Goal: Communication & Community: Answer question/provide support

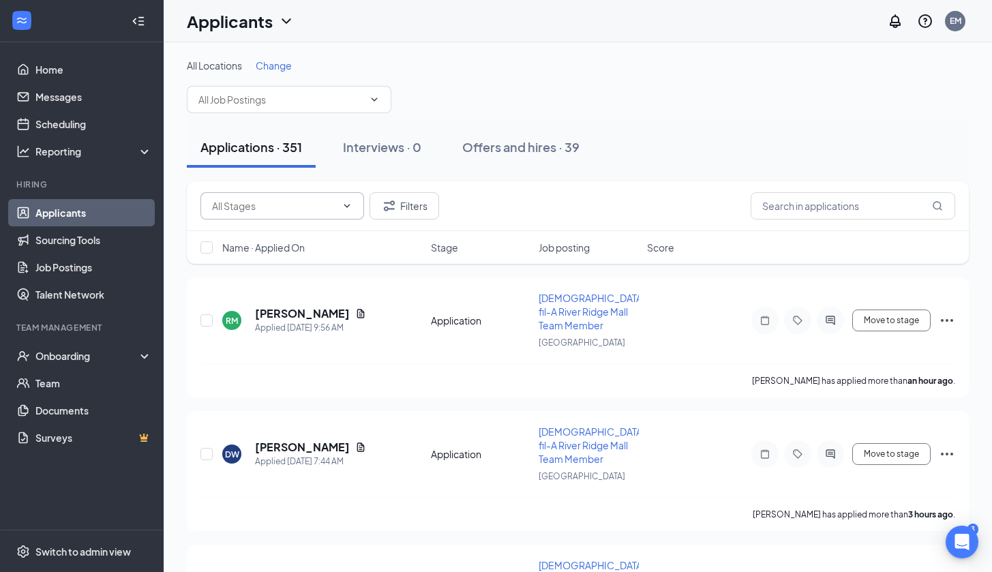
click at [323, 218] on span at bounding box center [283, 205] width 164 height 27
click at [332, 211] on input "text" at bounding box center [274, 205] width 124 height 15
click at [455, 181] on div "Applications · 351 Interviews · 0 Offers and hires · 39" at bounding box center [578, 147] width 782 height 68
click at [788, 216] on input "text" at bounding box center [853, 205] width 205 height 27
click at [798, 213] on input "text" at bounding box center [853, 205] width 205 height 27
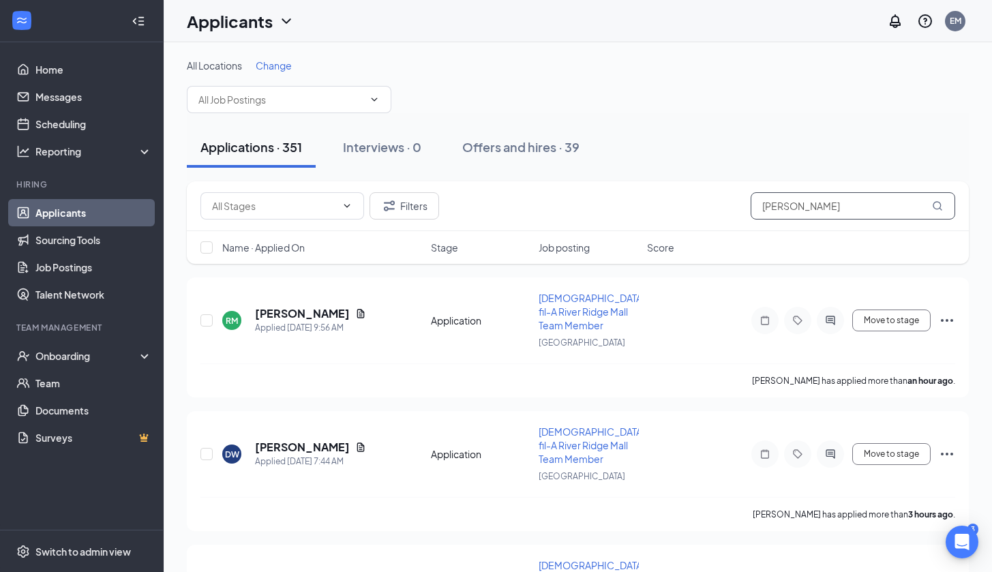
type input "[PERSON_NAME]"
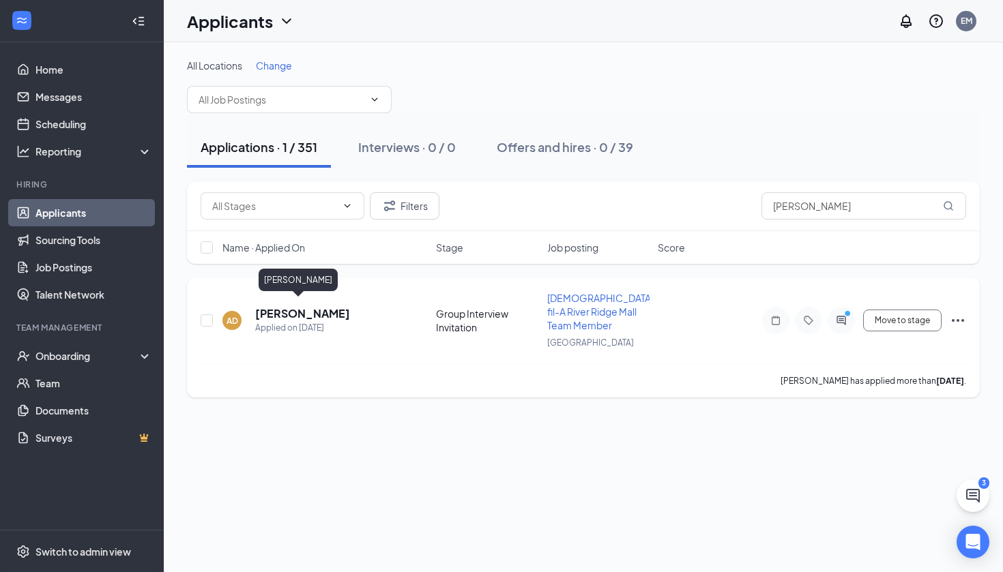
click at [274, 306] on h5 "[PERSON_NAME]" at bounding box center [302, 313] width 95 height 15
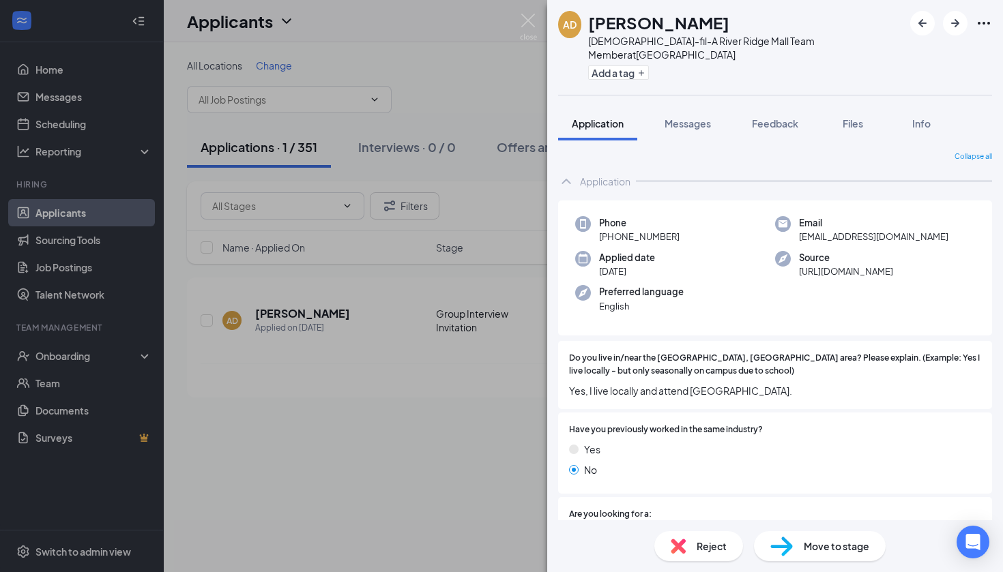
click at [533, 25] on img at bounding box center [528, 27] width 17 height 27
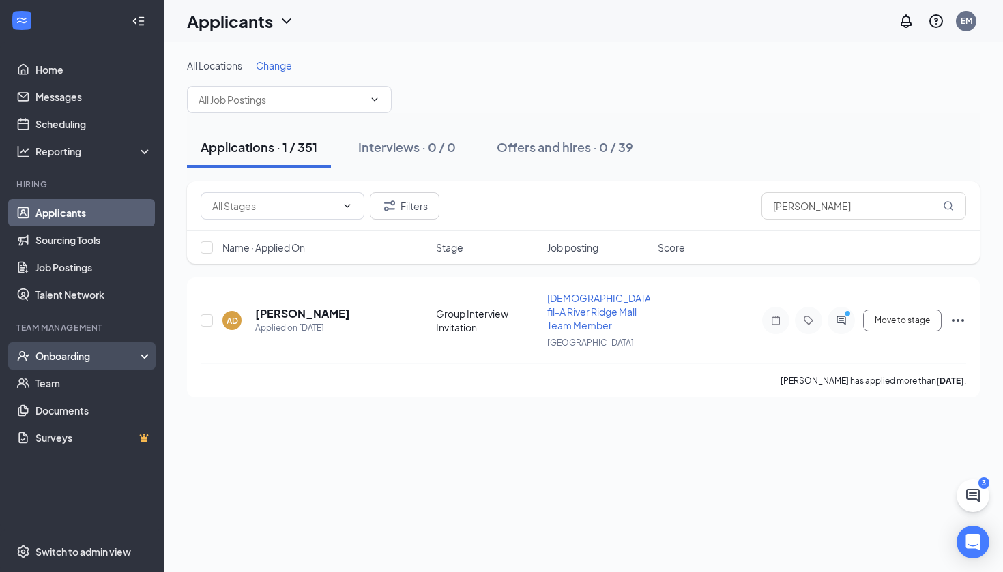
click at [79, 359] on div "Onboarding" at bounding box center [87, 356] width 105 height 14
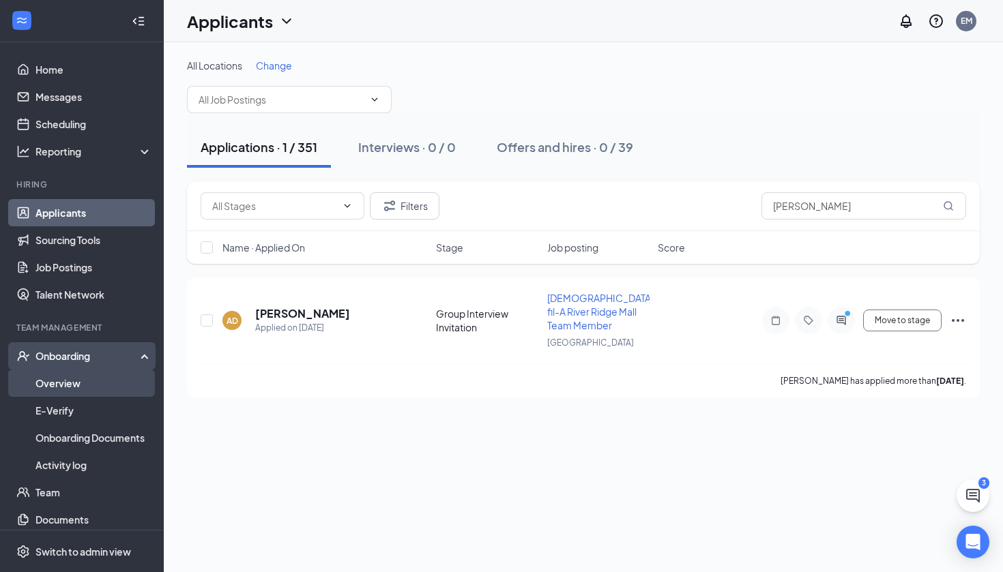
click at [85, 377] on link "Overview" at bounding box center [93, 383] width 117 height 27
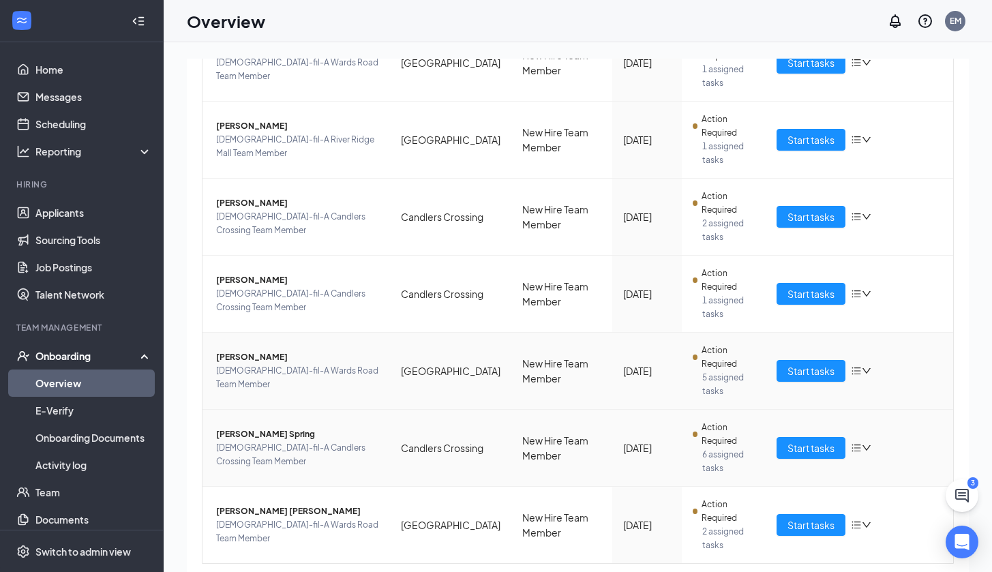
scroll to position [336, 0]
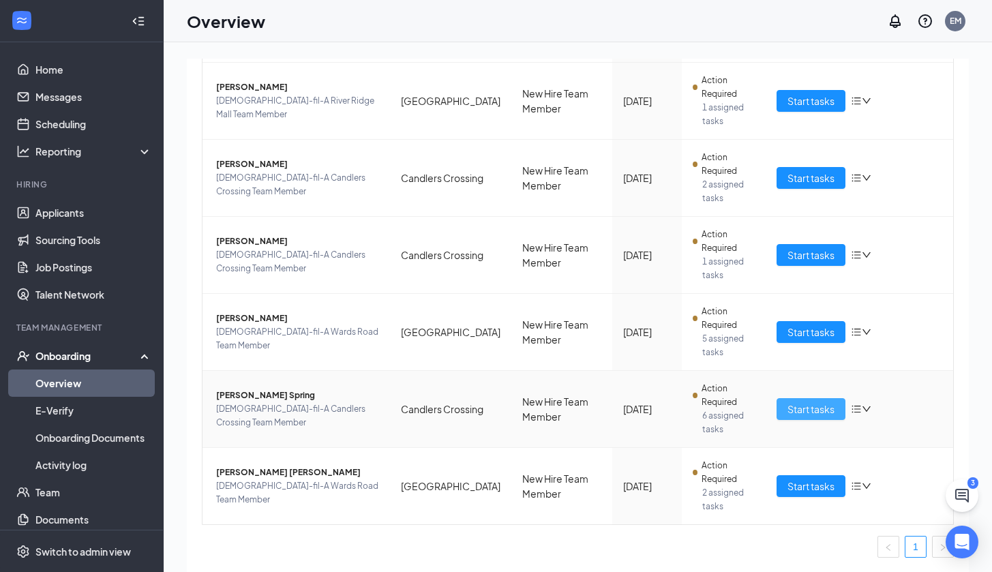
click at [788, 409] on span "Start tasks" at bounding box center [811, 409] width 47 height 15
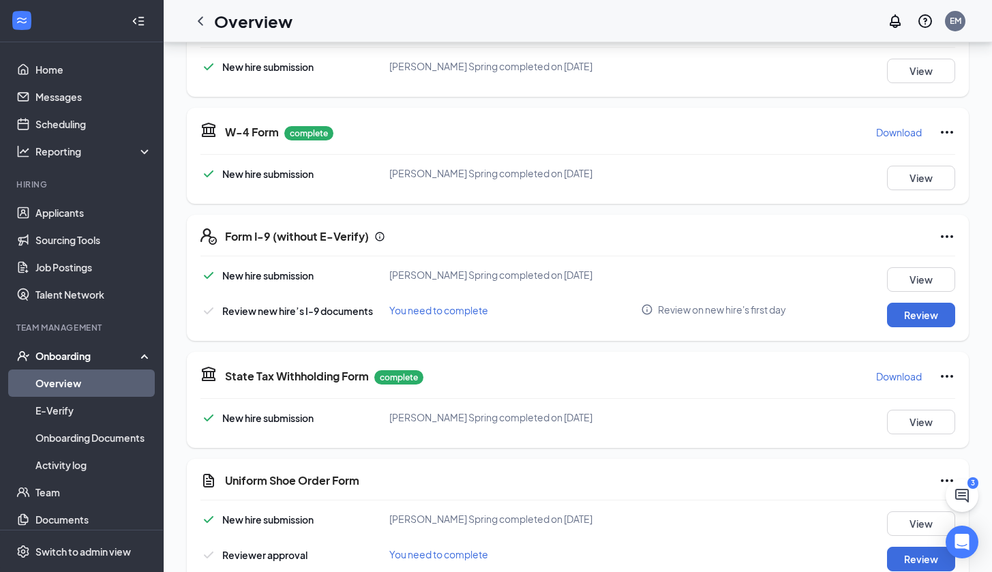
scroll to position [516, 0]
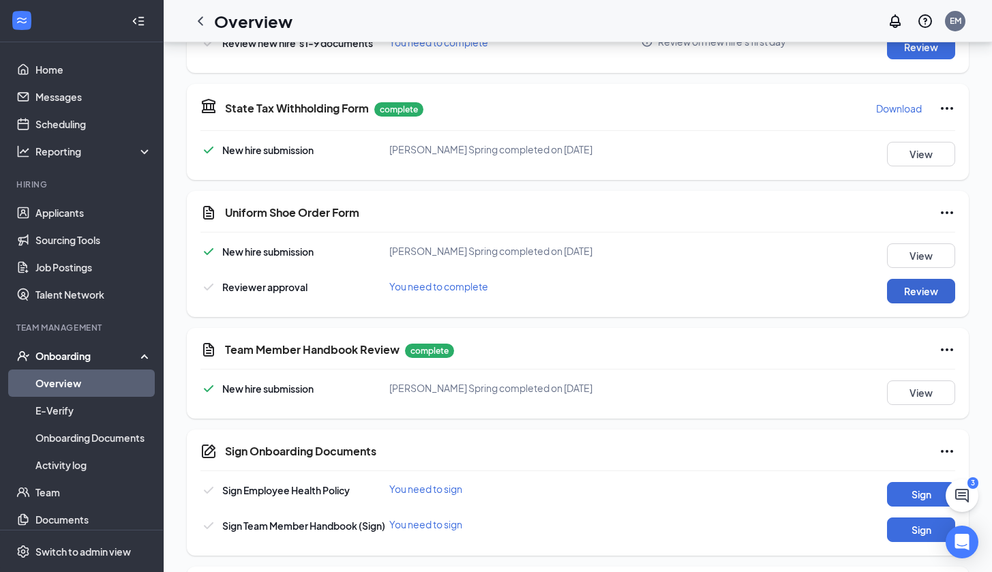
click at [906, 297] on button "Review" at bounding box center [921, 291] width 68 height 25
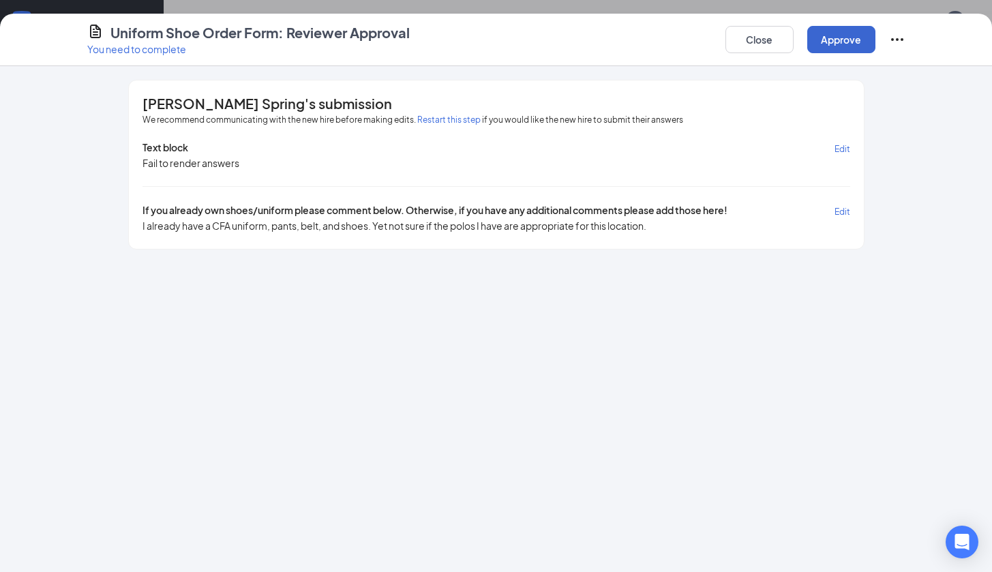
click at [828, 46] on button "Approve" at bounding box center [841, 39] width 68 height 27
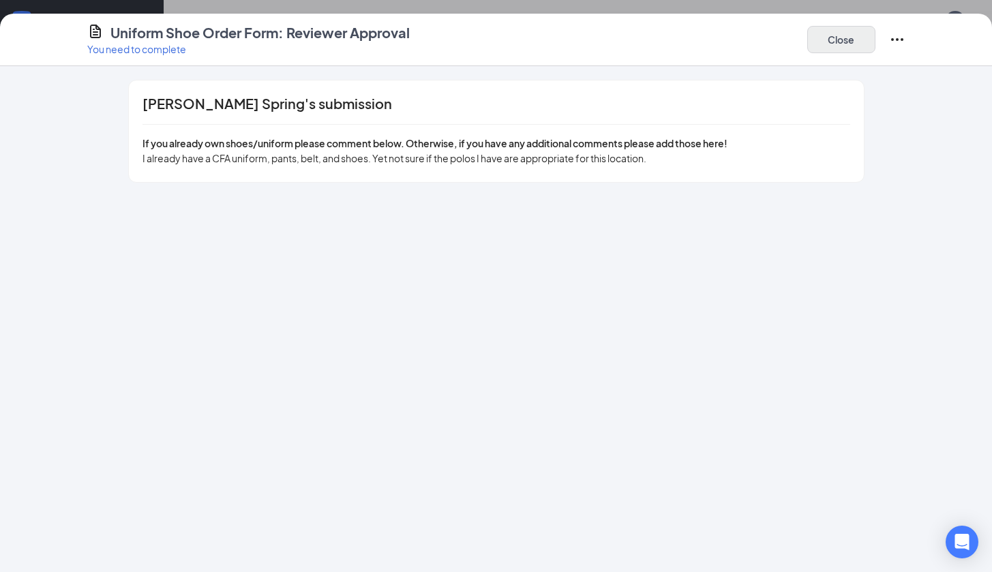
click at [822, 29] on button "Close" at bounding box center [841, 39] width 68 height 27
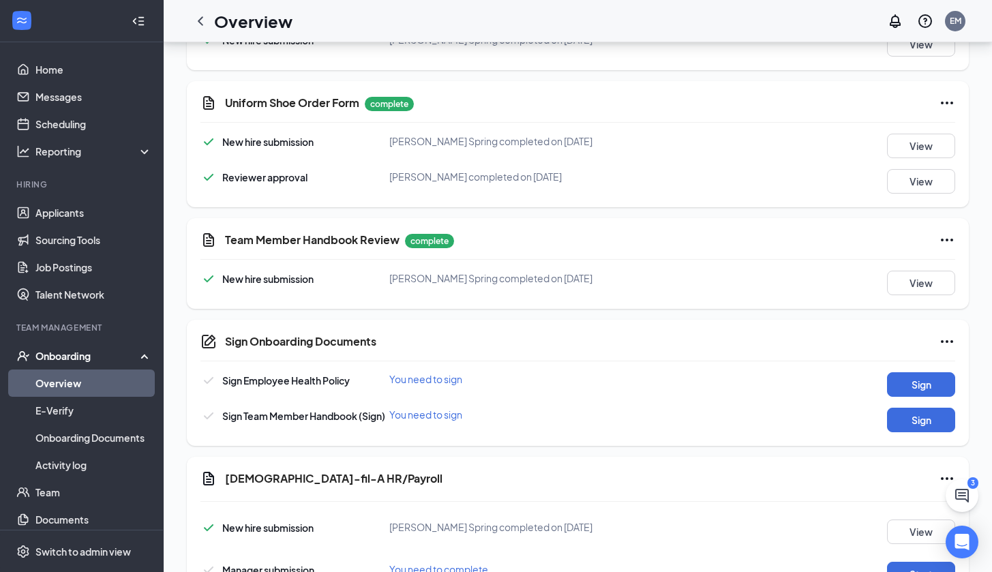
scroll to position [699, 0]
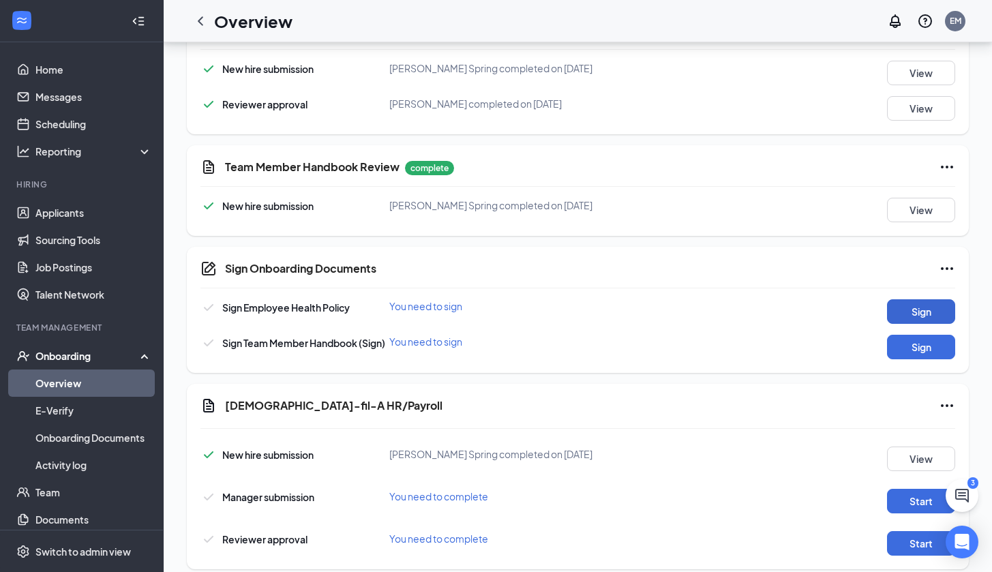
click at [910, 321] on button "Sign" at bounding box center [921, 311] width 68 height 25
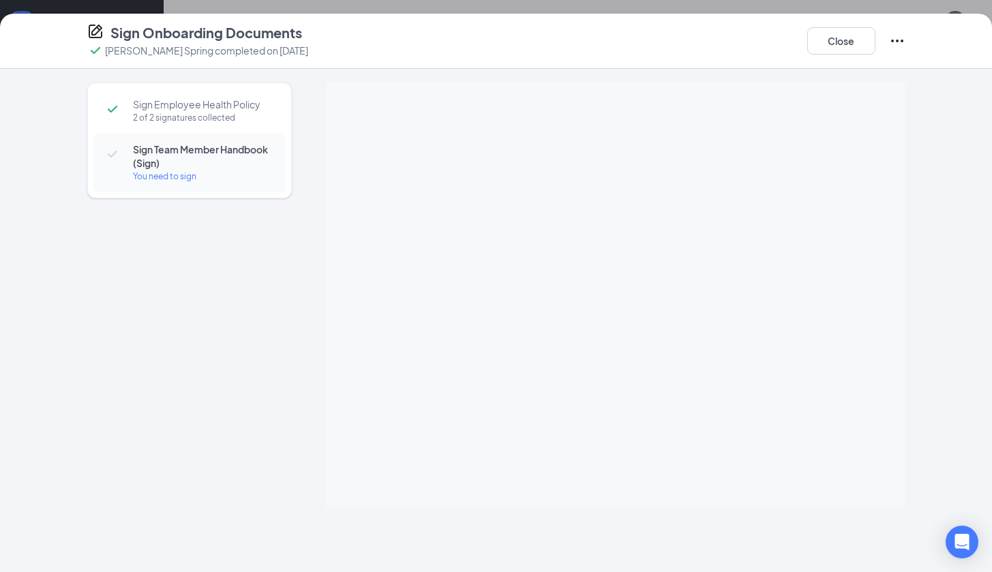
scroll to position [0, 0]
click at [261, 154] on span "Sign Team Member Handbook (Sign)" at bounding box center [202, 156] width 139 height 27
click at [227, 159] on span "Sign Team Member Handbook (Sign)" at bounding box center [202, 156] width 139 height 27
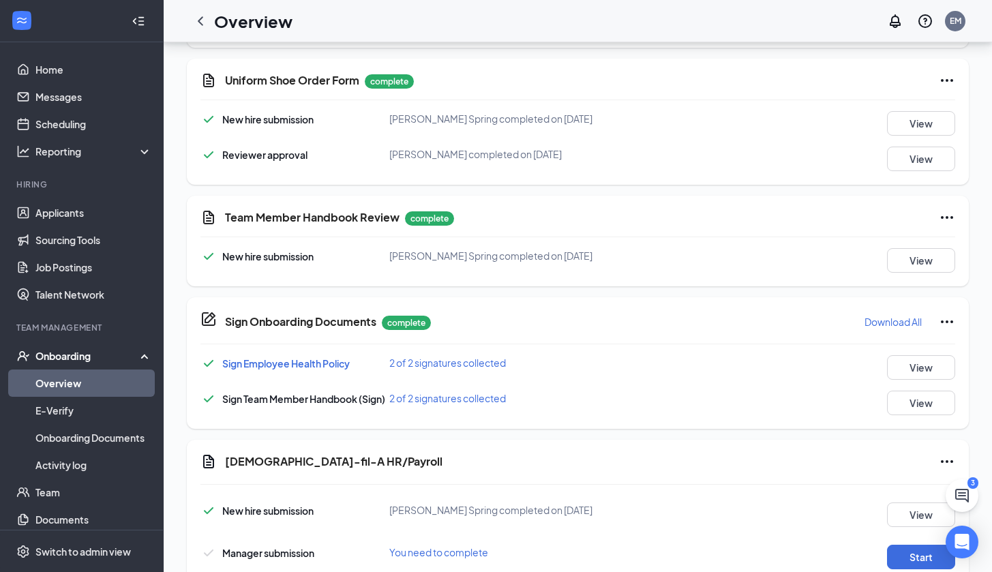
scroll to position [729, 0]
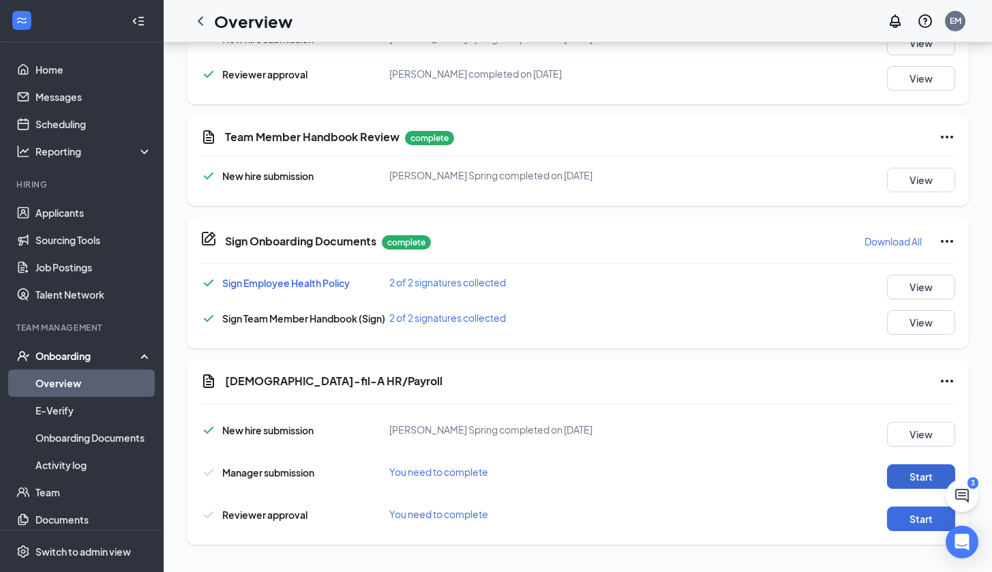
click at [906, 479] on button "Start" at bounding box center [921, 476] width 68 height 25
click at [900, 523] on button "Start" at bounding box center [921, 519] width 68 height 25
click at [943, 379] on icon "Ellipses" at bounding box center [947, 381] width 16 height 16
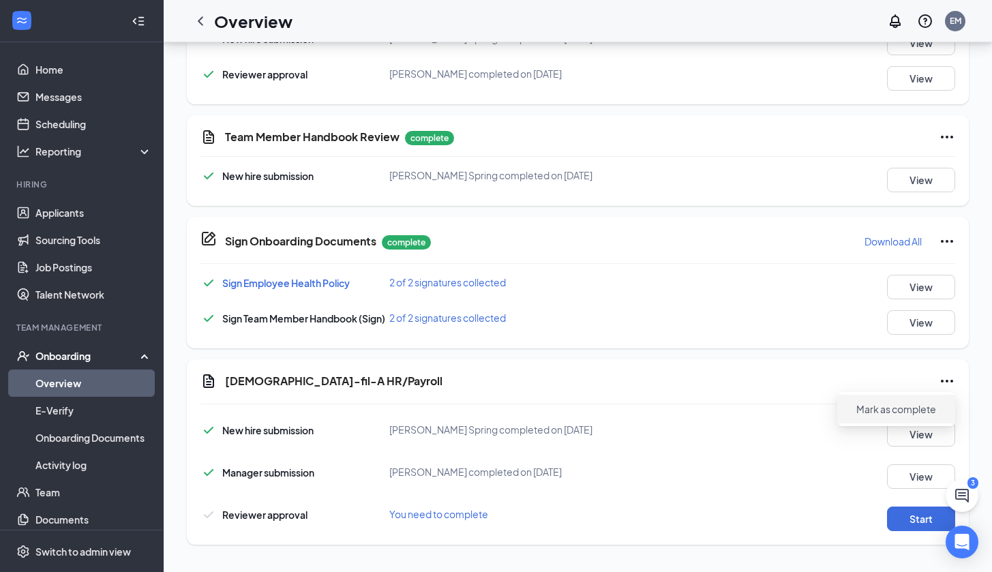
click at [887, 408] on span "Mark as complete" at bounding box center [897, 409] width 80 height 14
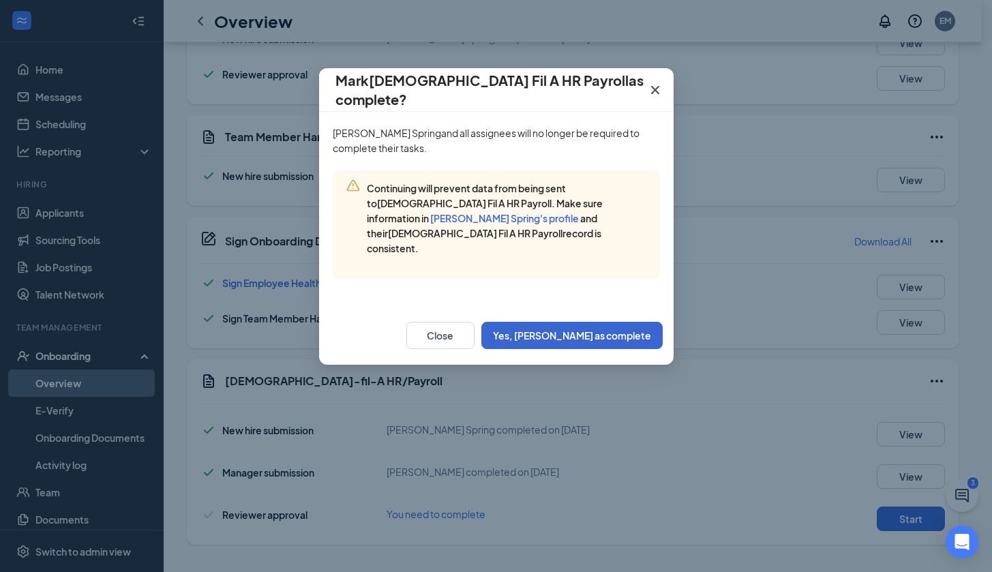
click at [563, 322] on button "Yes, [PERSON_NAME] as complete" at bounding box center [571, 335] width 181 height 27
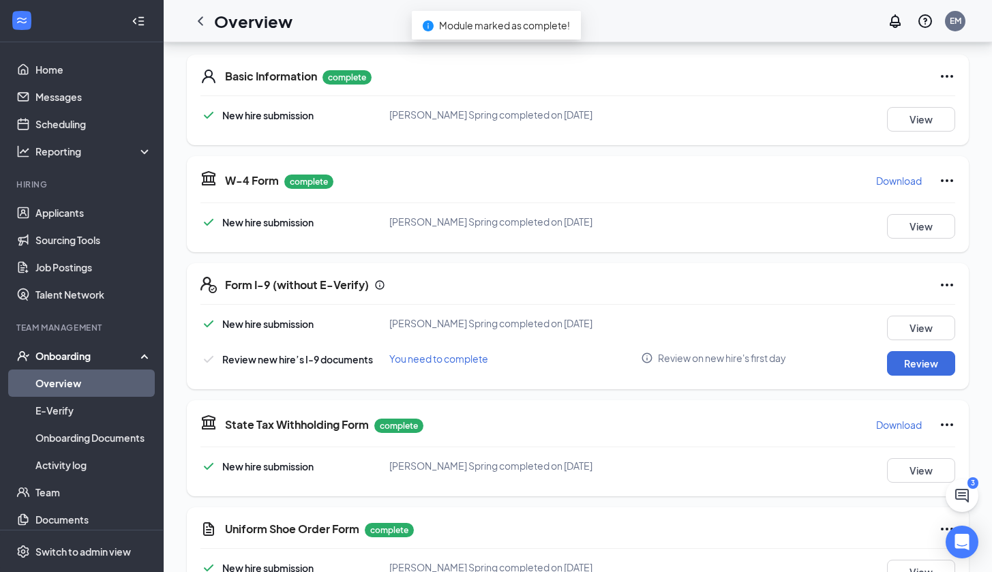
scroll to position [0, 0]
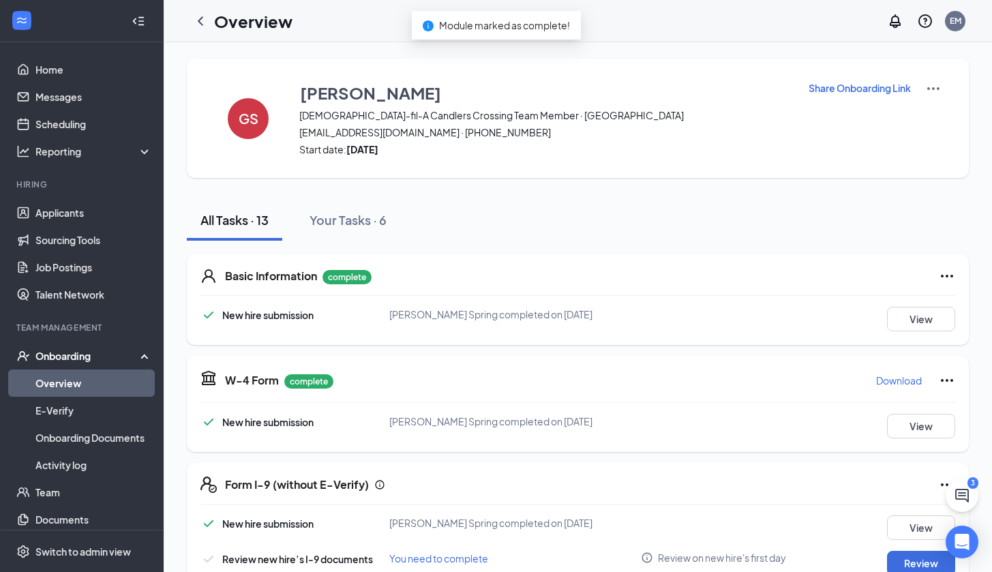
click at [200, 17] on icon "ChevronLeft" at bounding box center [200, 21] width 16 height 16
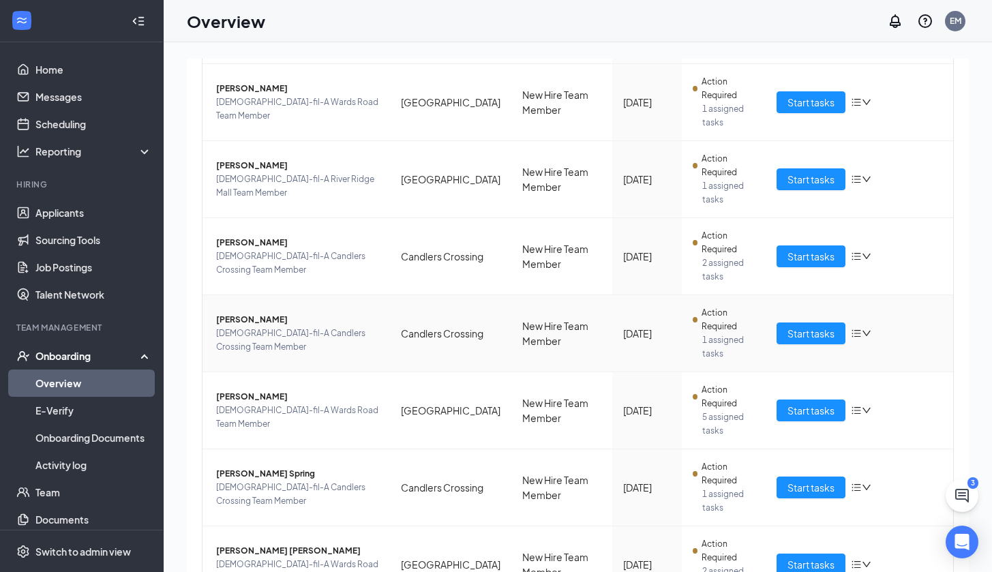
scroll to position [274, 0]
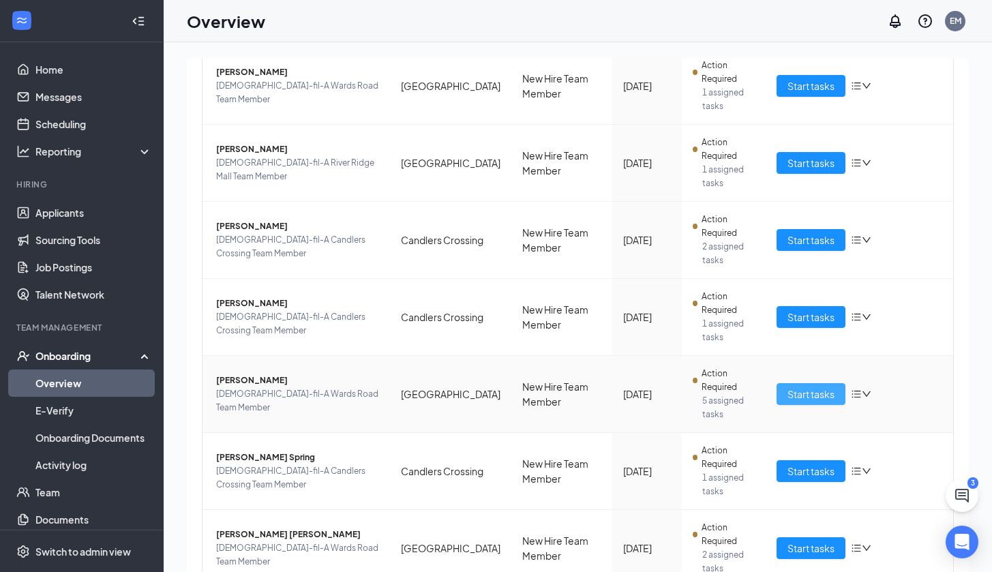
click at [777, 389] on button "Start tasks" at bounding box center [811, 394] width 69 height 22
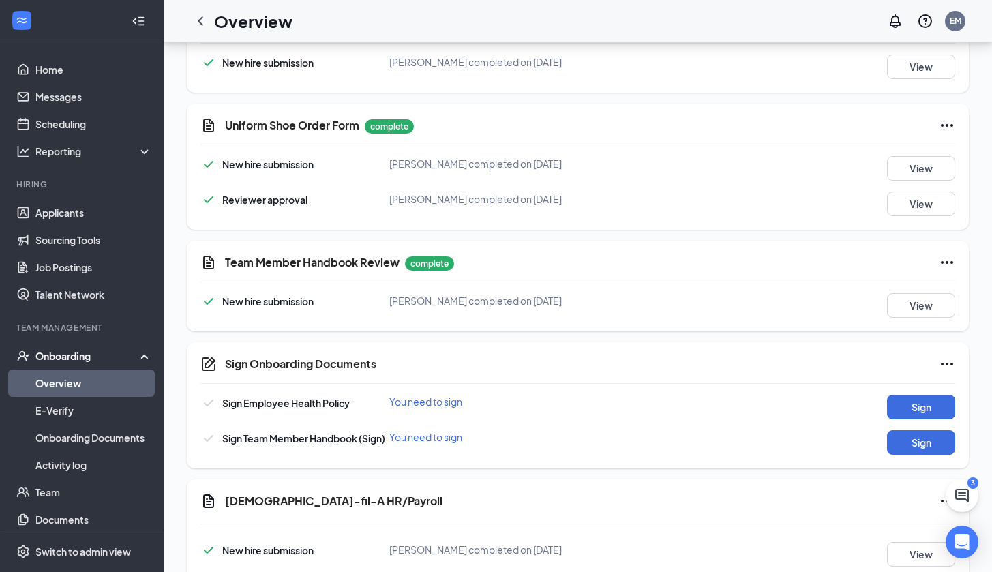
scroll to position [635, 0]
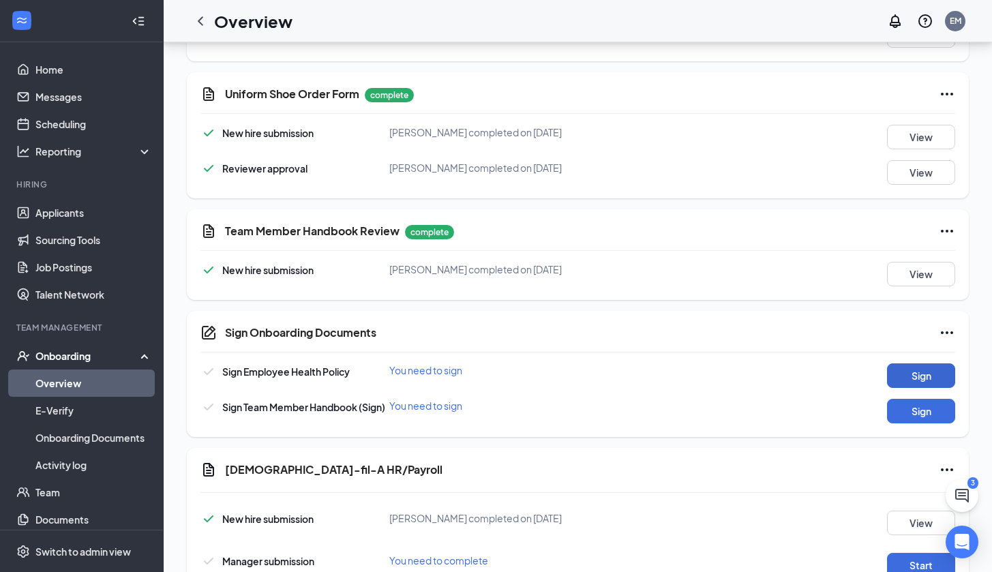
click at [919, 381] on button "Sign" at bounding box center [921, 375] width 68 height 25
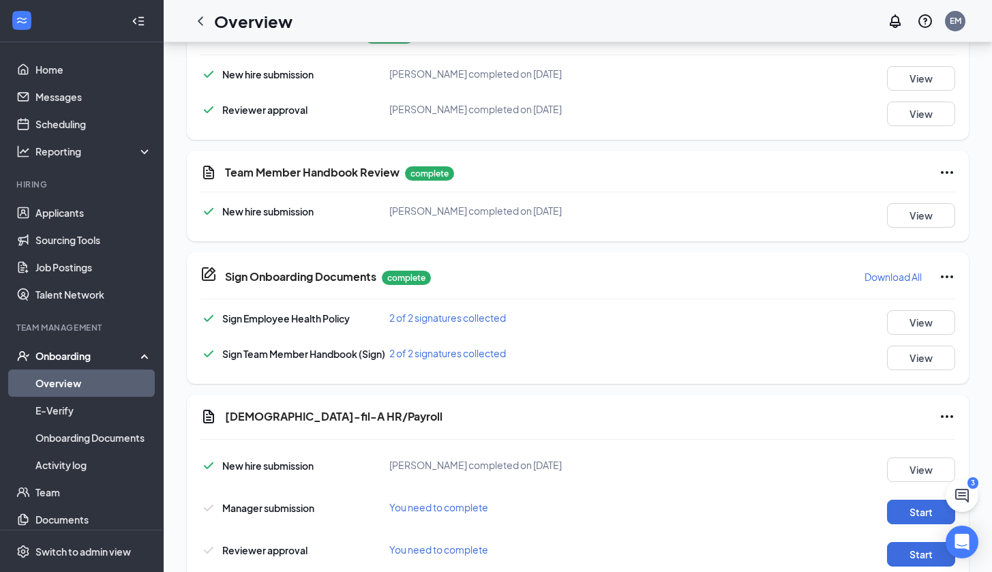
scroll to position [729, 0]
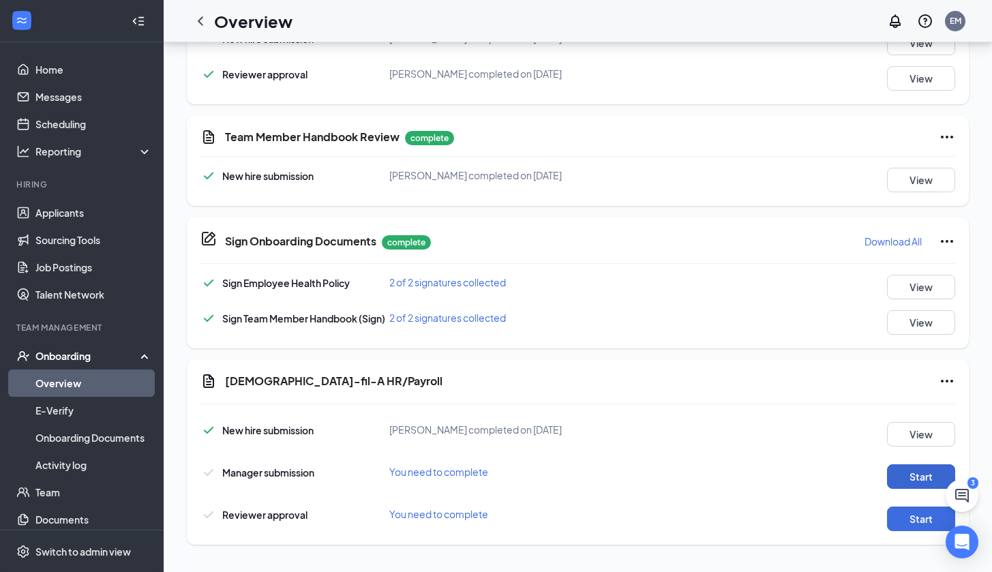
click at [906, 473] on button "Start" at bounding box center [921, 476] width 68 height 25
click at [910, 517] on button "Start" at bounding box center [921, 519] width 68 height 25
click at [944, 380] on icon "Ellipses" at bounding box center [947, 381] width 16 height 16
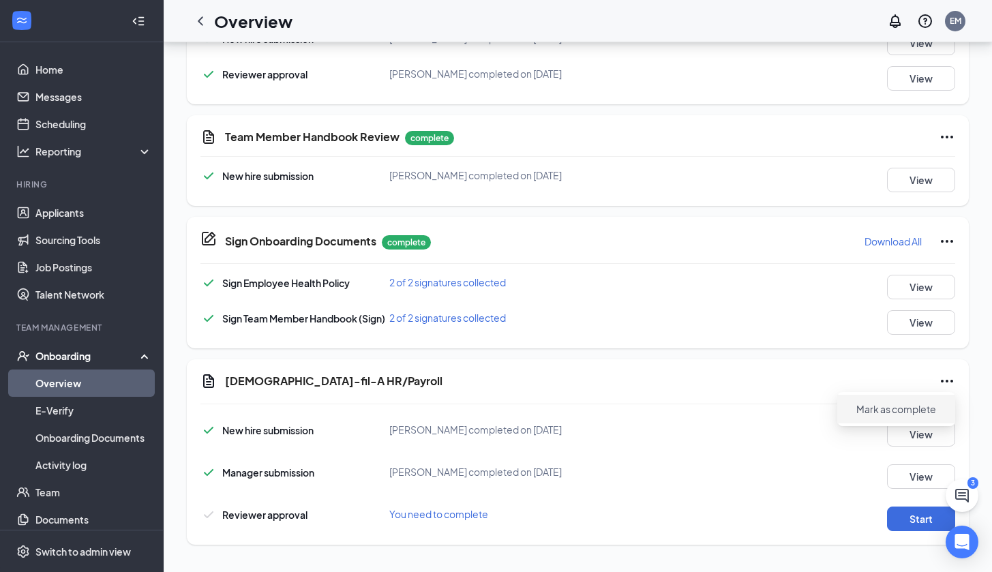
click at [914, 406] on span "Mark as complete" at bounding box center [897, 409] width 80 height 14
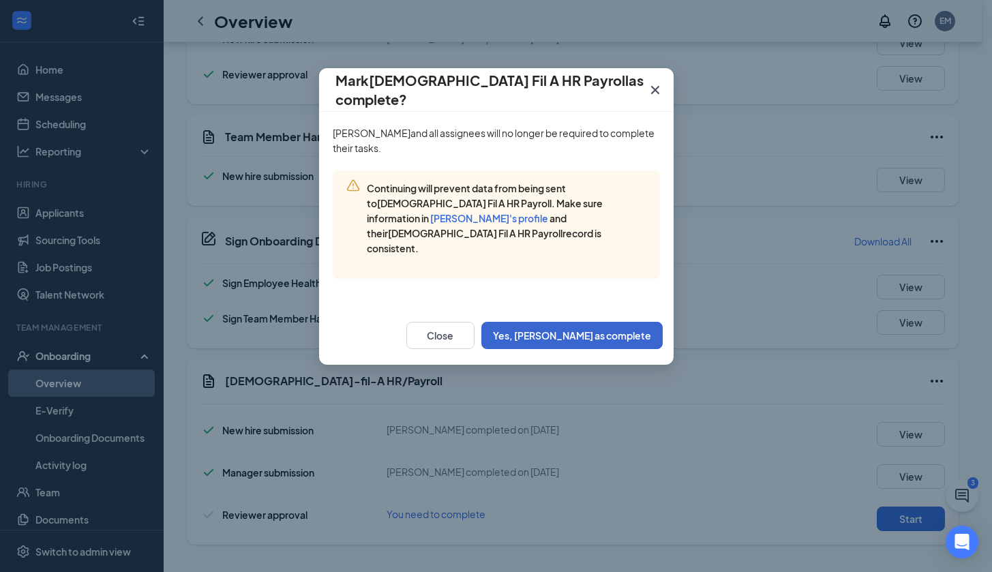
click at [583, 322] on button "Yes, [PERSON_NAME] as complete" at bounding box center [571, 335] width 181 height 27
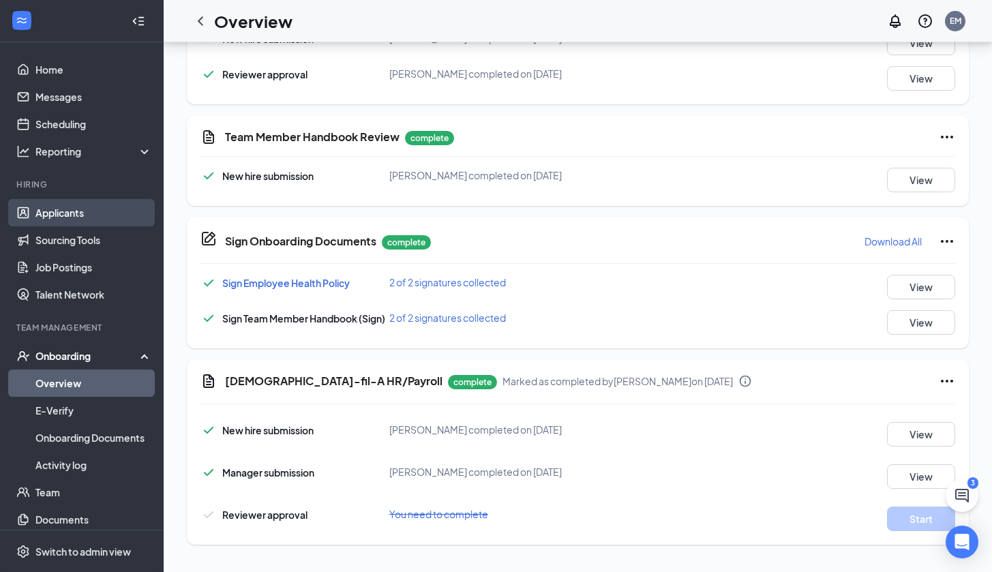
click at [55, 218] on link "Applicants" at bounding box center [93, 212] width 117 height 27
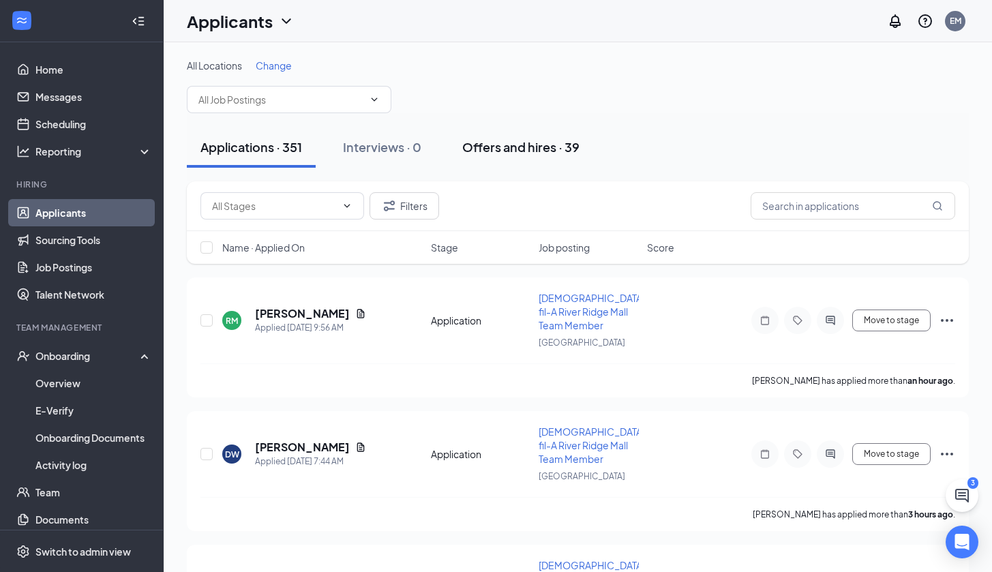
click at [545, 145] on div "Offers and hires · 39" at bounding box center [520, 146] width 117 height 17
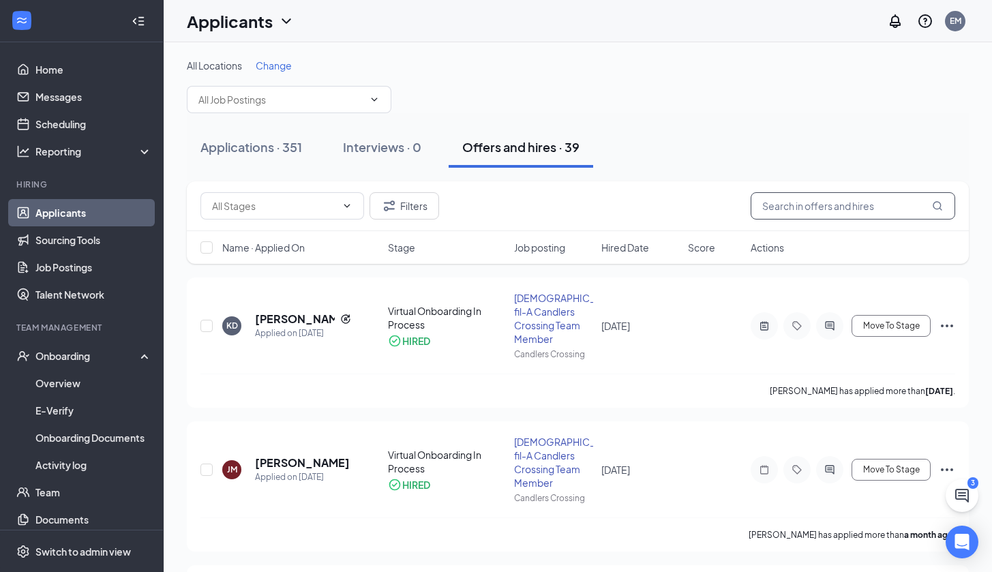
click at [821, 207] on input "text" at bounding box center [853, 205] width 205 height 27
type input "[PERSON_NAME]"
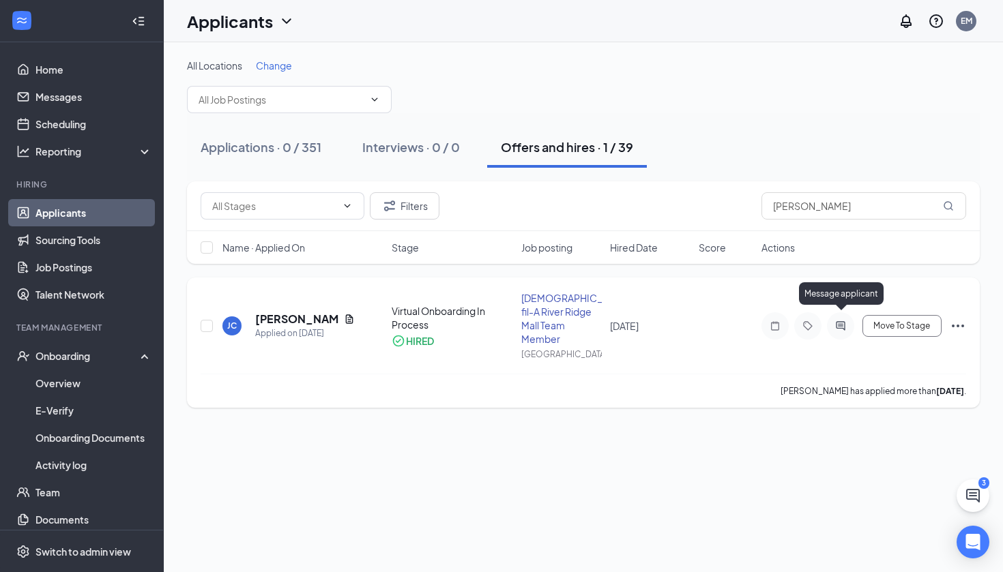
click at [839, 321] on icon "ActiveChat" at bounding box center [839, 325] width 9 height 9
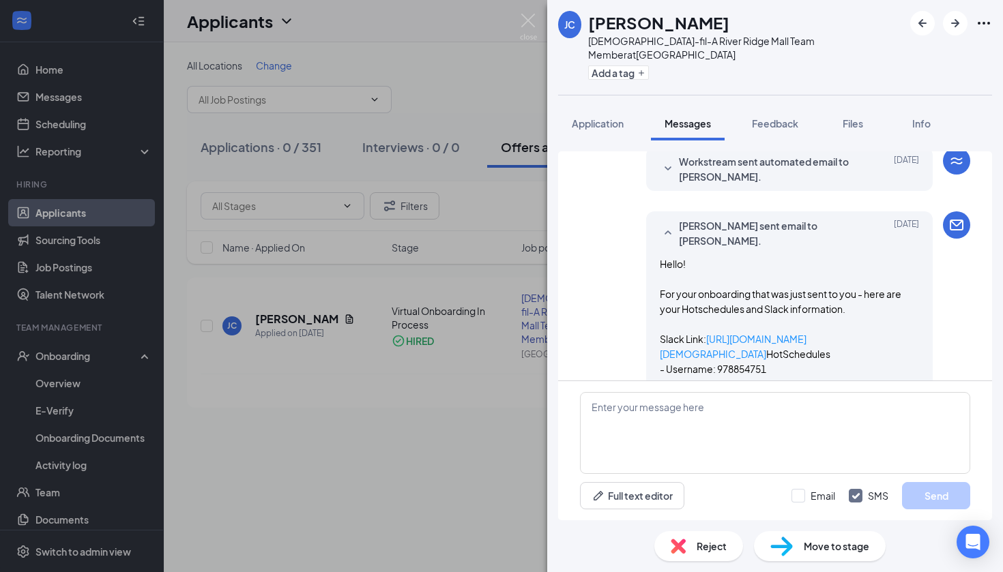
scroll to position [760, 0]
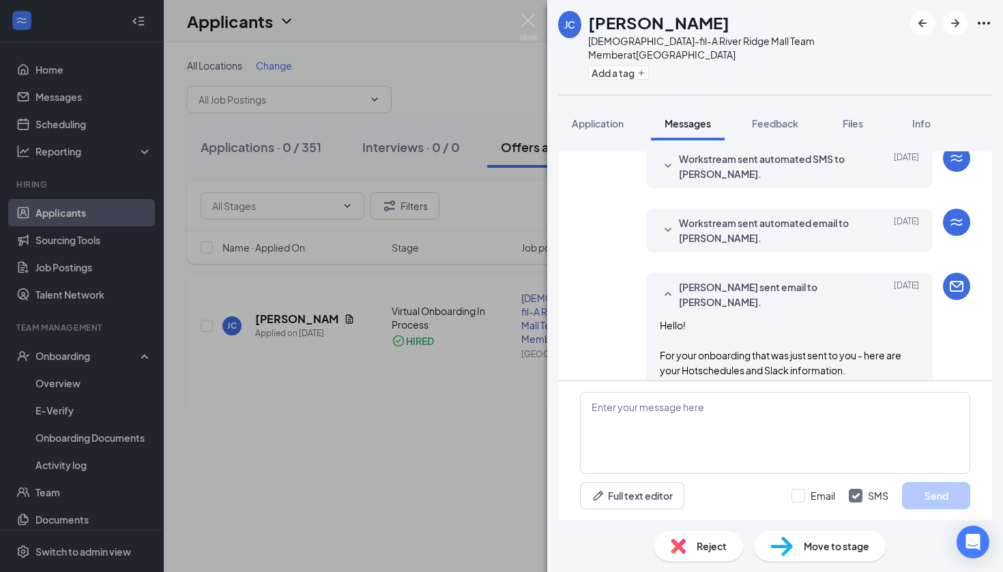
click at [714, 246] on span "Workstream sent automated email to [PERSON_NAME]." at bounding box center [768, 231] width 179 height 30
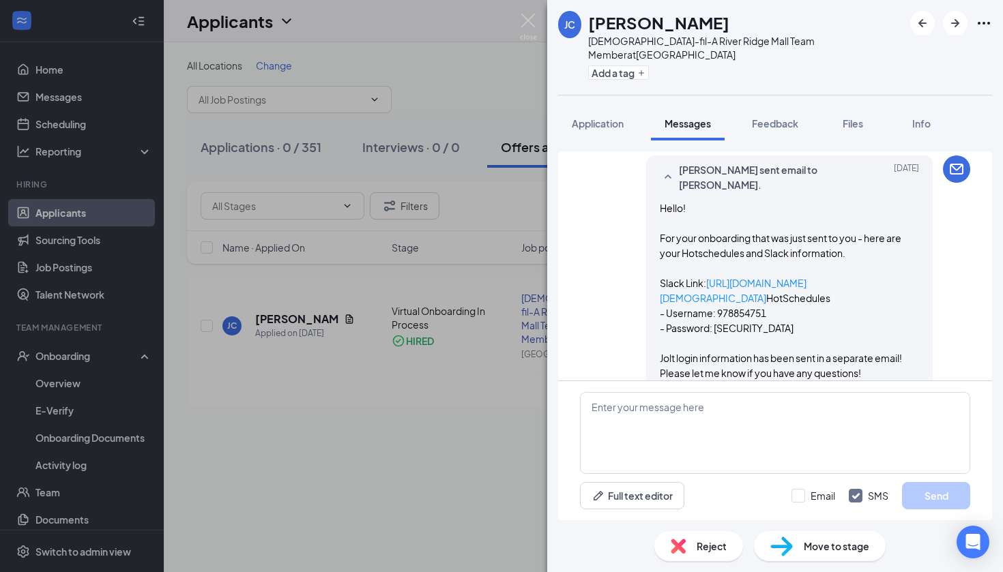
scroll to position [2267, 0]
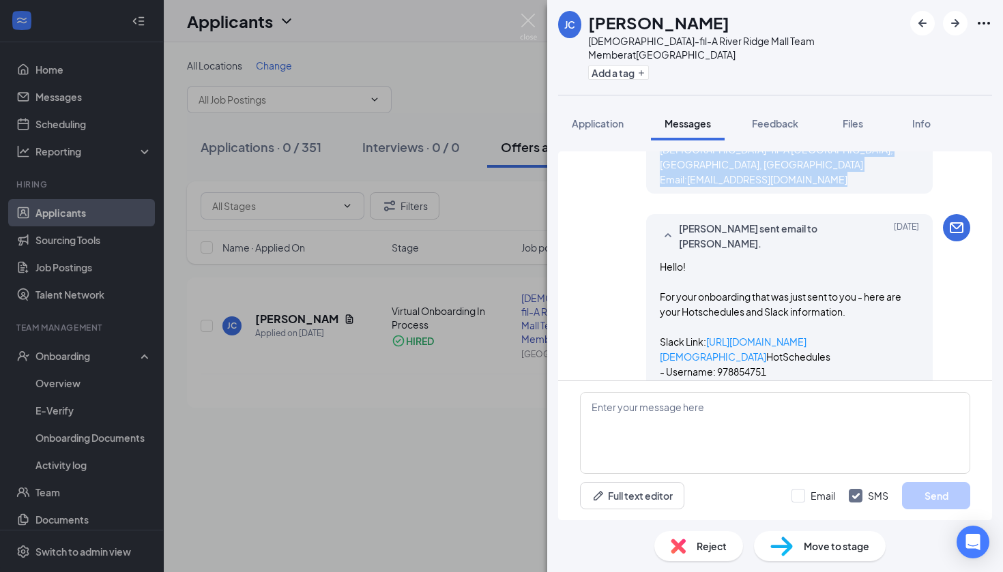
drag, startPoint x: 651, startPoint y: 290, endPoint x: 835, endPoint y: 261, distance: 187.0
copy span "Lorem Ipsumdol, Sitam con adi elitseddoe temp inc utla etdolorem! Ali enim adm …"
click at [649, 341] on div "[PERSON_NAME] sent email to [PERSON_NAME]. [DATE] Hello! For your onboarding th…" at bounding box center [789, 360] width 286 height 292
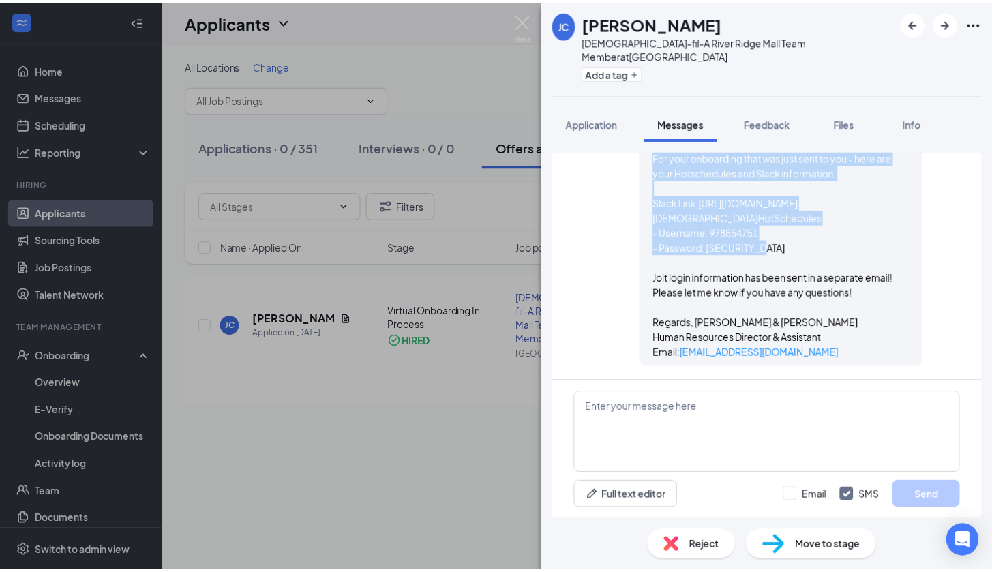
scroll to position [2527, 0]
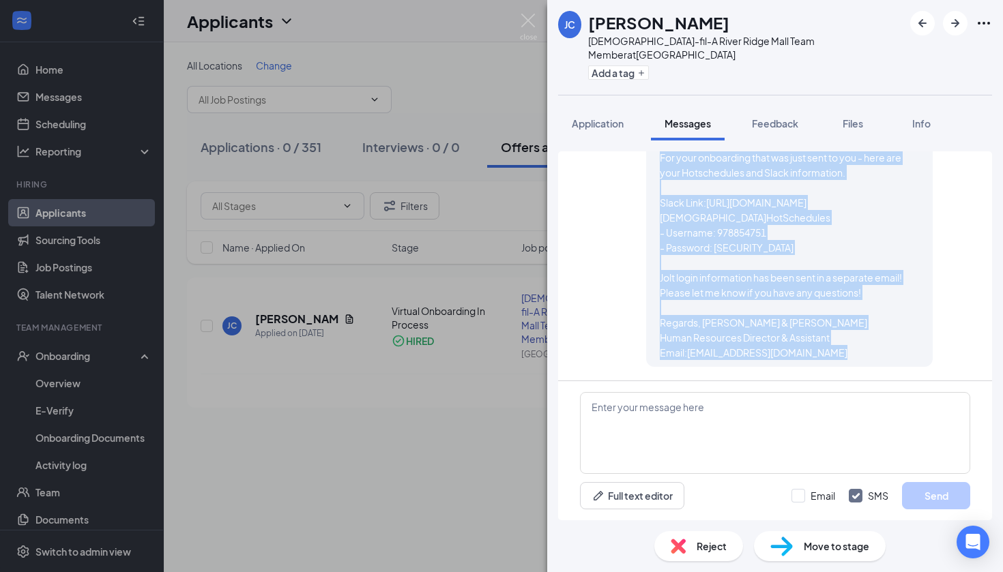
drag, startPoint x: 649, startPoint y: 341, endPoint x: 838, endPoint y: 353, distance: 189.9
click at [838, 353] on div "[PERSON_NAME] sent email to [PERSON_NAME]. [DATE] Hello! For your onboarding th…" at bounding box center [789, 221] width 286 height 292
copy div "Hello! For your onboarding that was just sent to you - here are your Hotschedul…"
click at [523, 23] on img at bounding box center [528, 27] width 17 height 27
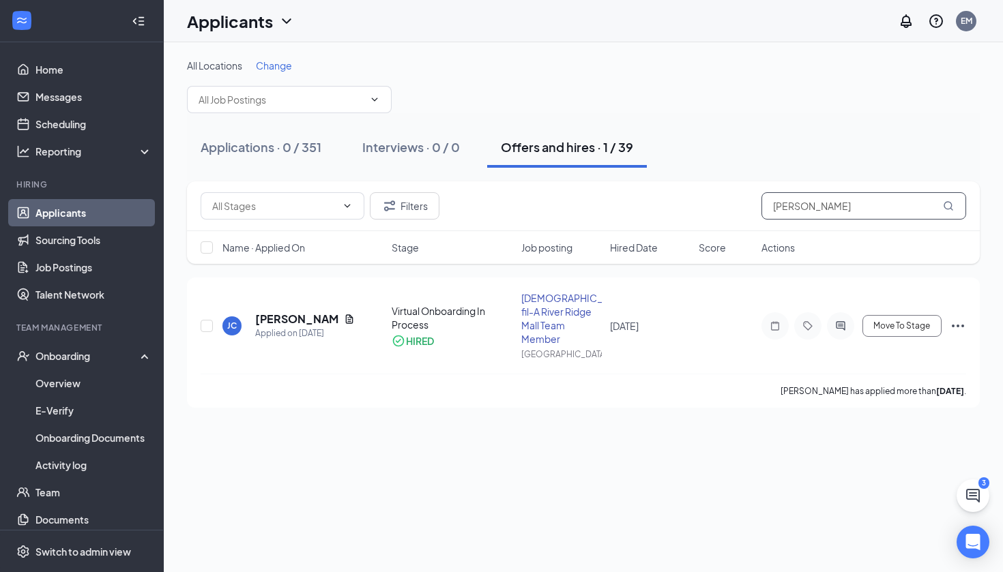
click at [852, 203] on input "[PERSON_NAME]" at bounding box center [863, 205] width 205 height 27
click at [851, 203] on input "[PERSON_NAME]" at bounding box center [863, 205] width 205 height 27
click at [846, 144] on div "Applications · 0 / 351 Interviews · 0 / 0 Offers and hires · 1 / 39" at bounding box center [583, 147] width 792 height 41
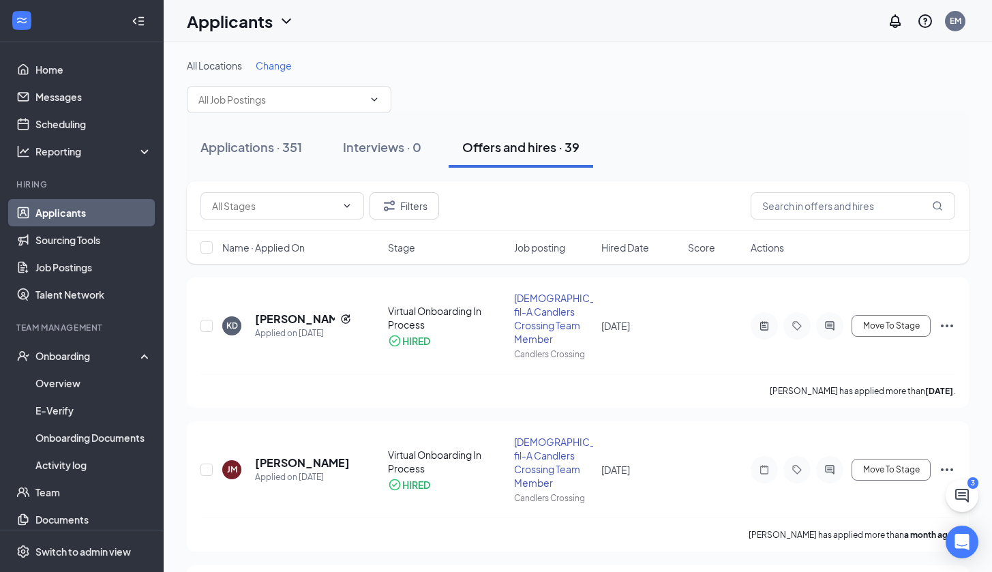
click at [412, 252] on span "Stage" at bounding box center [401, 248] width 27 height 14
click at [891, 328] on span "Move To Stage" at bounding box center [891, 326] width 57 height 10
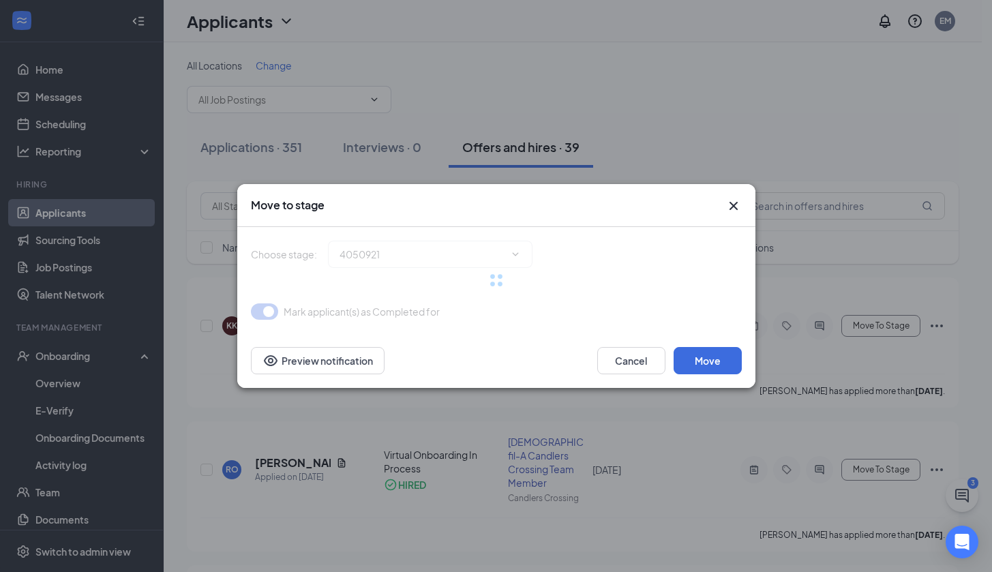
type input "COMPLETED! (final stage)"
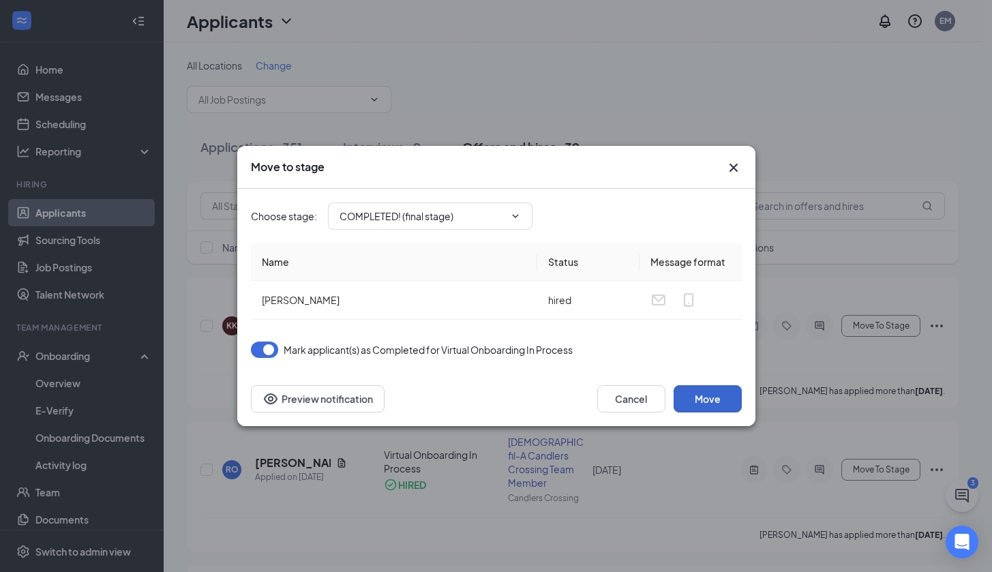
click at [718, 395] on button "Move" at bounding box center [708, 398] width 68 height 27
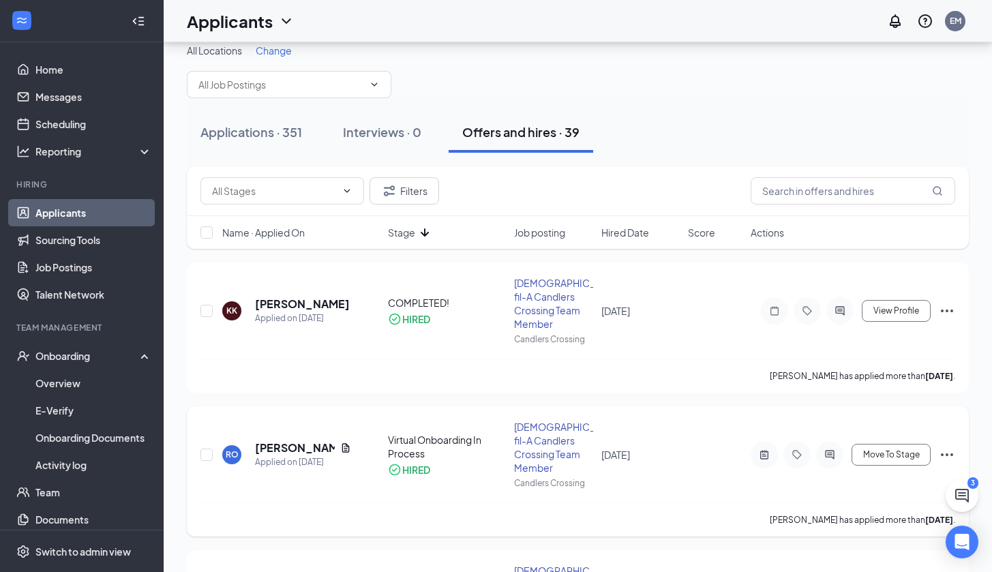
scroll to position [42, 0]
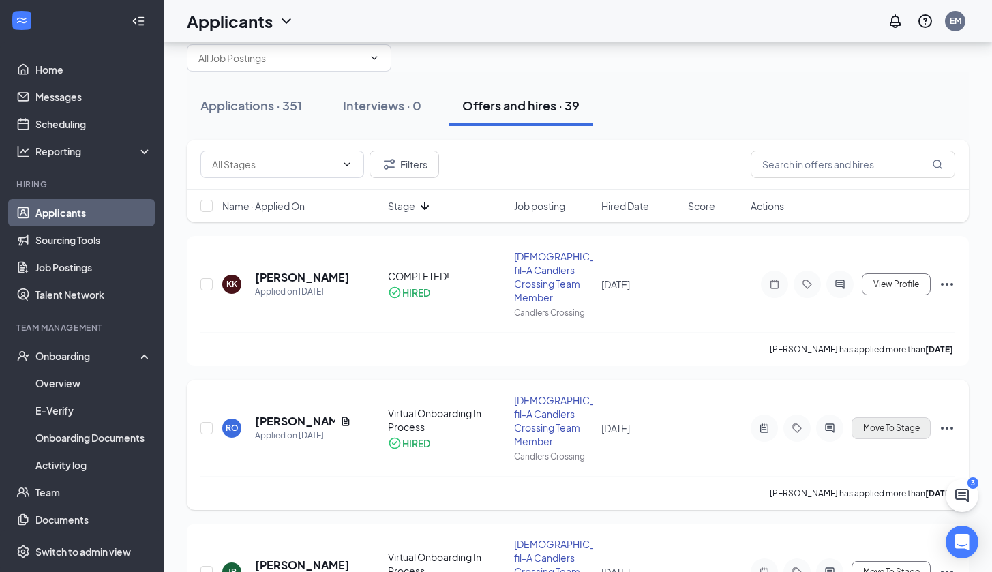
click at [881, 439] on button "Move To Stage" at bounding box center [891, 428] width 79 height 22
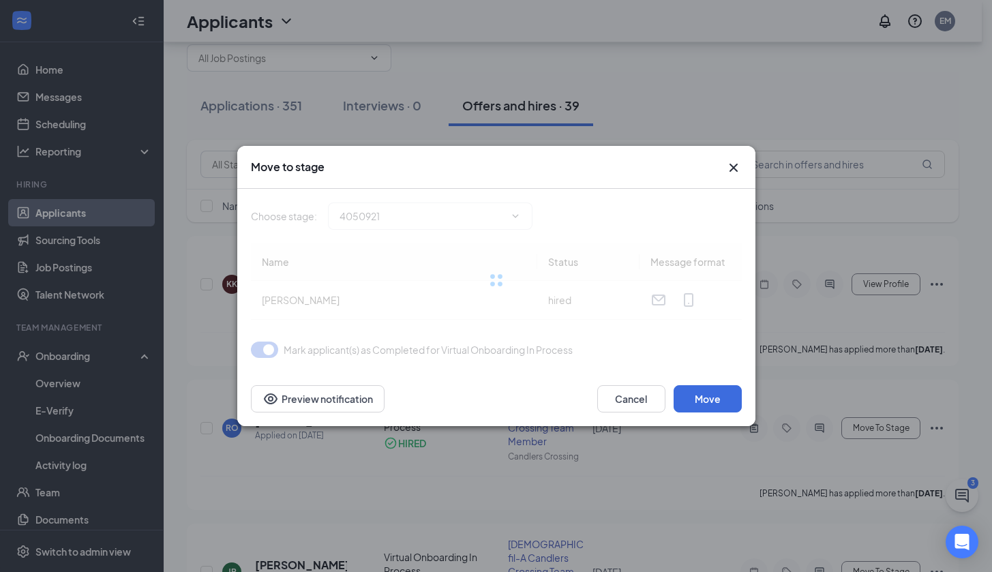
type input "COMPLETED! (final stage)"
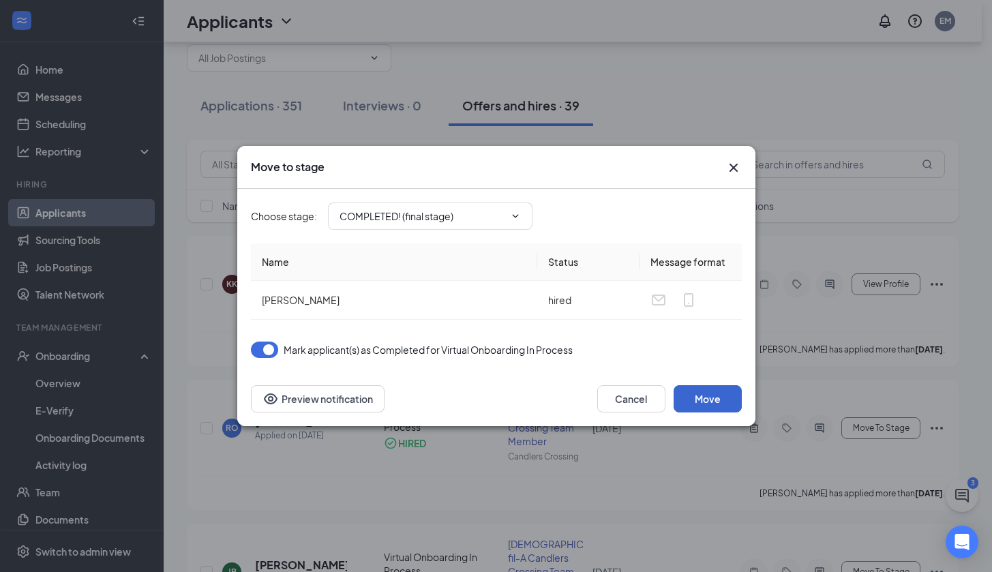
click at [722, 398] on button "Move" at bounding box center [708, 398] width 68 height 27
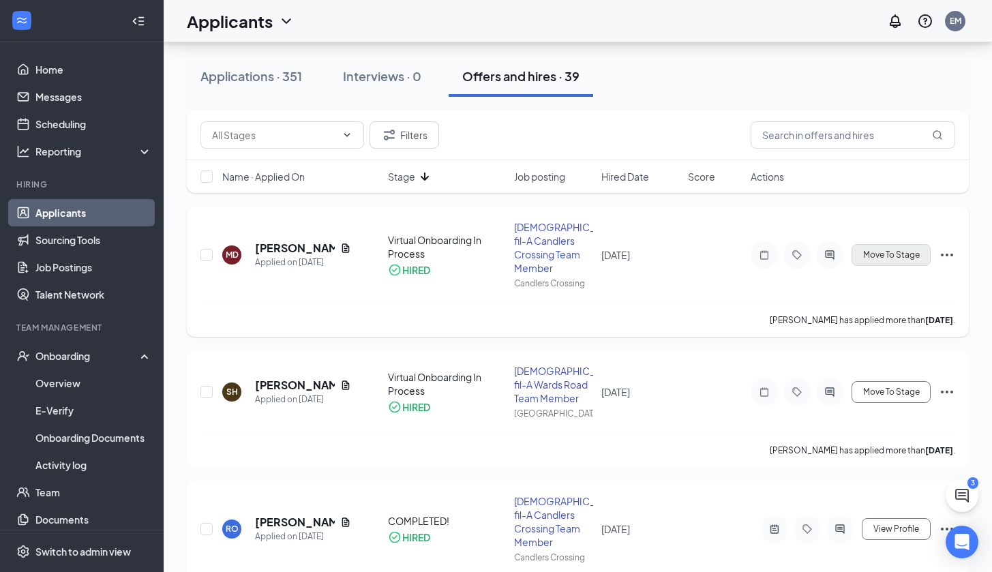
scroll to position [0, 0]
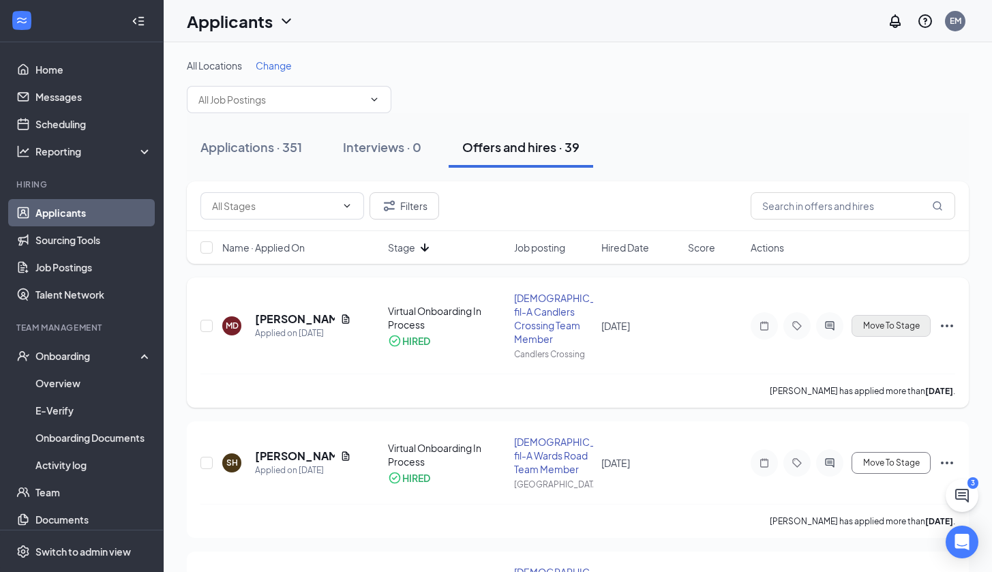
click at [873, 324] on span "Move To Stage" at bounding box center [891, 326] width 57 height 10
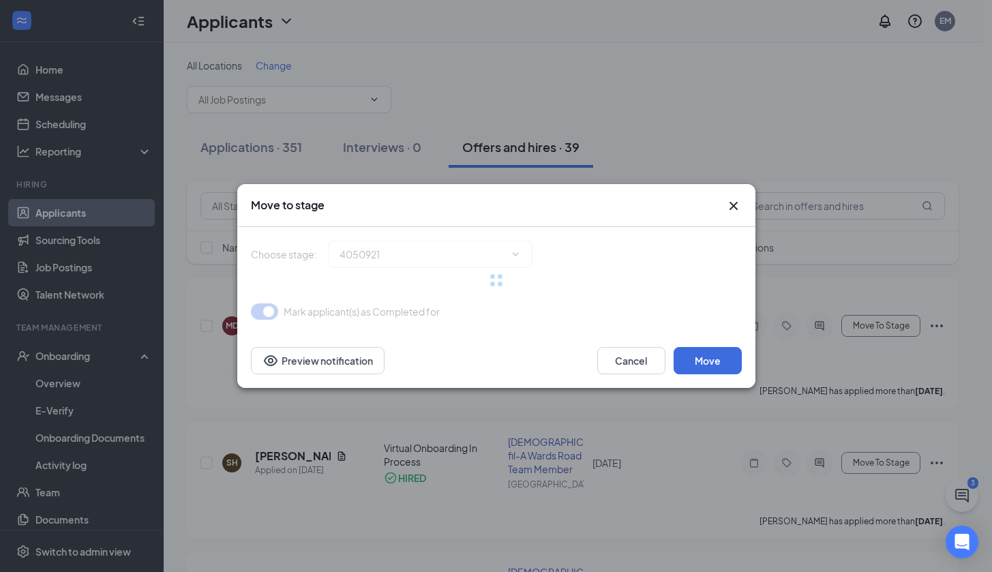
type input "COMPLETED! (final stage)"
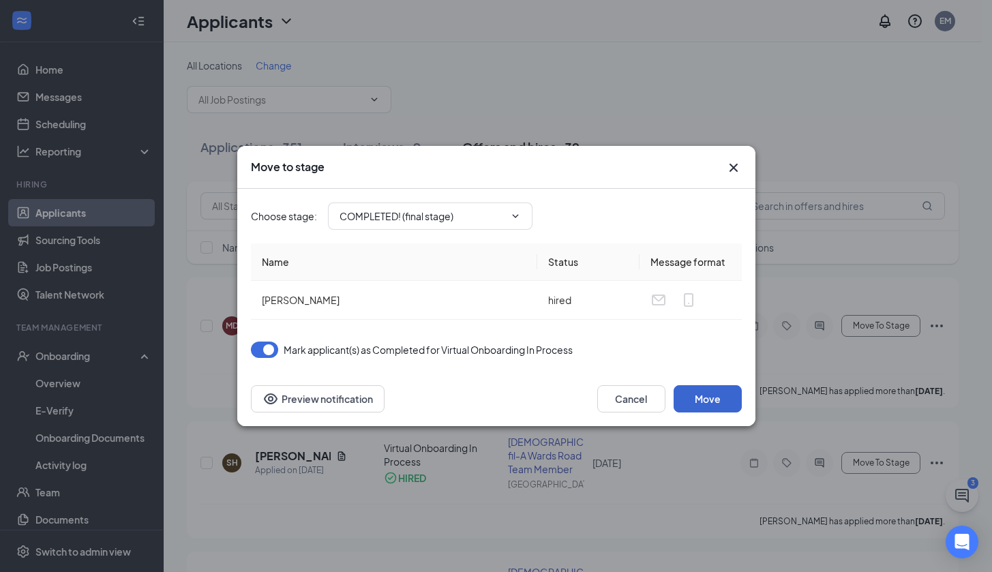
click at [719, 396] on button "Move" at bounding box center [708, 398] width 68 height 27
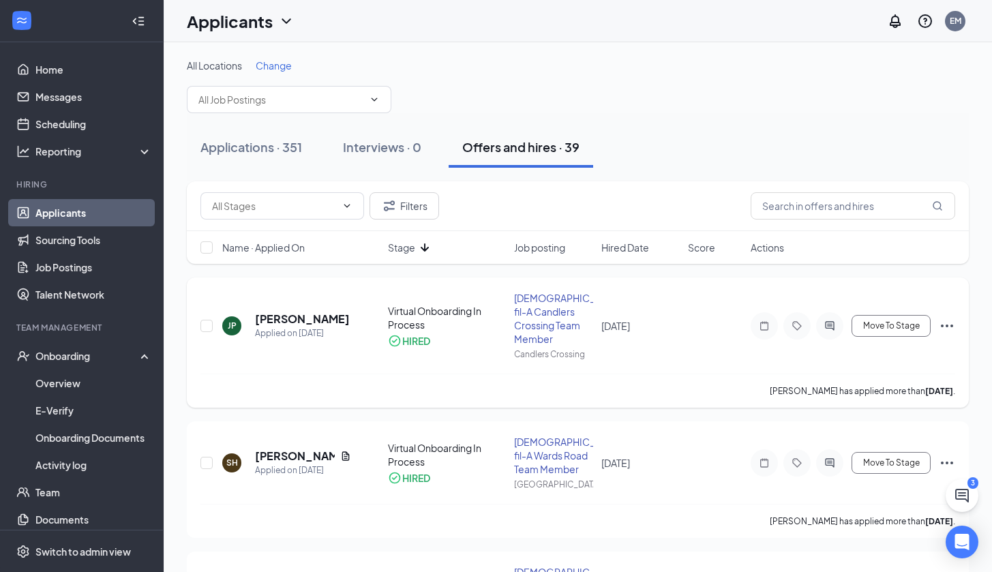
click at [948, 329] on icon "Ellipses" at bounding box center [947, 326] width 16 height 16
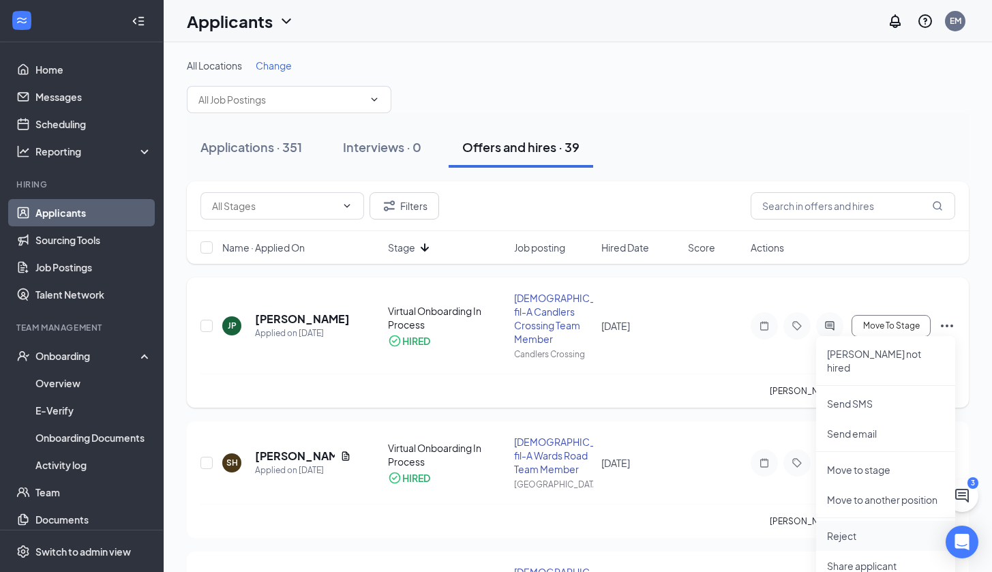
click at [845, 529] on p "Reject" at bounding box center [885, 536] width 117 height 14
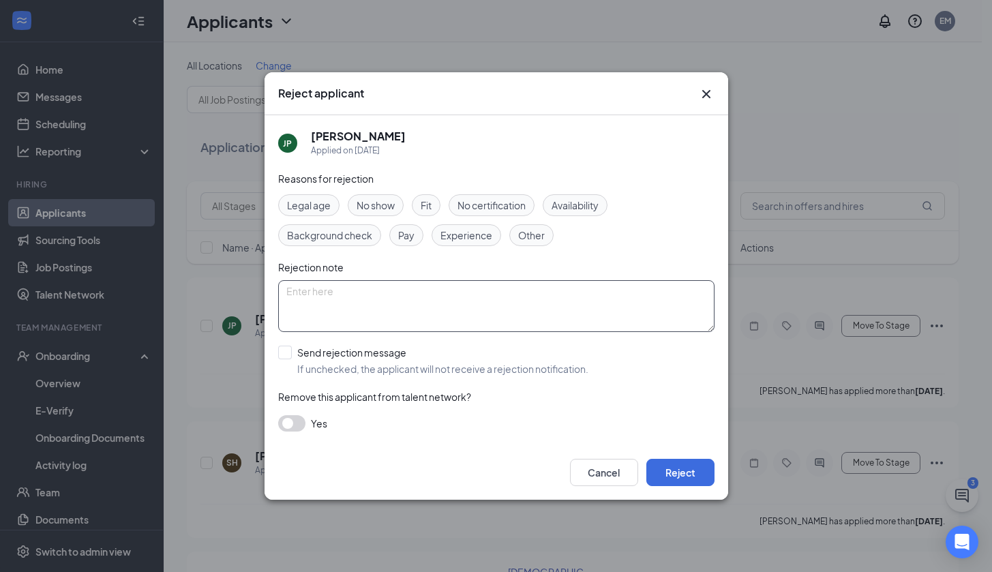
drag, startPoint x: 369, startPoint y: 210, endPoint x: 370, endPoint y: 293, distance: 82.5
click at [369, 211] on span "No show" at bounding box center [376, 205] width 38 height 15
click at [374, 303] on textarea at bounding box center [496, 306] width 436 height 52
click at [405, 288] on textarea "No response to offer letter. Details in NHT on Not Passing Notes tab" at bounding box center [496, 306] width 436 height 52
click at [541, 295] on textarea "No response to offer letter 8/2025. Details in NHT on Not Passing Notes tab" at bounding box center [496, 306] width 436 height 52
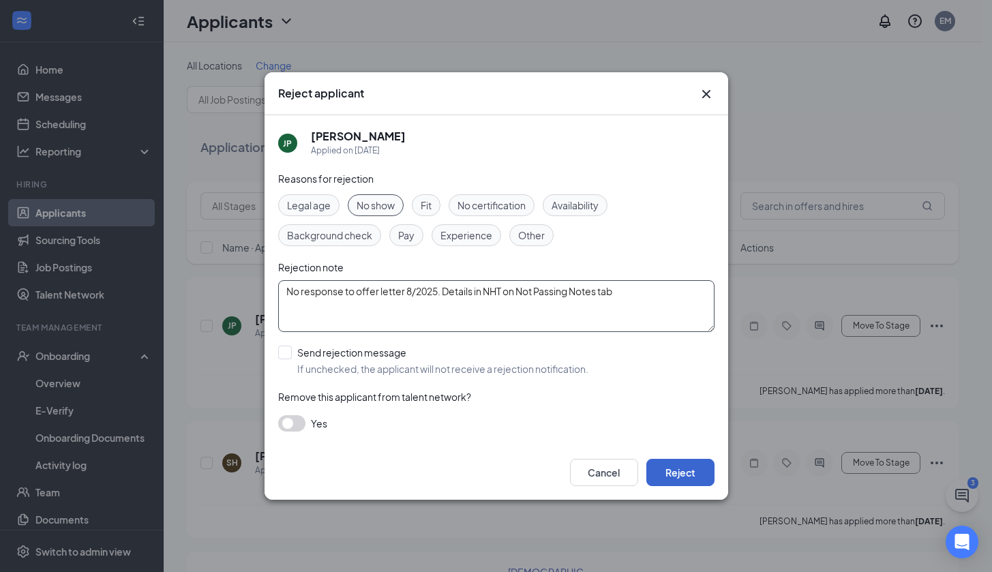
type textarea "No response to offer letter 8/2025. Details in NHT on Not Passing Notes tab"
click at [679, 475] on button "Reject" at bounding box center [681, 472] width 68 height 27
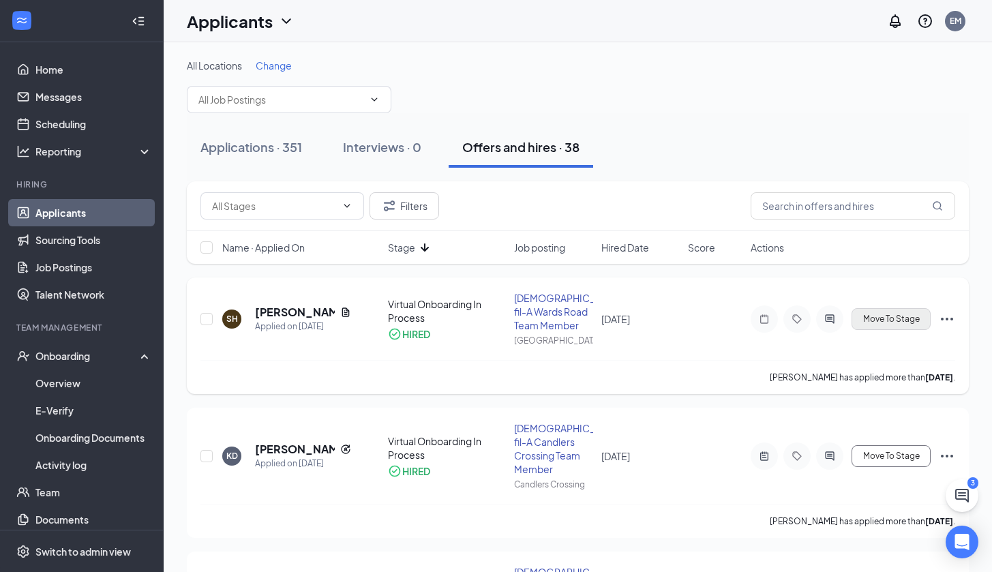
click at [871, 318] on span "Move To Stage" at bounding box center [891, 319] width 57 height 10
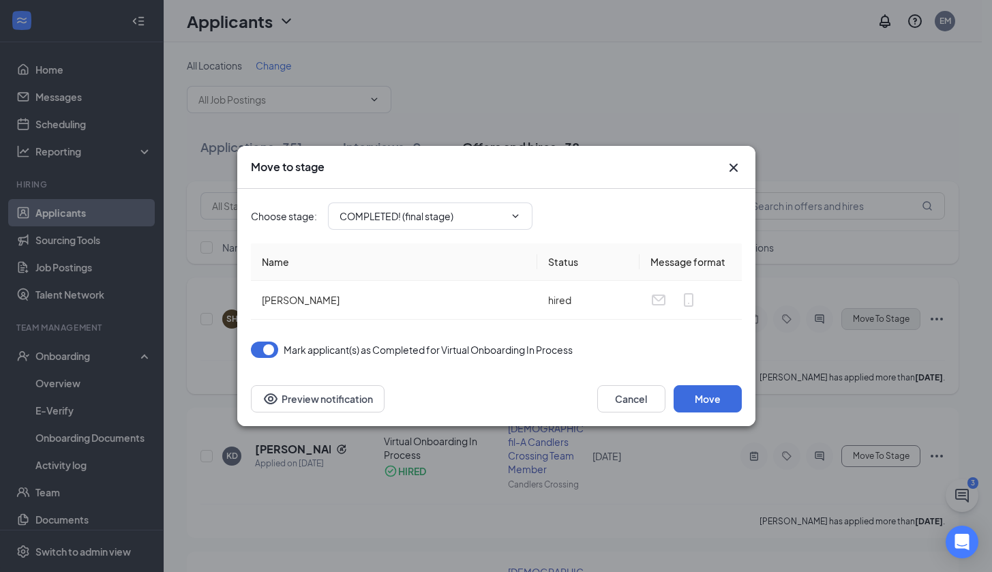
type input "COMPLETED! (final stage)"
drag, startPoint x: 702, startPoint y: 401, endPoint x: 720, endPoint y: 398, distance: 18.7
click at [701, 401] on button "Move" at bounding box center [708, 398] width 68 height 27
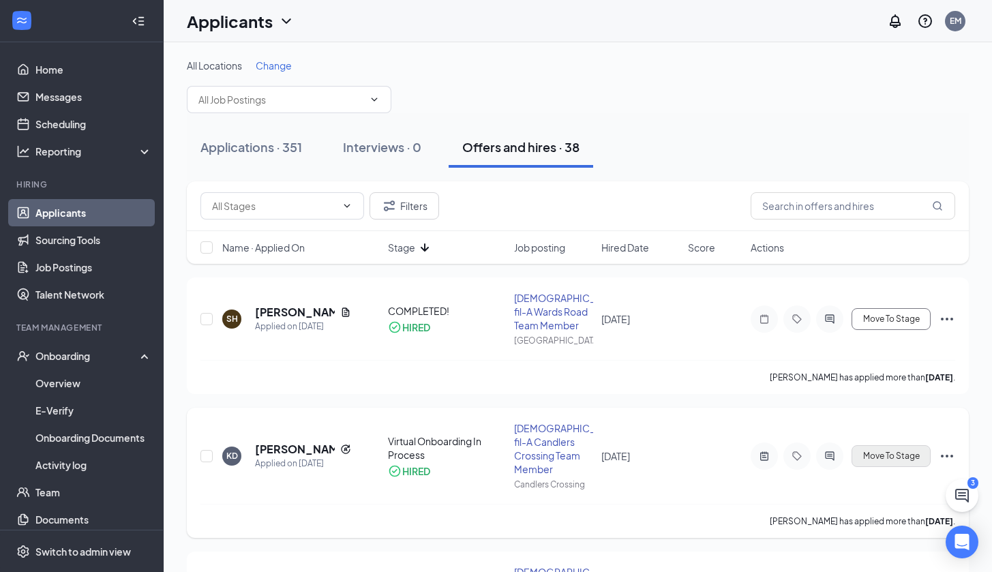
click at [879, 461] on button "Move To Stage" at bounding box center [891, 456] width 79 height 22
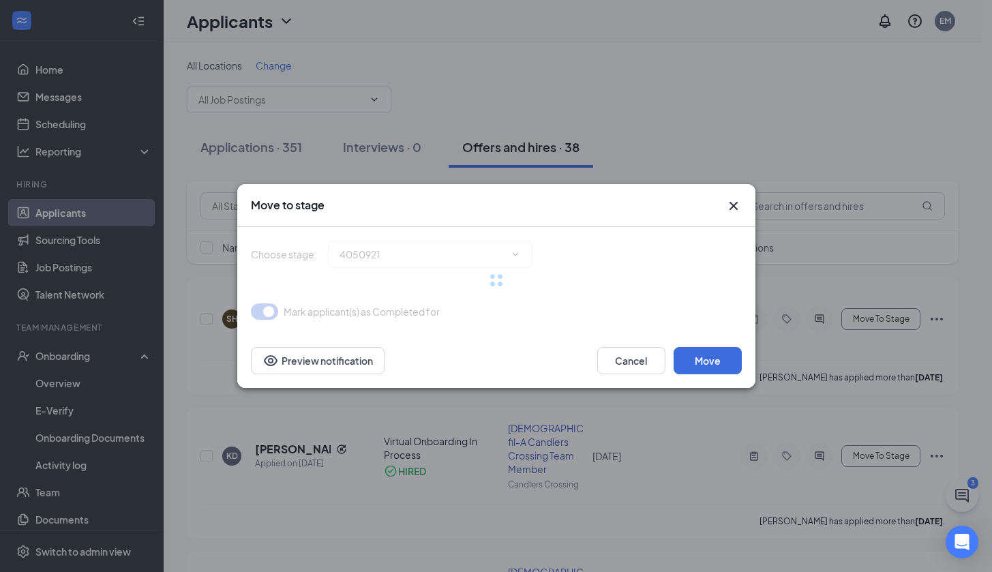
type input "COMPLETED! (final stage)"
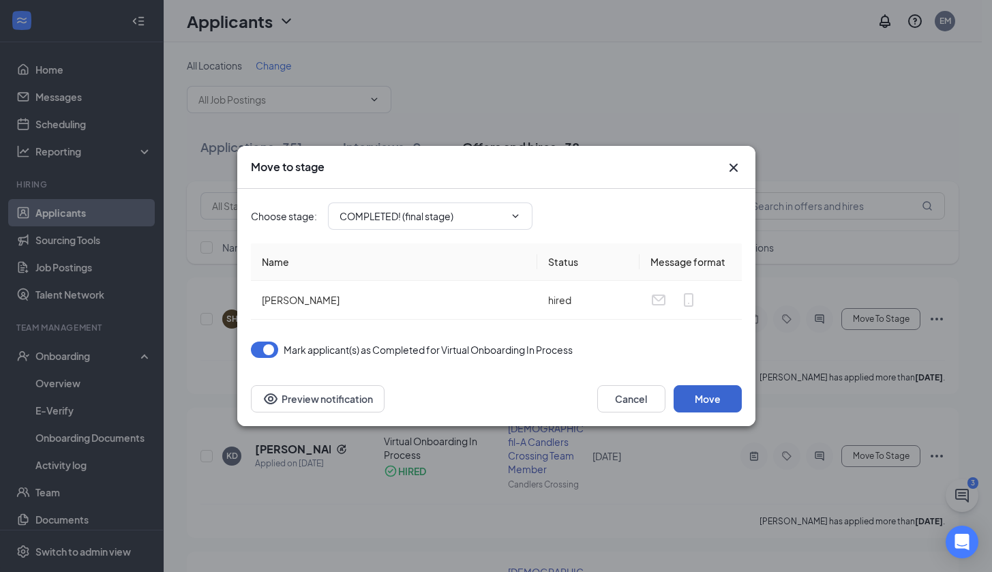
click at [712, 394] on button "Move" at bounding box center [708, 398] width 68 height 27
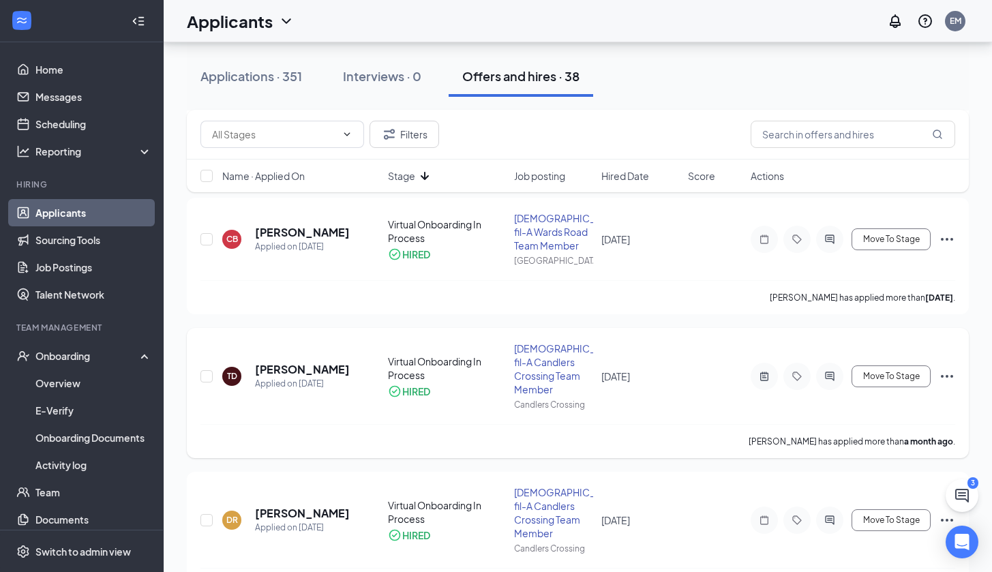
scroll to position [263, 0]
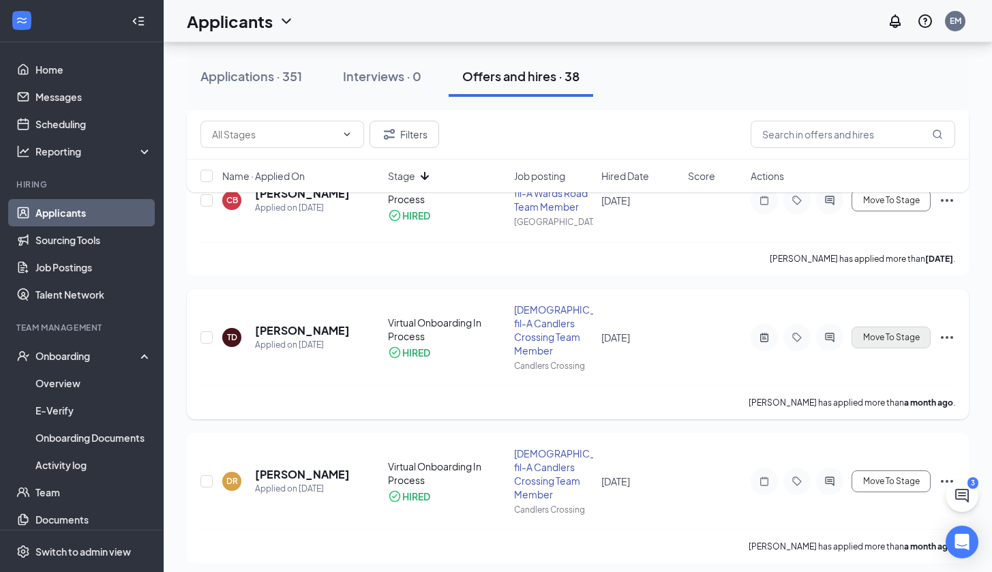
click at [872, 344] on button "Move To Stage" at bounding box center [891, 338] width 79 height 22
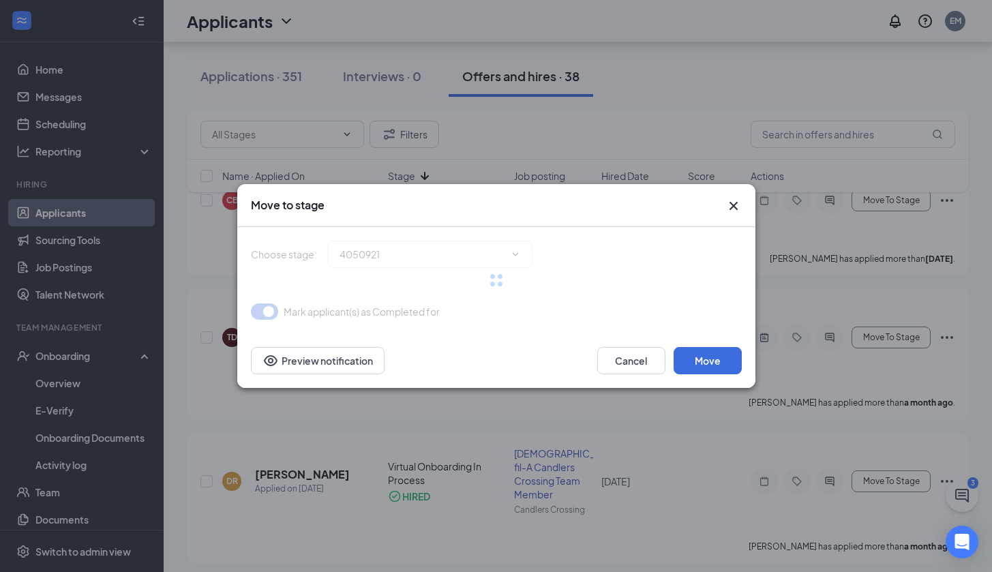
type input "COMPLETED! (final stage)"
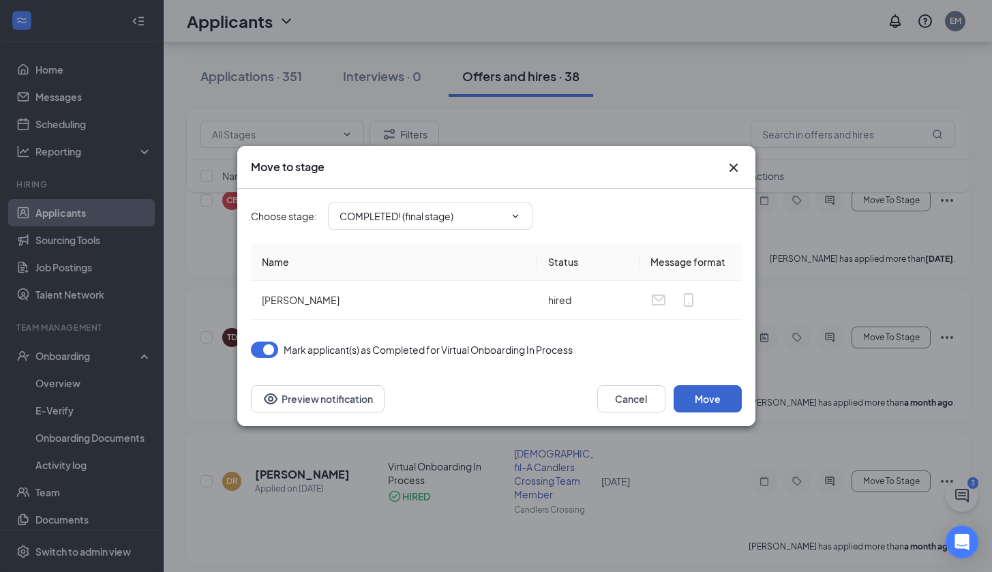
click at [707, 394] on button "Move" at bounding box center [708, 398] width 68 height 27
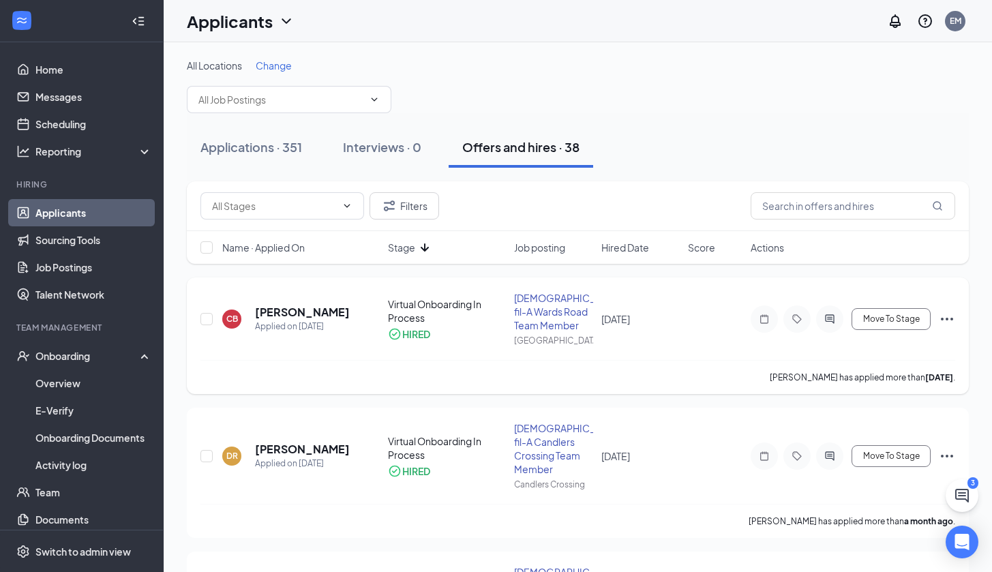
scroll to position [56, 0]
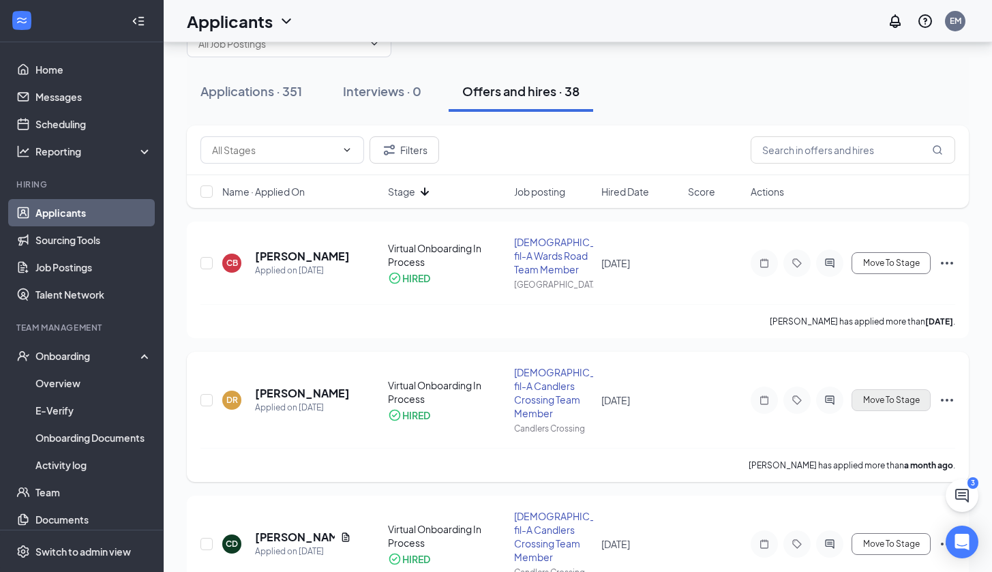
click at [893, 404] on span "Move To Stage" at bounding box center [891, 401] width 57 height 10
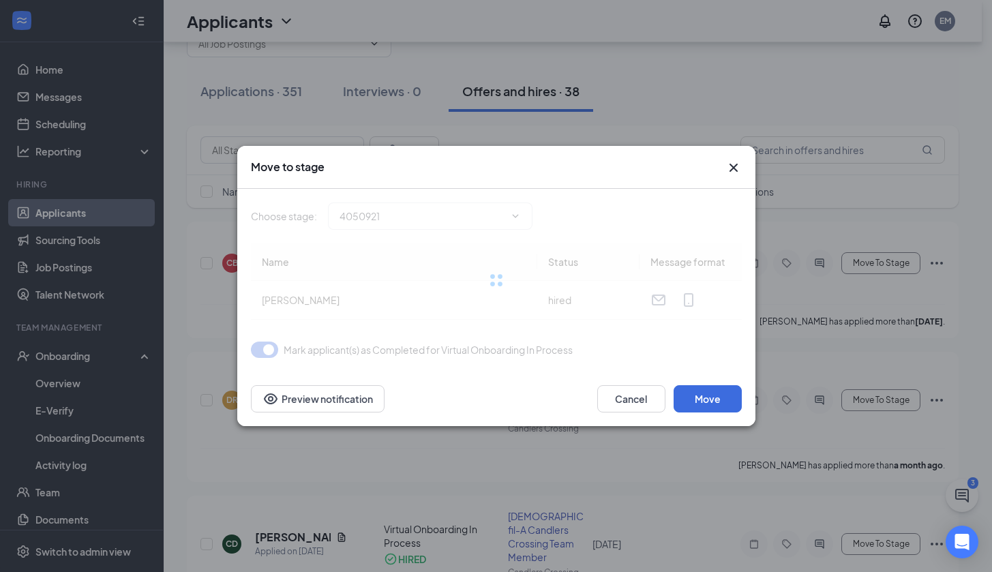
type input "COMPLETED! (final stage)"
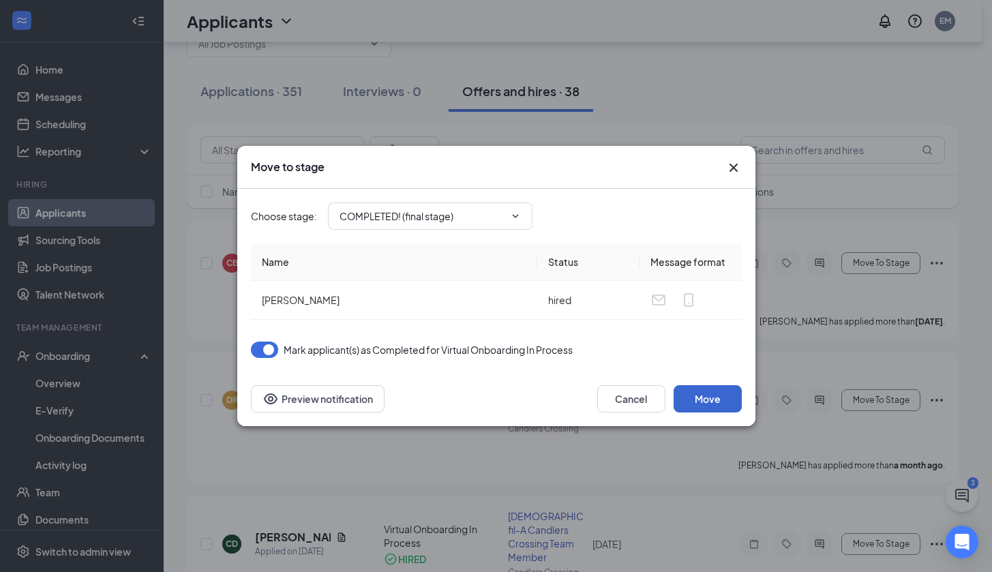
click at [713, 395] on button "Move" at bounding box center [708, 398] width 68 height 27
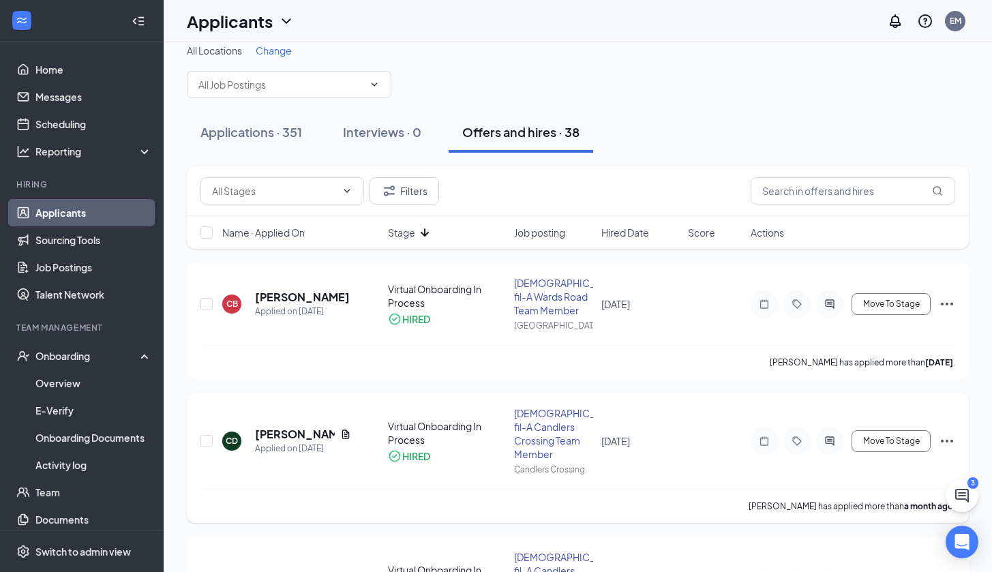
scroll to position [25, 0]
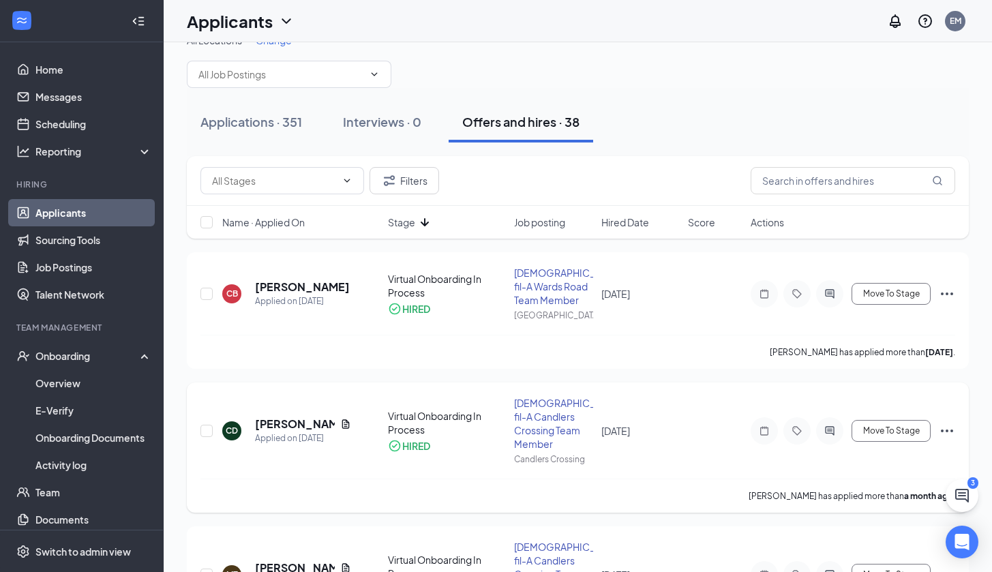
click at [948, 432] on icon "Ellipses" at bounding box center [947, 431] width 12 height 3
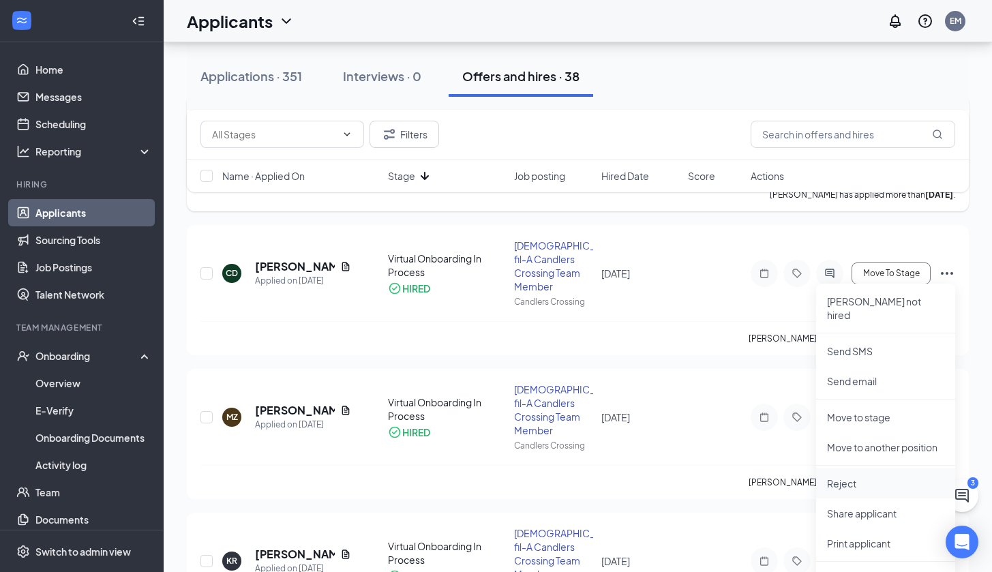
click at [859, 477] on p "Reject" at bounding box center [885, 484] width 117 height 14
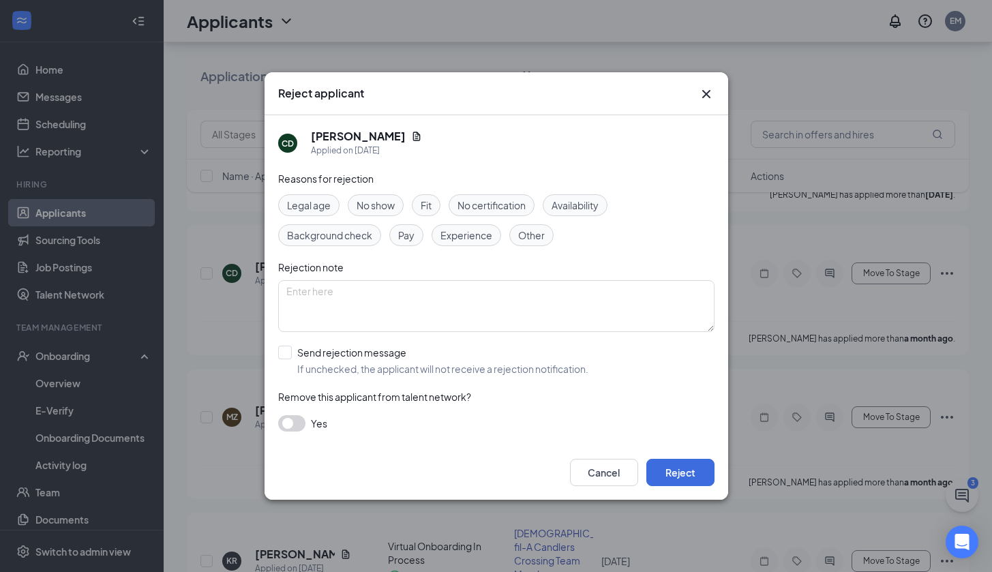
click at [528, 237] on span "Other" at bounding box center [531, 235] width 27 height 15
click at [494, 313] on textarea at bounding box center [496, 306] width 436 height 52
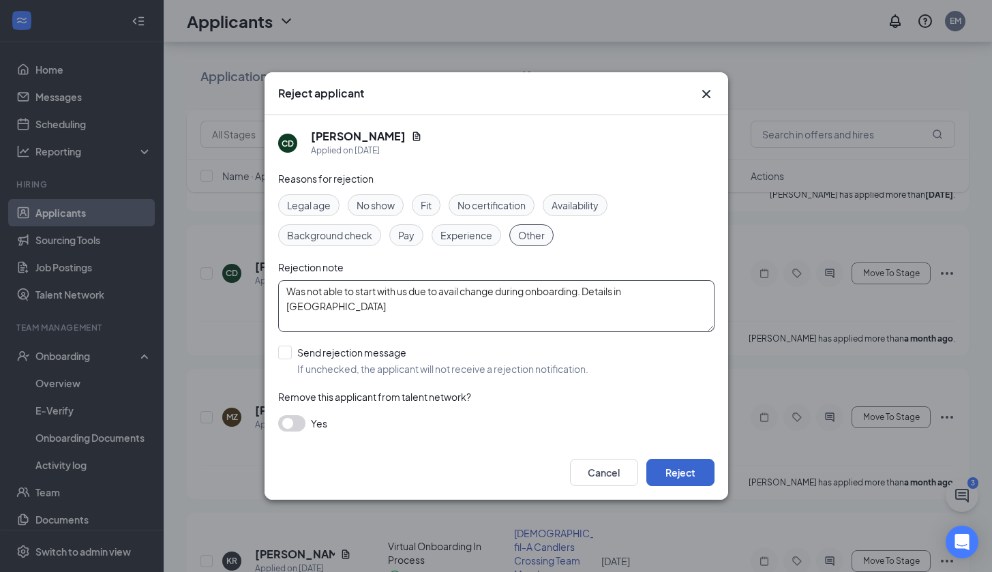
type textarea "Was not able to start with us due to avail change during onboarding. Details in…"
click at [698, 479] on button "Reject" at bounding box center [681, 472] width 68 height 27
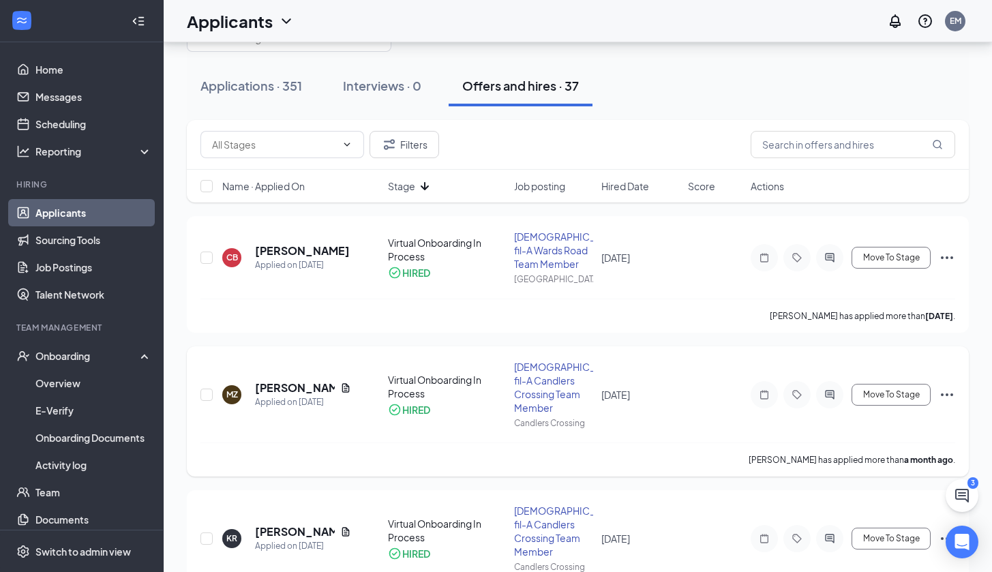
scroll to position [78, 0]
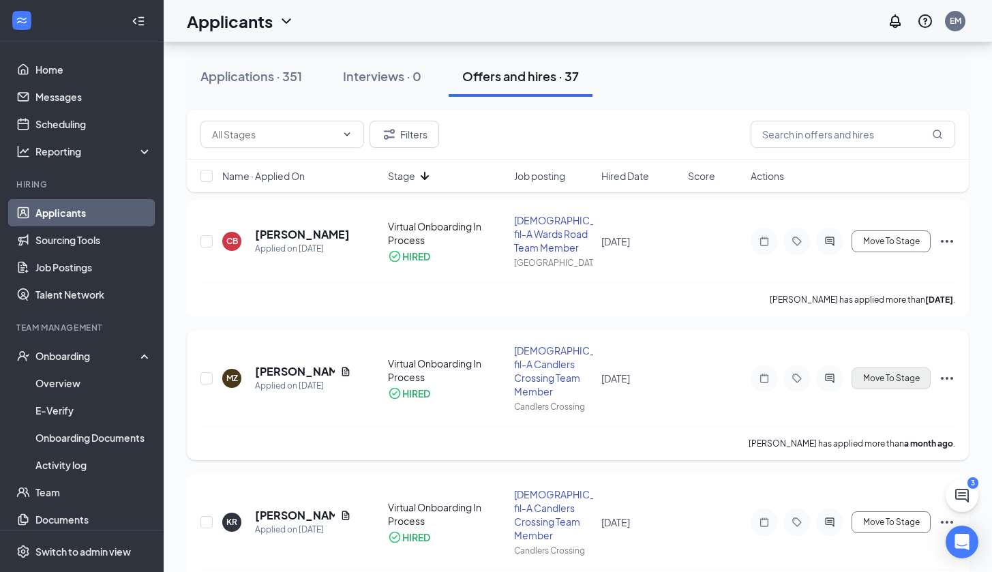
click at [891, 376] on span "Move To Stage" at bounding box center [891, 379] width 57 height 10
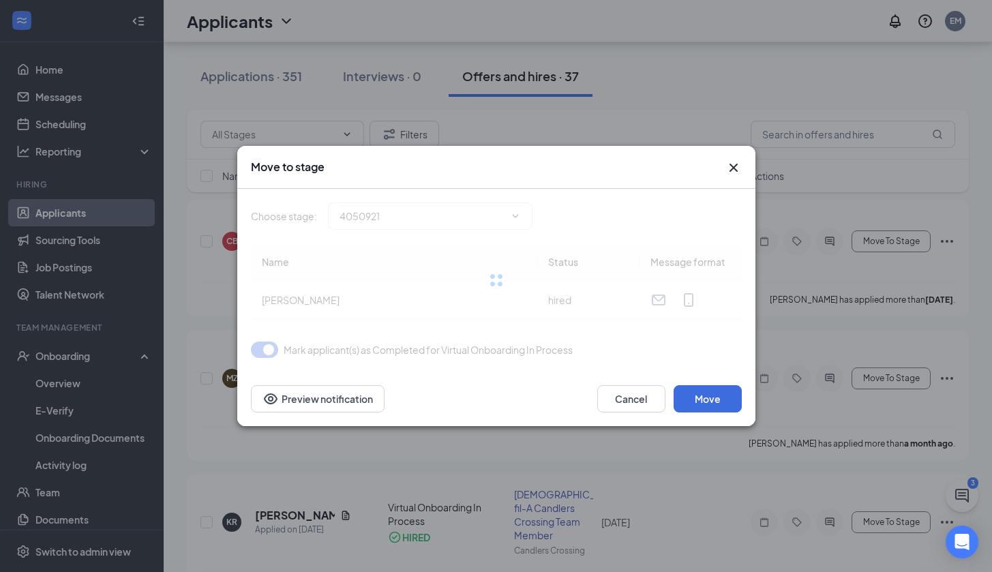
type input "COMPLETED! (final stage)"
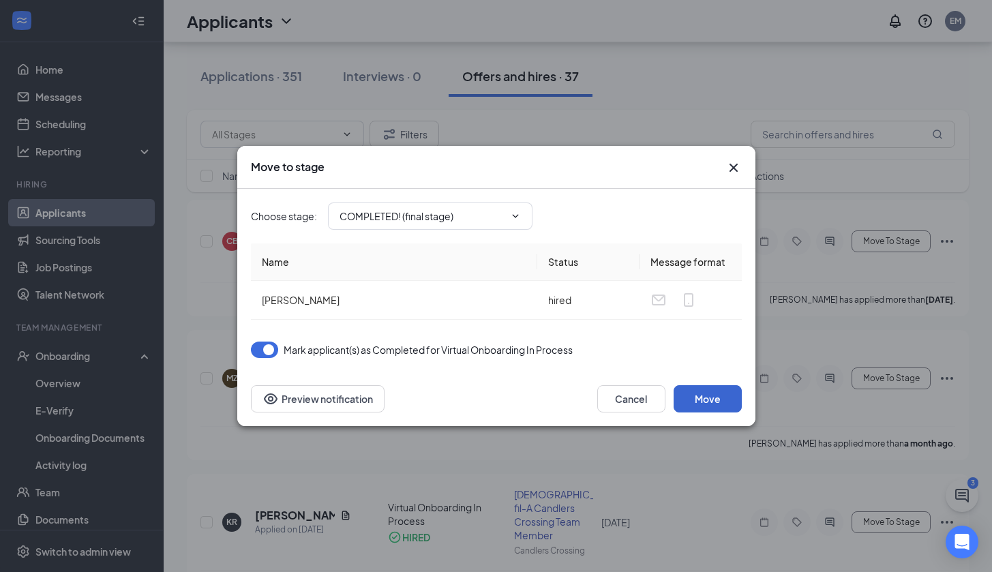
click at [711, 396] on button "Move" at bounding box center [708, 398] width 68 height 27
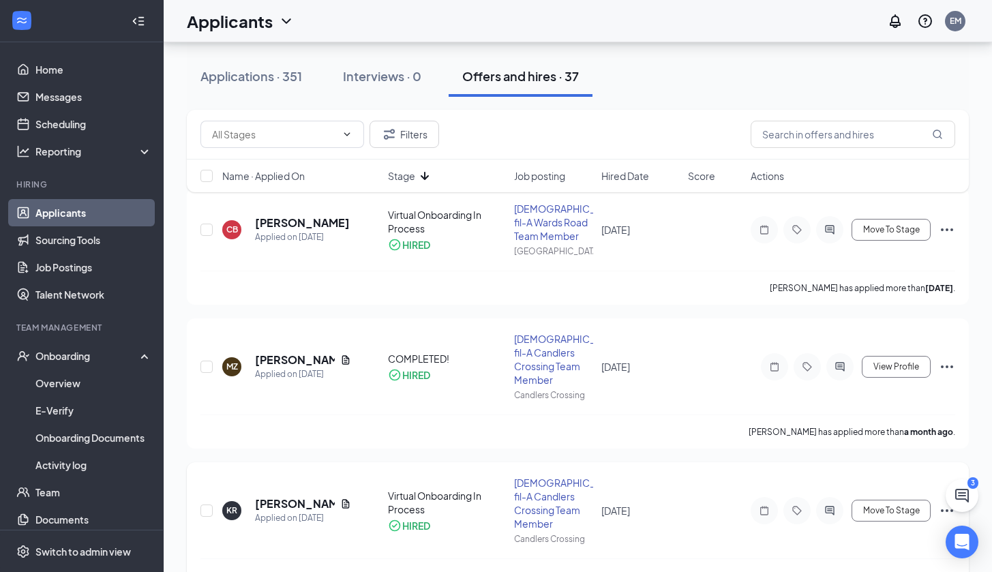
scroll to position [143, 0]
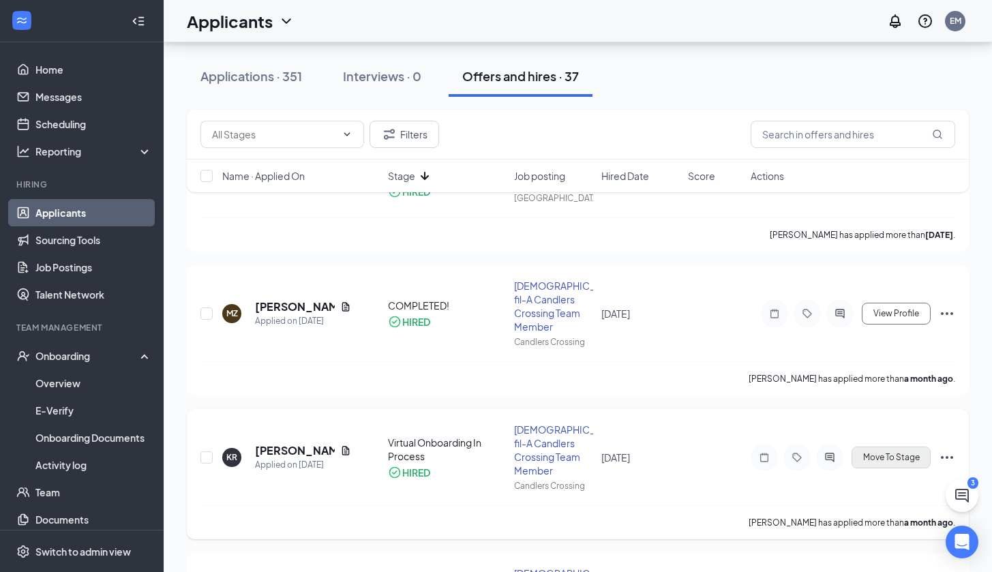
click at [908, 458] on span "Move To Stage" at bounding box center [891, 458] width 57 height 10
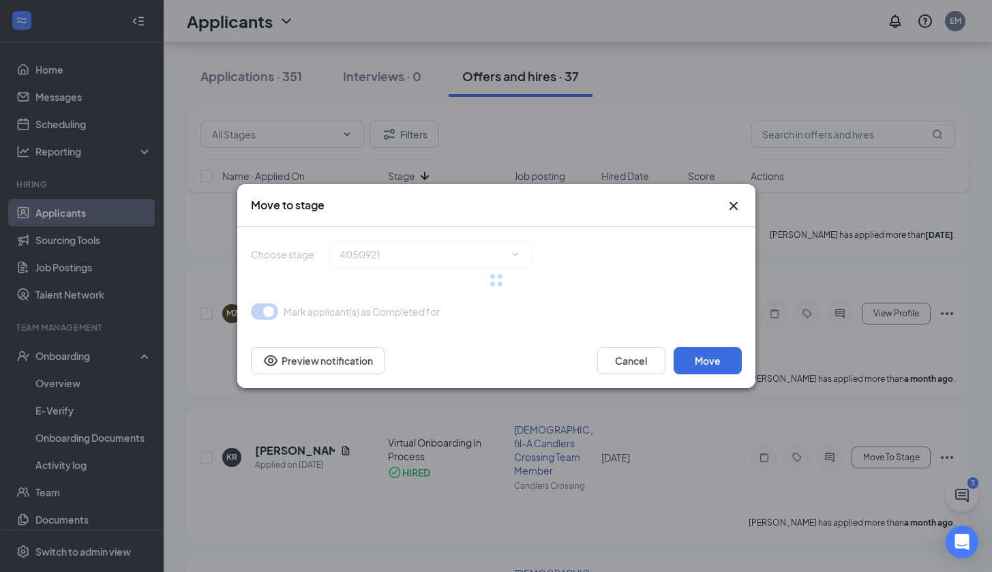
type input "COMPLETED! (final stage)"
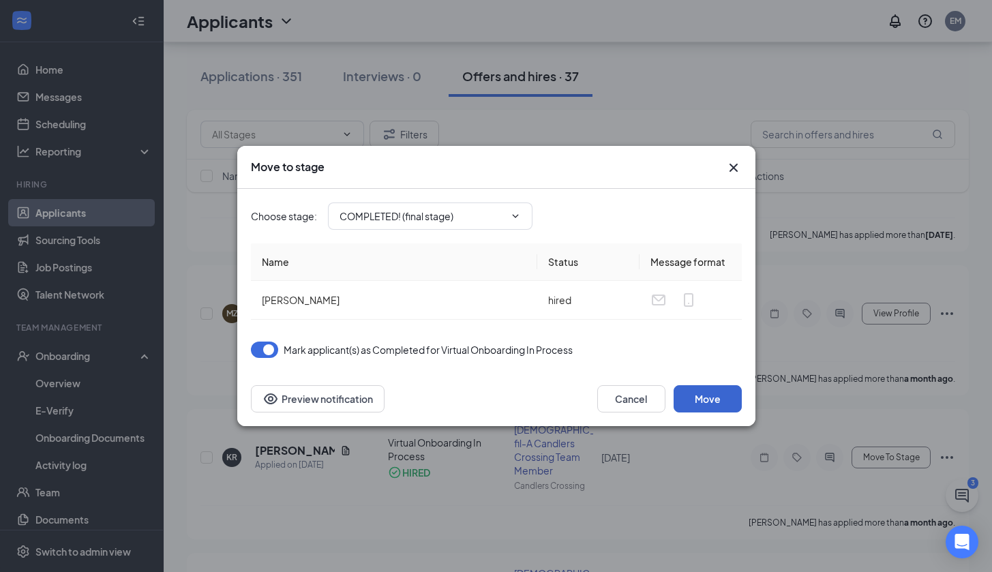
click at [707, 393] on button "Move" at bounding box center [708, 398] width 68 height 27
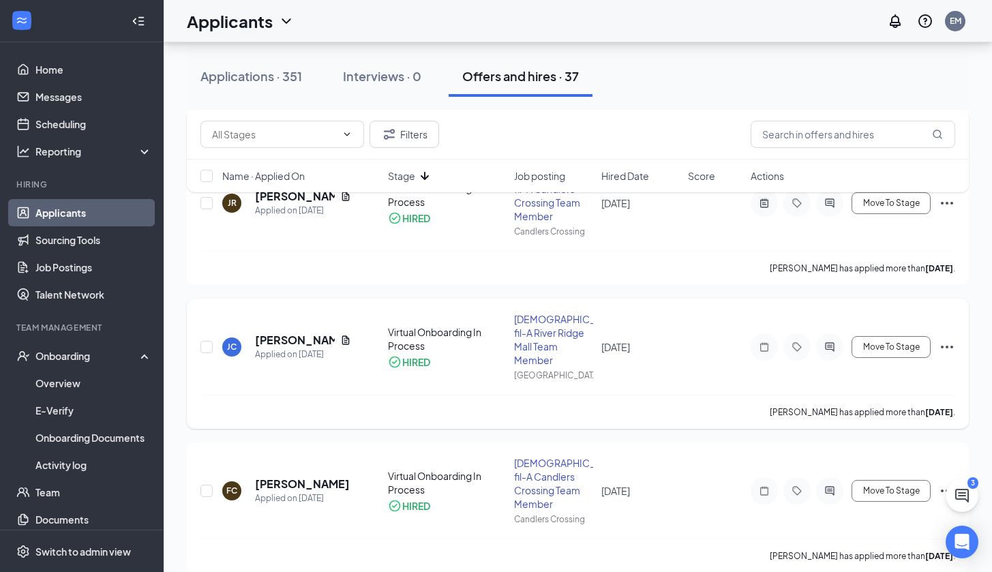
scroll to position [403, 0]
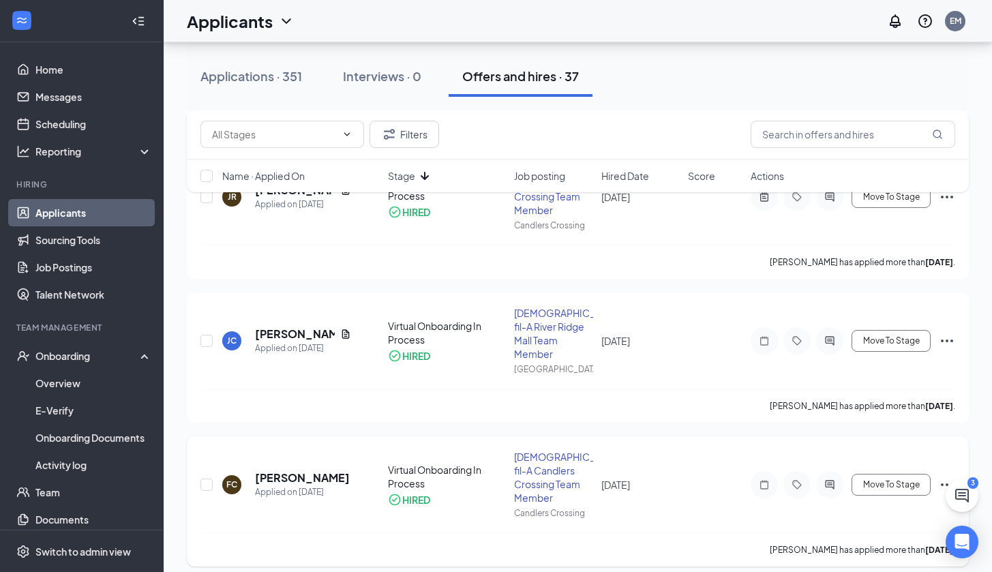
click at [945, 477] on icon "Ellipses" at bounding box center [947, 485] width 16 height 16
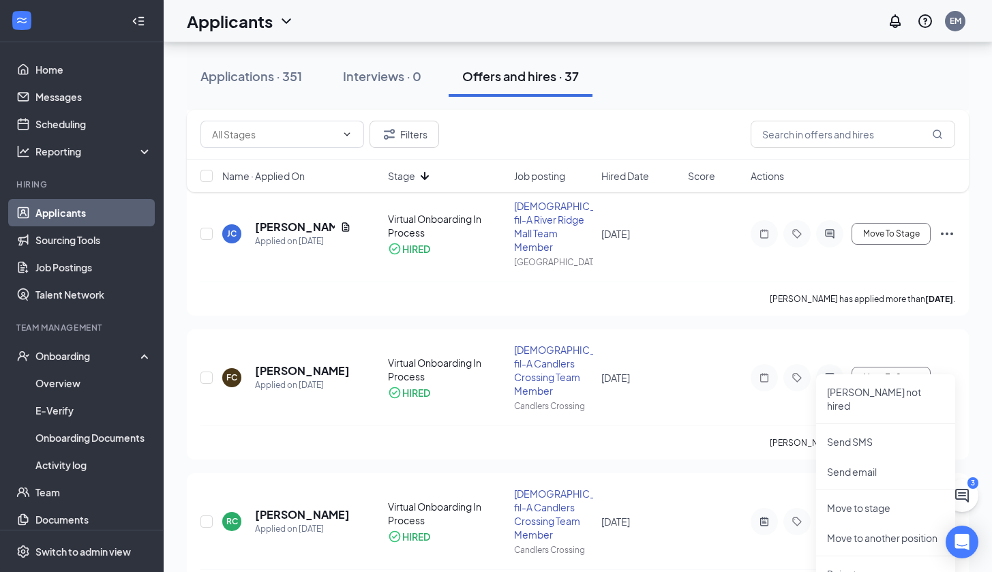
scroll to position [630, 0]
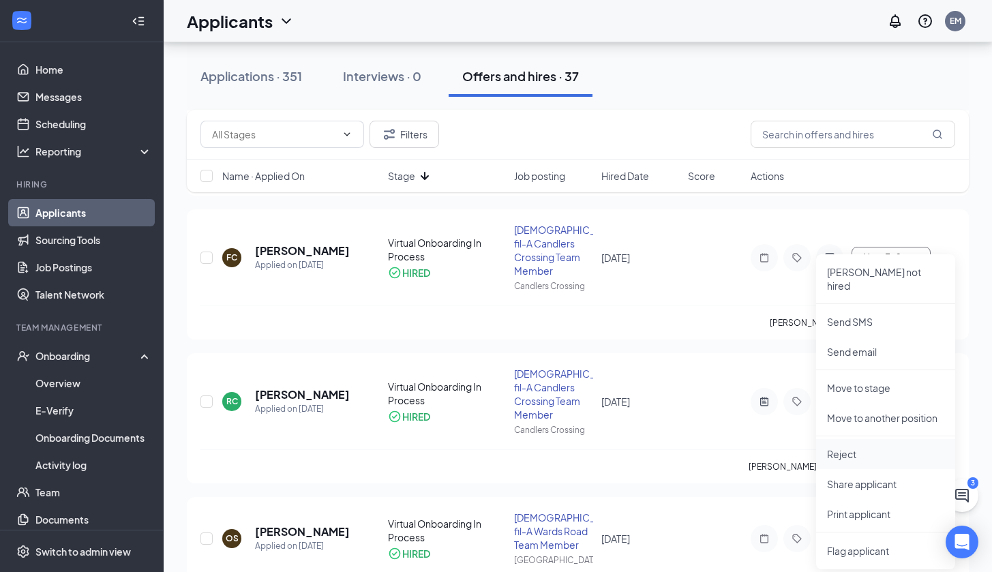
click at [854, 447] on p "Reject" at bounding box center [885, 454] width 117 height 14
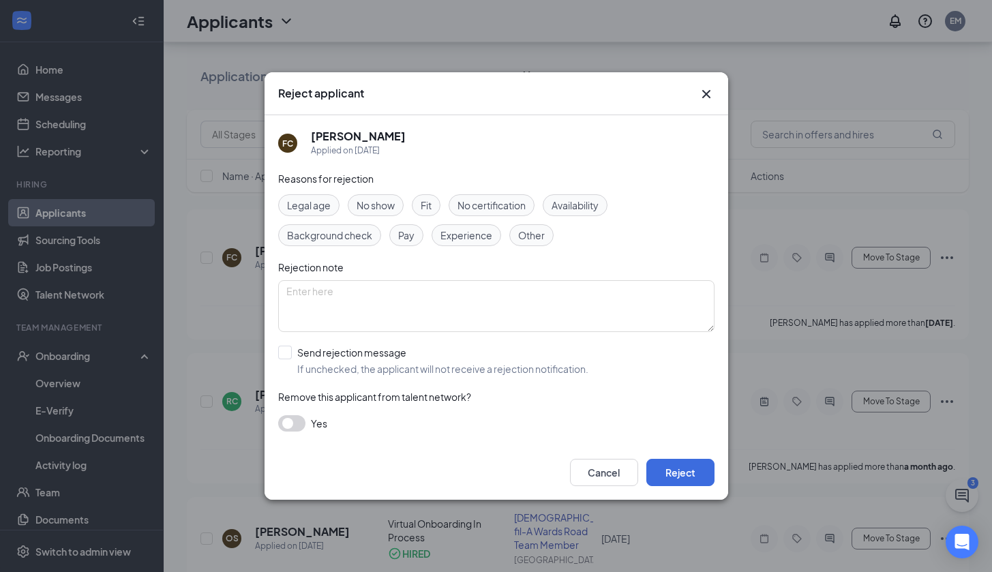
click at [522, 232] on span "Other" at bounding box center [531, 235] width 27 height 15
click at [460, 306] on textarea at bounding box center [496, 306] width 436 height 52
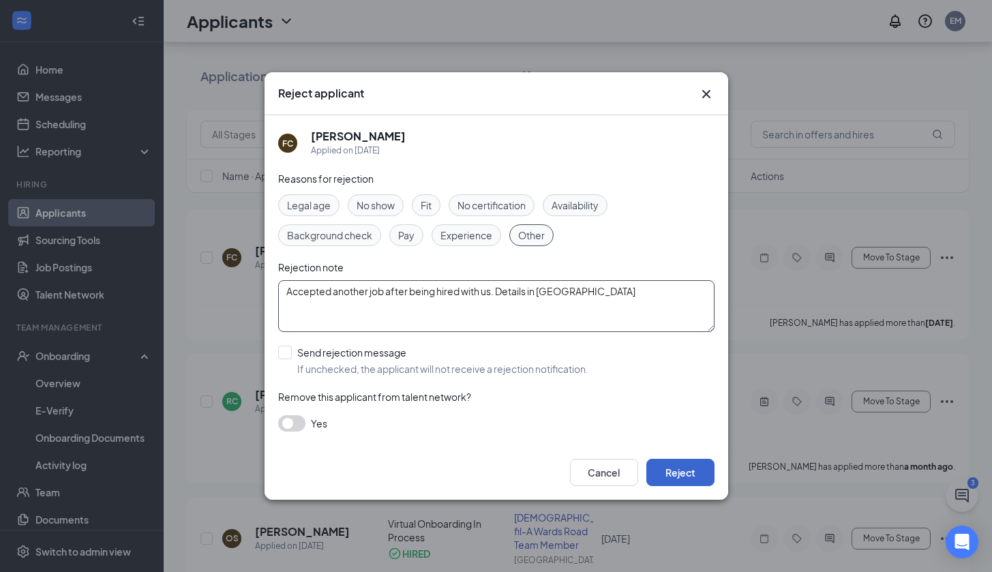
type textarea "Accepted another job after being hired with us. Details in [GEOGRAPHIC_DATA]"
click at [666, 465] on button "Reject" at bounding box center [681, 472] width 68 height 27
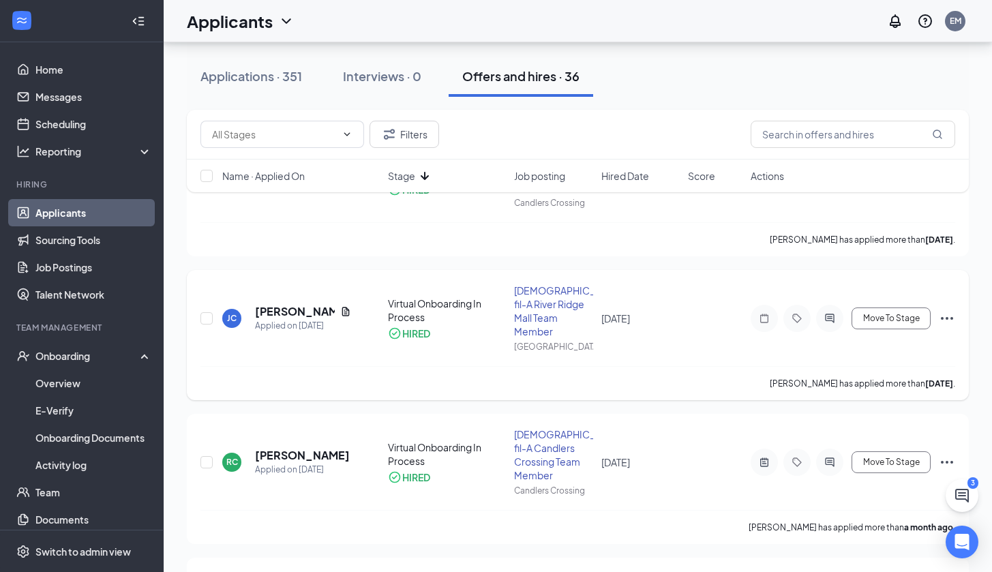
scroll to position [302, 0]
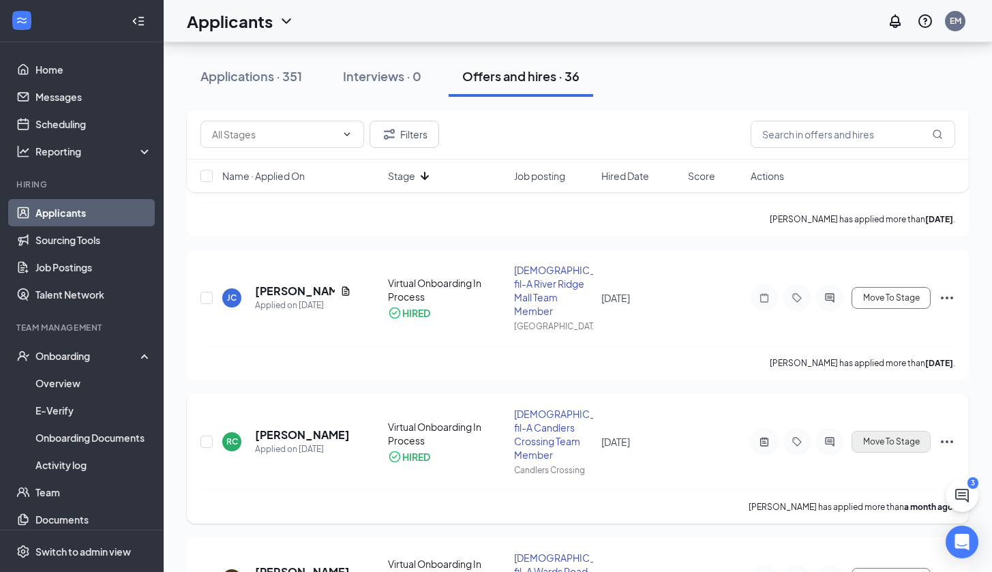
click at [893, 437] on span "Move To Stage" at bounding box center [891, 442] width 57 height 10
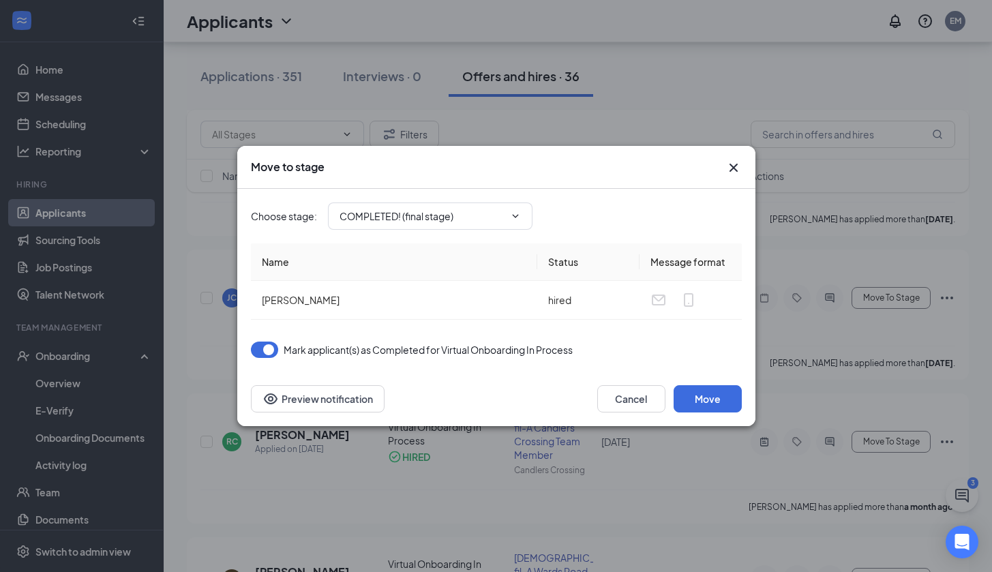
type input "COMPLETED! (final stage)"
click at [712, 400] on button "Move" at bounding box center [708, 398] width 68 height 27
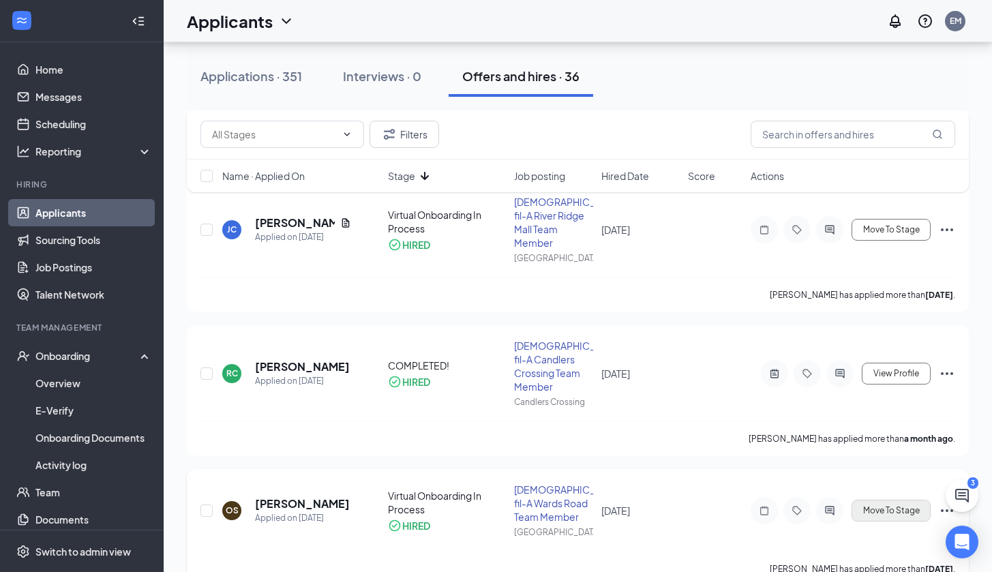
scroll to position [449, 0]
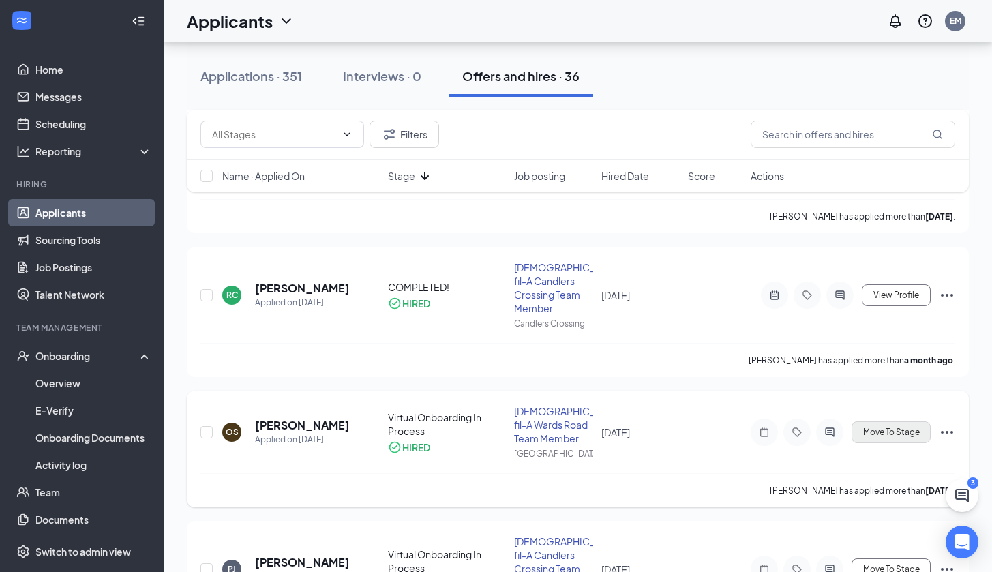
click at [899, 428] on span "Move To Stage" at bounding box center [891, 433] width 57 height 10
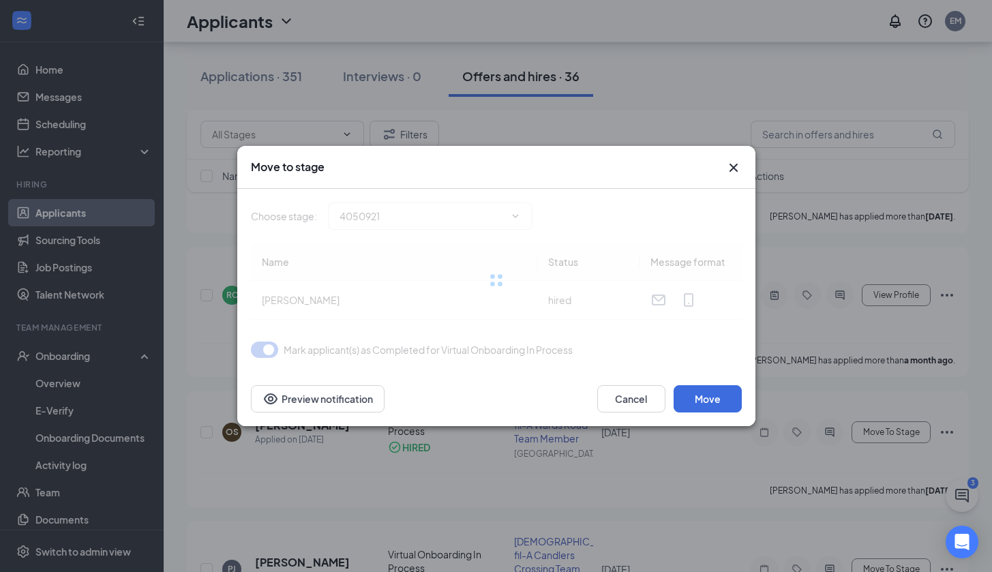
type input "COMPLETED! (final stage)"
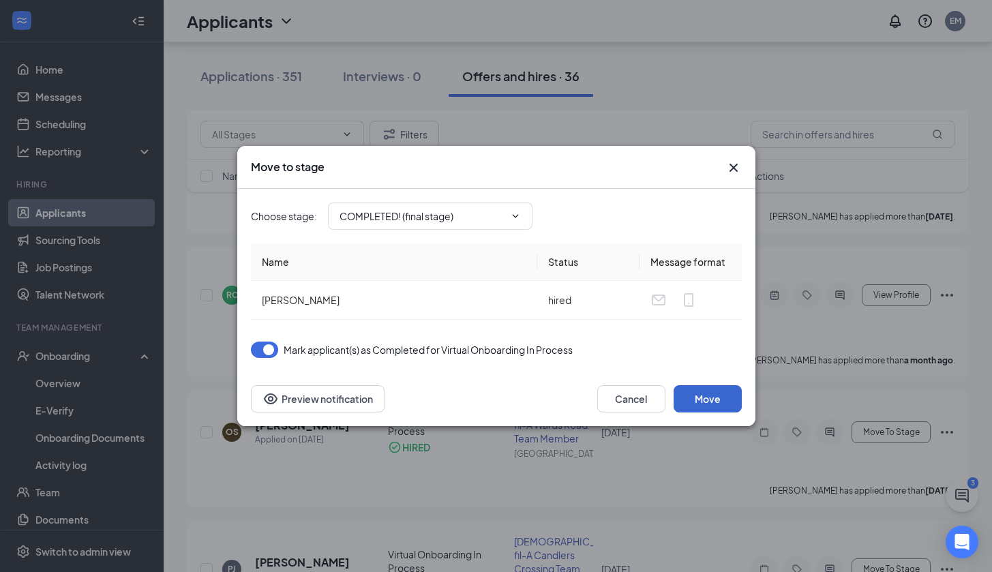
click at [711, 402] on button "Move" at bounding box center [708, 398] width 68 height 27
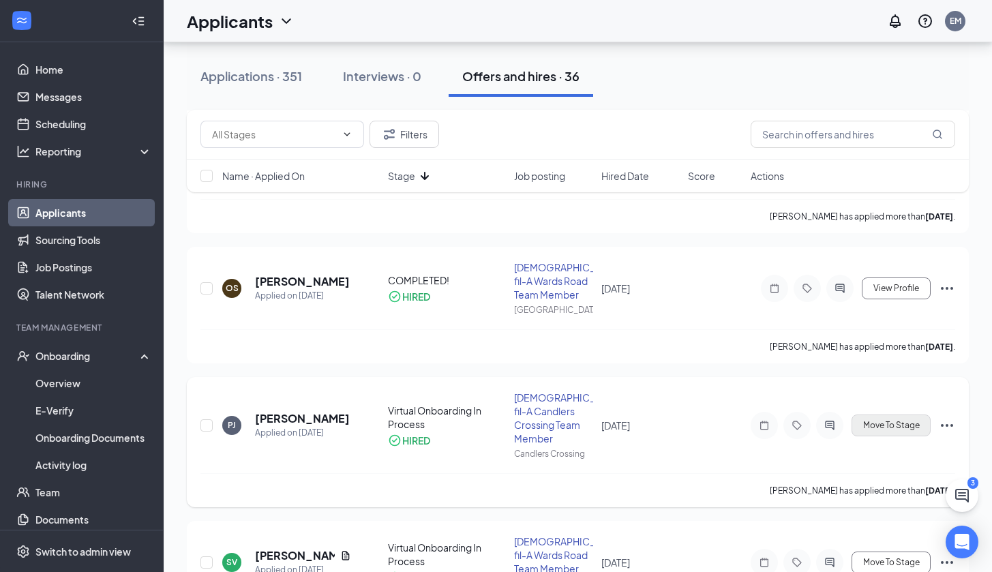
click at [861, 415] on button "Move To Stage" at bounding box center [891, 426] width 79 height 22
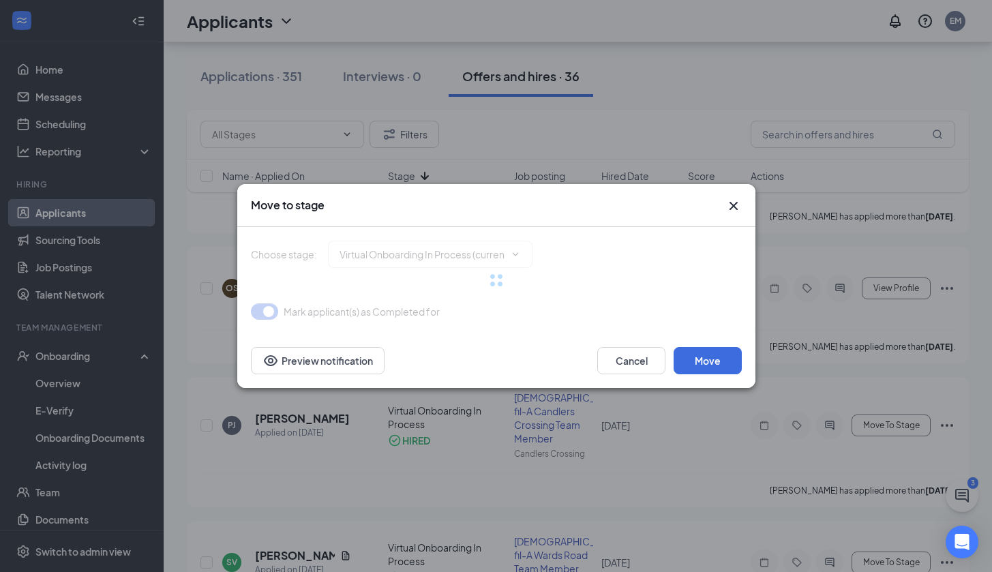
type input "COMPLETED! (final stage)"
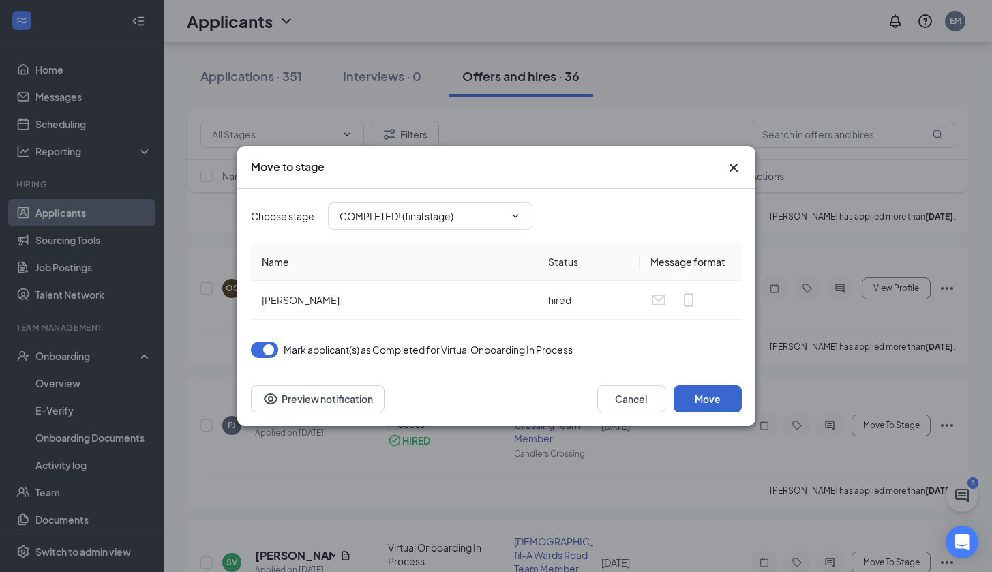
click at [698, 404] on button "Move" at bounding box center [708, 398] width 68 height 27
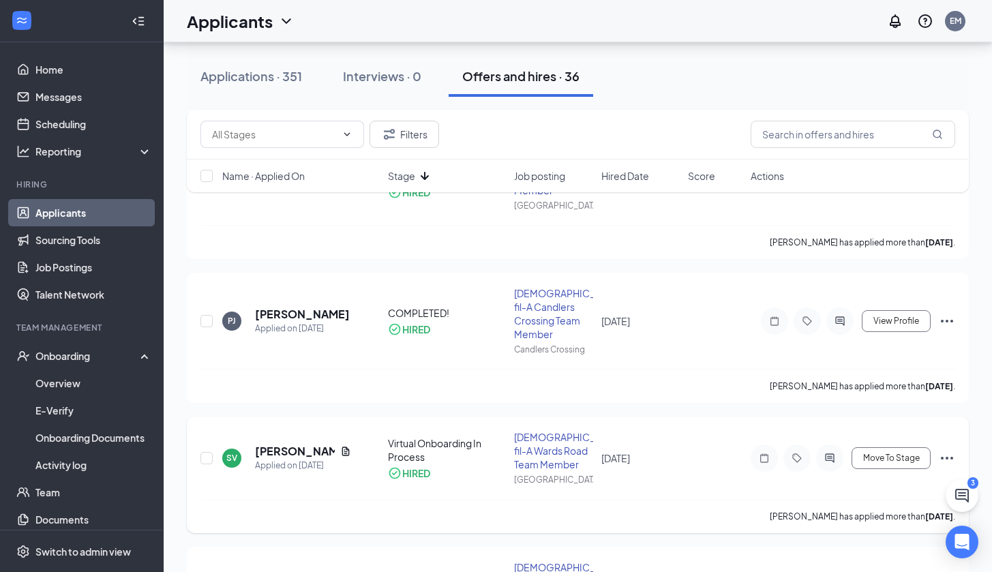
scroll to position [460, 0]
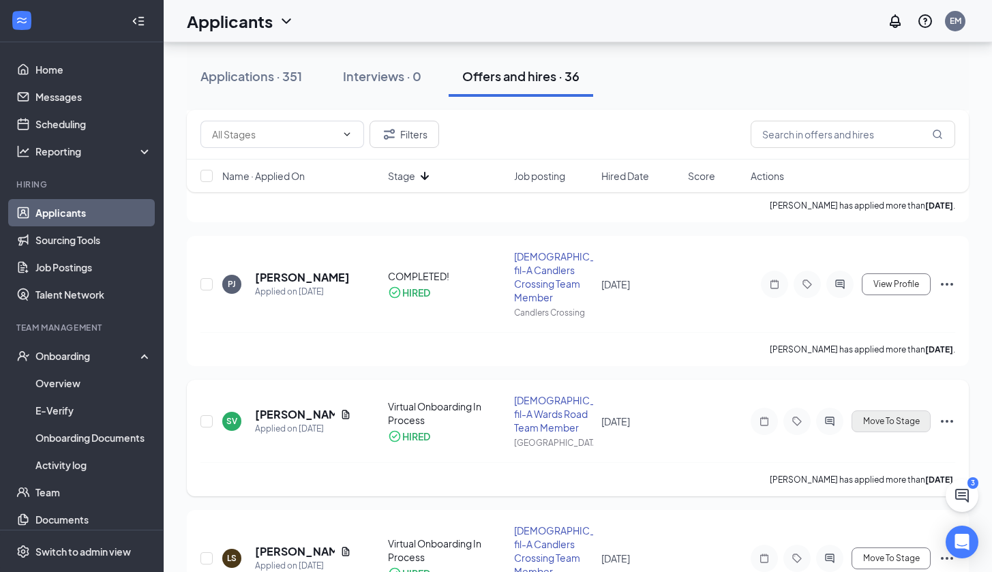
click at [907, 413] on button "Move To Stage" at bounding box center [891, 422] width 79 height 22
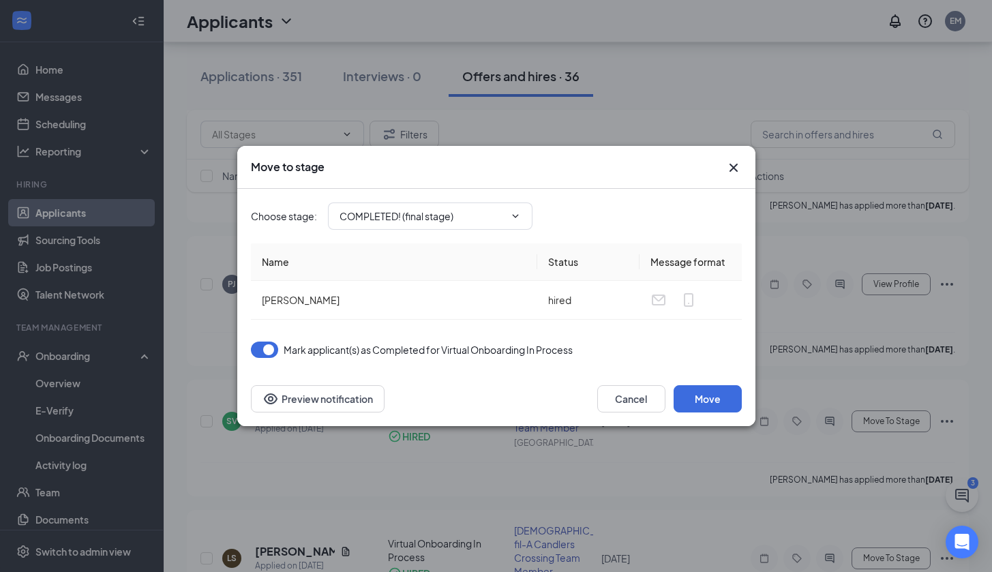
type input "COMPLETED! (final stage)"
click at [717, 393] on button "Move" at bounding box center [708, 398] width 68 height 27
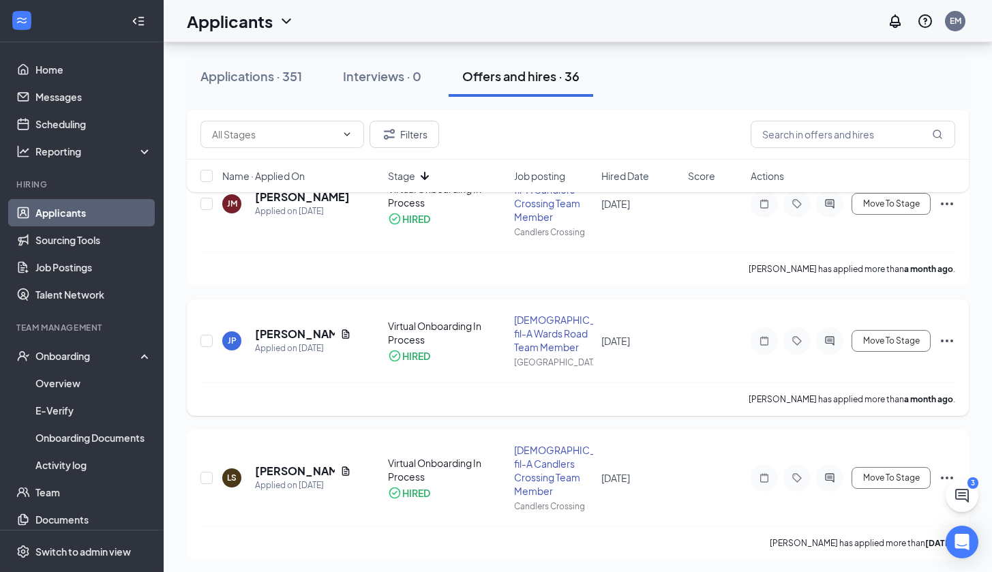
scroll to position [673, 0]
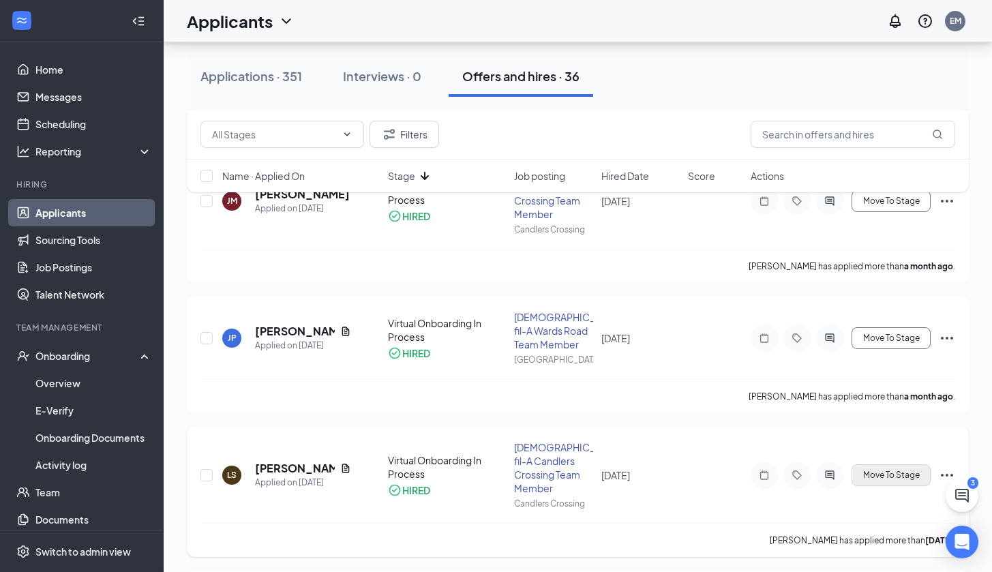
click at [891, 471] on span "Move To Stage" at bounding box center [891, 476] width 57 height 10
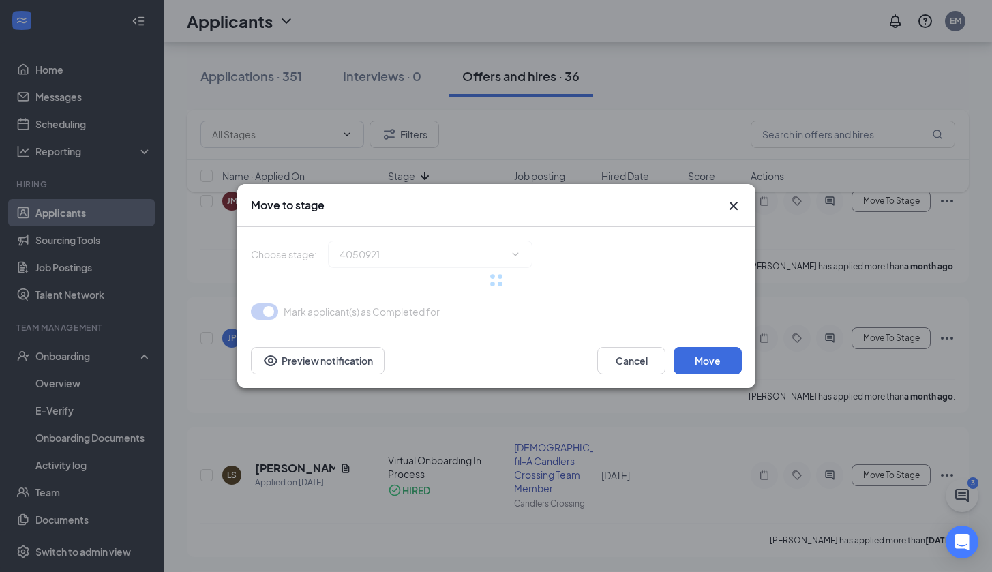
type input "COMPLETED! (final stage)"
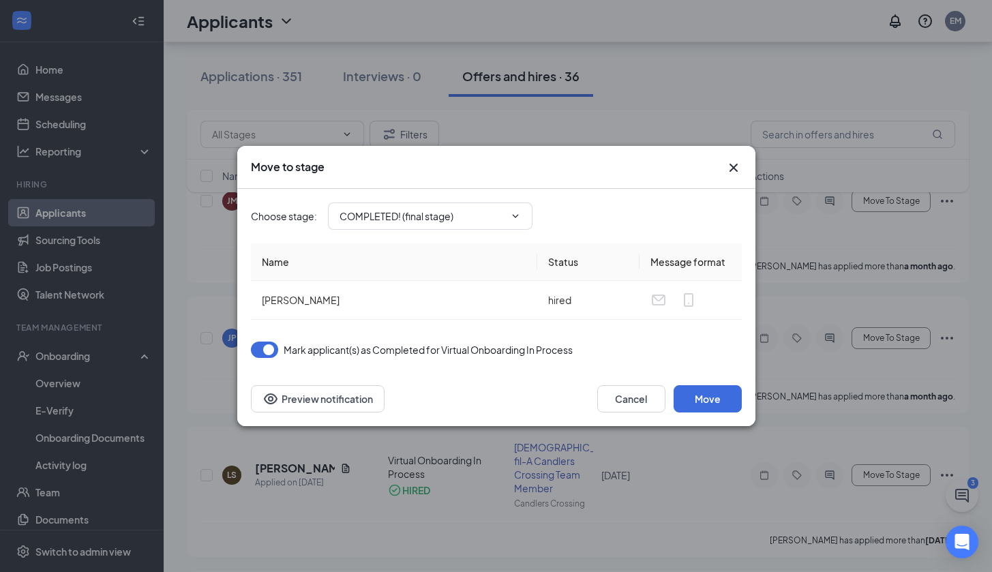
click at [726, 359] on div "Choose stage : COMPLETED! (final stage) Name Status Message format [PERSON_NAME…" at bounding box center [496, 280] width 491 height 183
click at [722, 389] on button "Move" at bounding box center [708, 398] width 68 height 27
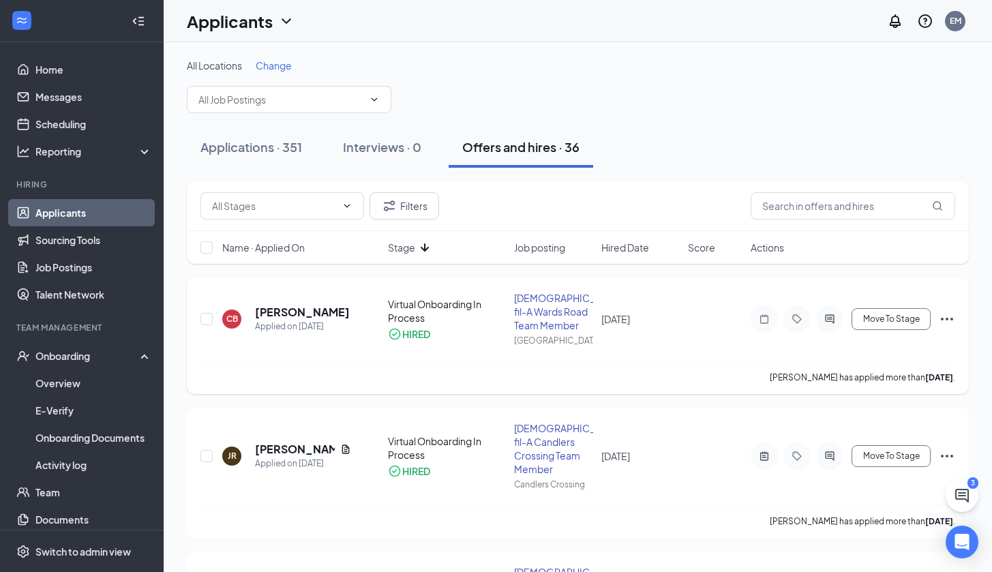
scroll to position [3, 0]
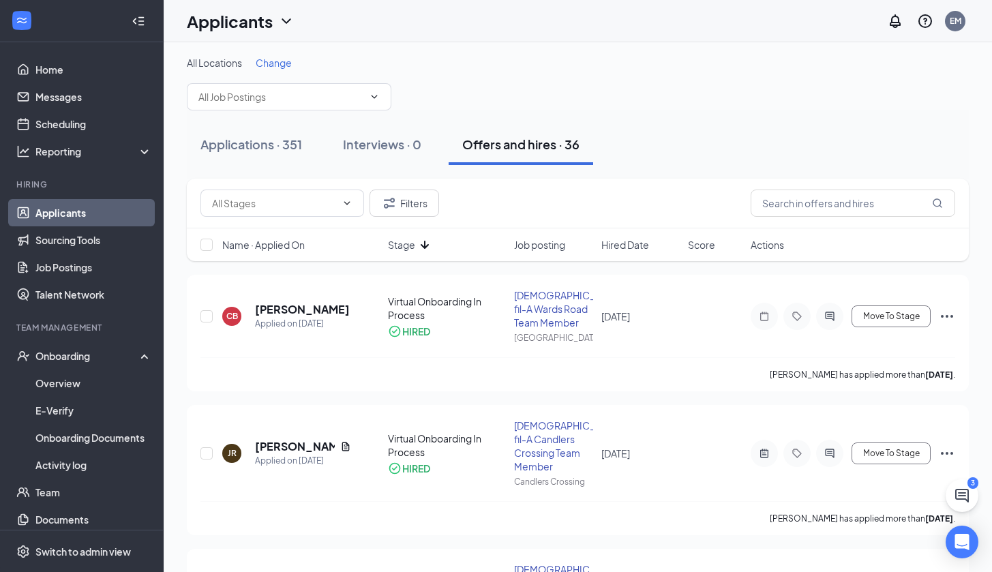
click at [432, 254] on div "Name · Applied On Stage Job posting Hired Date Score Actions" at bounding box center [578, 244] width 782 height 33
click at [422, 248] on icon "ArrowDown" at bounding box center [425, 245] width 16 height 16
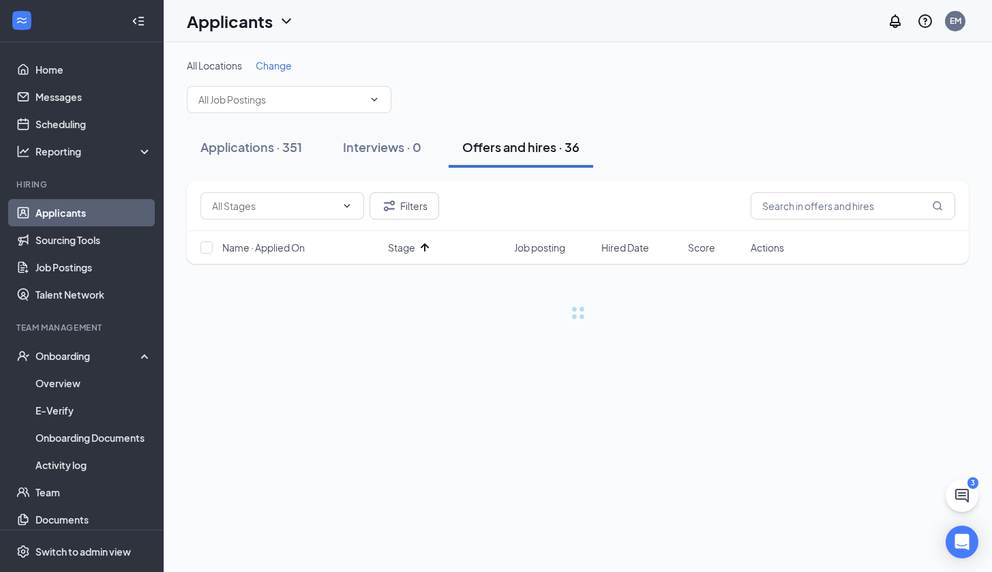
scroll to position [0, 0]
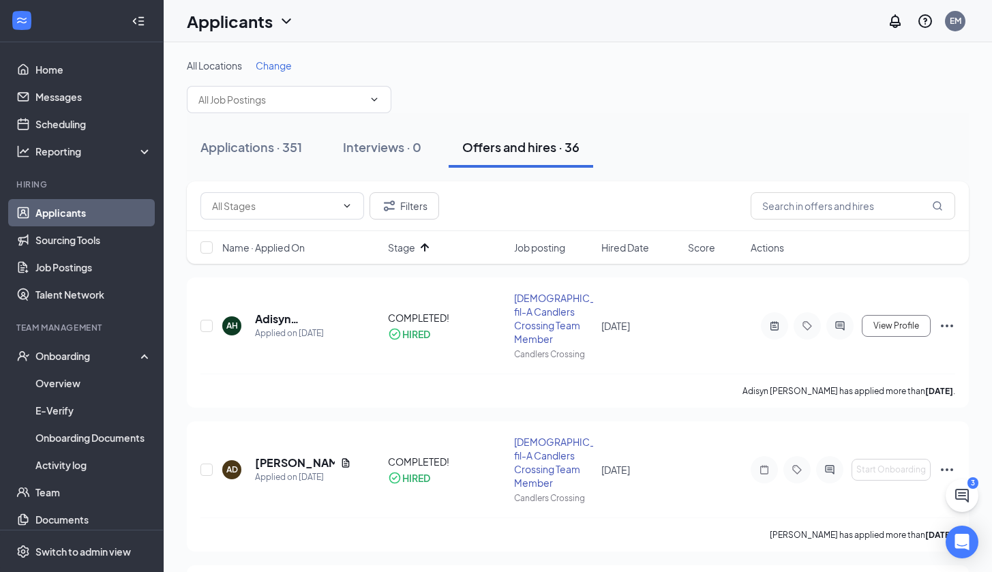
click at [426, 248] on icon "ArrowUp" at bounding box center [425, 247] width 16 height 16
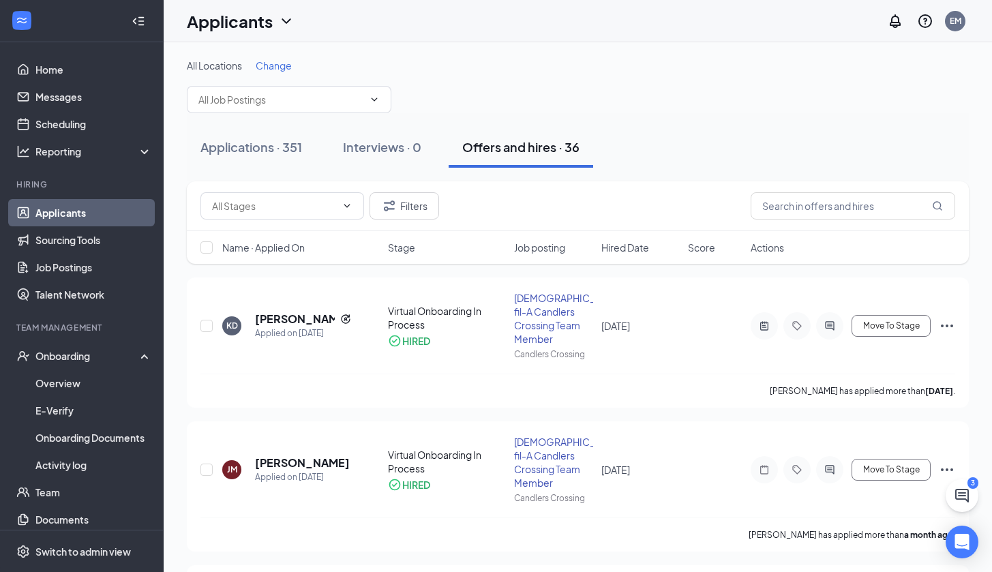
click at [426, 248] on div "Stage" at bounding box center [447, 248] width 118 height 14
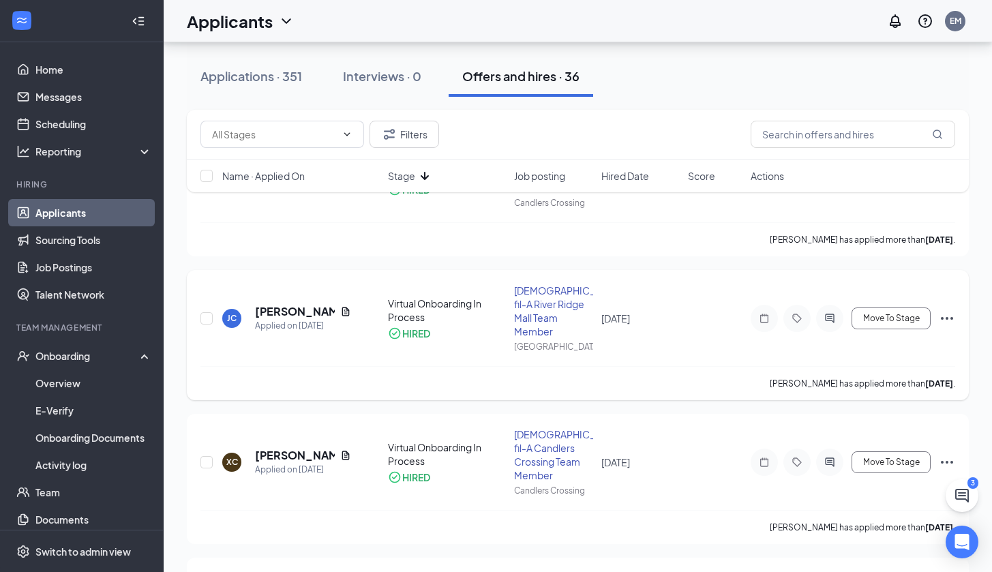
scroll to position [293, 0]
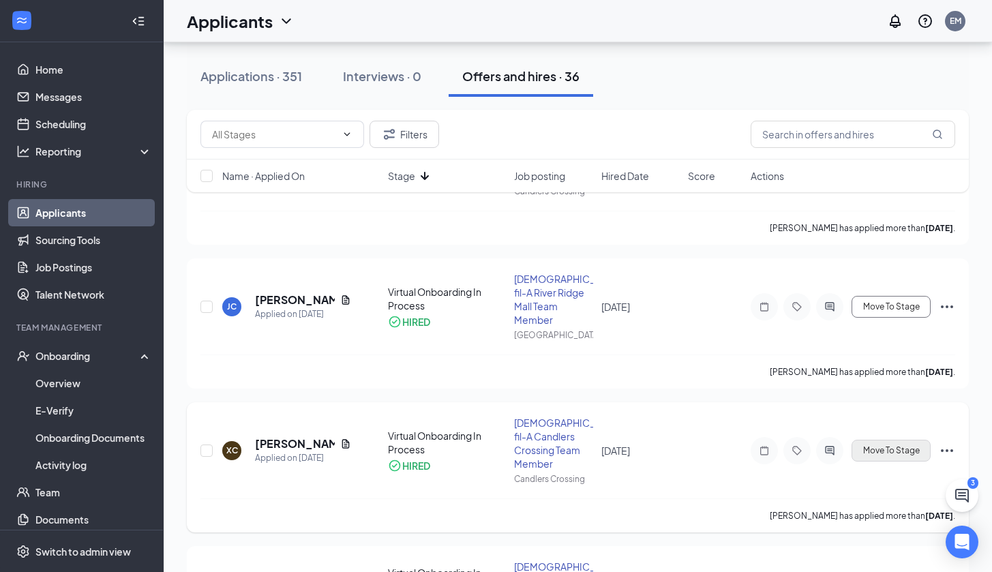
click at [887, 446] on span "Move To Stage" at bounding box center [891, 451] width 57 height 10
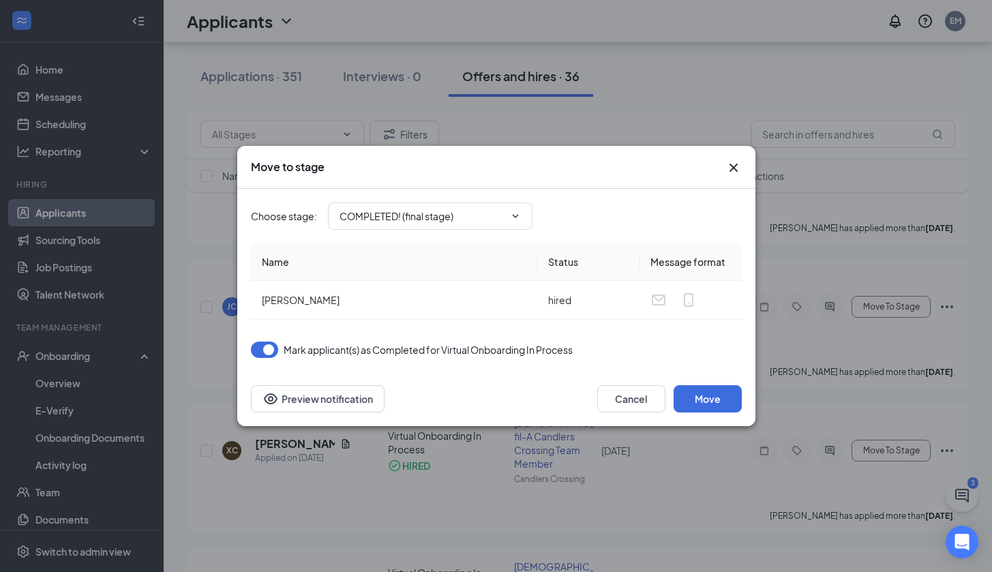
type input "COMPLETED! (final stage)"
click at [711, 398] on button "Move" at bounding box center [708, 398] width 68 height 27
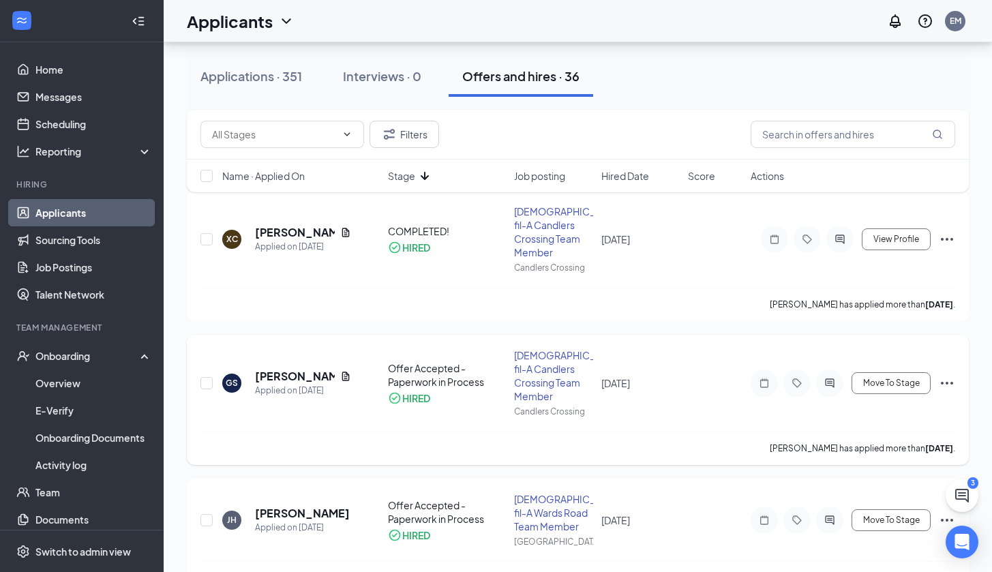
scroll to position [805, 0]
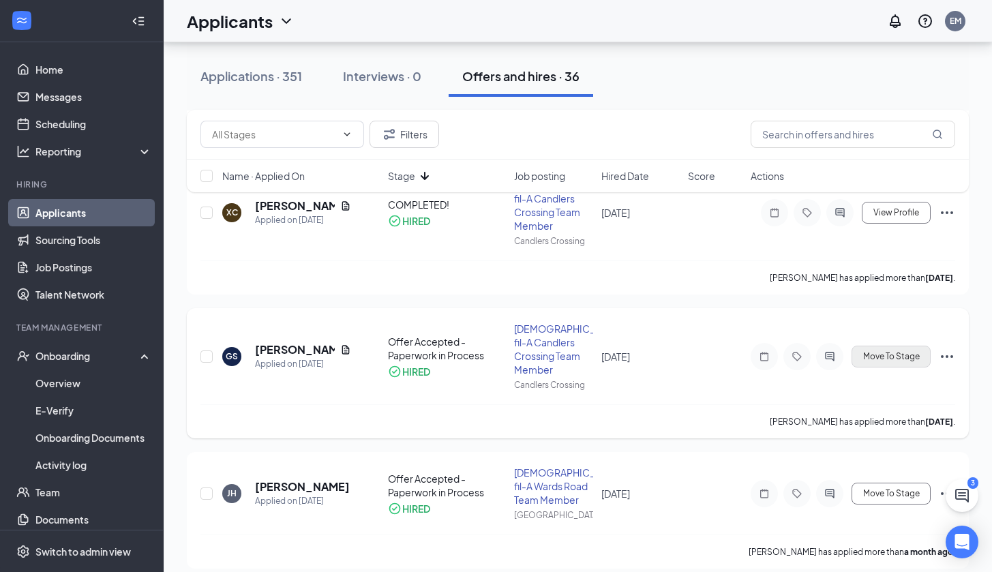
click at [865, 352] on span "Move To Stage" at bounding box center [891, 357] width 57 height 10
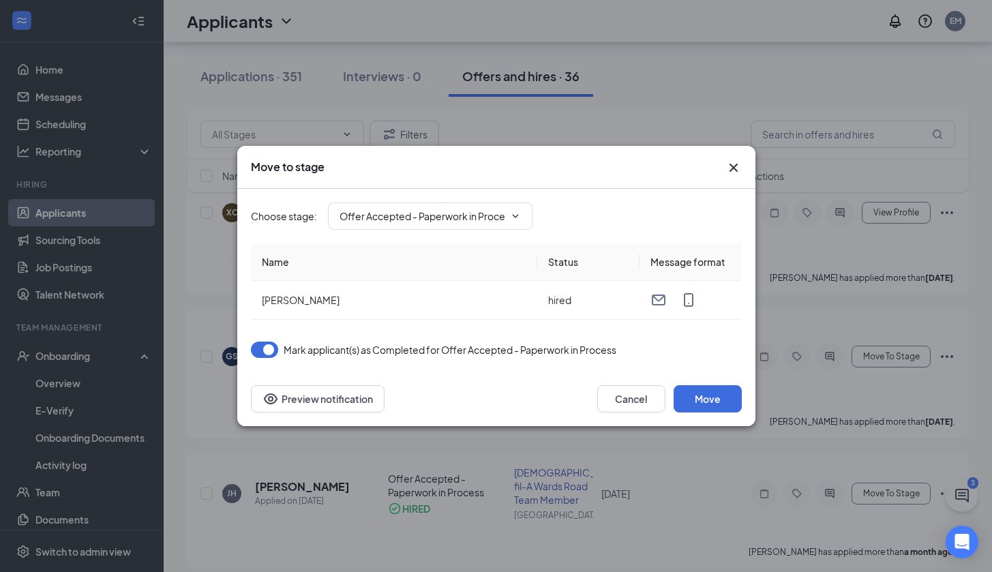
type input "Virtual Onboarding In Process (next stage)"
click at [719, 397] on button "Move" at bounding box center [708, 398] width 68 height 27
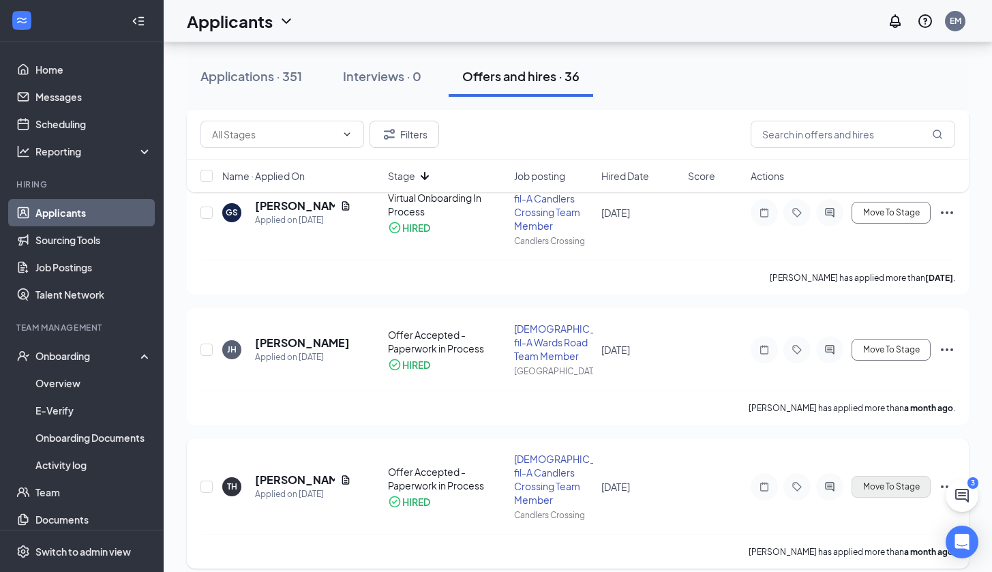
click at [888, 478] on button "Move To Stage" at bounding box center [891, 487] width 79 height 22
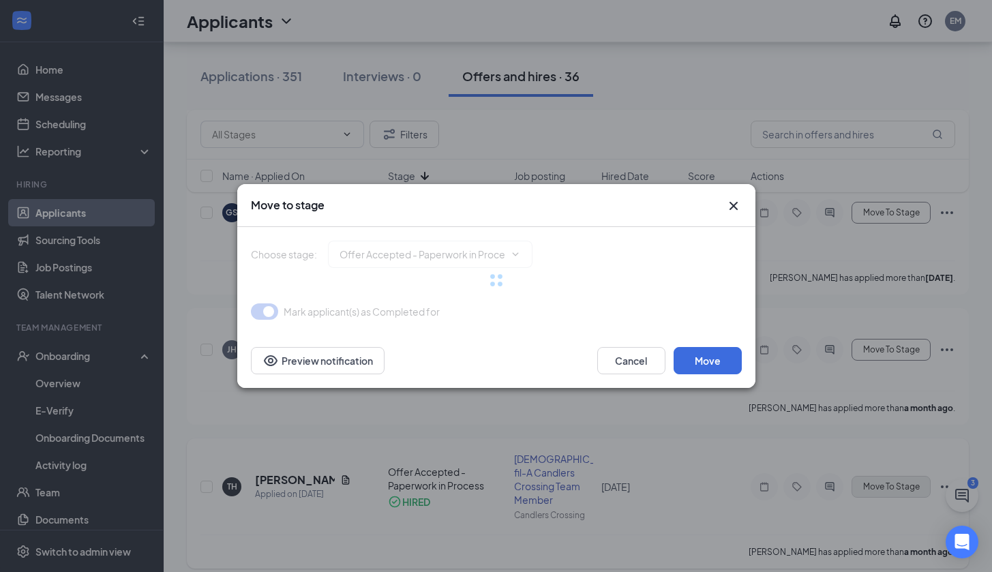
type input "Virtual Onboarding In Process (next stage)"
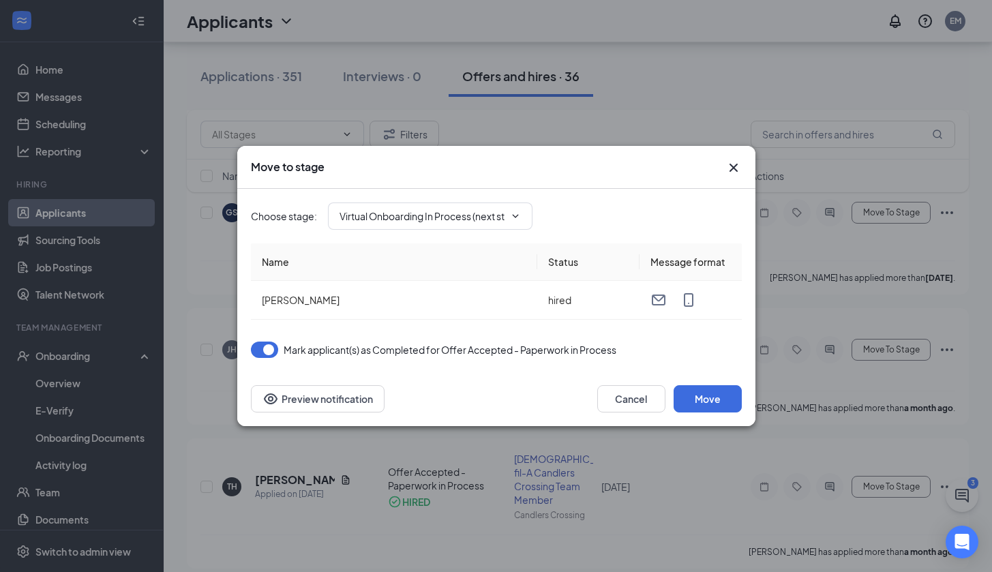
click at [729, 164] on icon "Cross" at bounding box center [734, 168] width 16 height 16
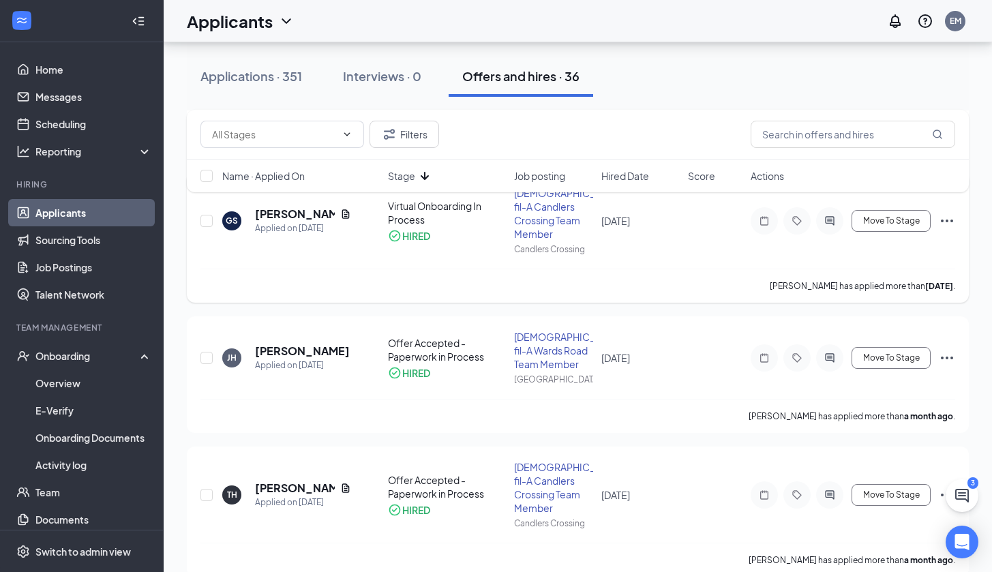
scroll to position [792, 0]
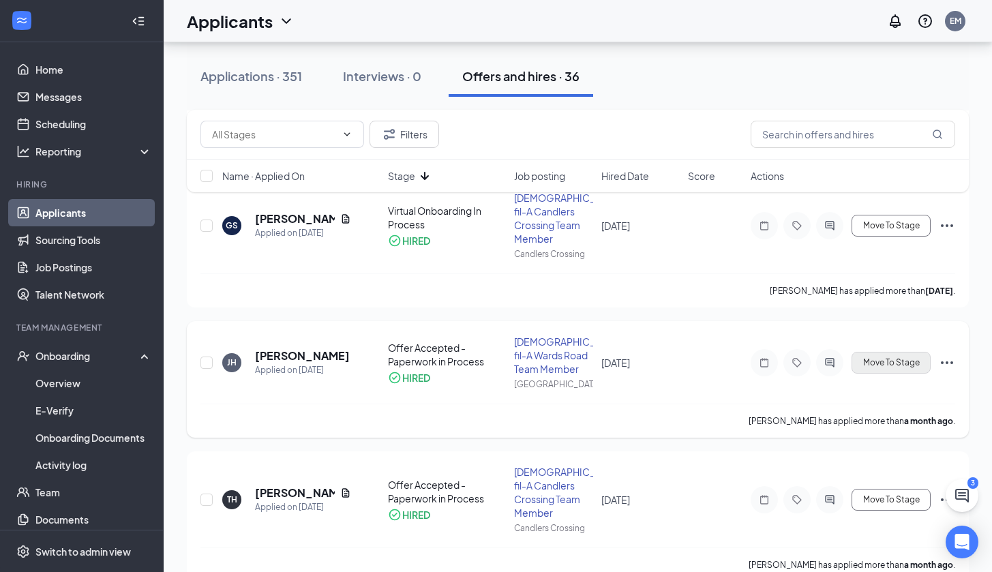
click at [898, 358] on span "Move To Stage" at bounding box center [891, 363] width 57 height 10
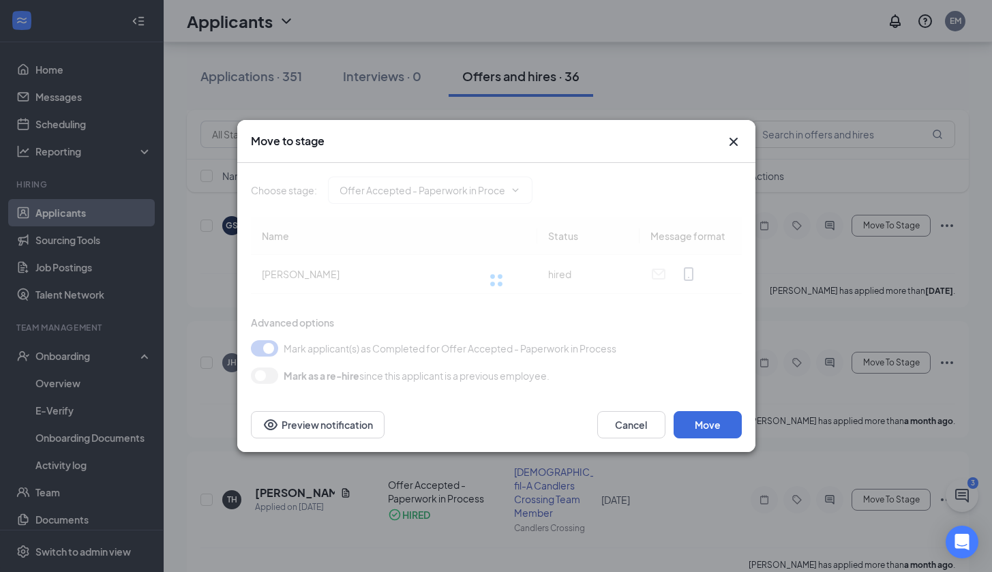
type input "Virtual Onboarding In Process (next stage)"
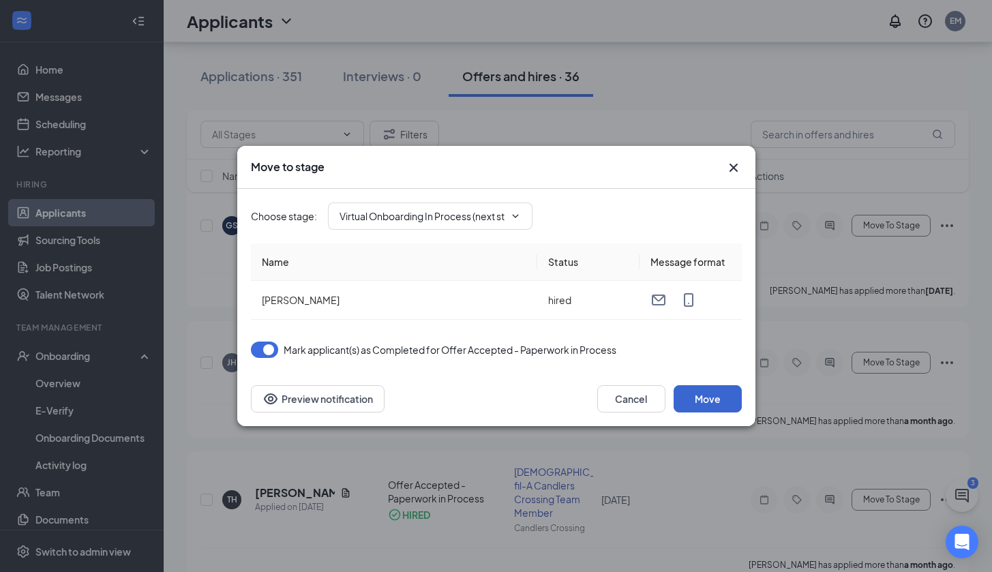
click at [717, 397] on button "Move" at bounding box center [708, 398] width 68 height 27
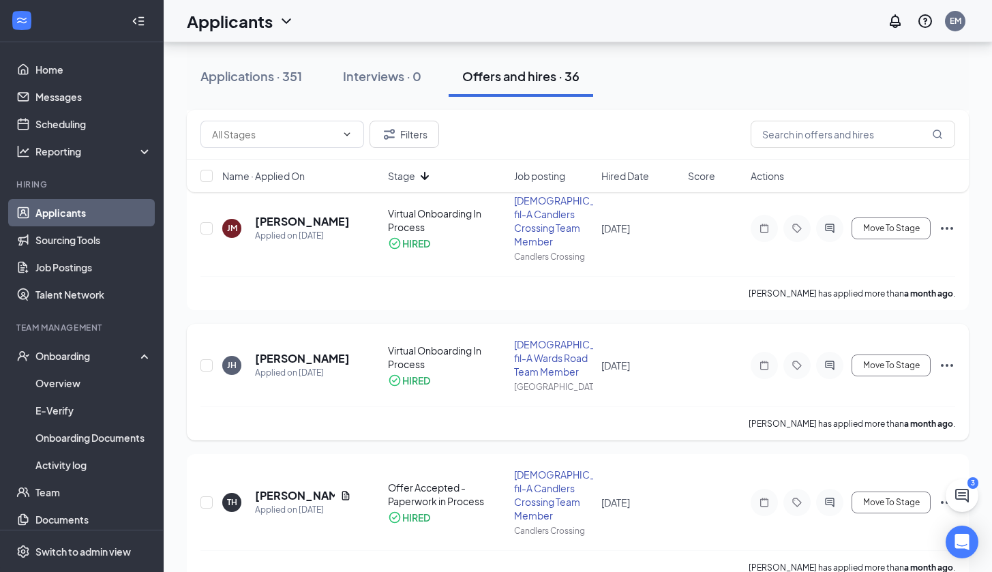
scroll to position [744, 0]
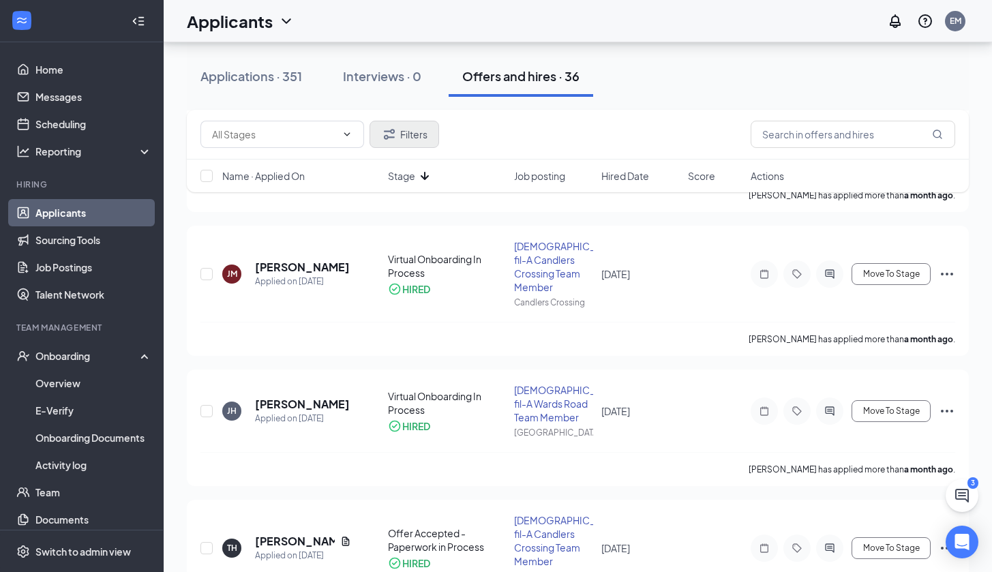
click at [428, 135] on button "Filters" at bounding box center [405, 134] width 70 height 27
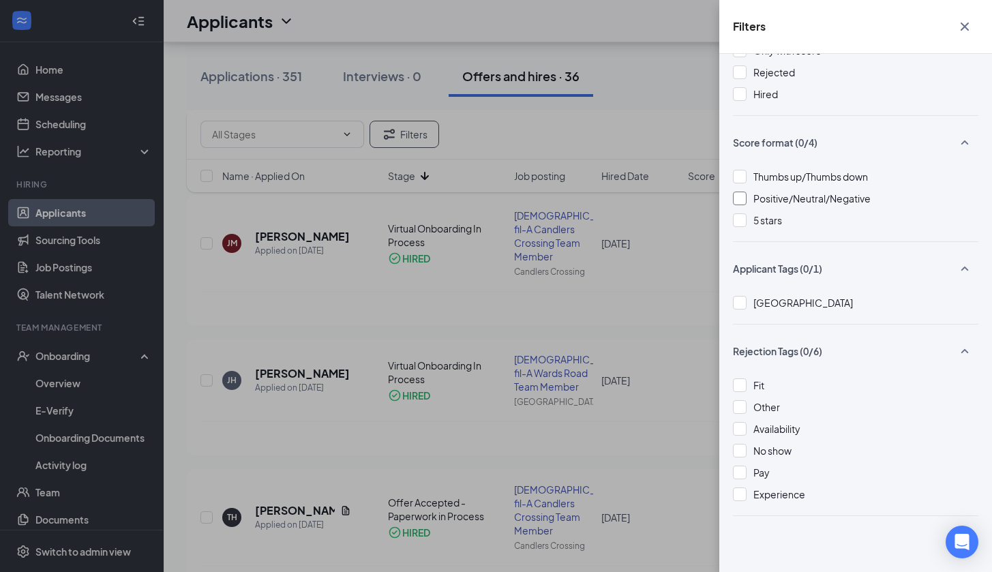
scroll to position [113, 0]
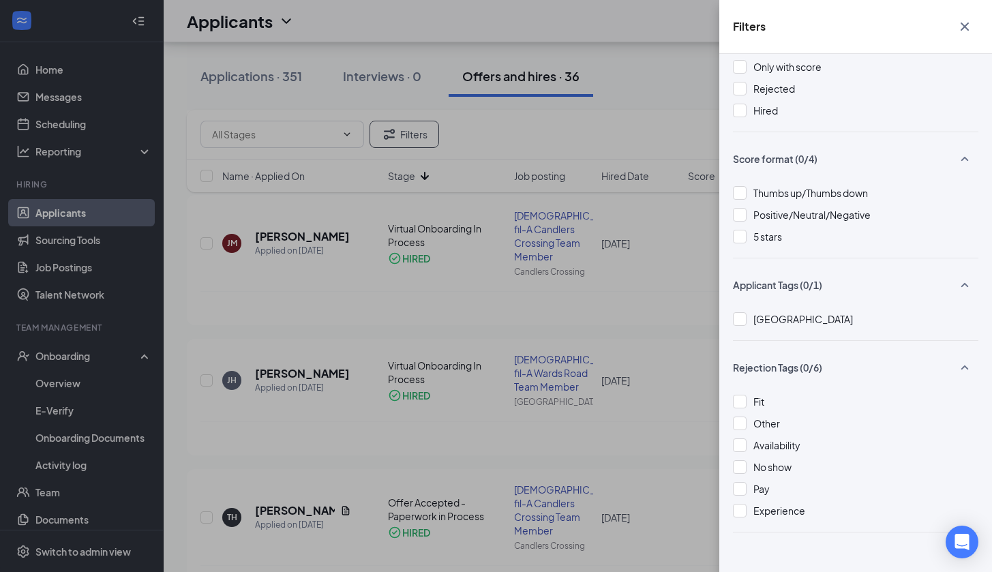
click at [969, 27] on icon "Cross" at bounding box center [965, 26] width 16 height 16
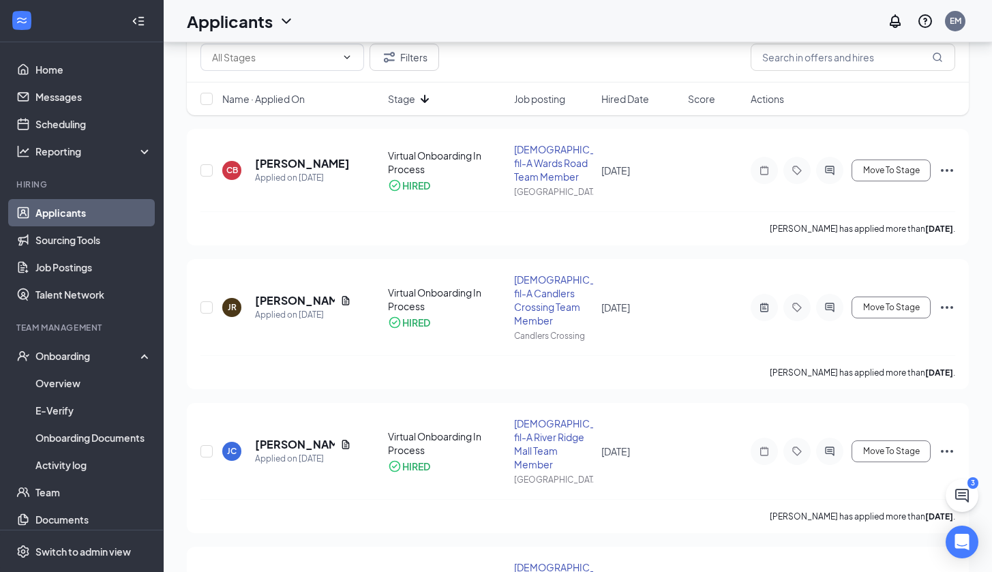
scroll to position [0, 0]
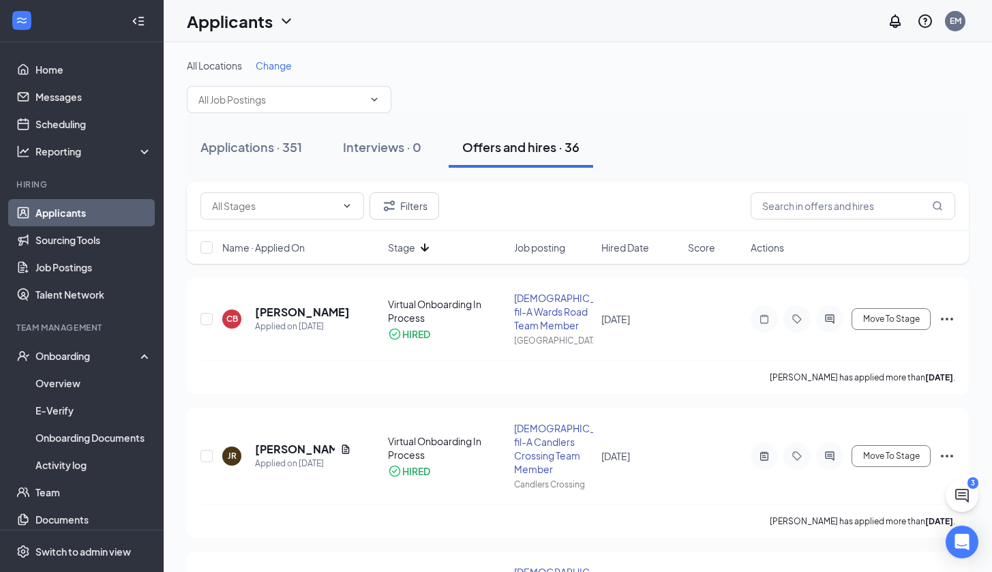
click at [96, 211] on link "Applicants" at bounding box center [93, 212] width 117 height 27
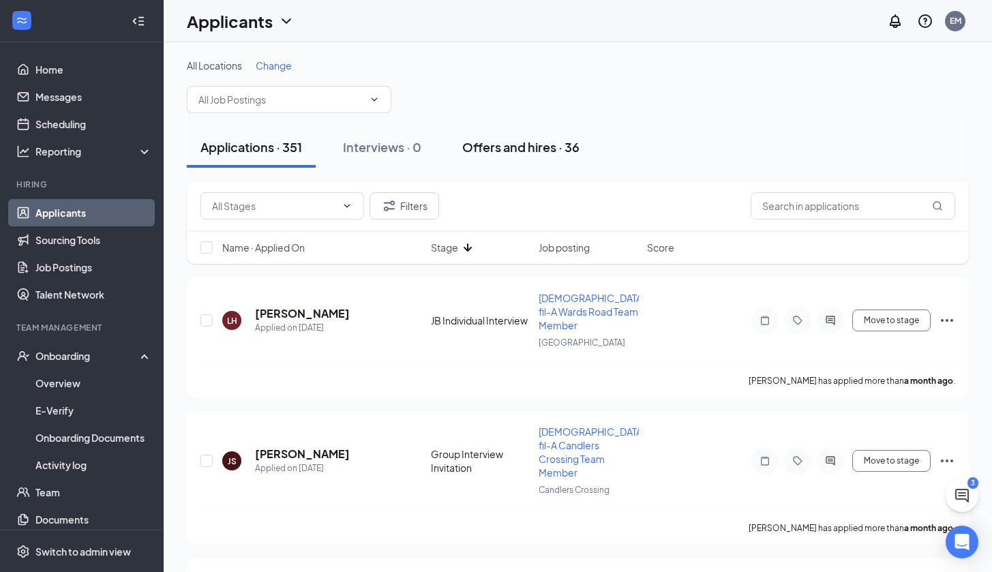
click at [537, 148] on div "Offers and hires · 36" at bounding box center [520, 146] width 117 height 17
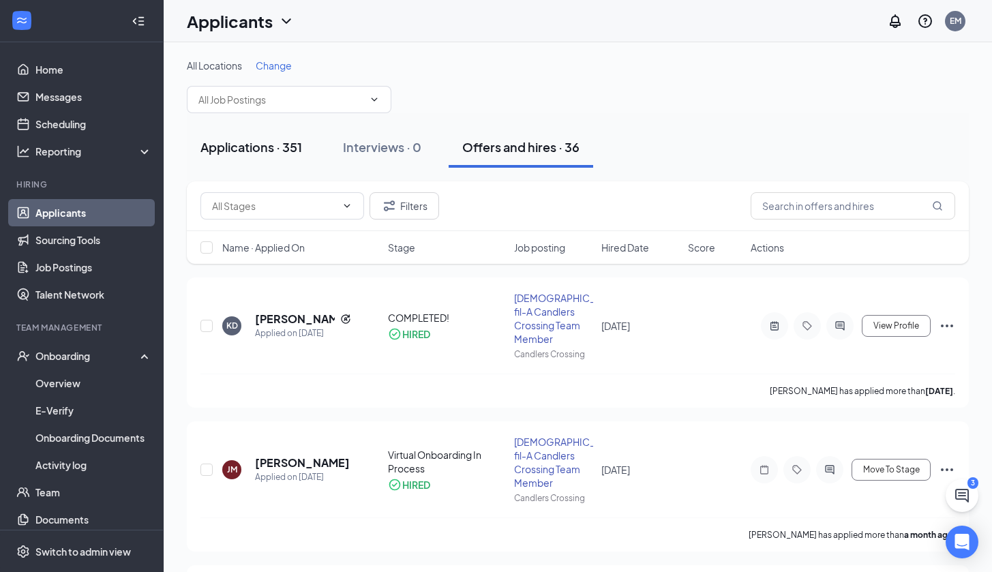
click at [302, 146] on div "Applications · 351" at bounding box center [252, 146] width 102 height 17
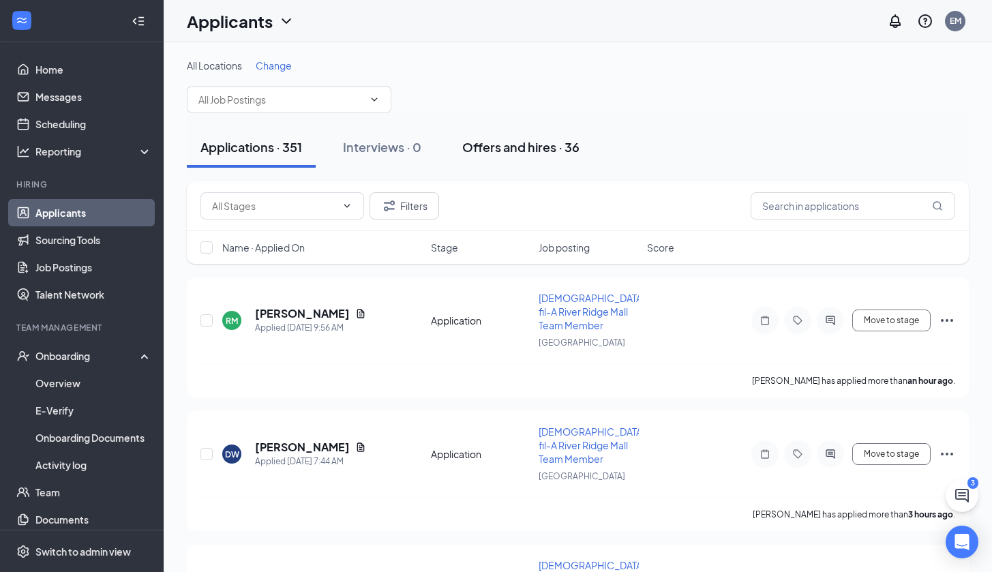
click at [548, 144] on div "Offers and hires · 36" at bounding box center [520, 146] width 117 height 17
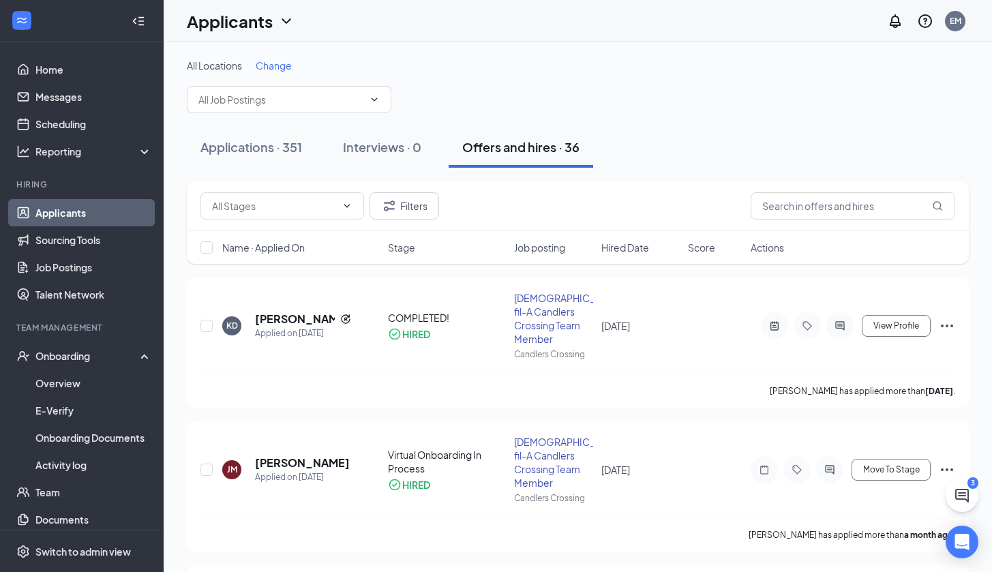
click at [419, 244] on div "Stage" at bounding box center [447, 248] width 118 height 14
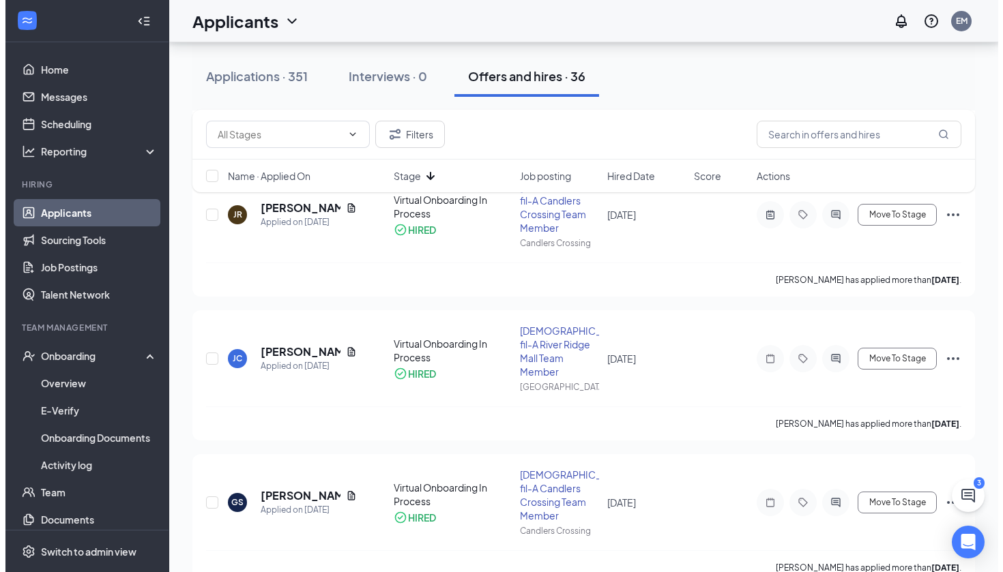
scroll to position [325, 0]
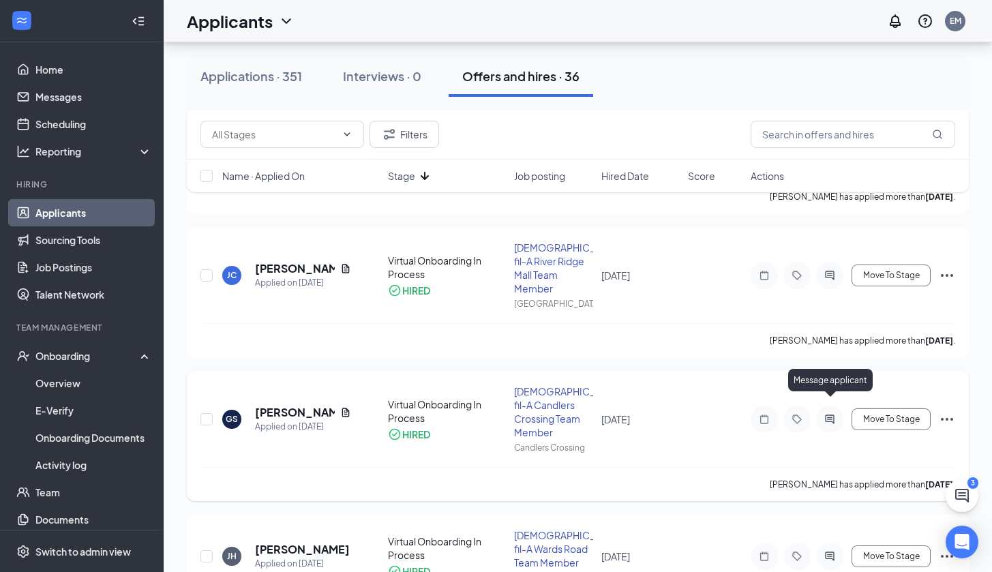
click at [827, 414] on icon "ActiveChat" at bounding box center [830, 419] width 16 height 11
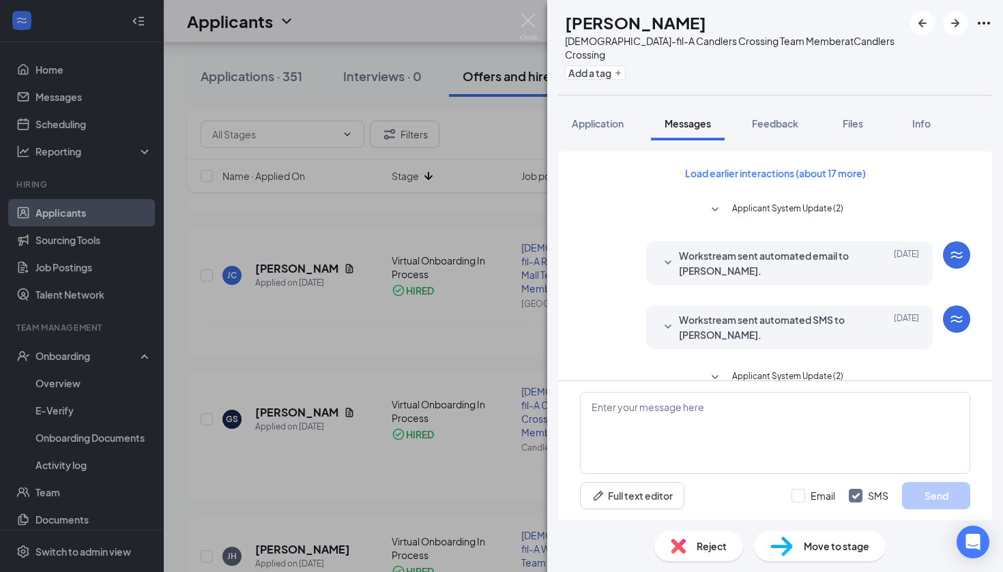
scroll to position [240, 0]
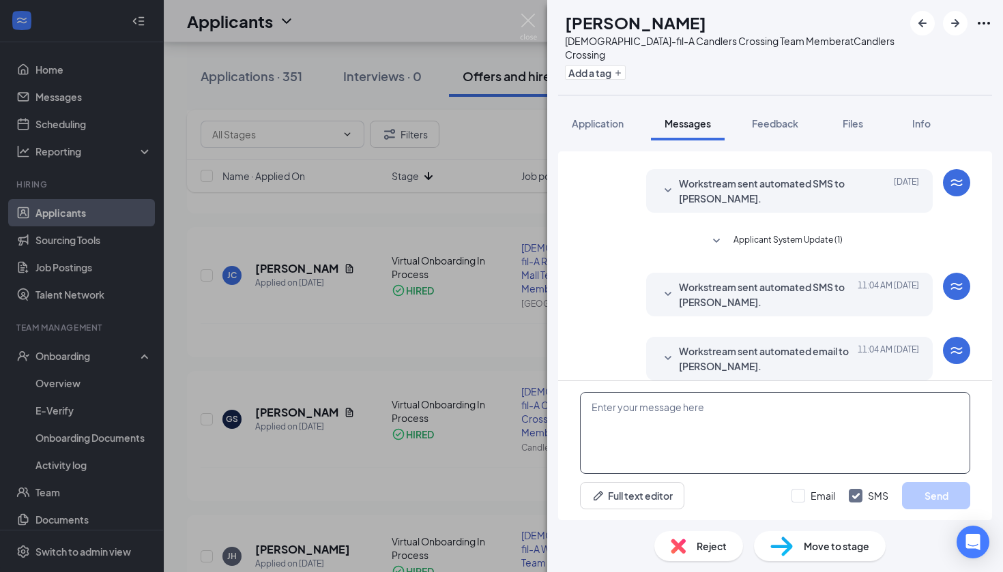
click at [629, 412] on textarea at bounding box center [775, 433] width 390 height 82
paste textarea "Hello! For your onboarding that was just sent to you - here are your Hotschedul…"
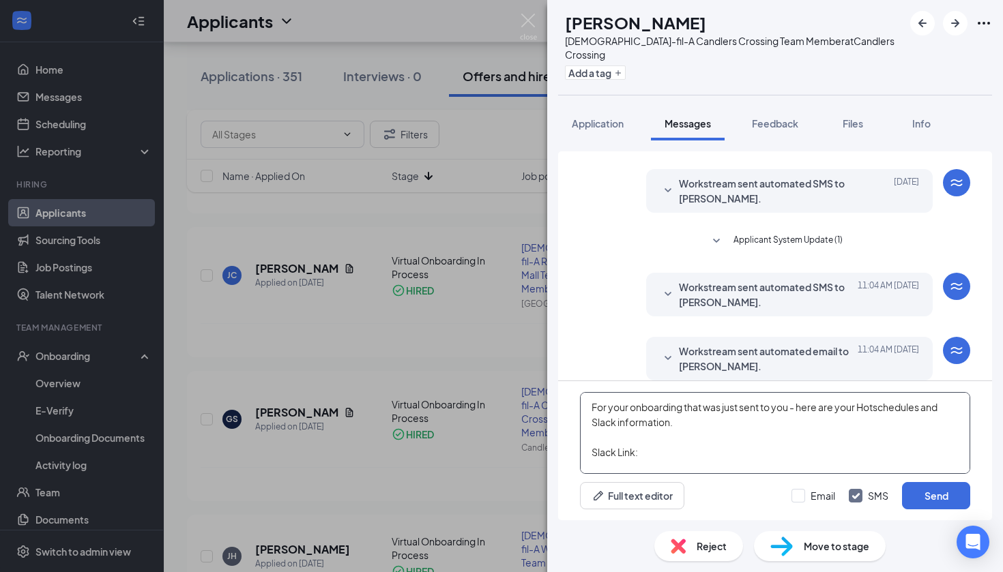
scroll to position [49, 0]
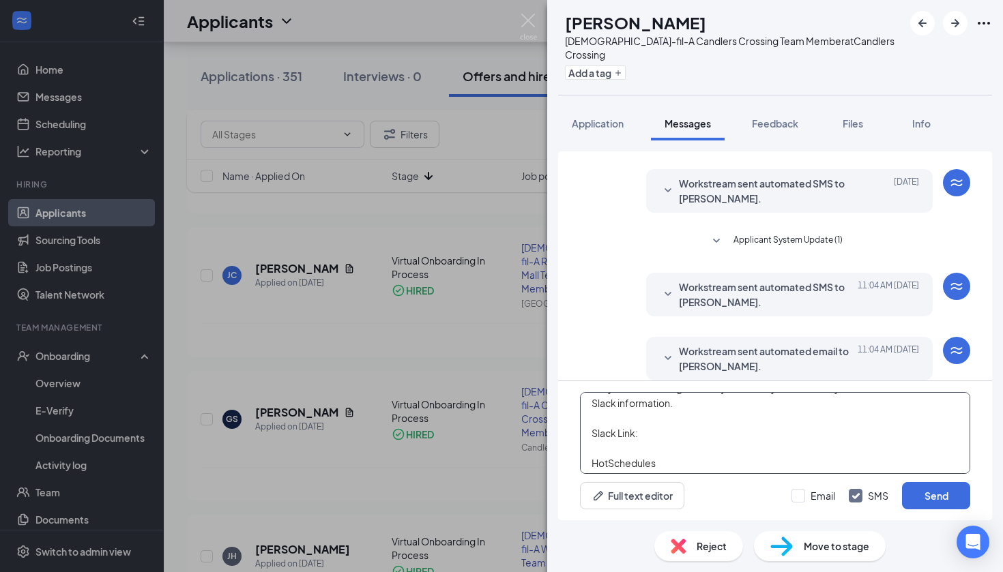
click at [682, 429] on textarea "Hello! For your onboarding that was just sent to you - here are your Hotschedul…" at bounding box center [775, 433] width 390 height 82
paste textarea "[URL][DOMAIN_NAME][DEMOGRAPHIC_DATA]"
click at [653, 426] on textarea "Hello! For your onboarding that was just sent to you - here are your Hotschedul…" at bounding box center [775, 433] width 390 height 82
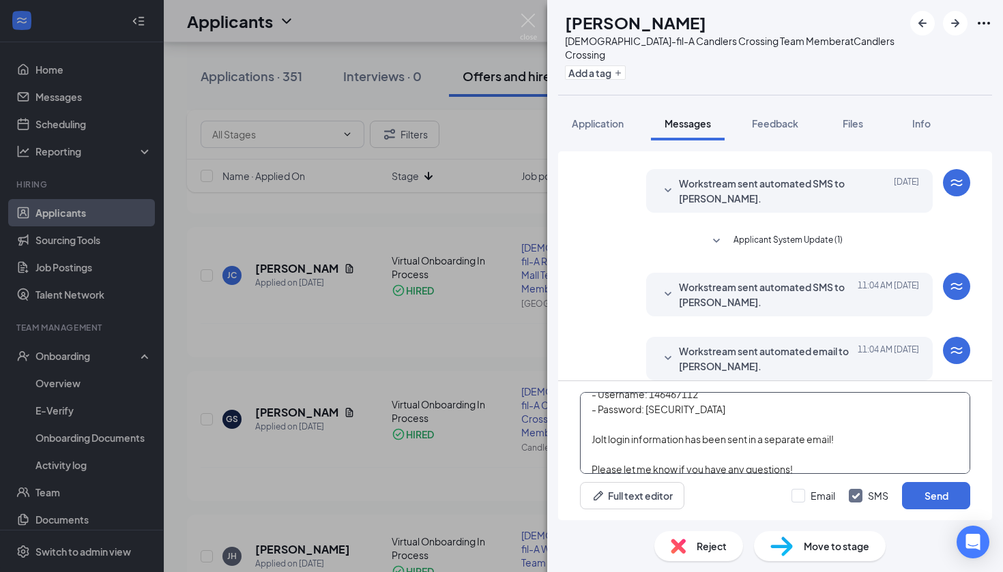
scroll to position [194, 0]
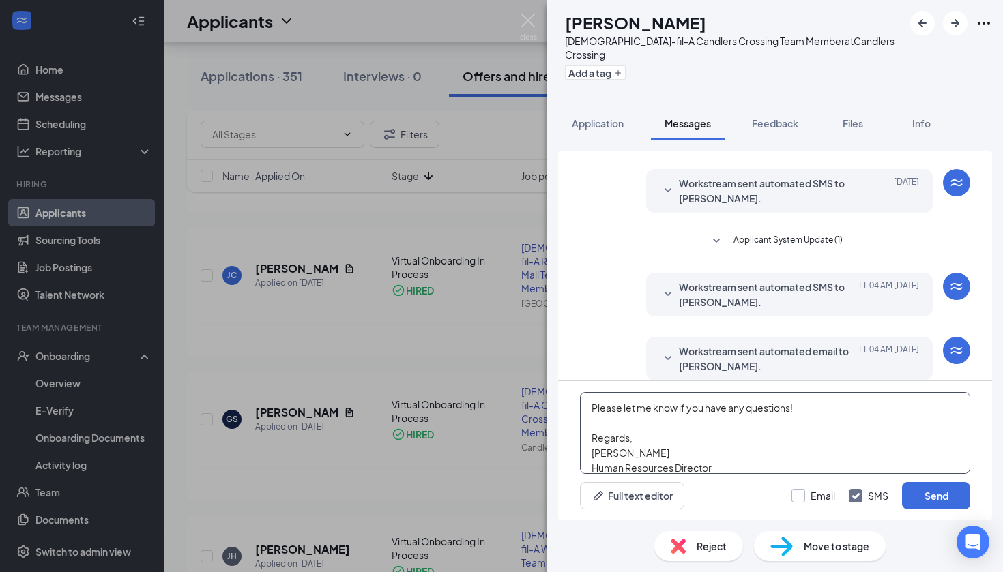
type textarea "Hello! For your onboarding that was just sent to you - here are your Hotschedul…"
click at [813, 496] on div "Email" at bounding box center [822, 496] width 25 height 14
click at [813, 496] on input "Email" at bounding box center [813, 496] width 44 height 14
checkbox input "true"
click at [862, 495] on div at bounding box center [855, 496] width 14 height 14
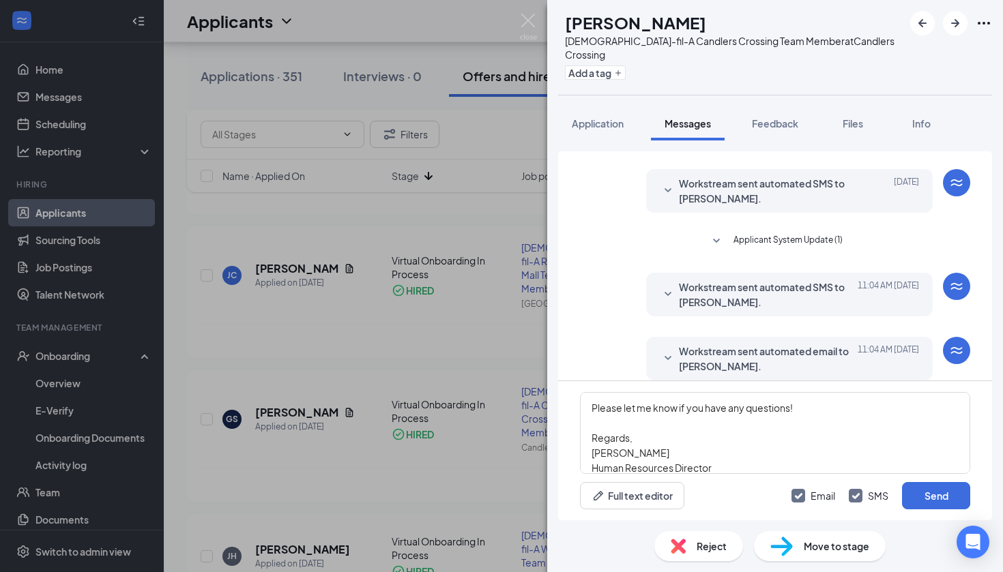
click at [862, 495] on input "SMS" at bounding box center [868, 496] width 40 height 14
checkbox input "false"
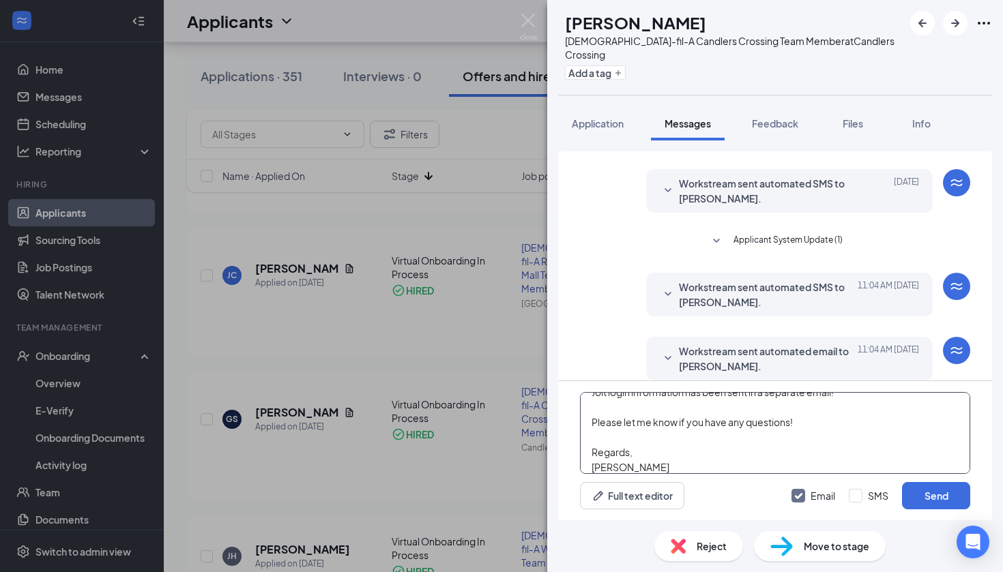
scroll to position [175, 0]
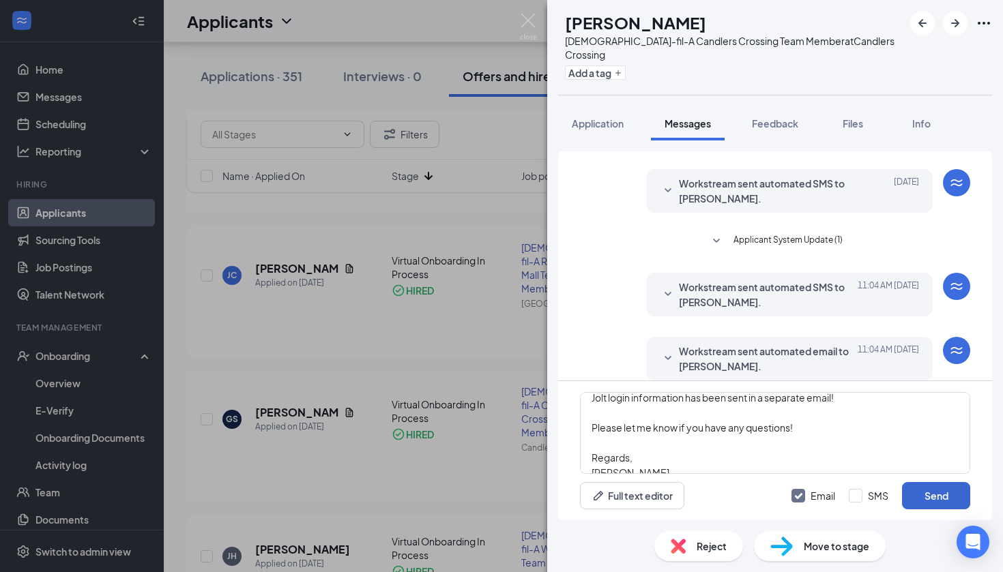
click at [926, 494] on button "Send" at bounding box center [936, 495] width 68 height 27
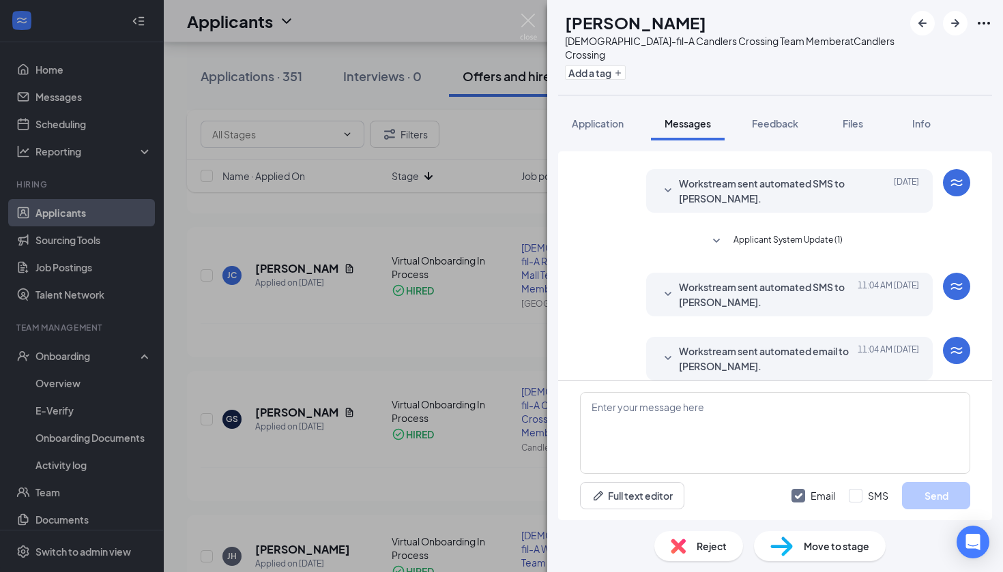
scroll to position [627, 0]
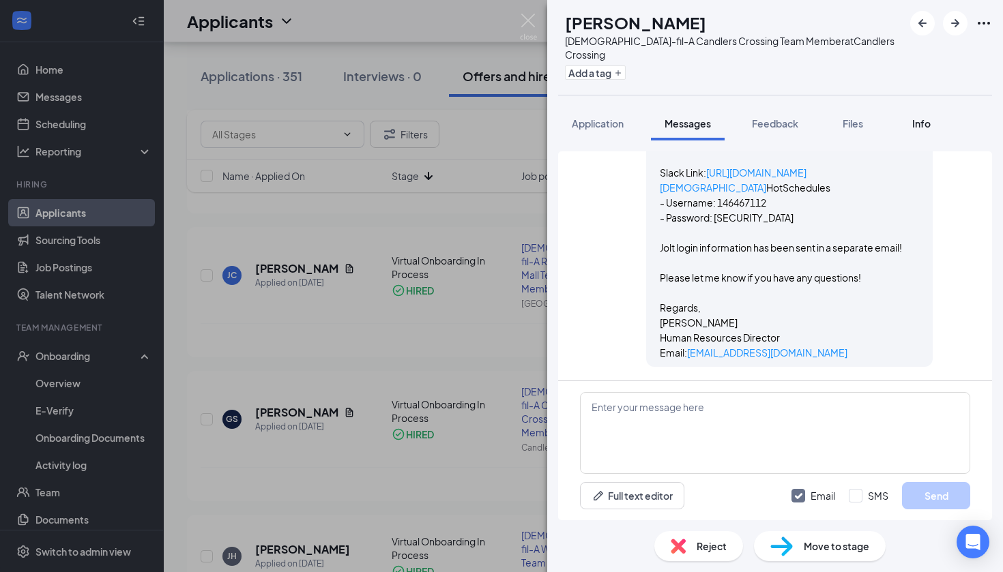
click at [917, 117] on span "Info" at bounding box center [921, 123] width 18 height 12
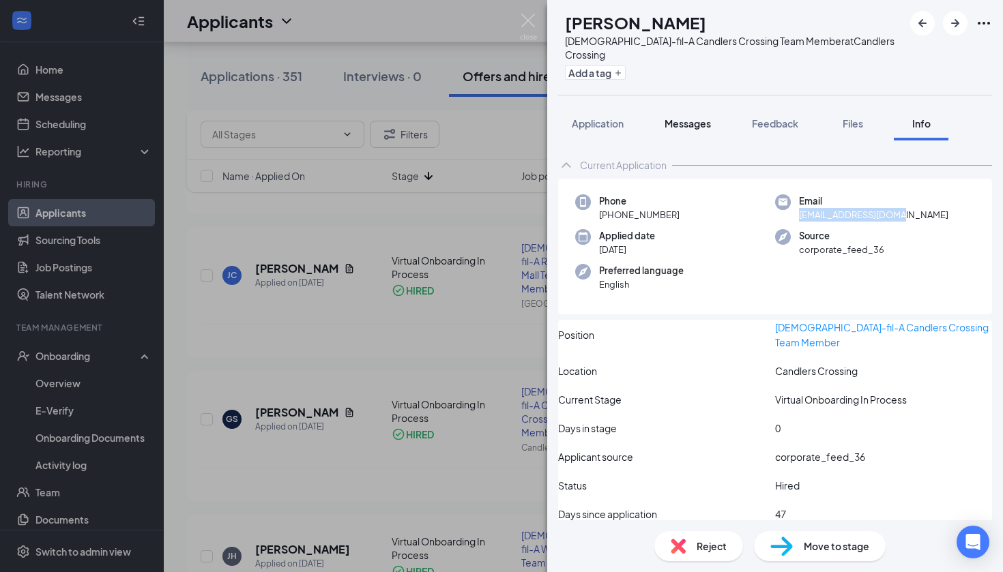
click at [715, 110] on button "Messages" at bounding box center [688, 123] width 74 height 34
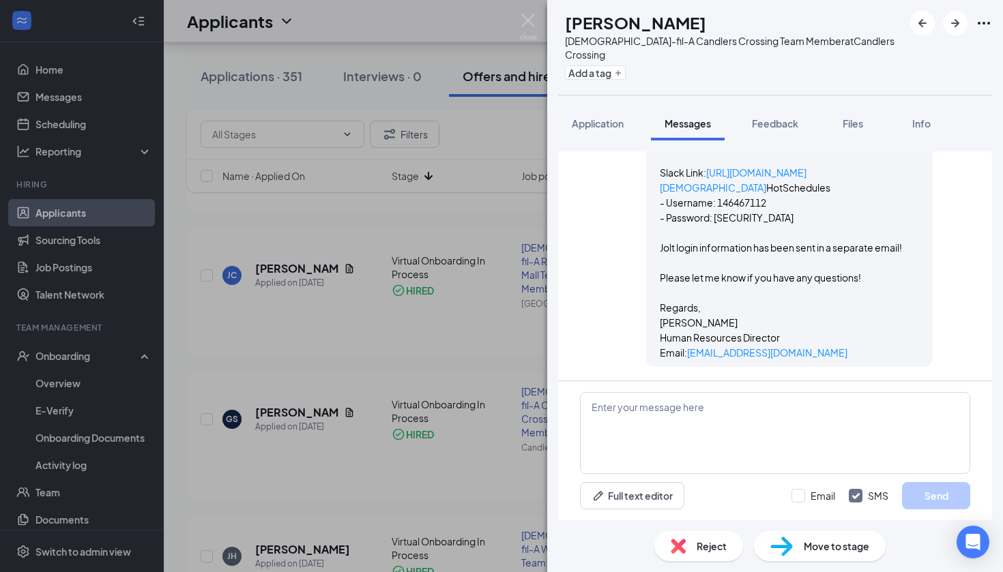
scroll to position [627, 0]
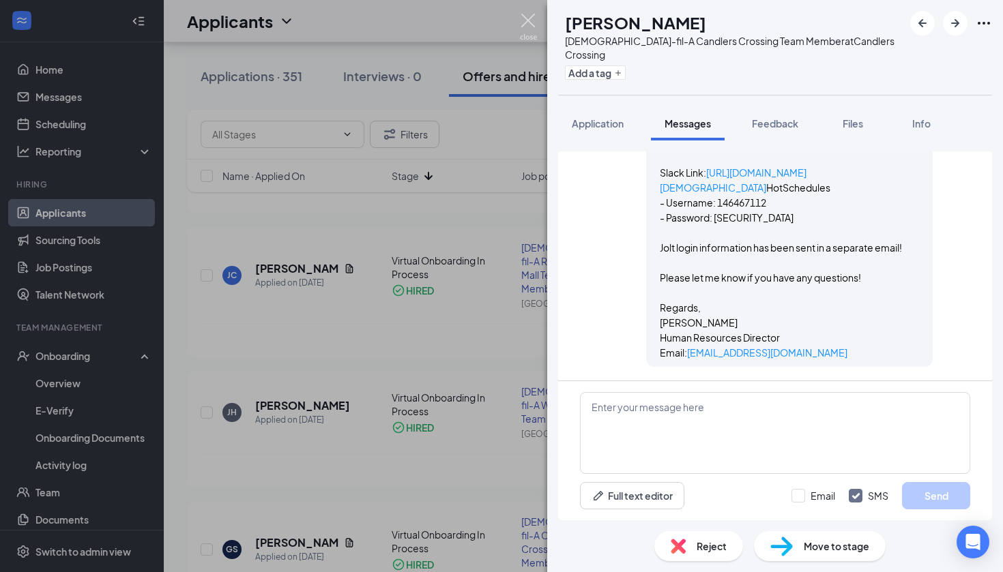
click at [531, 25] on img at bounding box center [528, 27] width 17 height 27
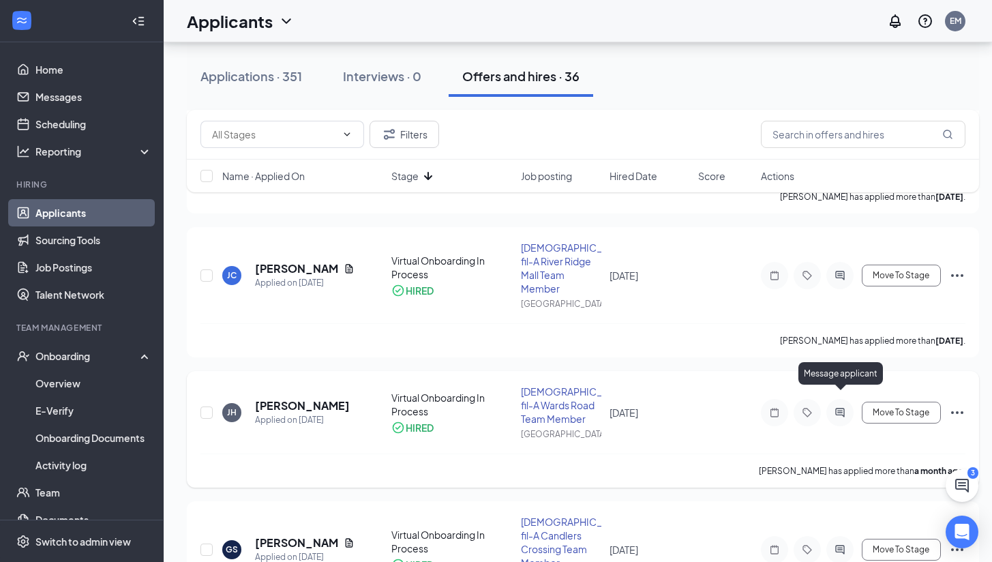
click at [841, 408] on icon "ActiveChat" at bounding box center [839, 412] width 9 height 9
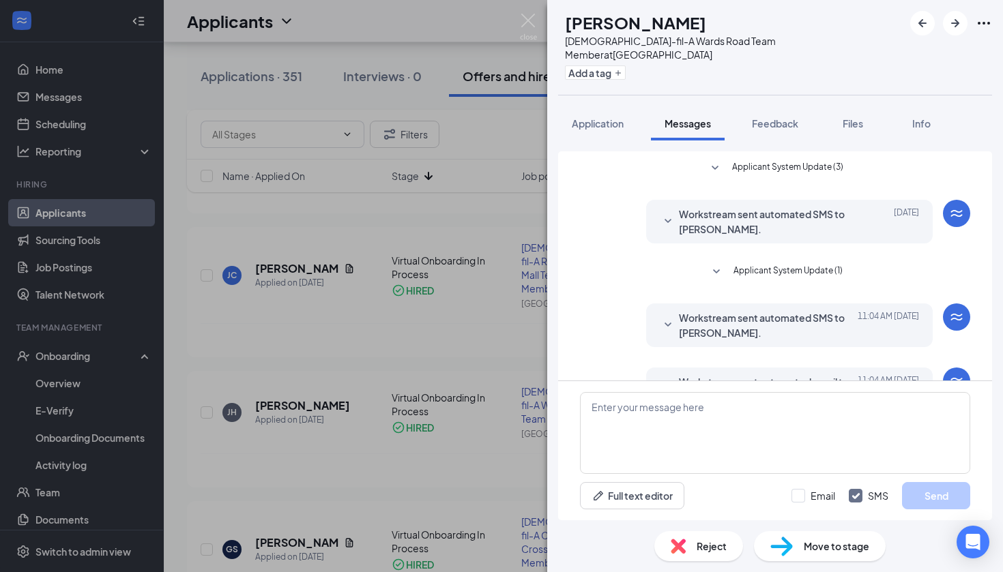
scroll to position [240, 0]
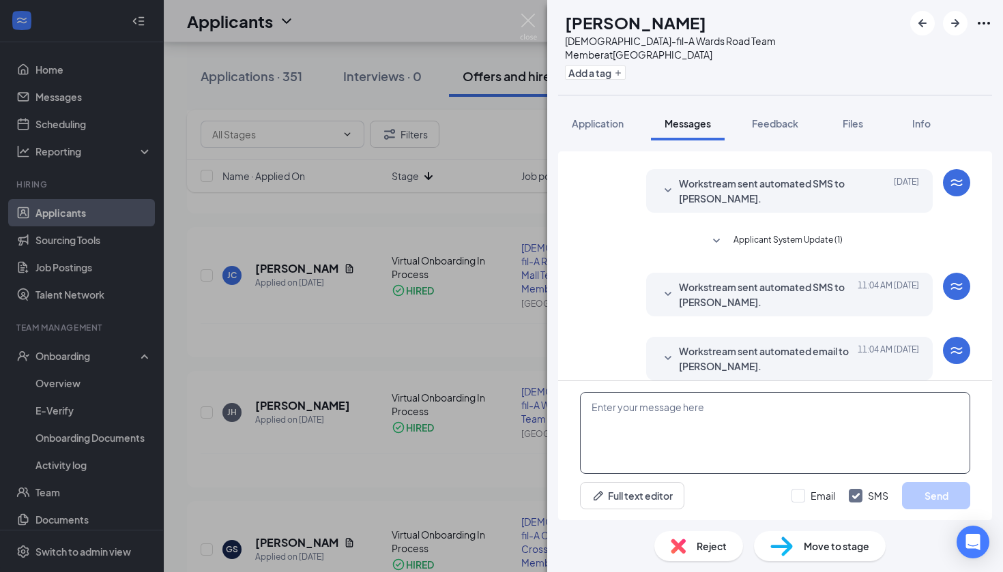
click at [623, 425] on textarea at bounding box center [775, 433] width 390 height 82
paste textarea "Hello! For your onboarding that was just sent to you - here are your Hotschedul…"
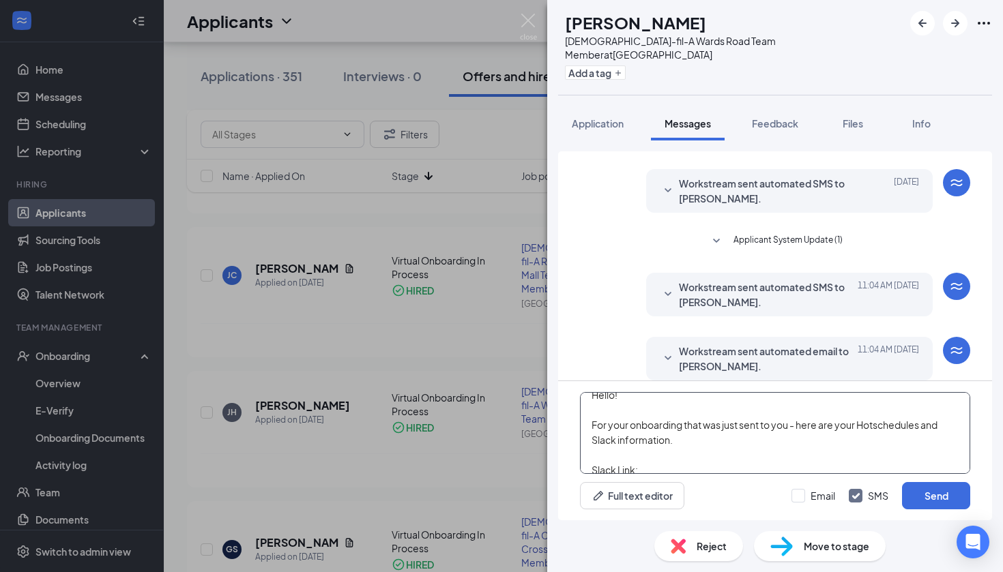
scroll to position [54, 0]
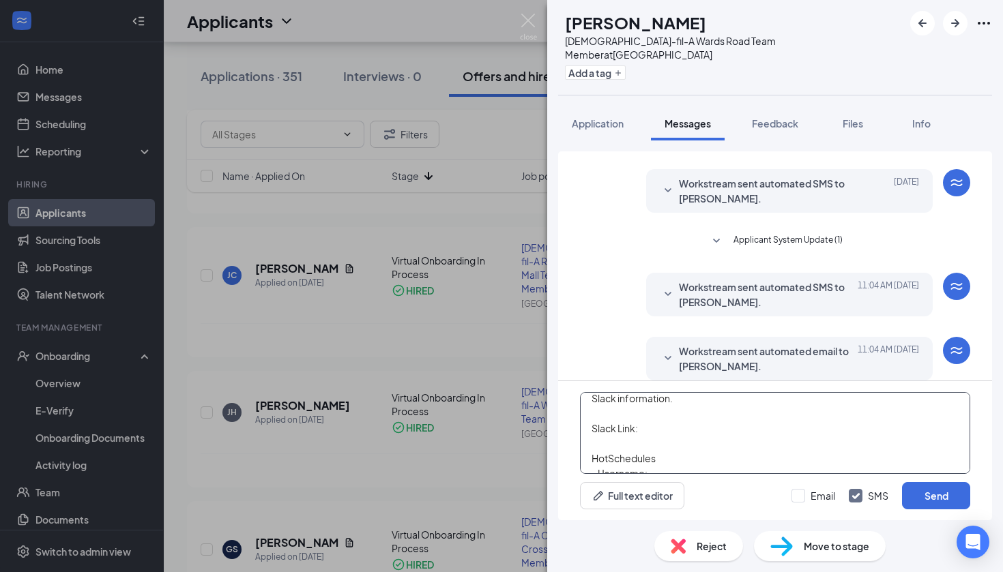
click at [657, 430] on textarea "Hello! For your onboarding that was just sent to you - here are your Hotschedul…" at bounding box center [775, 433] width 390 height 82
paste textarea "[URL][DOMAIN_NAME][DEMOGRAPHIC_DATA]"
click at [718, 449] on textarea "Hello! For your onboarding that was just sent to you - here are your Hotschedul…" at bounding box center [775, 433] width 390 height 82
click at [711, 443] on textarea "Hello! For your onboarding that was just sent to you - here are your Hotschedul…" at bounding box center [775, 433] width 390 height 82
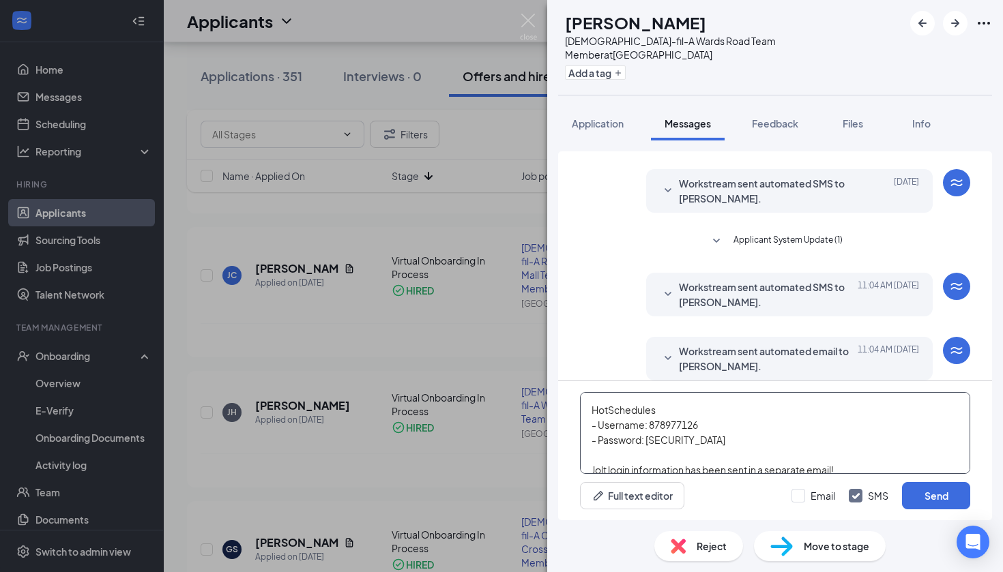
type textarea "Hello! For your onboarding that was just sent to you - here are your Hotschedul…"
click at [866, 501] on label "SMS" at bounding box center [868, 496] width 40 height 14
click at [866, 501] on input "SMS" at bounding box center [868, 496] width 40 height 14
checkbox input "false"
click at [803, 500] on div at bounding box center [798, 496] width 14 height 14
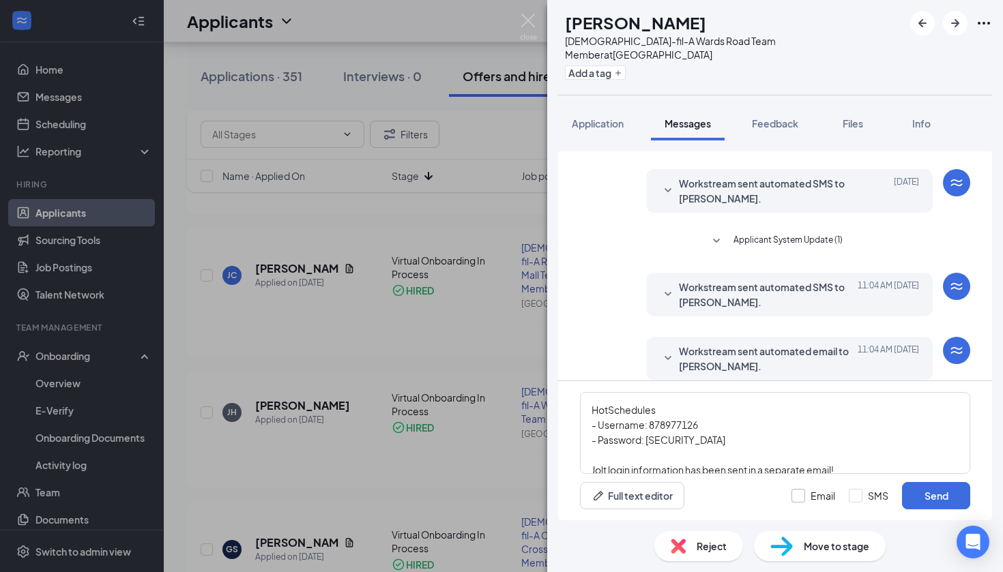
click at [803, 500] on input "Email" at bounding box center [813, 496] width 44 height 14
checkbox input "true"
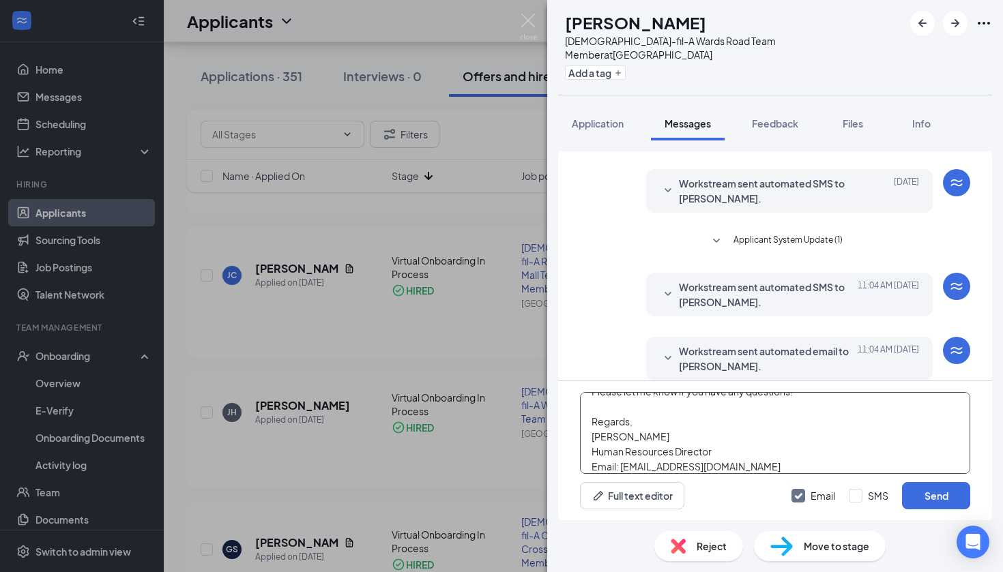
scroll to position [233, 0]
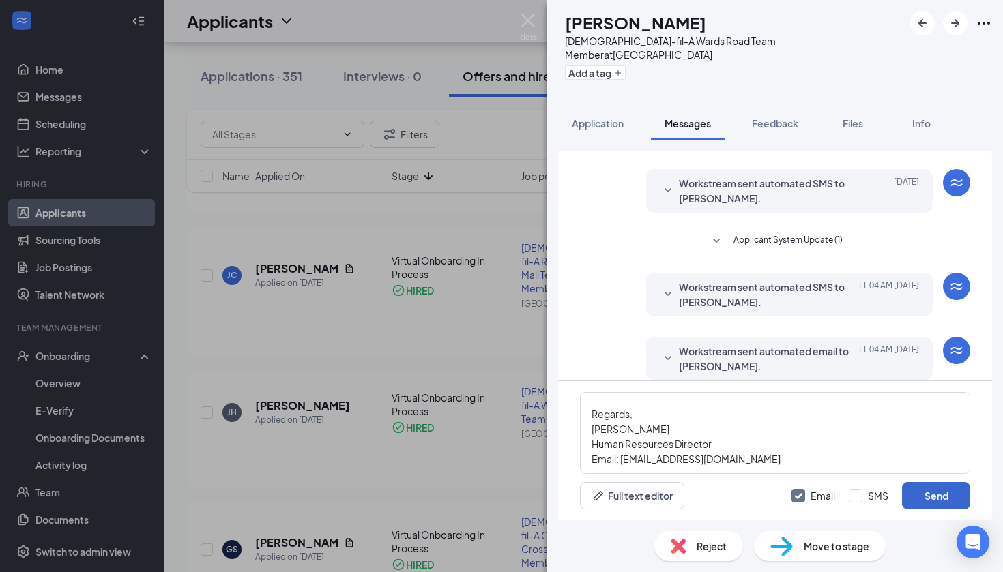
click at [927, 501] on button "Send" at bounding box center [936, 495] width 68 height 27
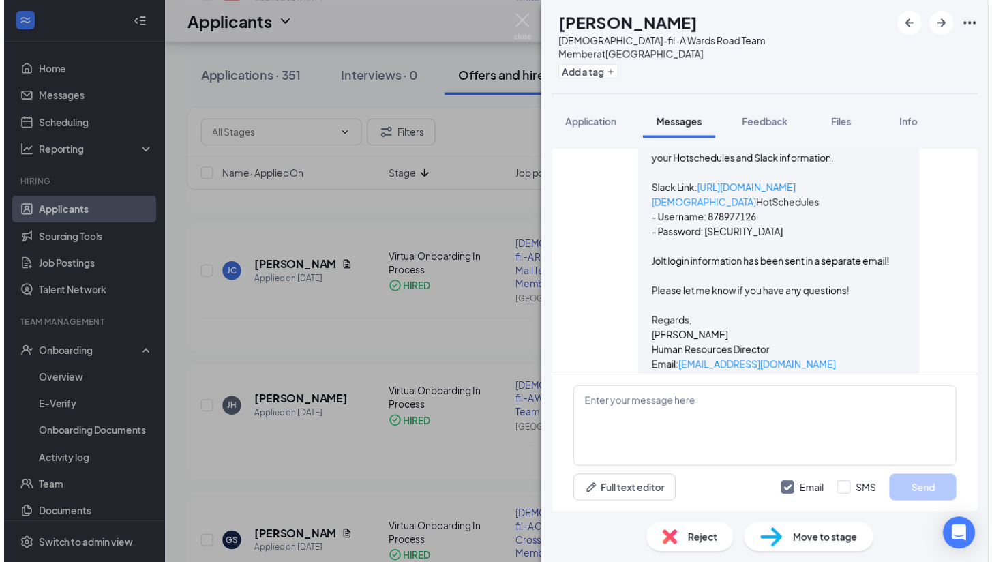
scroll to position [627, 0]
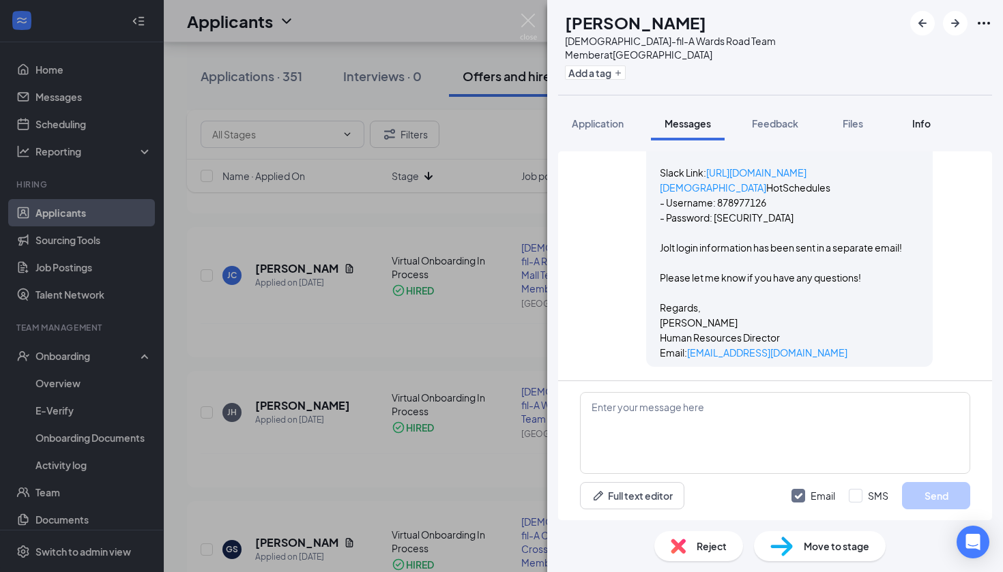
click at [919, 117] on span "Info" at bounding box center [921, 123] width 18 height 12
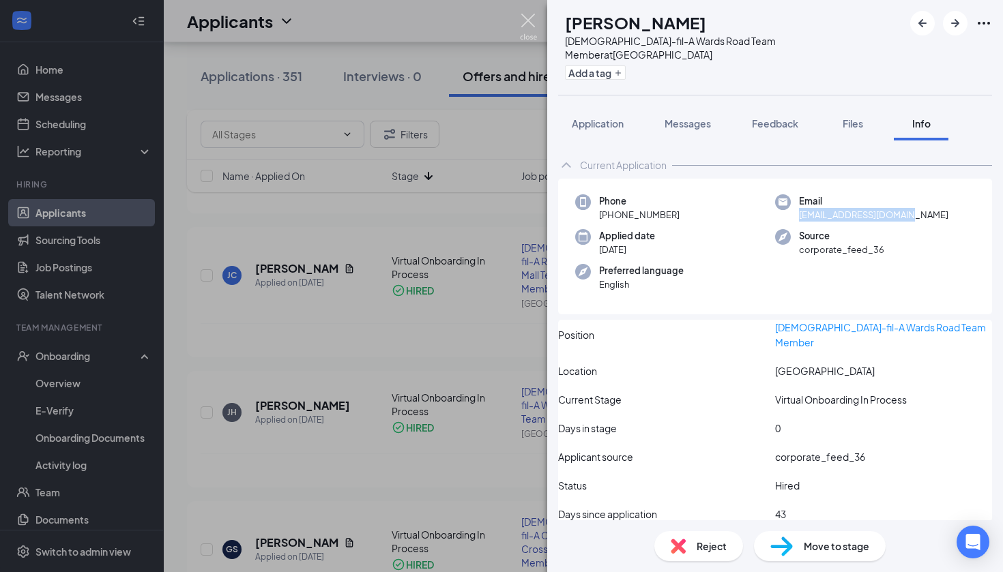
click at [524, 26] on img at bounding box center [528, 27] width 17 height 27
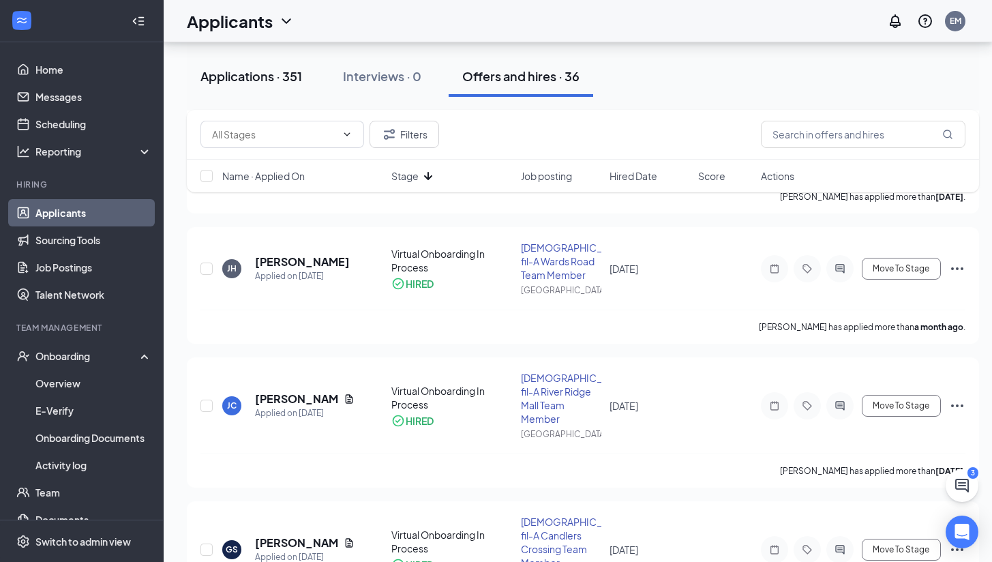
click at [277, 80] on div "Applications · 351" at bounding box center [252, 76] width 102 height 17
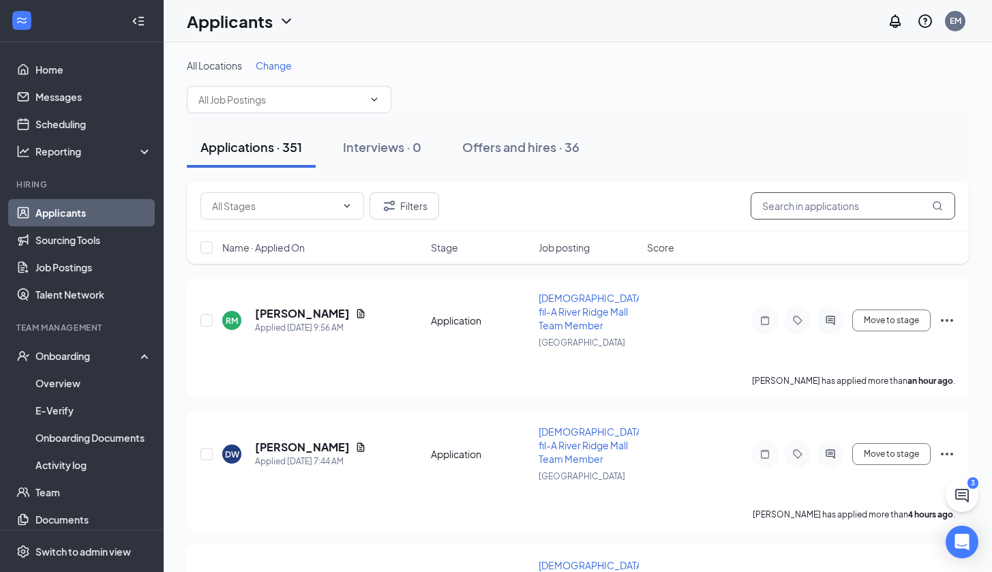
click at [828, 198] on input "text" at bounding box center [853, 205] width 205 height 27
type input "Cardesha"
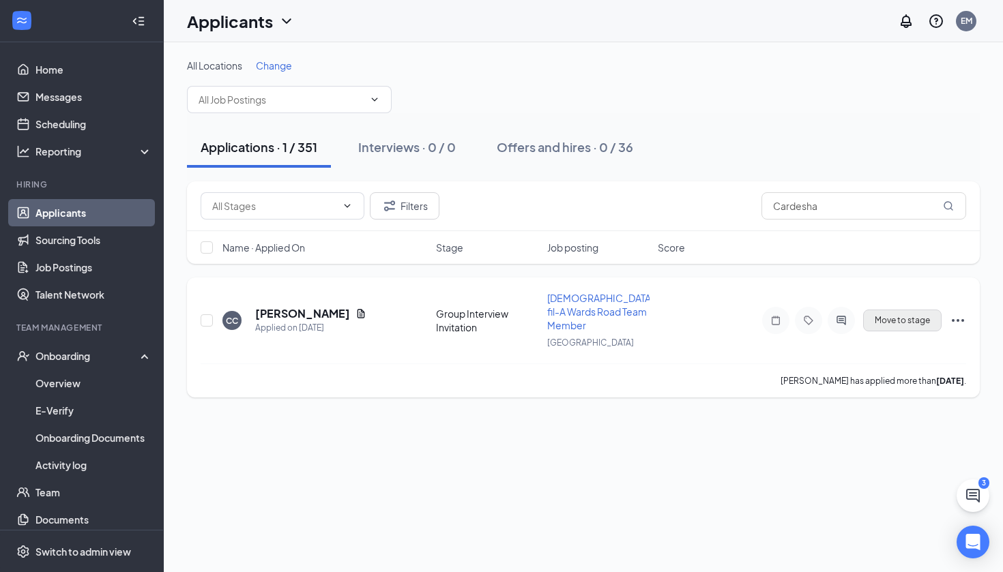
click at [906, 319] on button "Move to stage" at bounding box center [902, 321] width 78 height 22
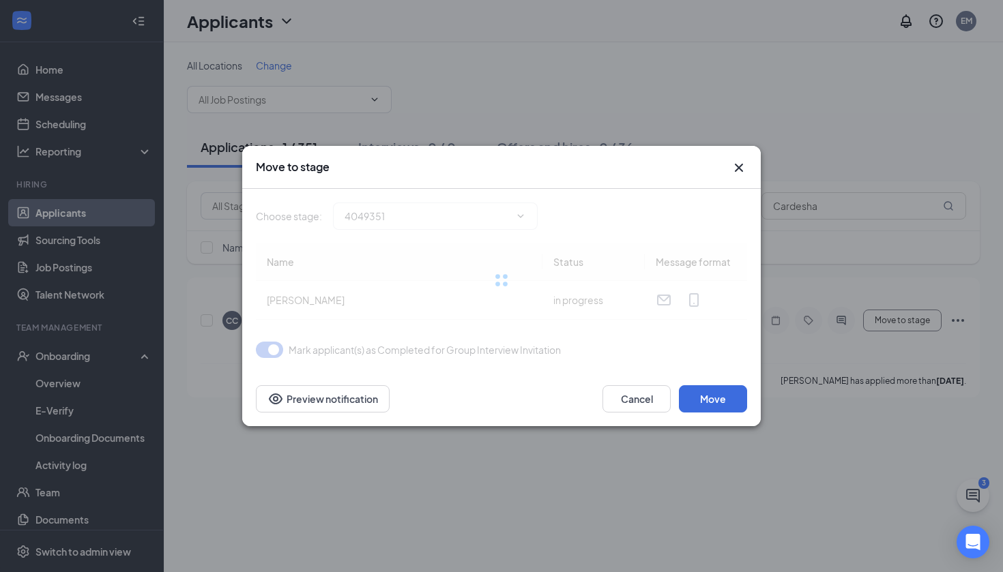
type input "GI Reminder Message (next stage)"
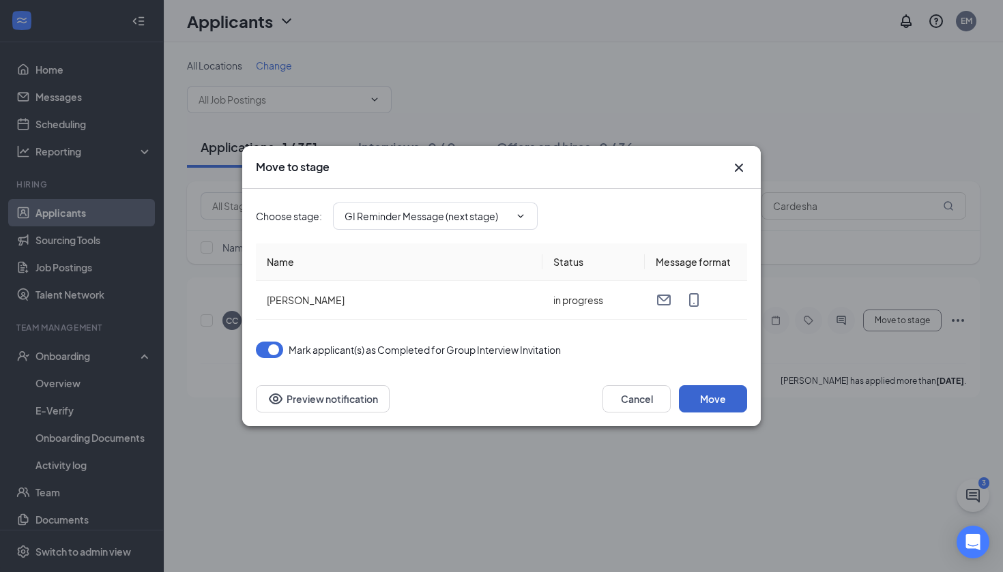
click at [694, 402] on button "Move" at bounding box center [713, 398] width 68 height 27
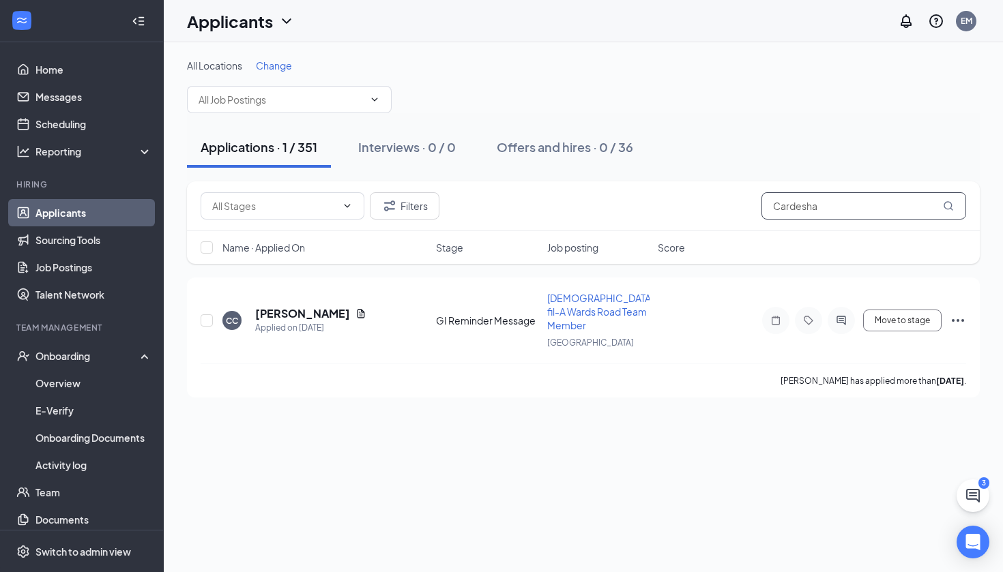
click at [819, 209] on input "Cardesha" at bounding box center [863, 205] width 205 height 27
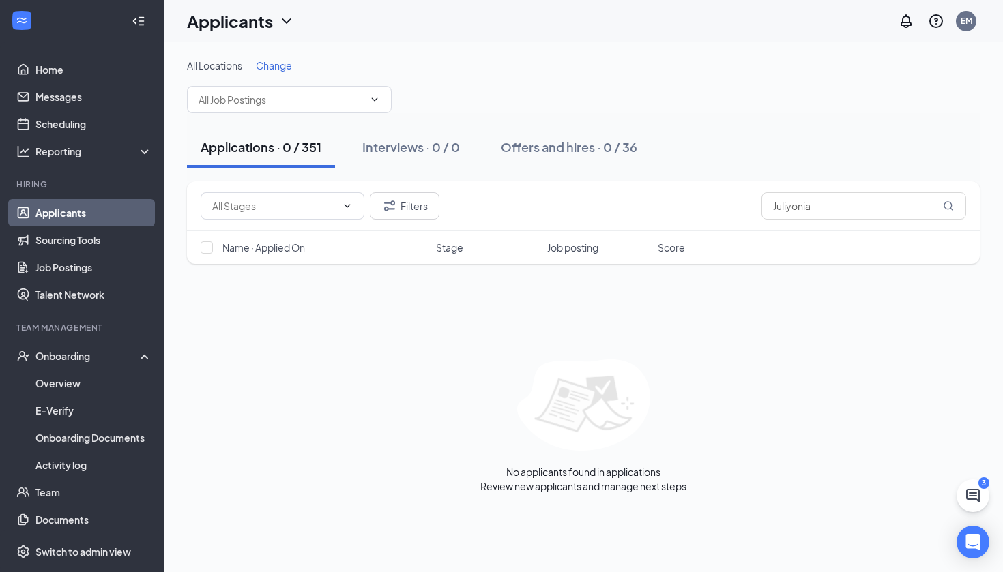
click at [808, 158] on div "Applications · 0 / 351 Interviews · 0 / 0 Offers and hires · 0 / 36" at bounding box center [583, 147] width 792 height 41
click at [828, 211] on input "Juliyonia" at bounding box center [863, 205] width 205 height 27
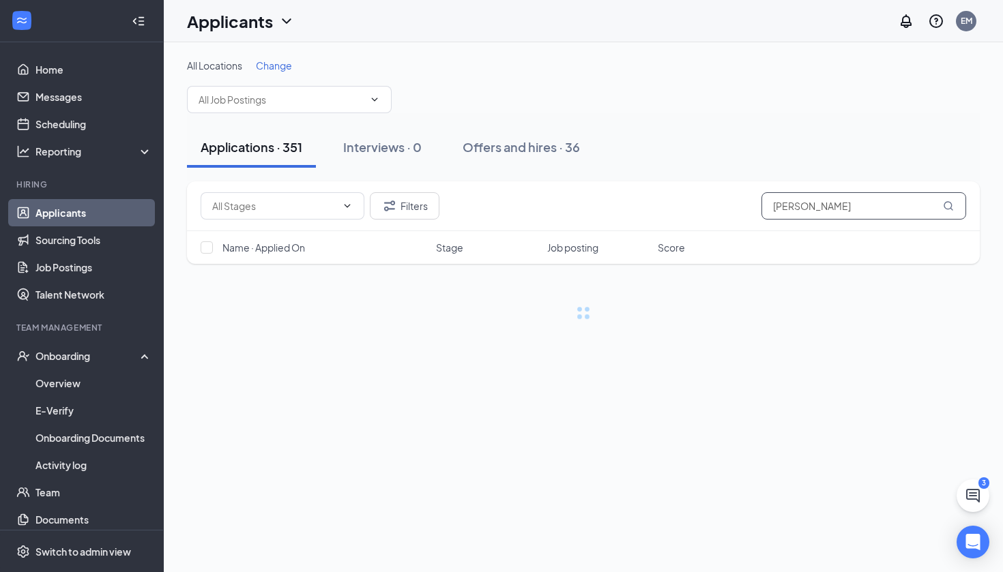
type input "[PERSON_NAME]"
click at [825, 163] on div "Applications · 351 Interviews · 0 Offers and hires · 36" at bounding box center [583, 147] width 792 height 41
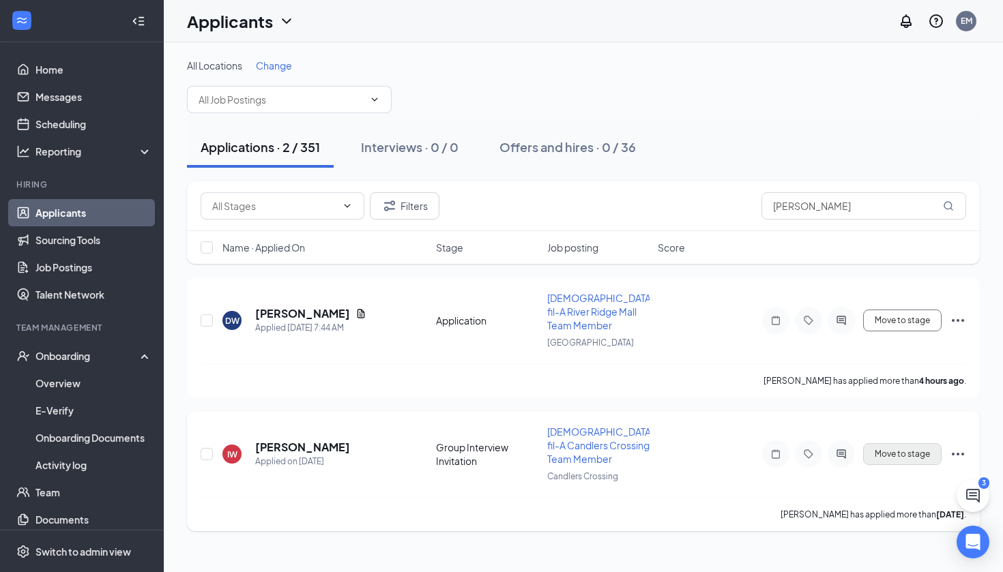
click at [880, 443] on button "Move to stage" at bounding box center [902, 454] width 78 height 22
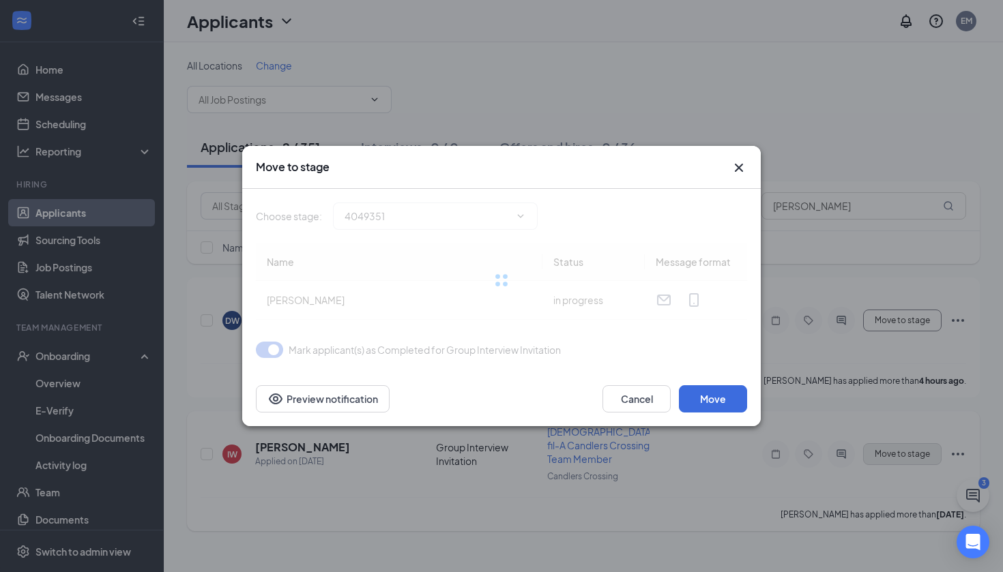
type input "GI Reminder Message (next stage)"
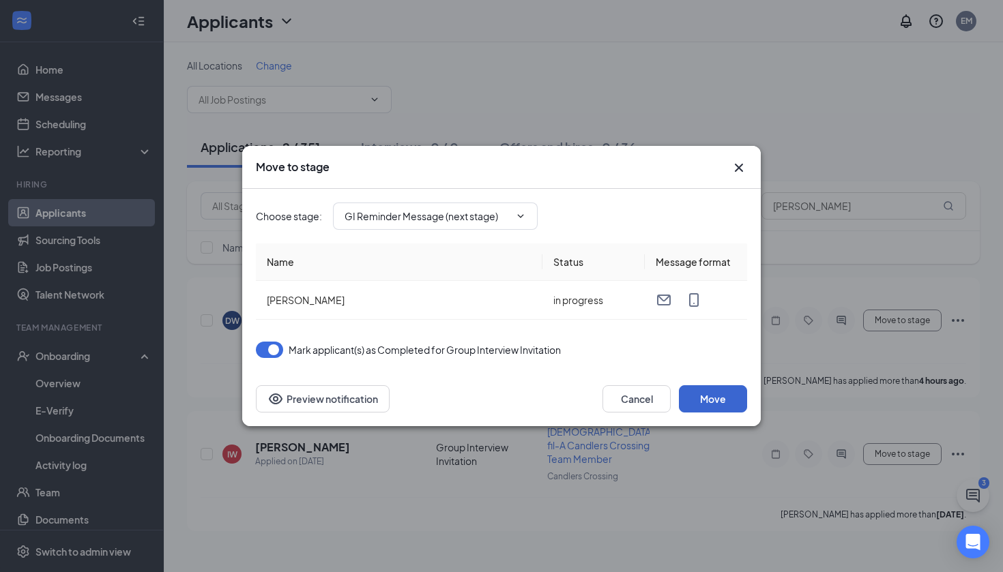
click at [707, 396] on button "Move" at bounding box center [713, 398] width 68 height 27
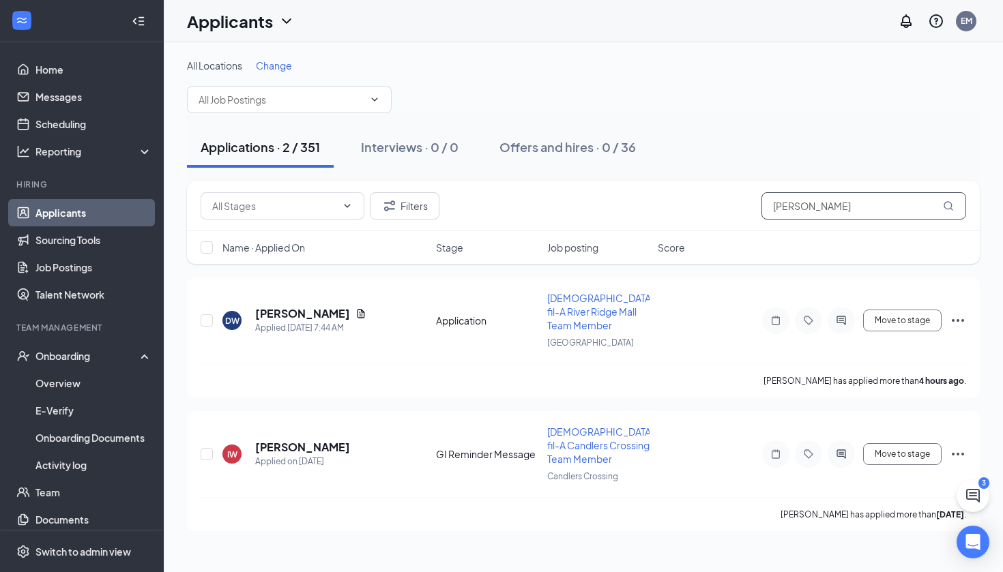
click at [850, 205] on input "[PERSON_NAME]" at bounding box center [863, 205] width 205 height 27
click at [849, 204] on input "[PERSON_NAME]" at bounding box center [863, 205] width 205 height 27
click at [850, 204] on input "[PERSON_NAME]" at bounding box center [863, 205] width 205 height 27
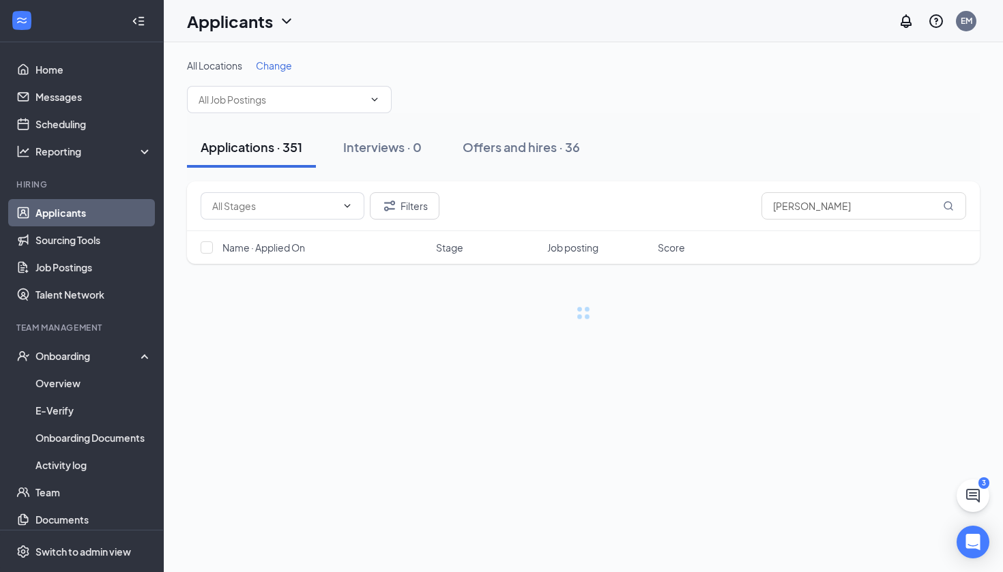
click at [807, 134] on div "Applications · 351 Interviews · 0 Offers and hires · 36" at bounding box center [583, 147] width 792 height 41
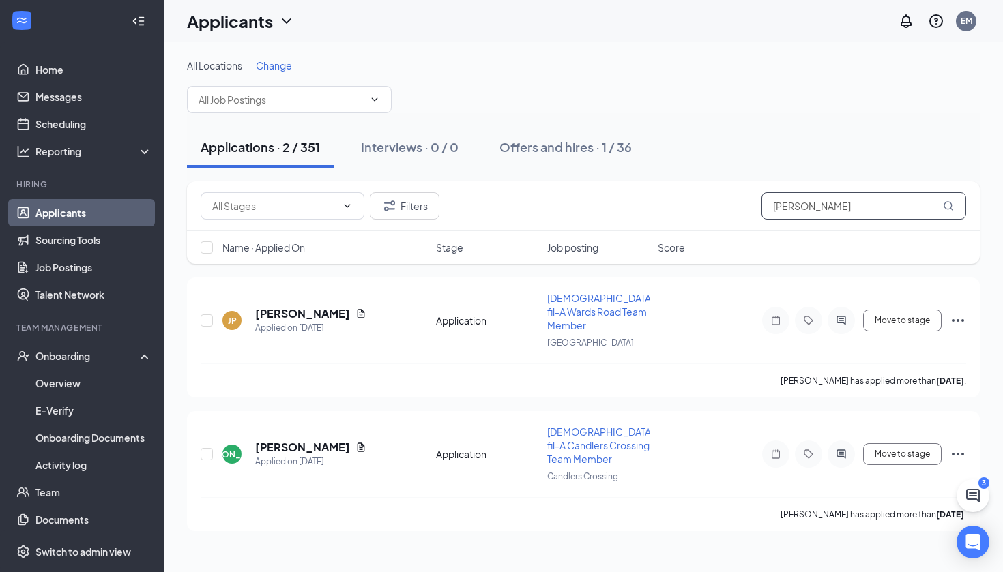
click at [827, 203] on input "[PERSON_NAME]" at bounding box center [863, 205] width 205 height 27
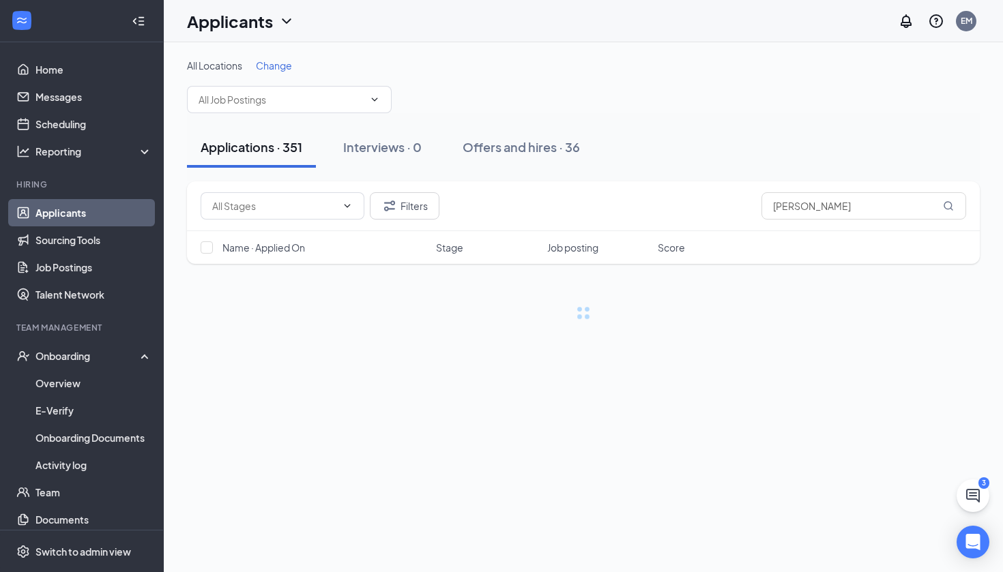
click at [777, 123] on div "Applications · 351 Interviews · 0 Offers and hires · 36" at bounding box center [583, 147] width 792 height 68
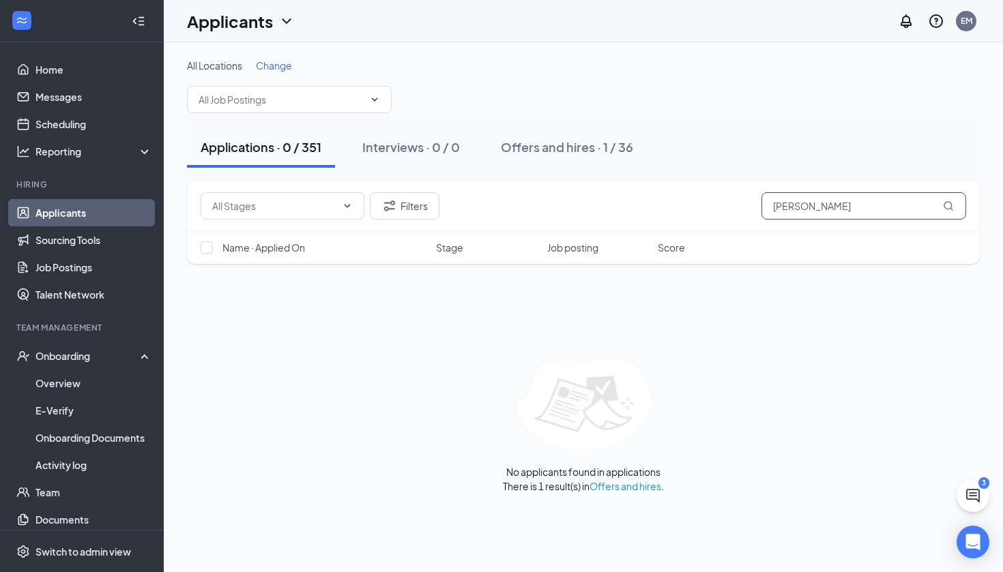
click at [823, 198] on input "[PERSON_NAME]" at bounding box center [863, 205] width 205 height 27
click at [822, 198] on input "[PERSON_NAME]" at bounding box center [863, 205] width 205 height 27
click at [821, 200] on input "[PERSON_NAME]" at bounding box center [863, 205] width 205 height 27
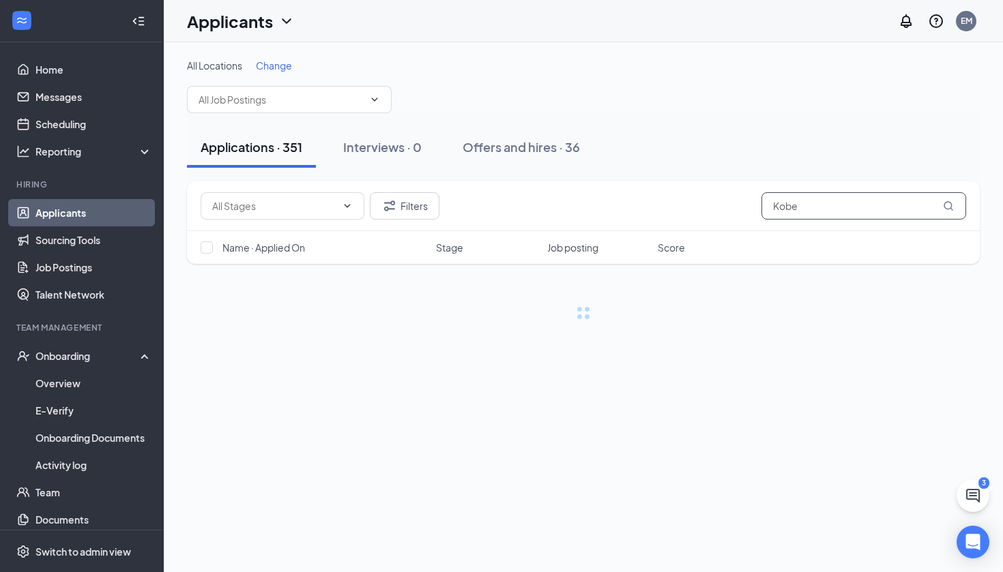
type input "Kobe"
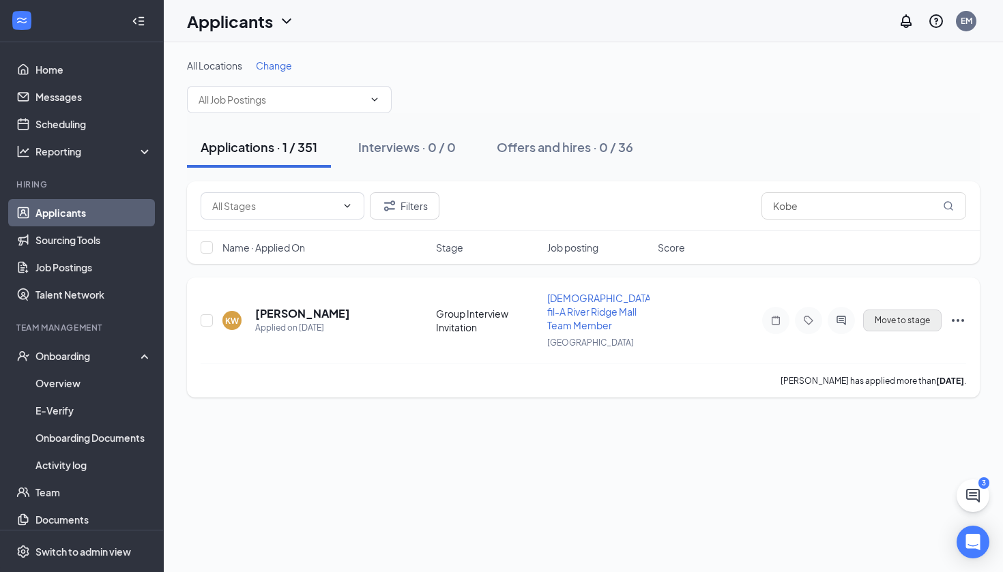
click at [897, 310] on button "Move to stage" at bounding box center [902, 321] width 78 height 22
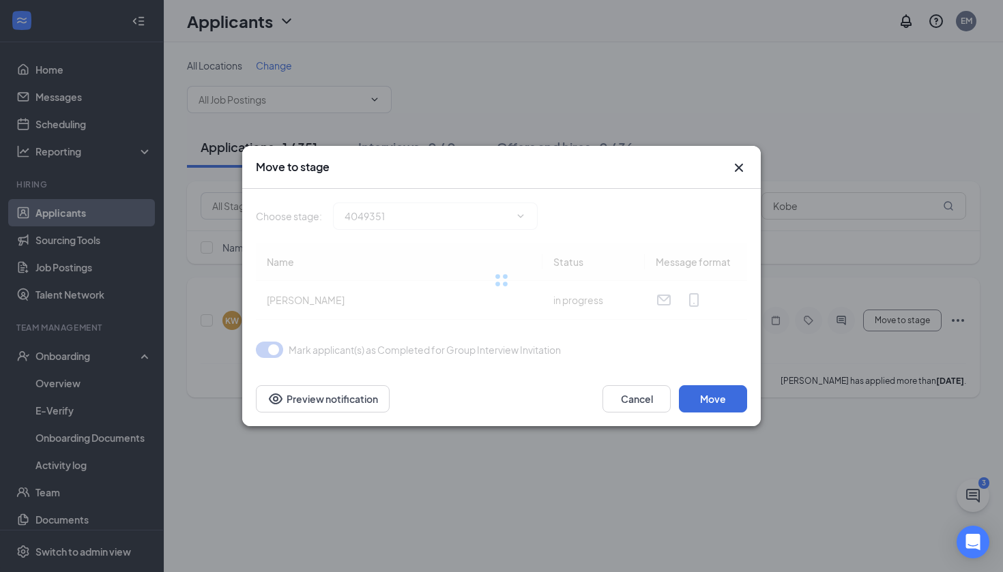
type input "GI Reminder Message (next stage)"
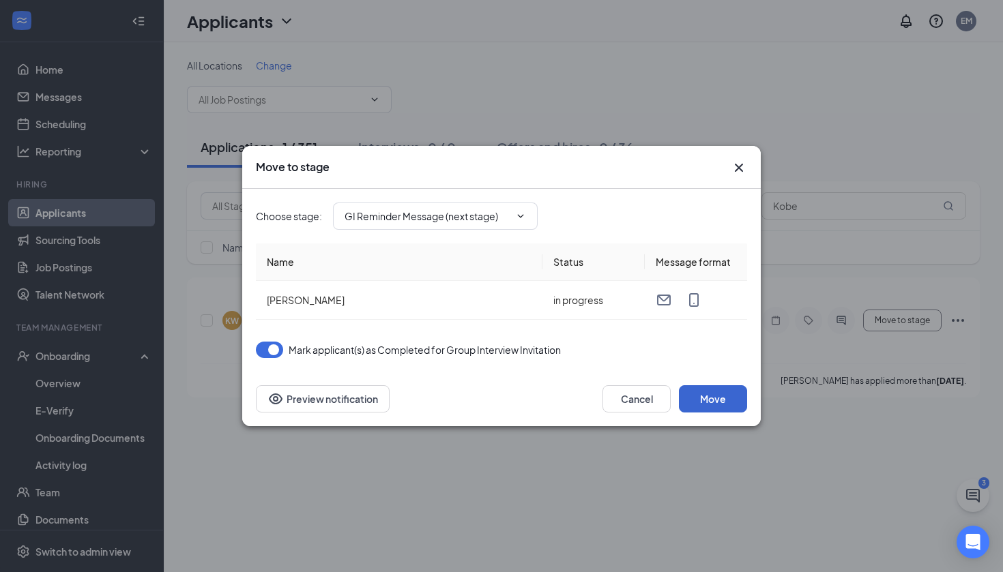
click at [702, 397] on button "Move" at bounding box center [713, 398] width 68 height 27
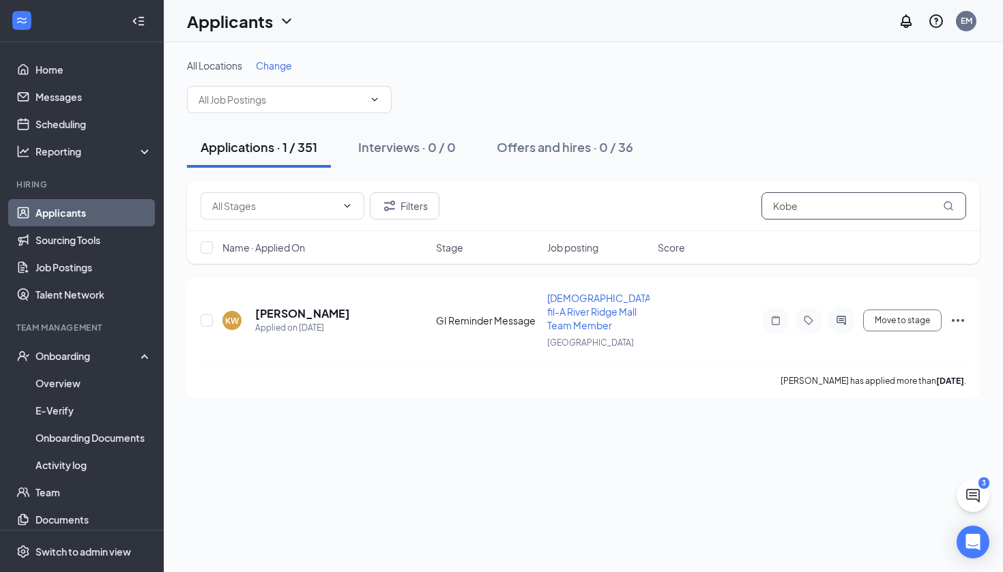
click at [867, 209] on input "Kobe" at bounding box center [863, 205] width 205 height 27
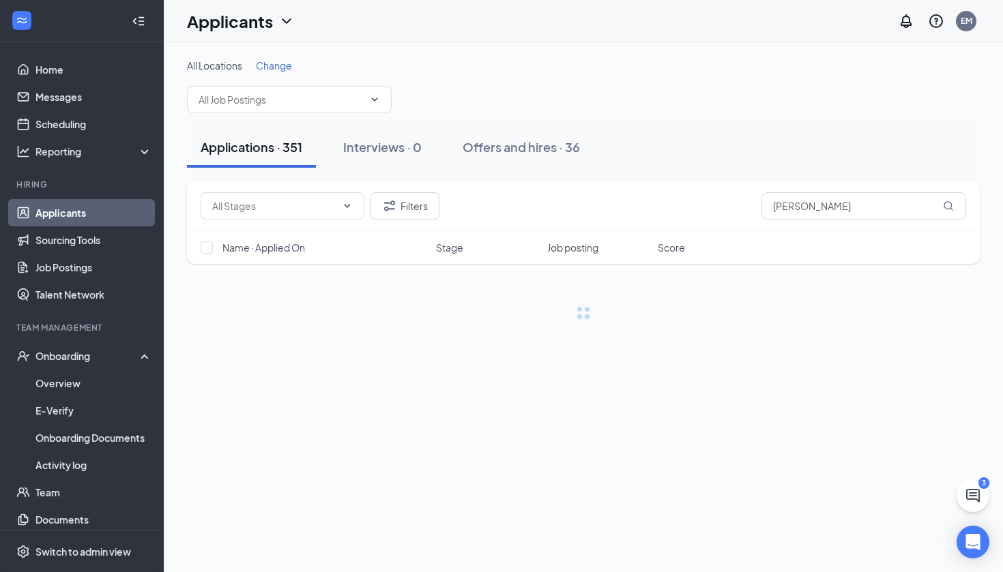
click at [742, 144] on div "Applications · 351 Interviews · 0 Offers and hires · 36" at bounding box center [583, 147] width 792 height 41
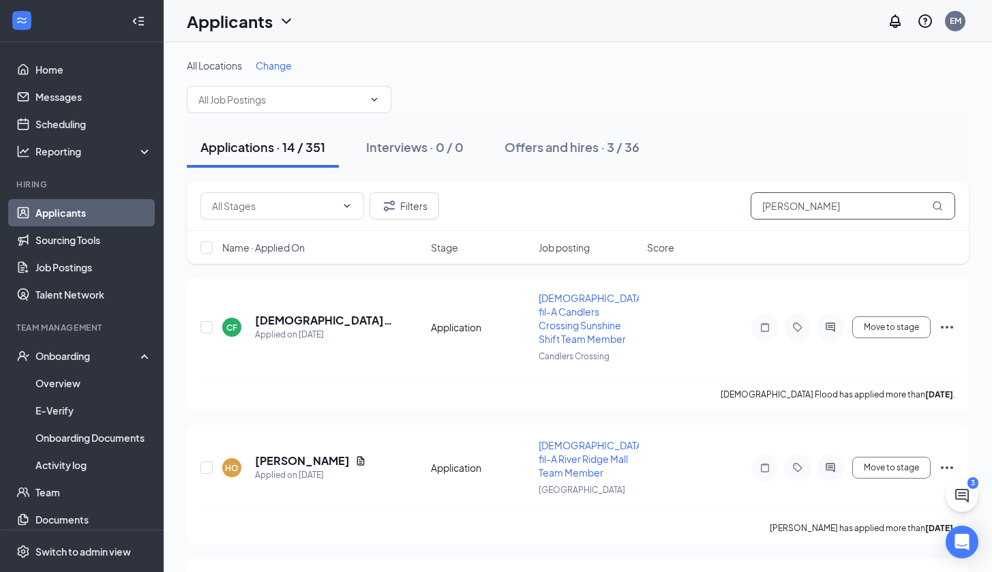
click at [799, 201] on input "[PERSON_NAME]" at bounding box center [853, 205] width 205 height 27
click at [798, 201] on input "[PERSON_NAME]" at bounding box center [853, 205] width 205 height 27
type input "Torrents"
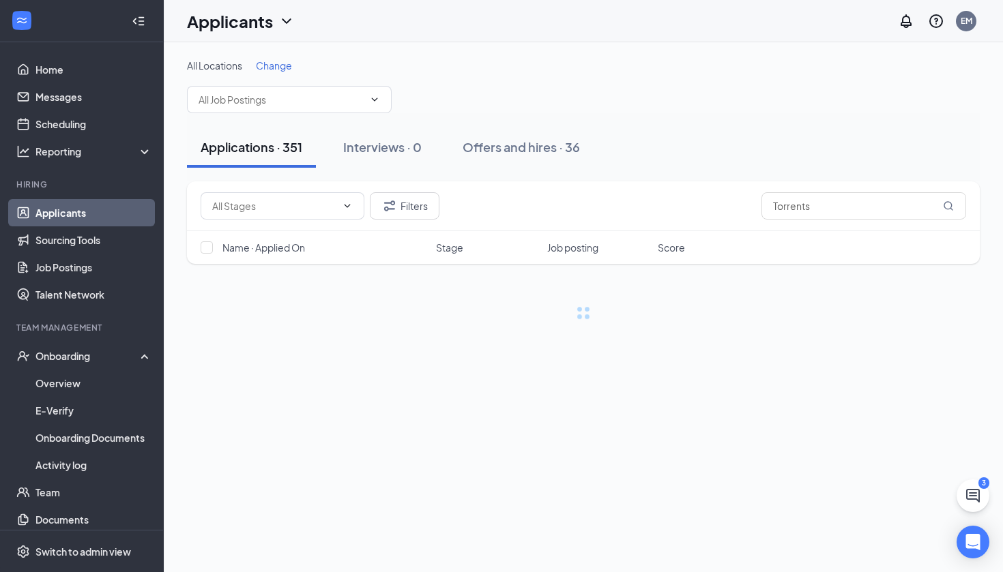
click at [801, 160] on div "Applications · 351 Interviews · 0 Offers and hires · 36" at bounding box center [583, 147] width 792 height 41
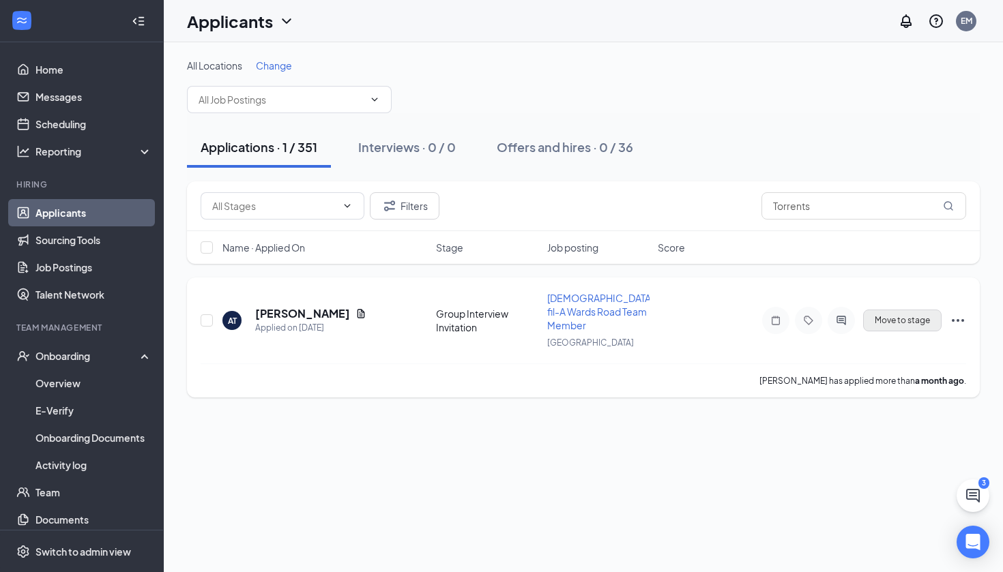
click at [908, 310] on button "Move to stage" at bounding box center [902, 321] width 78 height 22
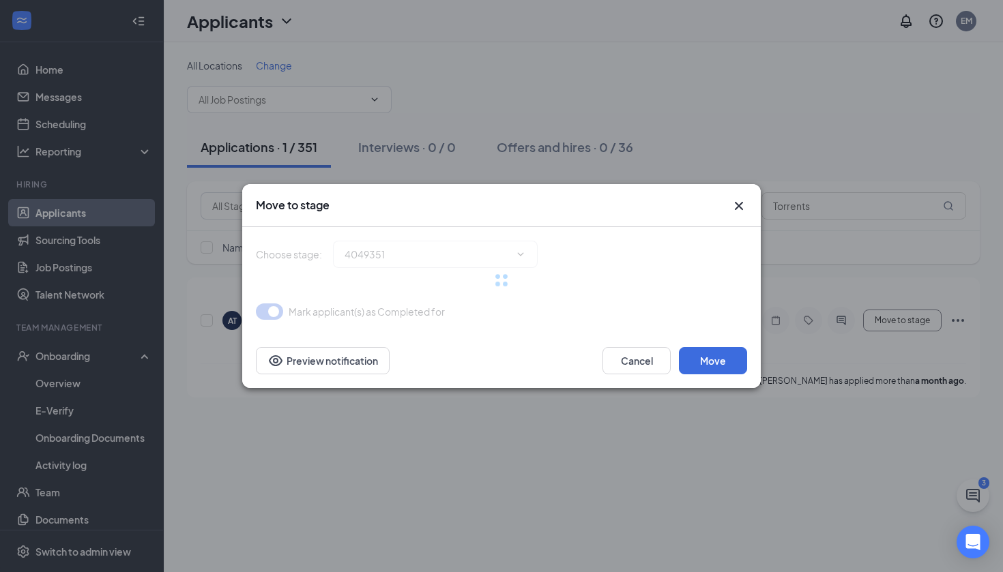
type input "GI Reminder Message (next stage)"
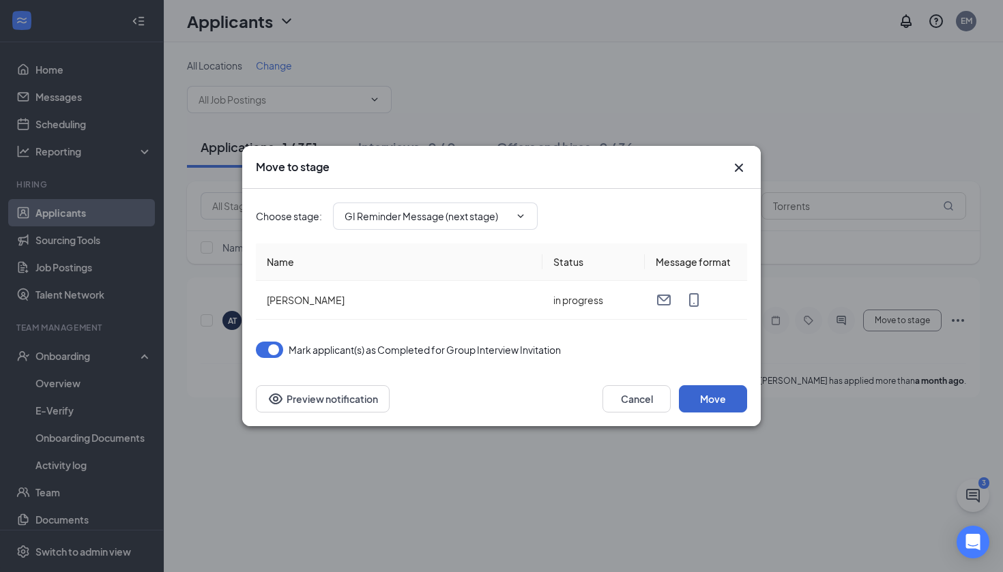
click at [724, 405] on button "Move" at bounding box center [713, 398] width 68 height 27
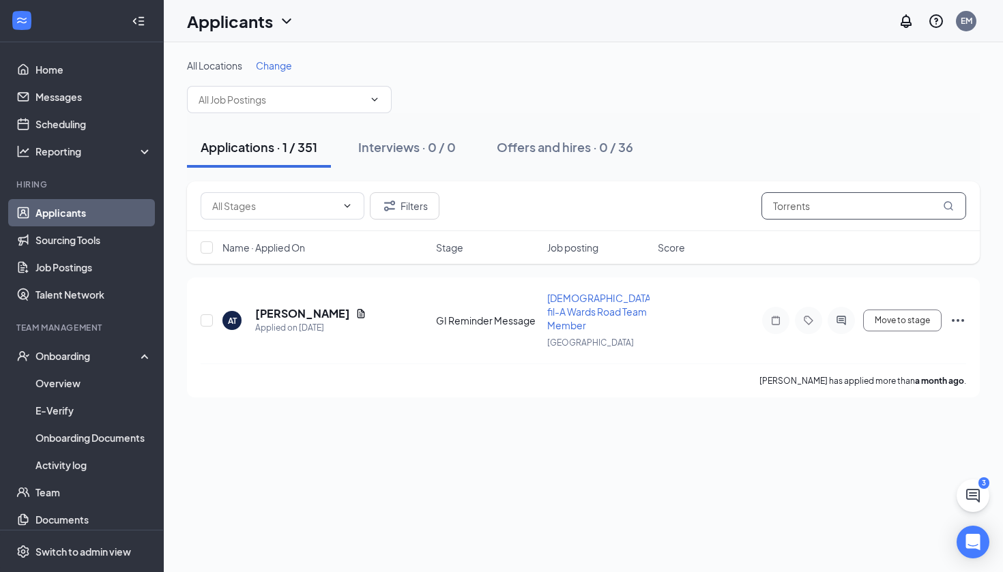
click at [799, 201] on input "Torrents" at bounding box center [863, 205] width 205 height 27
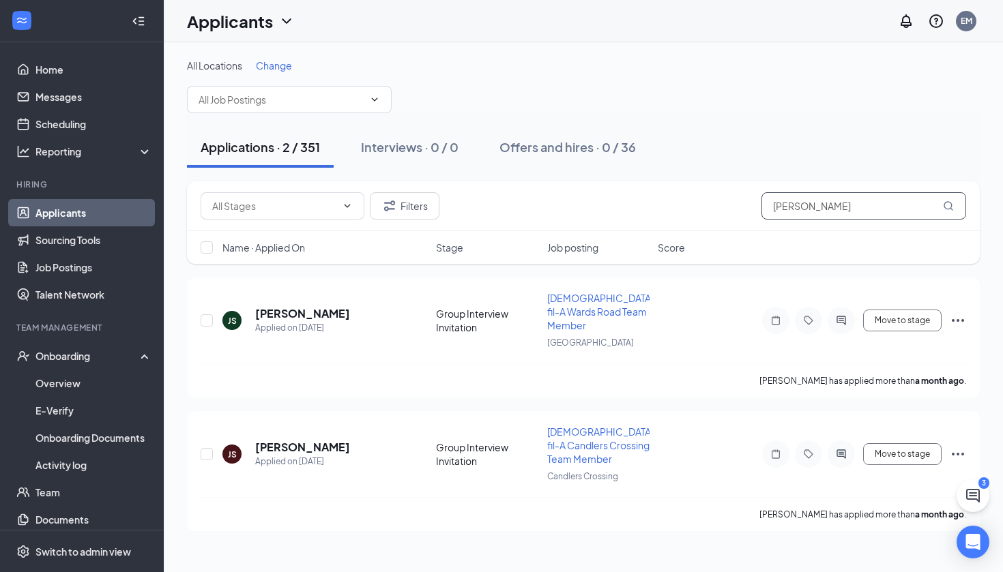
type input "[PERSON_NAME]"
click at [855, 123] on div "Applications · 2 / 351 Interviews · 0 / 0 Offers and hires · 0 / 36" at bounding box center [583, 147] width 792 height 68
click at [887, 314] on button "Move to stage" at bounding box center [902, 321] width 78 height 22
click at [899, 314] on button "Move to stage" at bounding box center [902, 321] width 78 height 22
click at [887, 276] on div "Filters [PERSON_NAME] Name · Applied On Stage Job posting Score" at bounding box center [583, 229] width 792 height 96
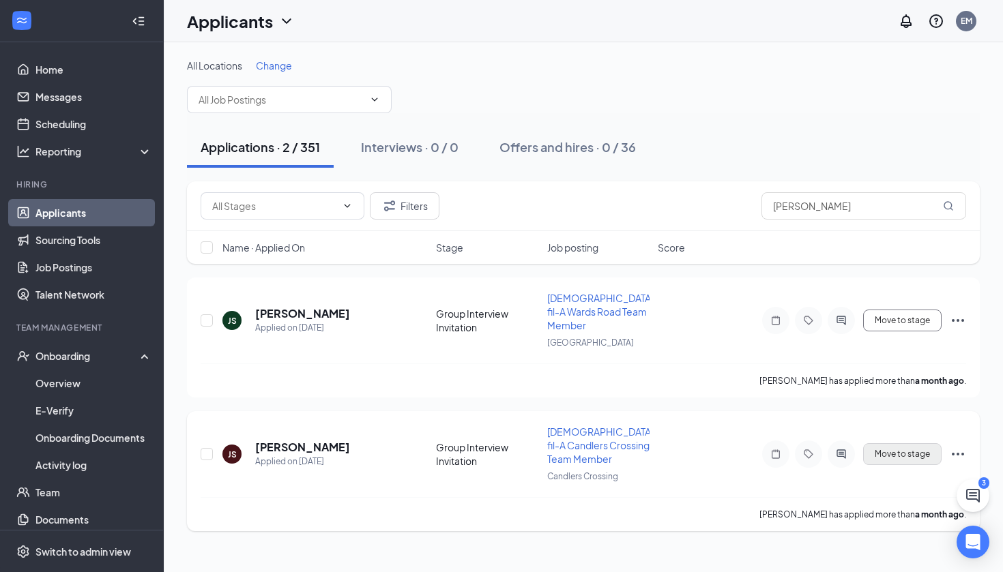
click at [873, 443] on button "Move to stage" at bounding box center [902, 454] width 78 height 22
click at [886, 394] on div "JS [PERSON_NAME] Applied on [DATE] Group Interview Invitation [DEMOGRAPHIC_DATA…" at bounding box center [583, 405] width 792 height 254
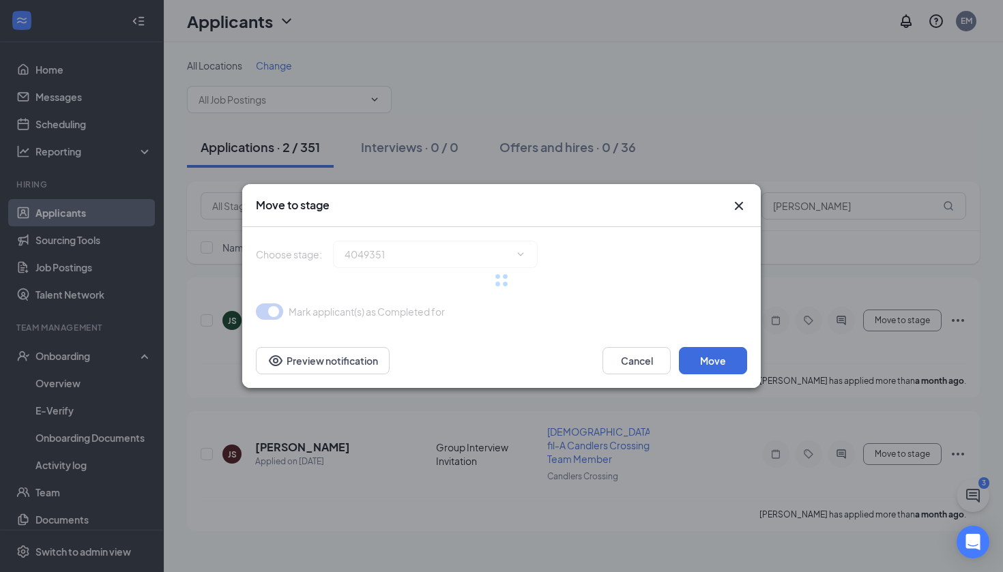
type input "GI Reminder Message (next stage)"
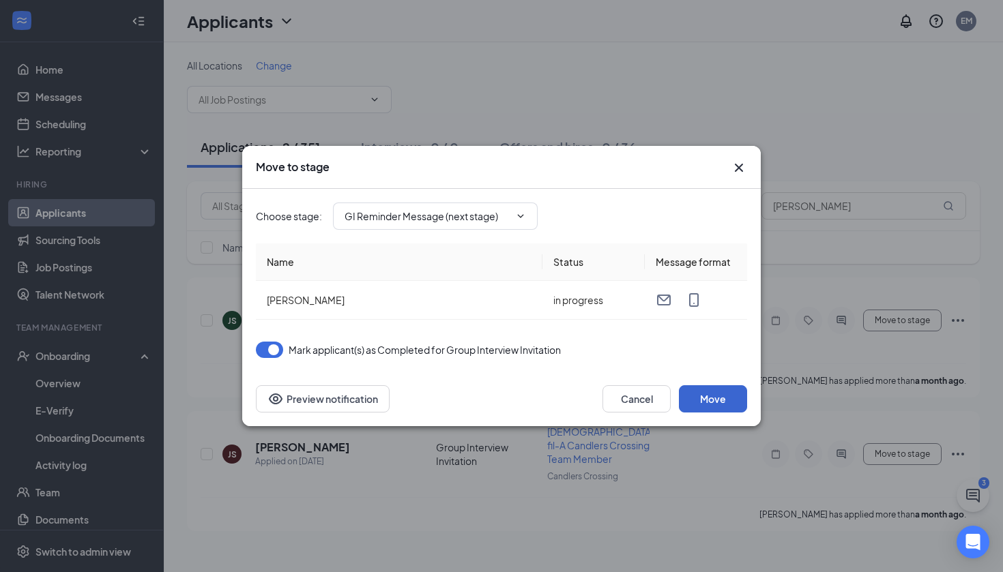
click at [717, 398] on button "Move" at bounding box center [713, 398] width 68 height 27
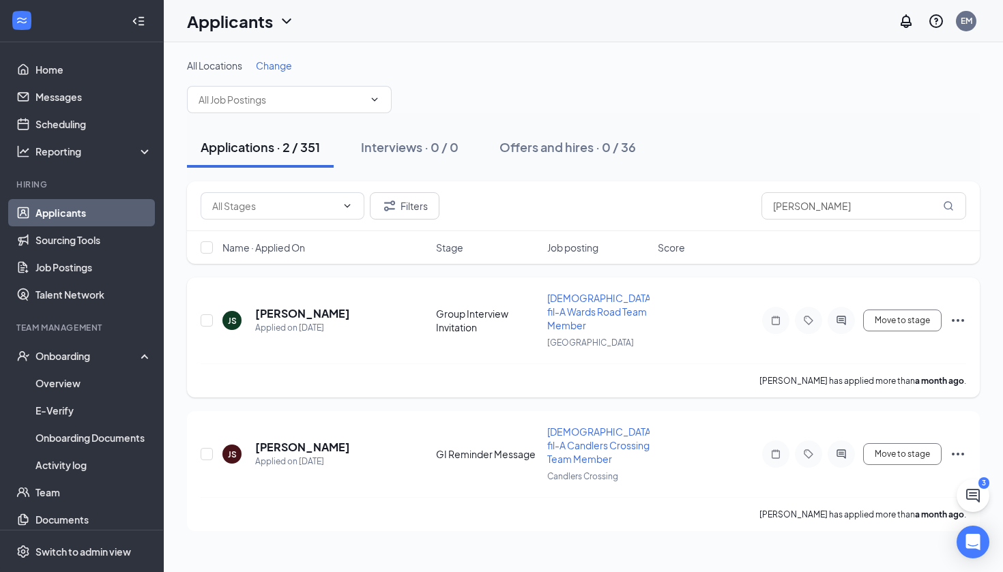
click at [959, 313] on icon "Ellipses" at bounding box center [957, 320] width 16 height 16
click at [736, 233] on div "Name · Applied On Stage Job posting Score" at bounding box center [583, 247] width 792 height 33
click at [954, 312] on icon "Ellipses" at bounding box center [957, 320] width 16 height 16
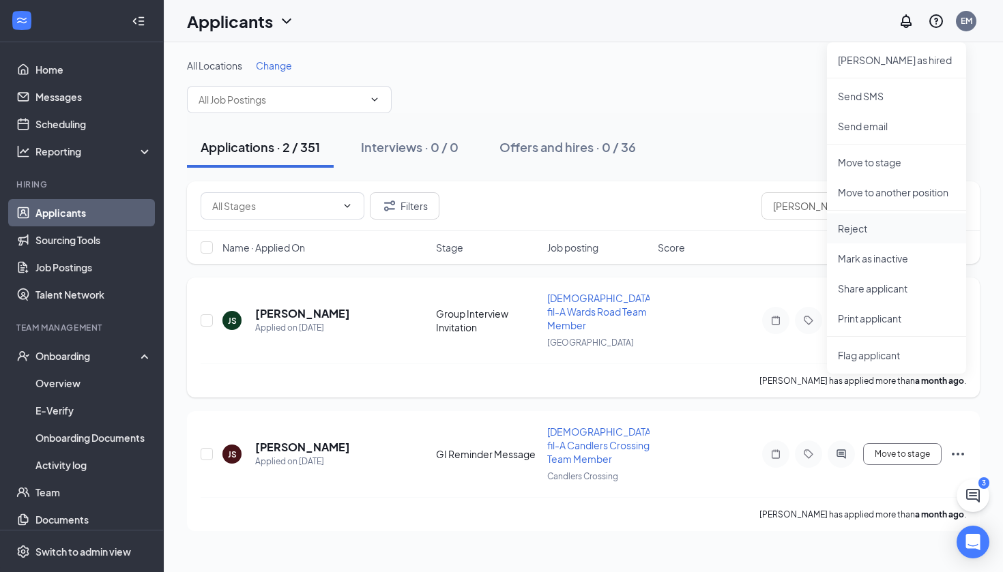
click at [859, 231] on p "Reject" at bounding box center [895, 229] width 117 height 14
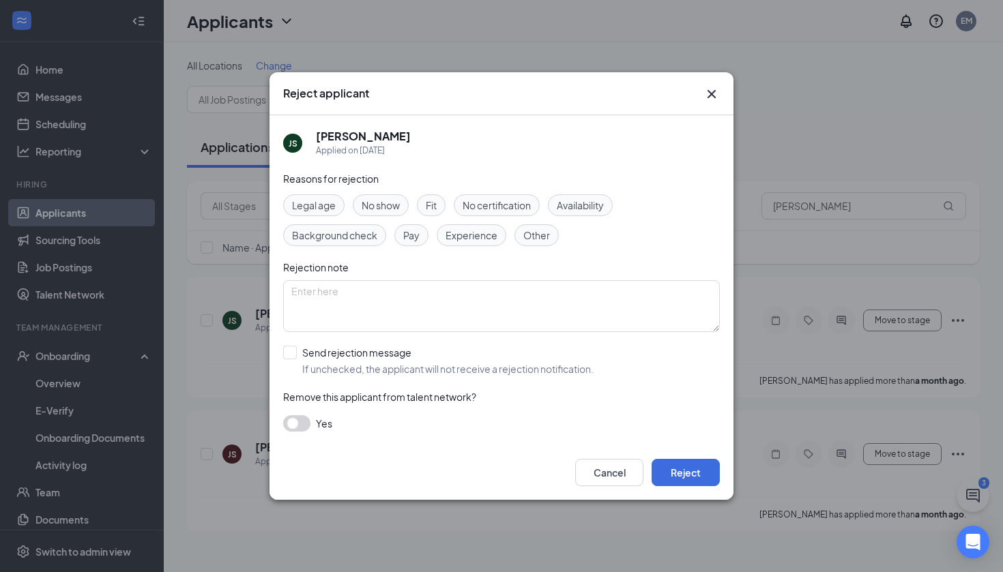
click at [542, 231] on span "Other" at bounding box center [536, 235] width 27 height 15
click at [516, 291] on textarea at bounding box center [501, 306] width 436 height 52
type textarea "Already accepted other app!"
click at [707, 475] on button "Reject" at bounding box center [685, 472] width 68 height 27
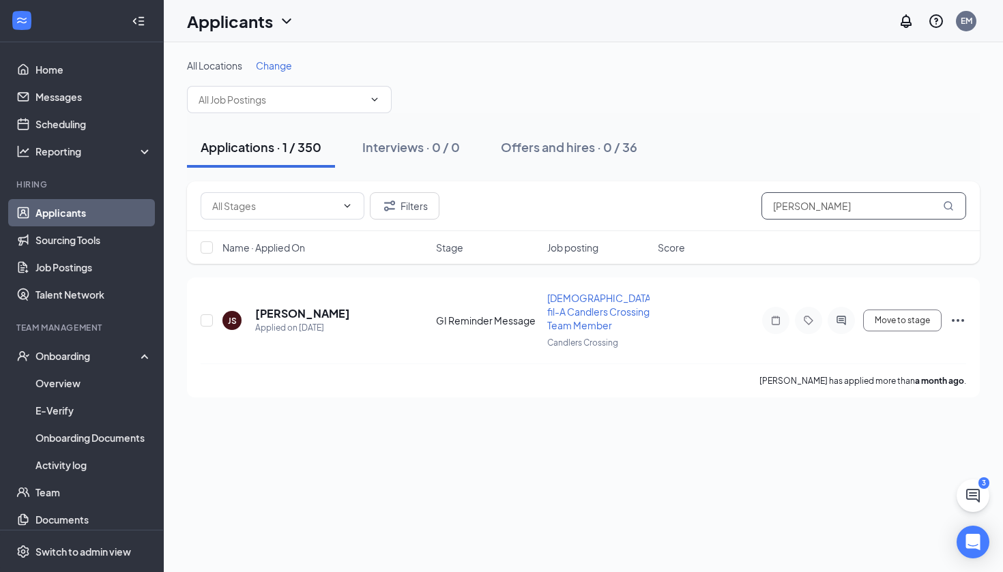
click at [874, 216] on input "[PERSON_NAME]" at bounding box center [863, 205] width 205 height 27
click at [874, 215] on input "[PERSON_NAME]" at bounding box center [863, 205] width 205 height 27
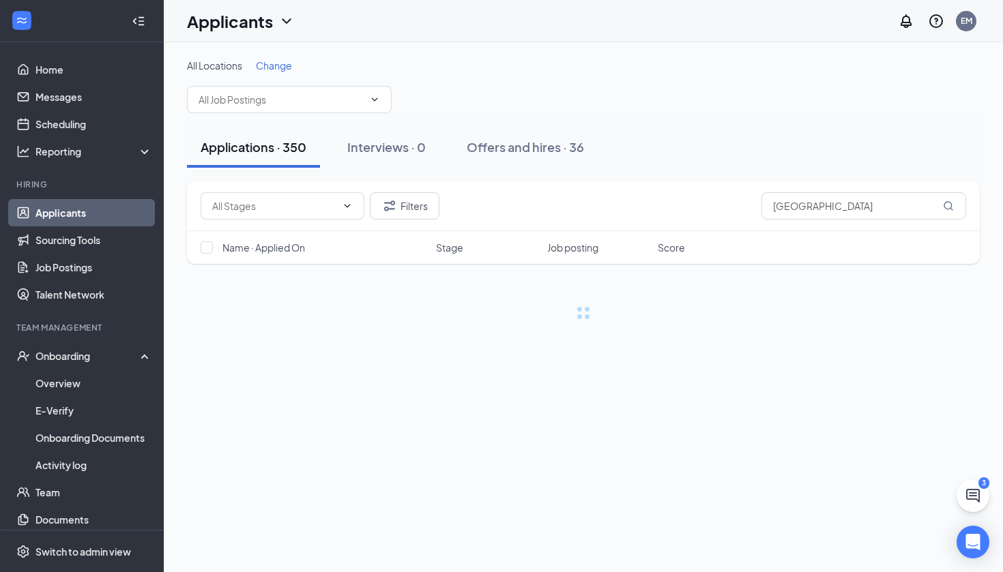
click at [719, 123] on div "Applications · 350 Interviews · 0 Offers and hires · 36" at bounding box center [583, 147] width 792 height 68
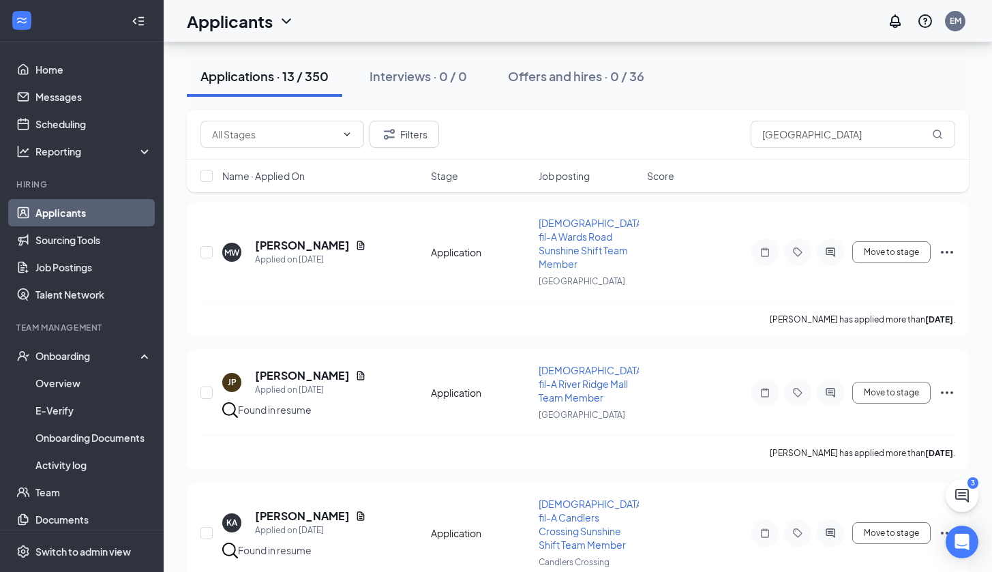
scroll to position [384, 0]
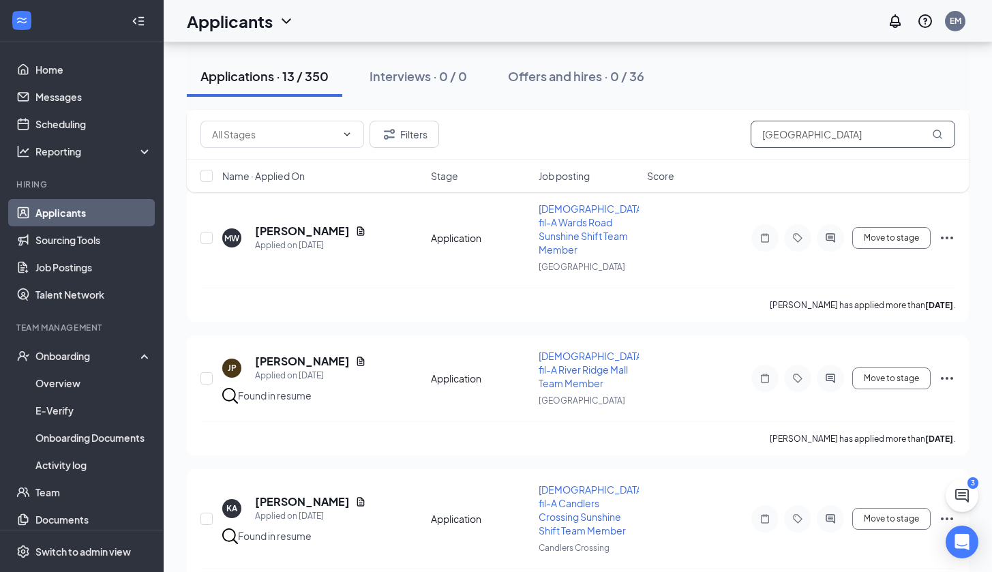
click at [814, 138] on input "[GEOGRAPHIC_DATA]" at bounding box center [853, 134] width 205 height 27
type input "[PERSON_NAME]"
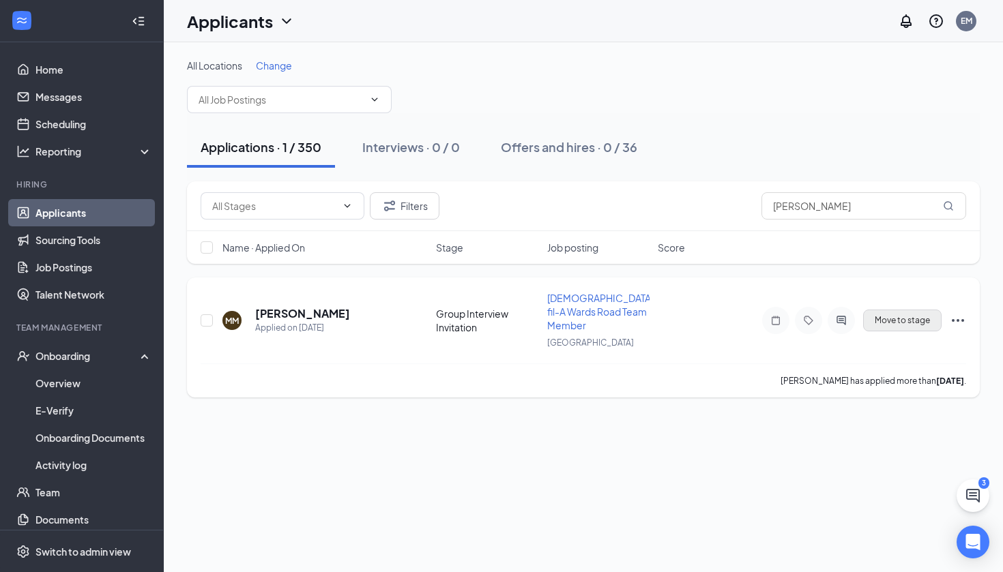
click at [905, 310] on button "Move to stage" at bounding box center [902, 321] width 78 height 22
click at [899, 314] on button "Move to stage" at bounding box center [902, 321] width 78 height 22
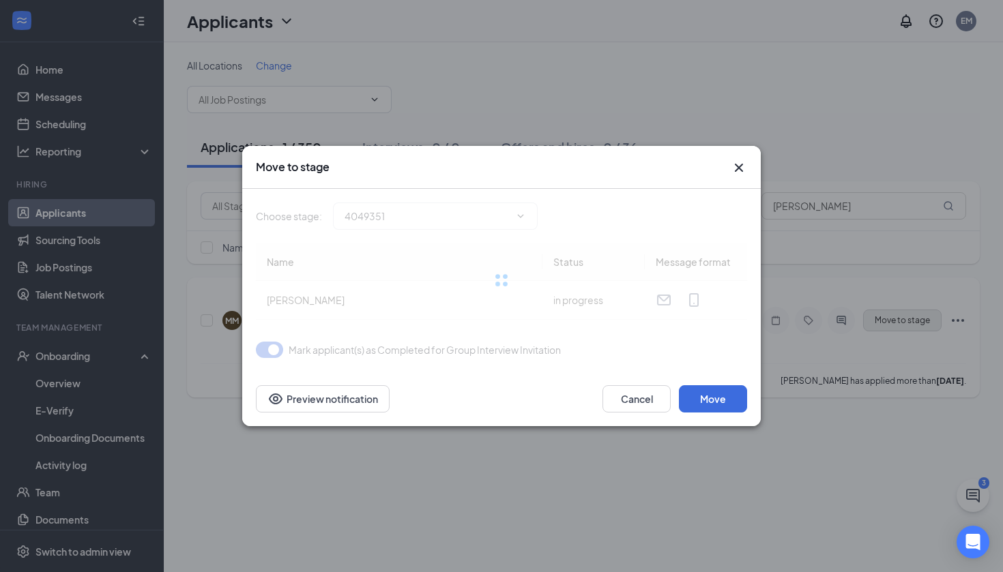
type input "GI Reminder Message (next stage)"
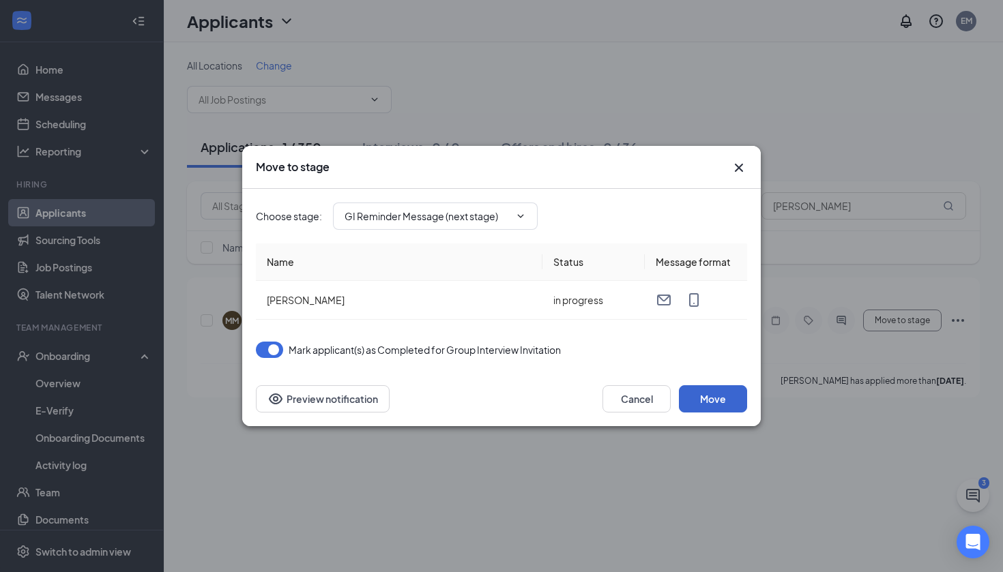
click at [717, 402] on button "Move" at bounding box center [713, 398] width 68 height 27
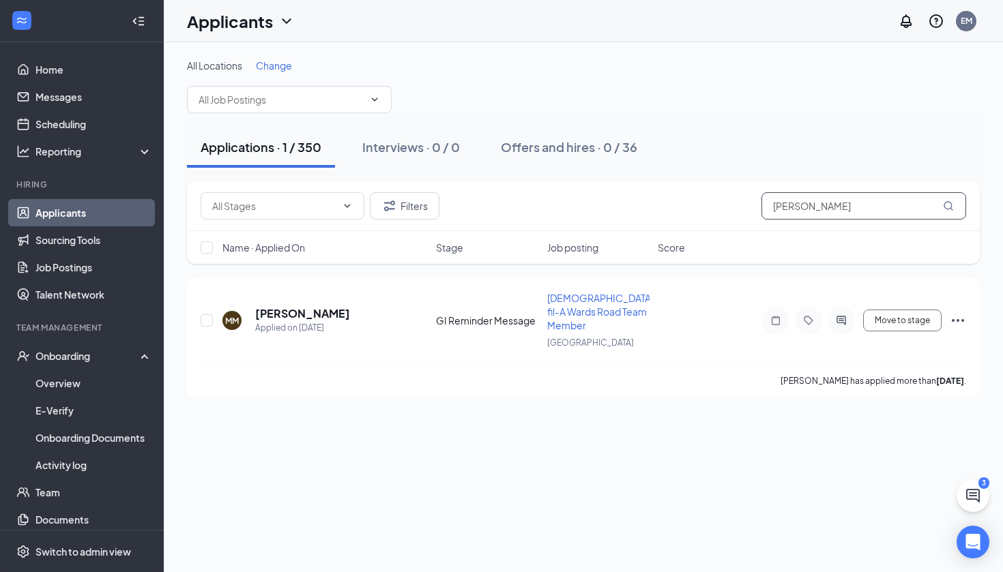
click at [851, 205] on input "[PERSON_NAME]" at bounding box center [863, 205] width 205 height 27
click at [850, 205] on input "[PERSON_NAME]" at bounding box center [863, 205] width 205 height 27
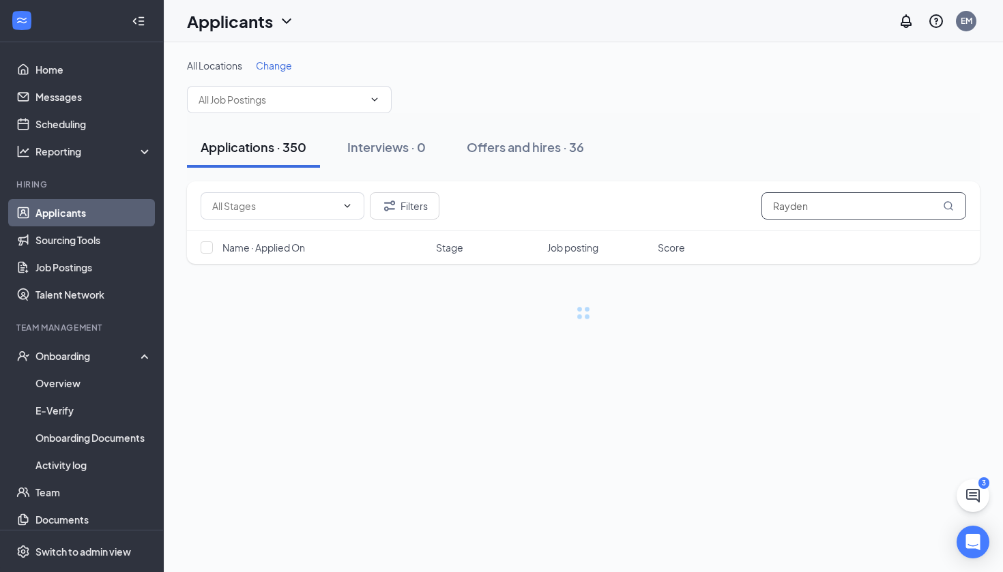
type input "Rayden"
click at [835, 175] on div "Applications · 350 Interviews · 0 Offers and hires · 36" at bounding box center [583, 147] width 792 height 68
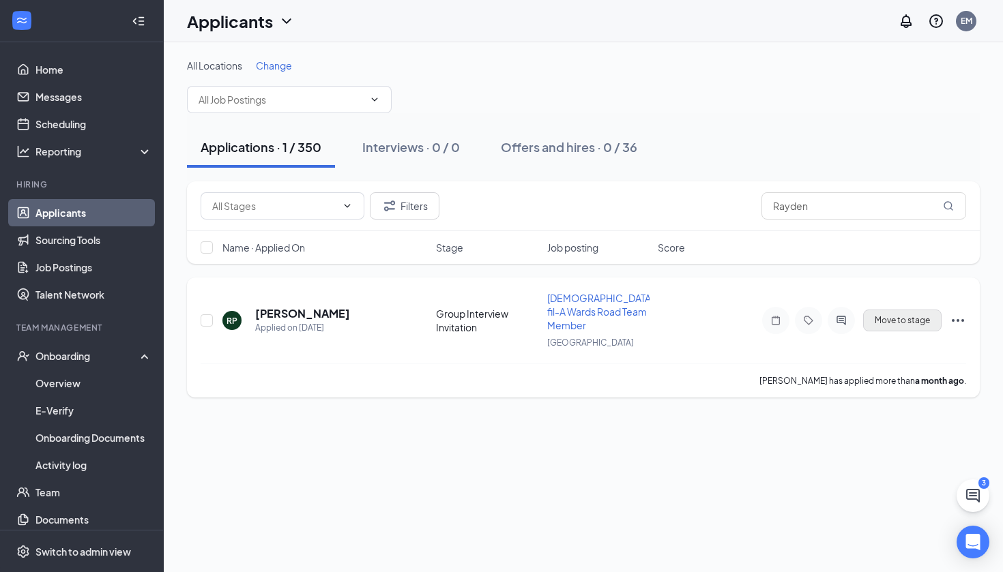
click at [878, 315] on button "Move to stage" at bounding box center [902, 321] width 78 height 22
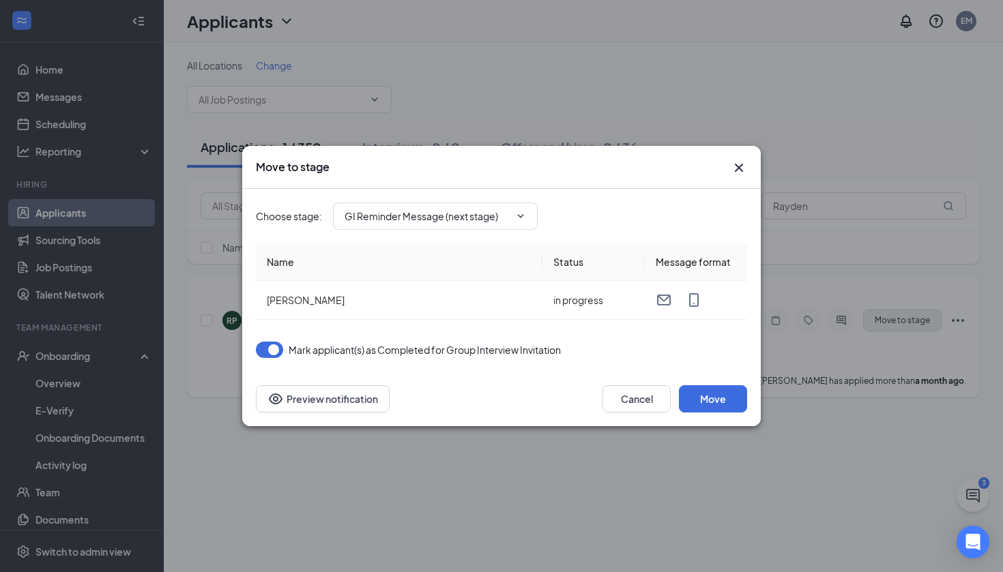
type input "GI Reminder Message (next stage)"
click at [735, 398] on button "Move" at bounding box center [713, 398] width 68 height 27
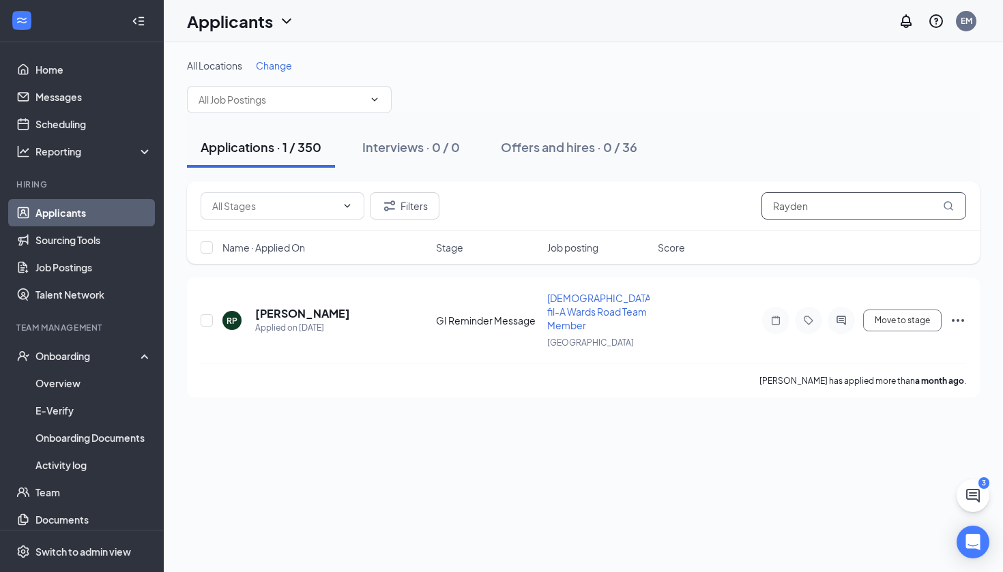
click at [819, 211] on input "Rayden" at bounding box center [863, 205] width 205 height 27
type input "[PERSON_NAME]"
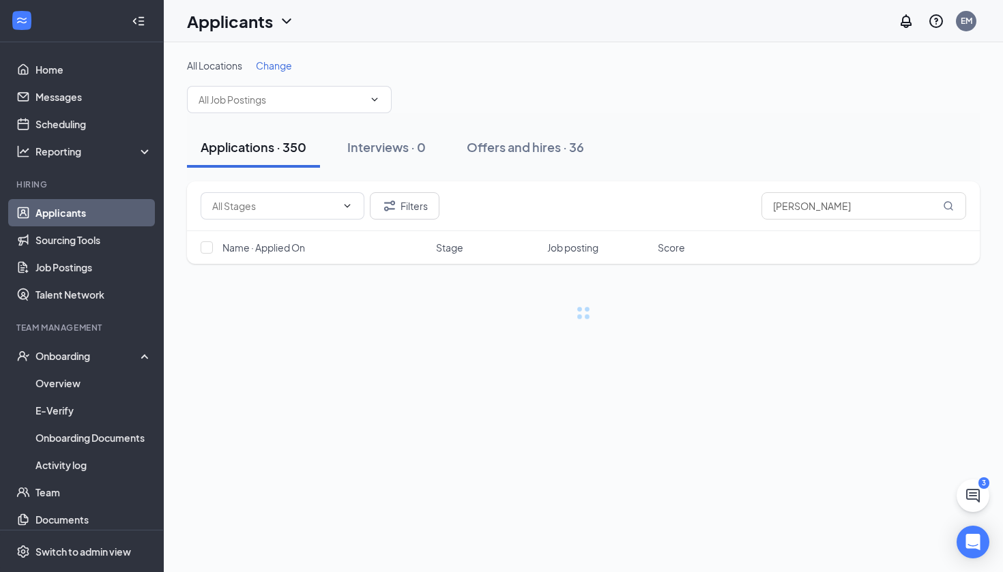
click at [897, 168] on div "Applications · 350 Interviews · 0 Offers and hires · 36" at bounding box center [583, 147] width 792 height 68
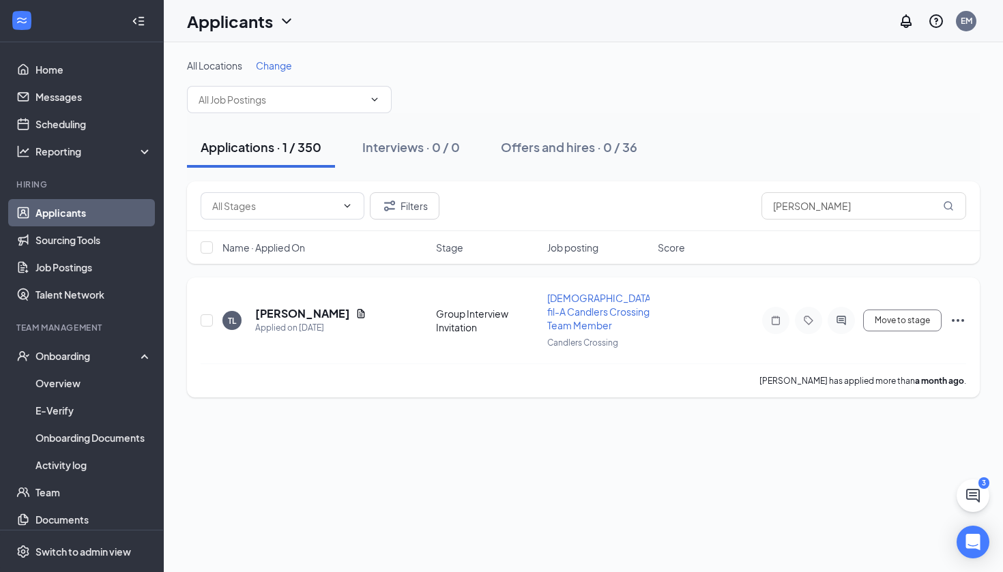
click at [878, 336] on div "[PERSON_NAME] Applied on [DATE] Group Interview Invitation [DEMOGRAPHIC_DATA]-f…" at bounding box center [583, 327] width 765 height 72
click at [891, 321] on button "Move to stage" at bounding box center [902, 321] width 78 height 22
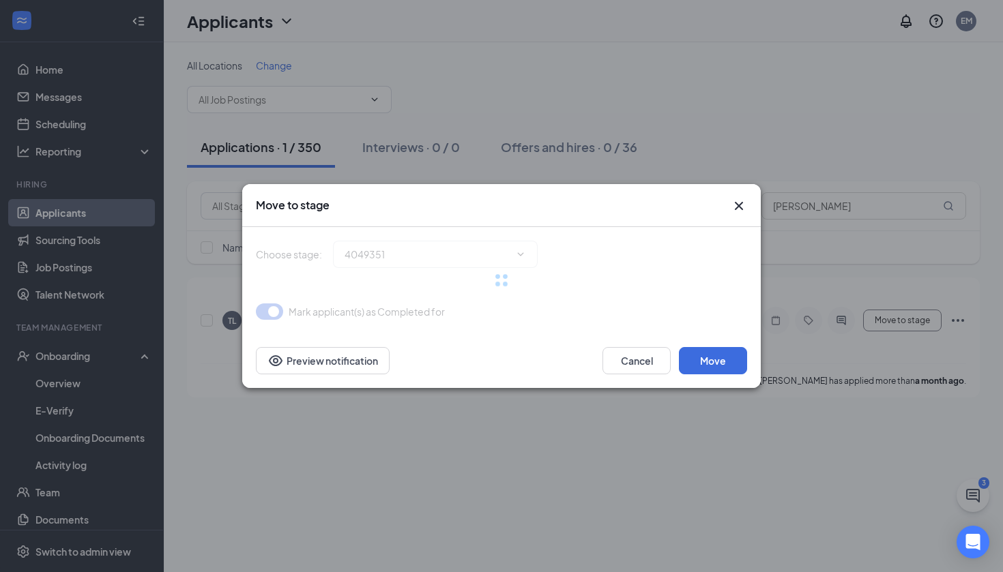
type input "GI Reminder Message (next stage)"
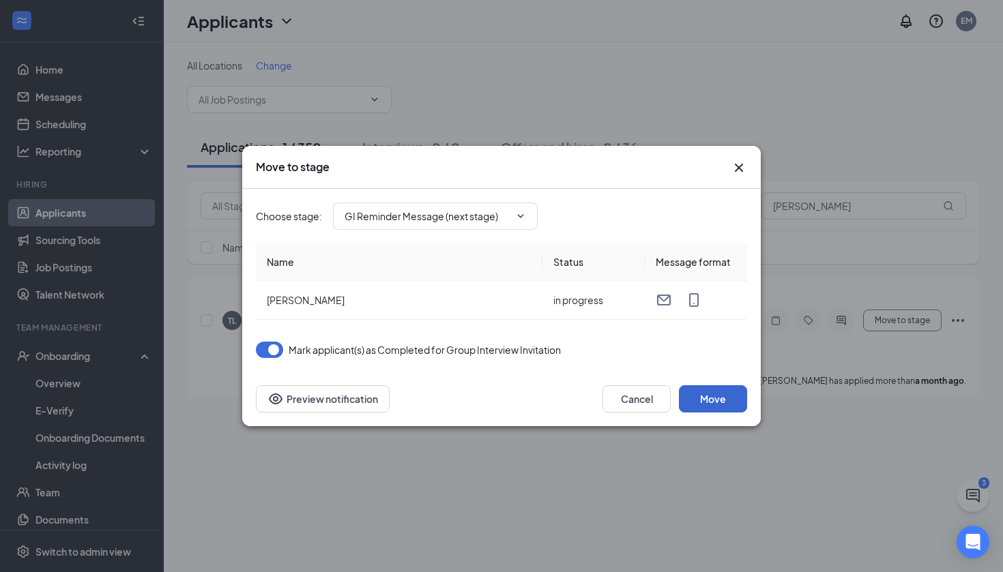
click at [702, 397] on button "Move" at bounding box center [713, 398] width 68 height 27
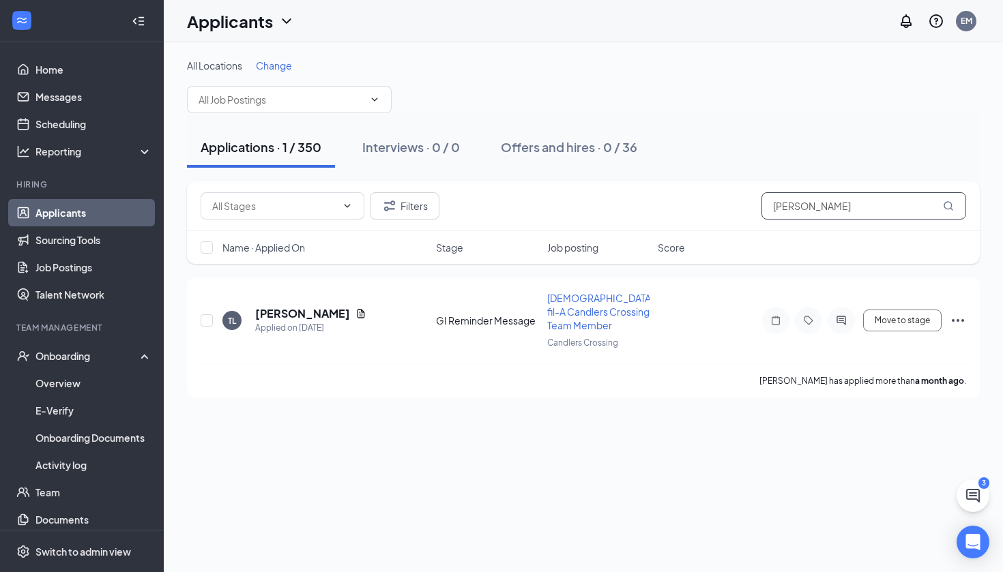
click at [816, 209] on input "[PERSON_NAME]" at bounding box center [863, 205] width 205 height 27
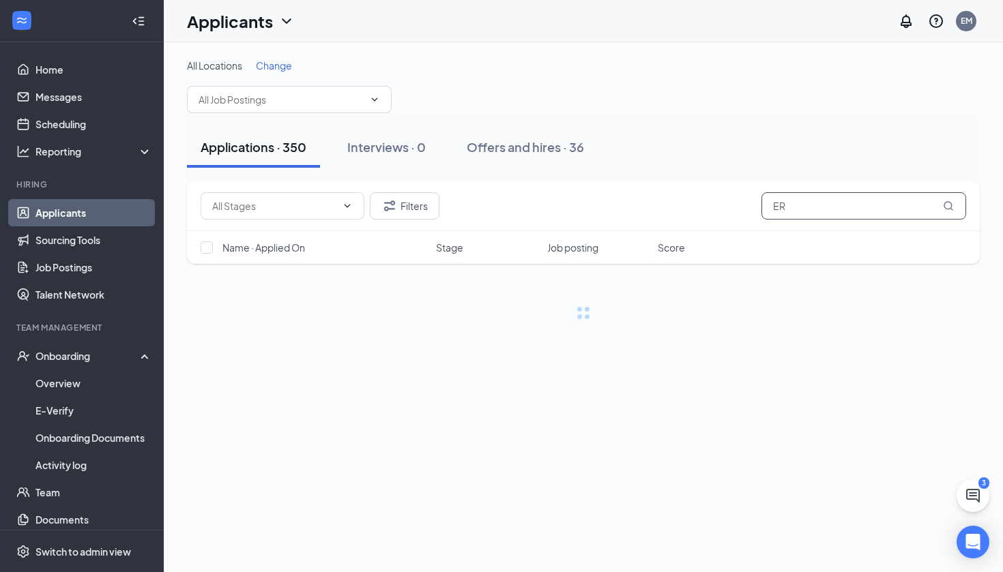
type input "E"
type input "[PERSON_NAME]"
click at [833, 124] on div "Applications · 350 Interviews · 0 Offers and hires · 36" at bounding box center [583, 147] width 792 height 68
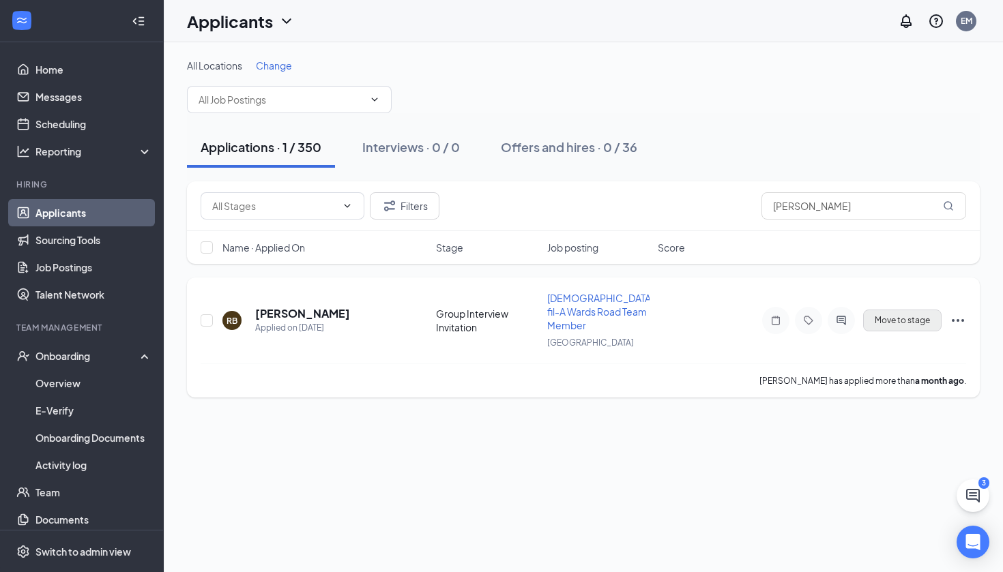
click at [869, 312] on button "Move to stage" at bounding box center [902, 321] width 78 height 22
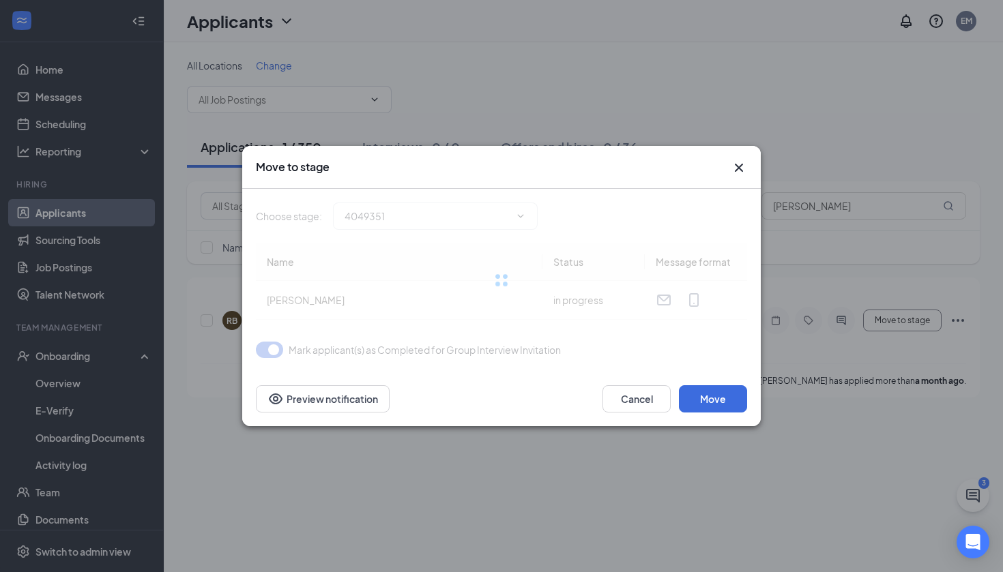
type input "GI Reminder Message (next stage)"
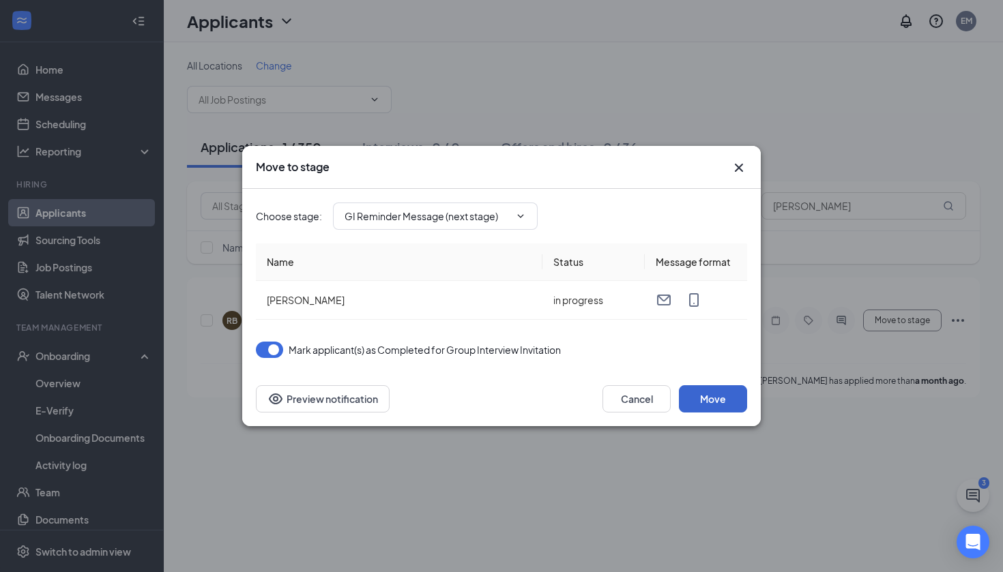
click at [717, 399] on button "Move" at bounding box center [713, 398] width 68 height 27
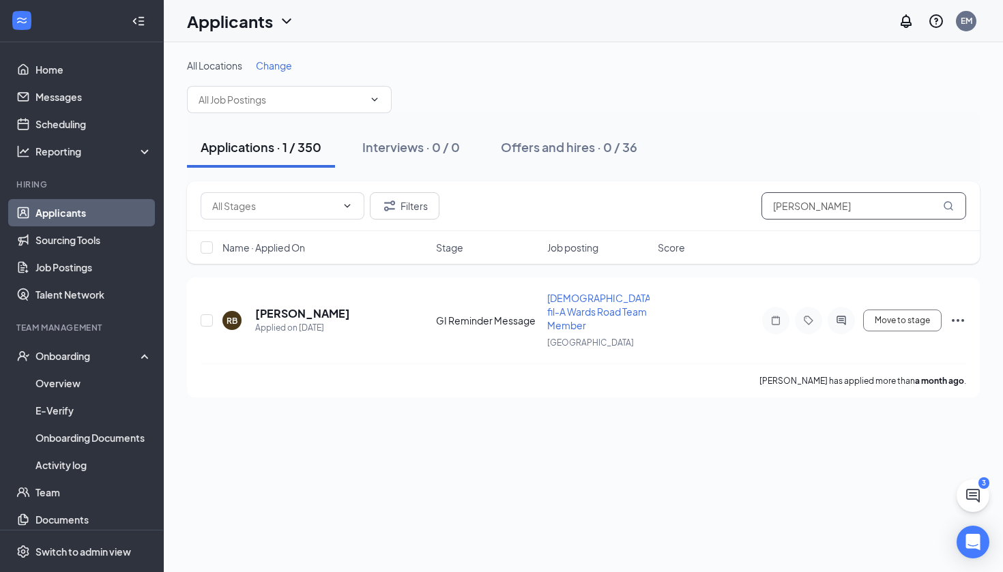
click at [841, 213] on input "[PERSON_NAME]" at bounding box center [863, 205] width 205 height 27
type input "[PERSON_NAME]"
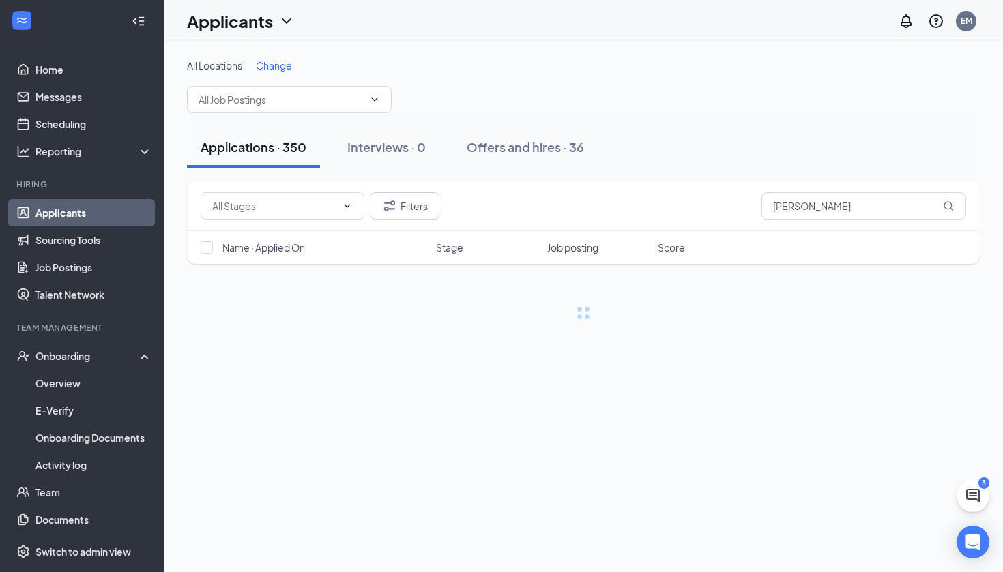
click at [831, 145] on div "Applications · 350 Interviews · 0 Offers and hires · 36" at bounding box center [583, 147] width 792 height 41
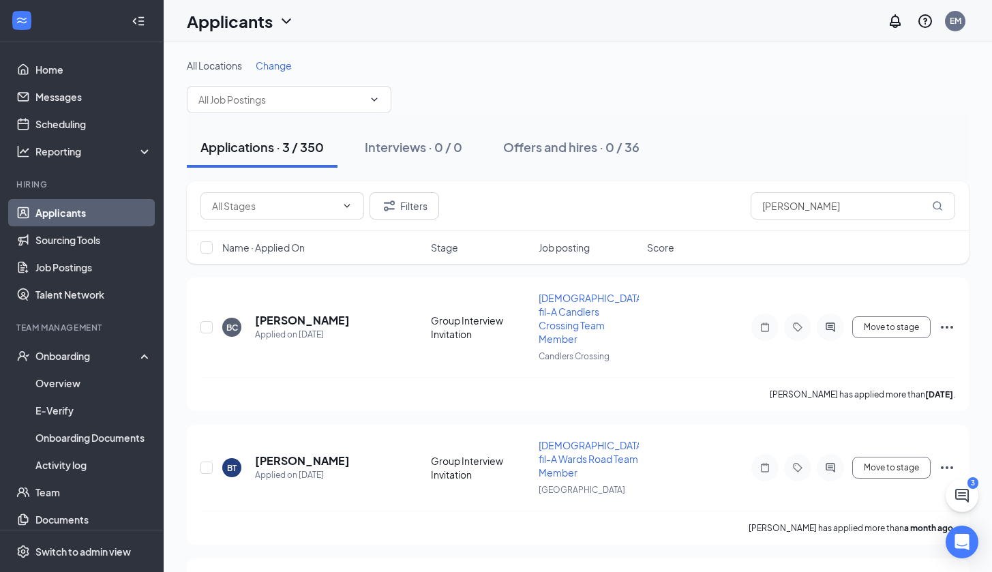
scroll to position [8, 0]
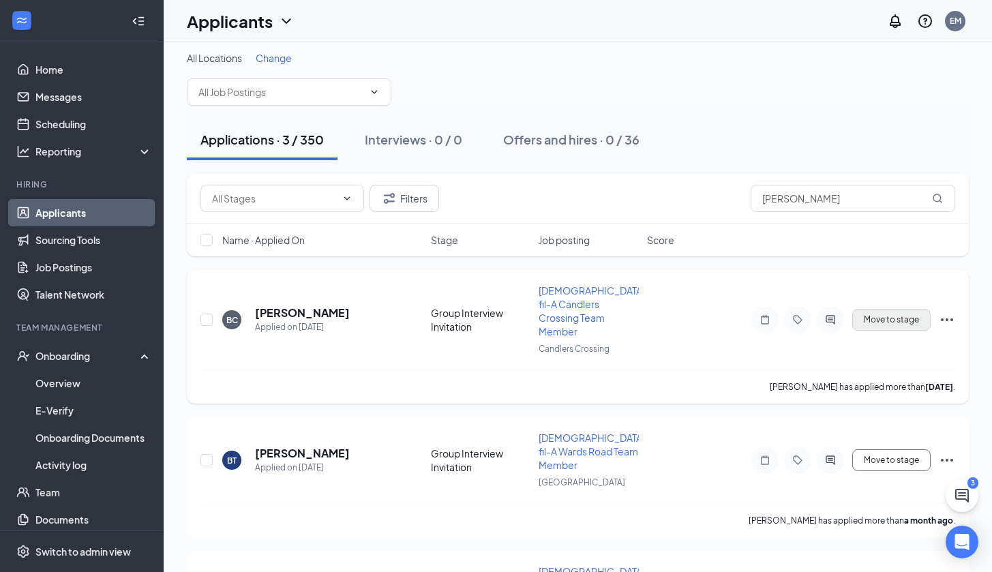
click at [887, 309] on button "Move to stage" at bounding box center [891, 320] width 78 height 22
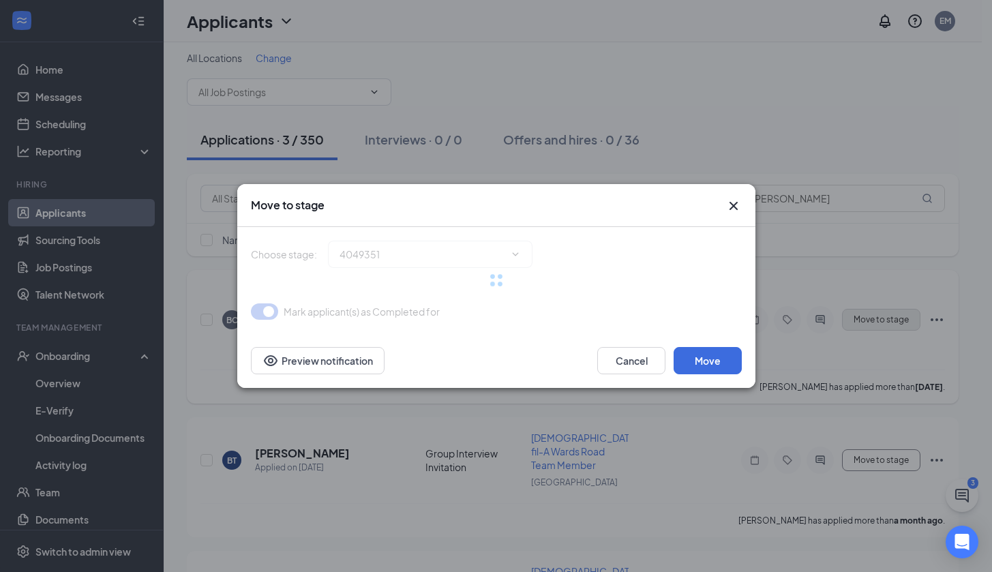
type input "GI Reminder Message (next stage)"
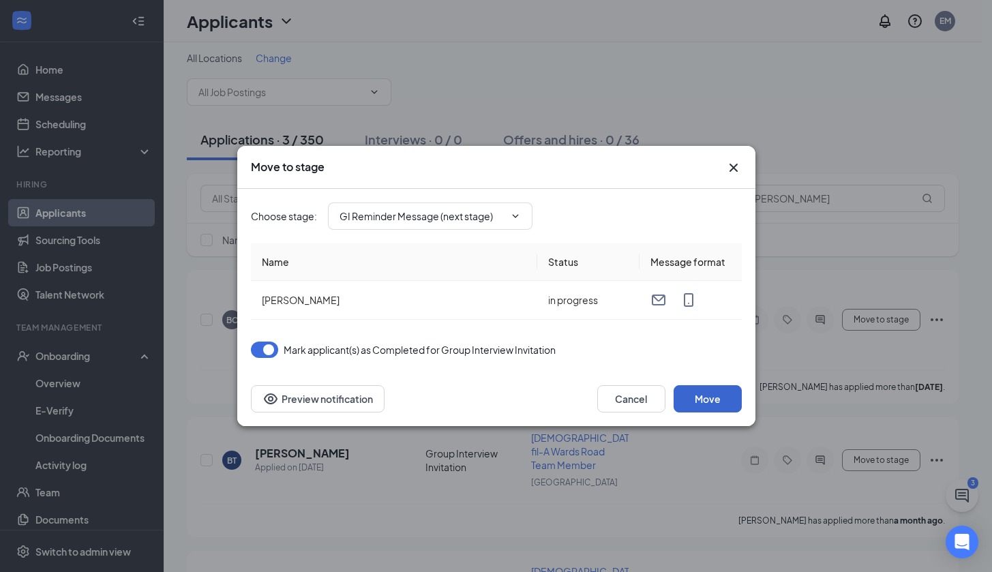
click at [705, 398] on button "Move" at bounding box center [708, 398] width 68 height 27
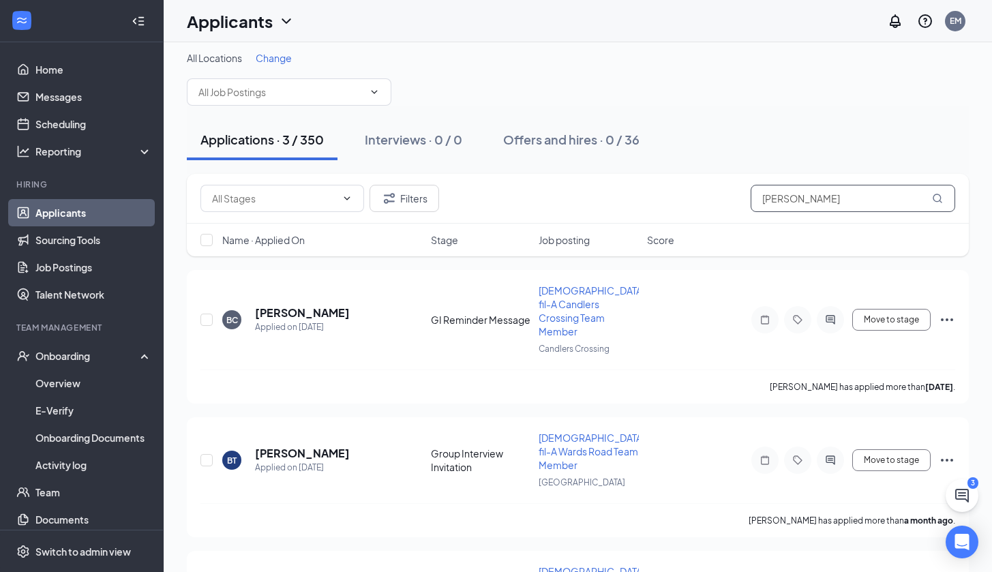
click at [830, 194] on input "[PERSON_NAME]" at bounding box center [853, 198] width 205 height 27
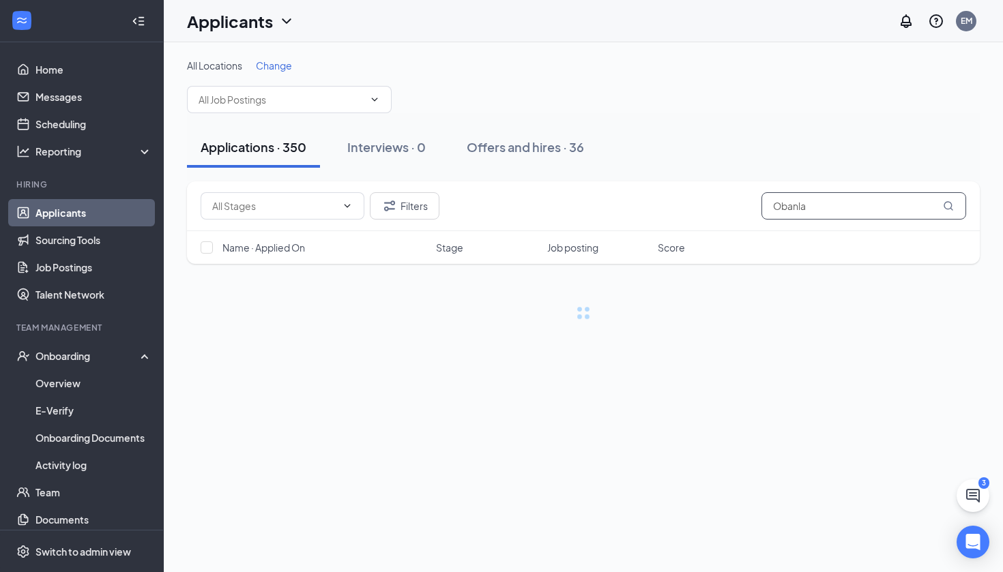
type input "Obanla"
click at [867, 140] on div "Applications · 350 Interviews · 0 Offers and hires · 36" at bounding box center [583, 147] width 792 height 41
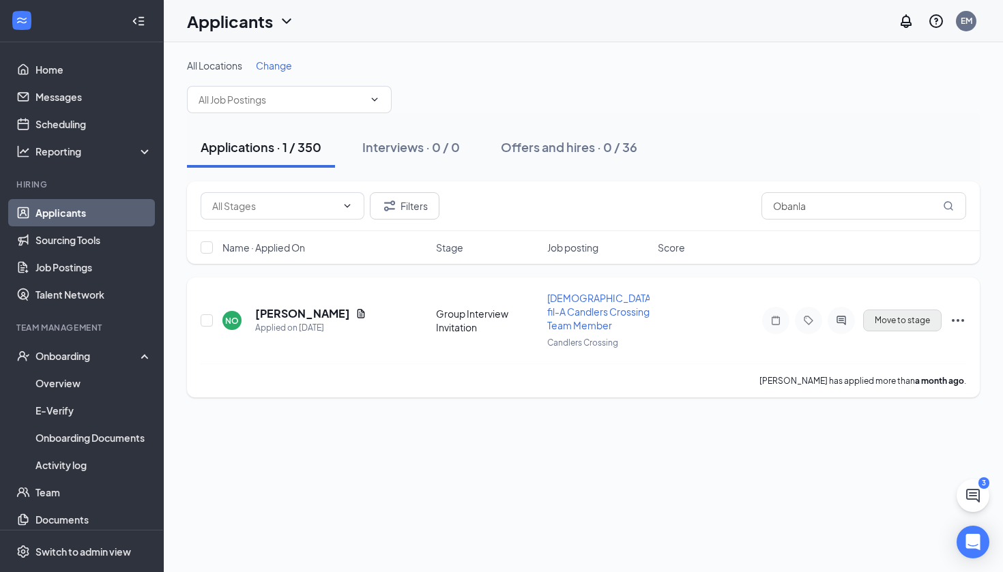
click at [893, 323] on button "Move to stage" at bounding box center [902, 321] width 78 height 22
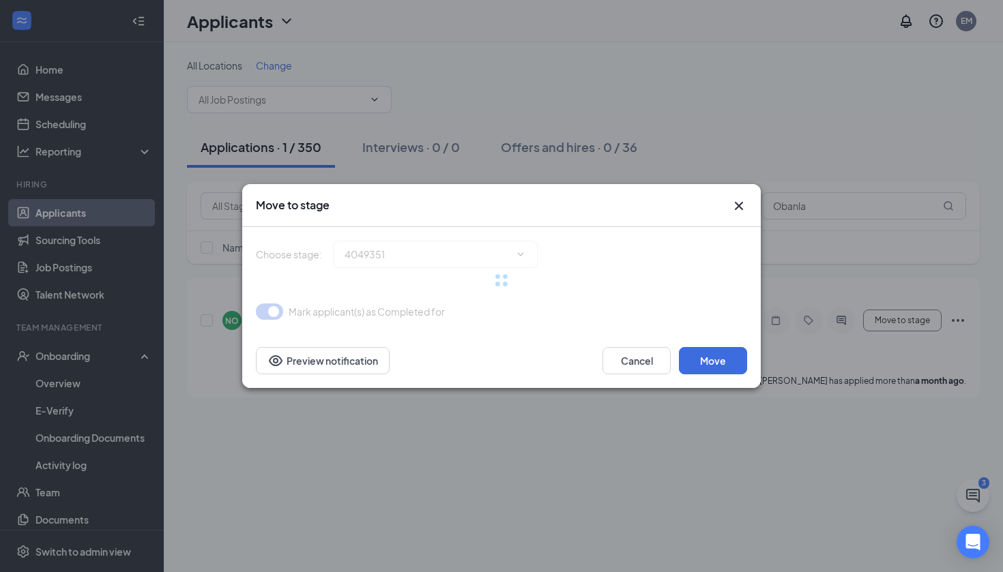
type input "GI Reminder Message (next stage)"
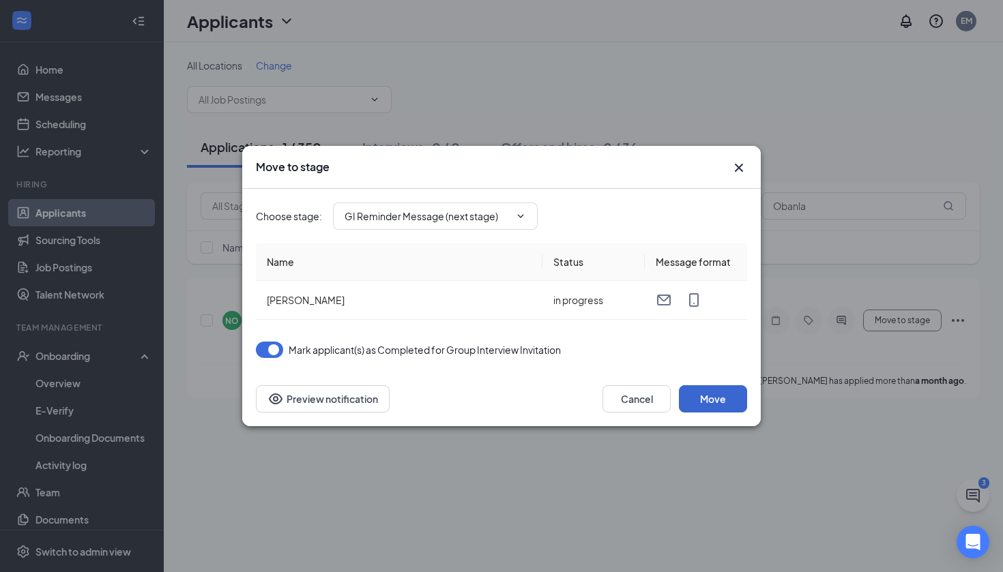
click at [713, 402] on button "Move" at bounding box center [713, 398] width 68 height 27
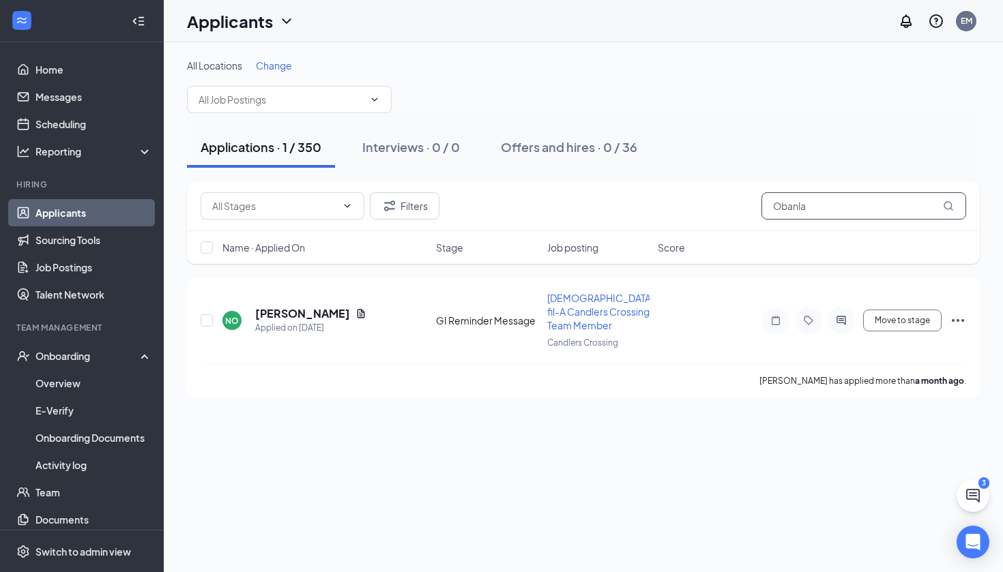
click at [845, 211] on input "Obanla" at bounding box center [863, 205] width 205 height 27
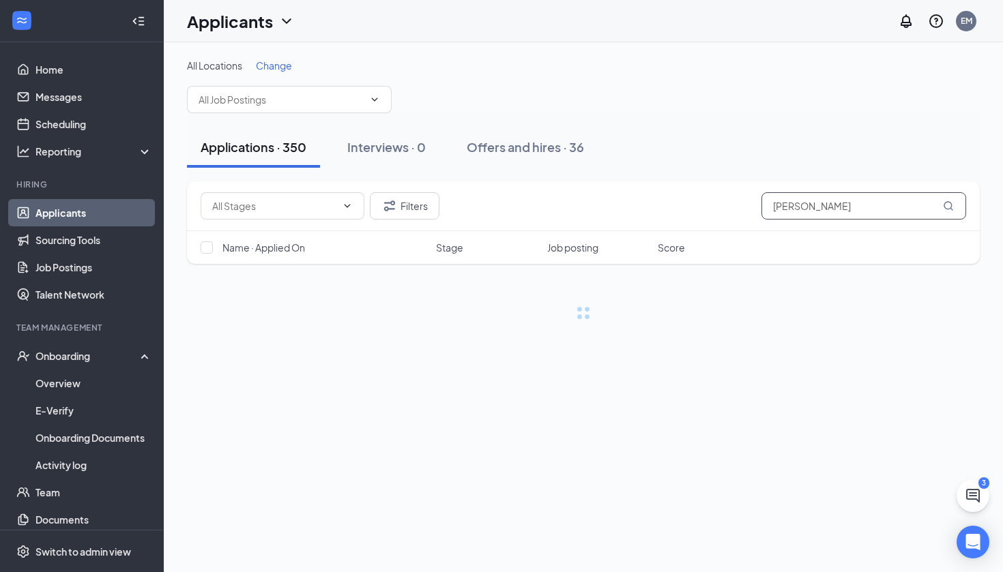
type input "[PERSON_NAME]"
click at [846, 164] on div "Applications · 350 Interviews · 0 Offers and hires · 36" at bounding box center [583, 147] width 792 height 41
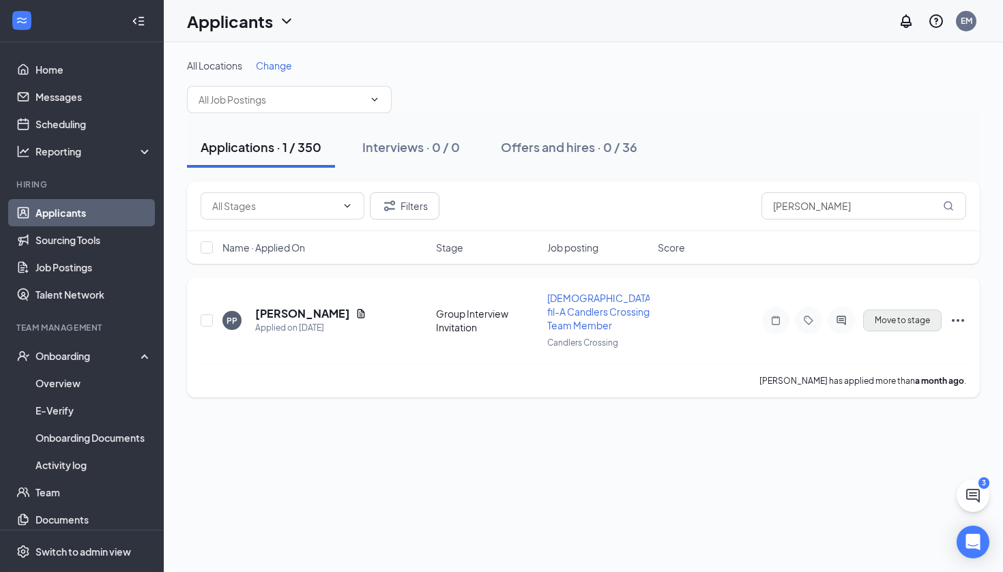
click at [874, 320] on button "Move to stage" at bounding box center [902, 321] width 78 height 22
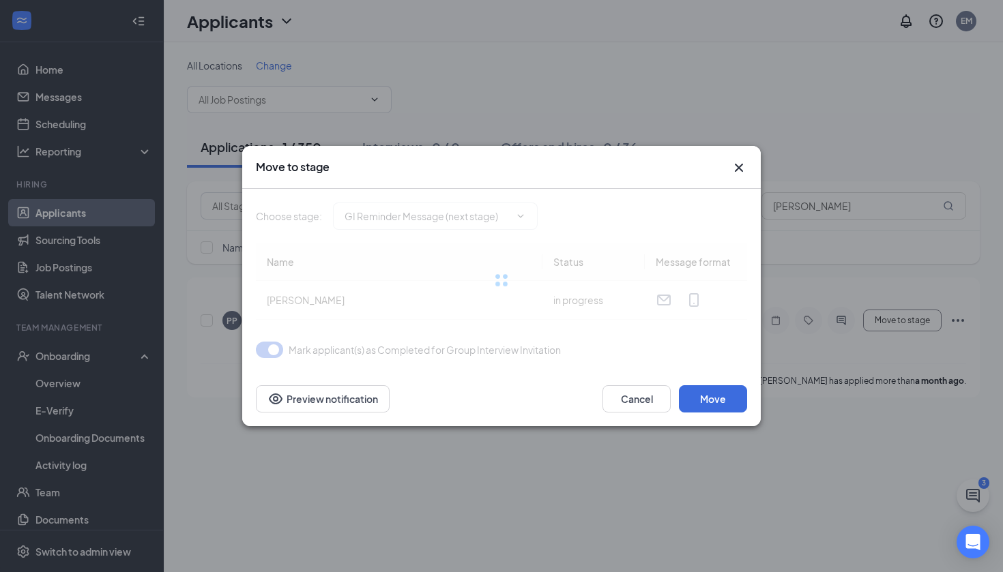
type input "GI Reminder Message (next stage)"
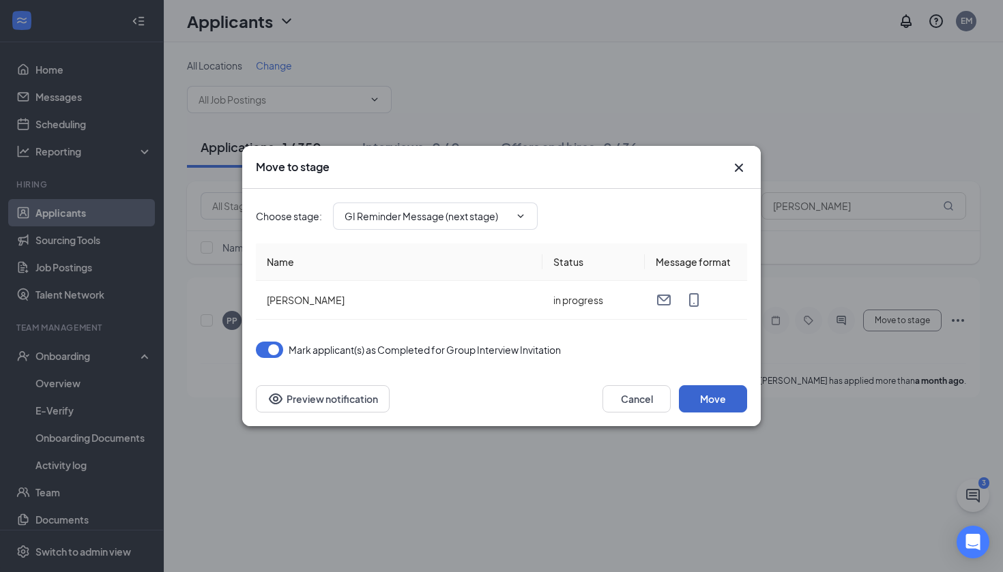
click at [727, 403] on button "Move" at bounding box center [713, 398] width 68 height 27
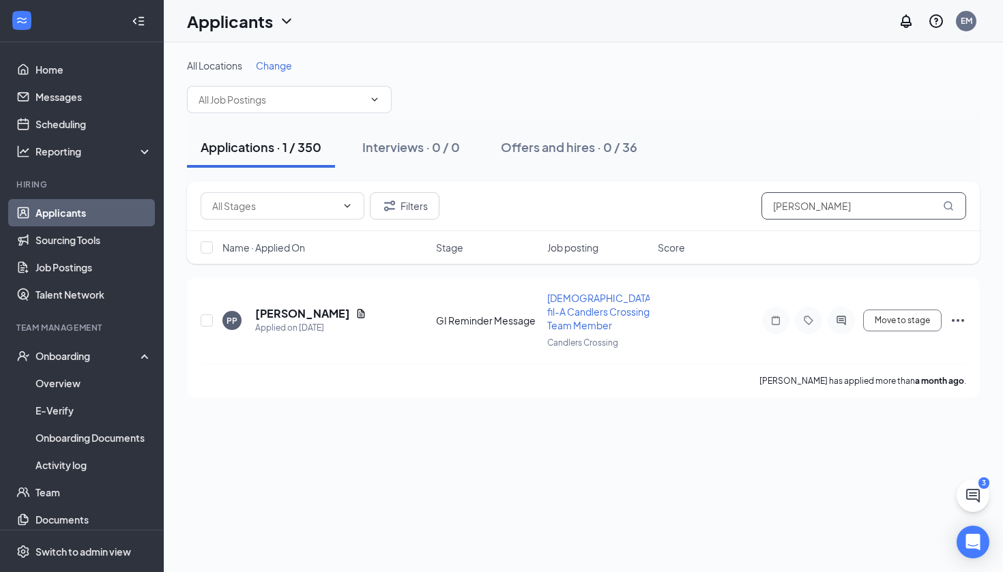
click at [796, 216] on input "[PERSON_NAME]" at bounding box center [863, 205] width 205 height 27
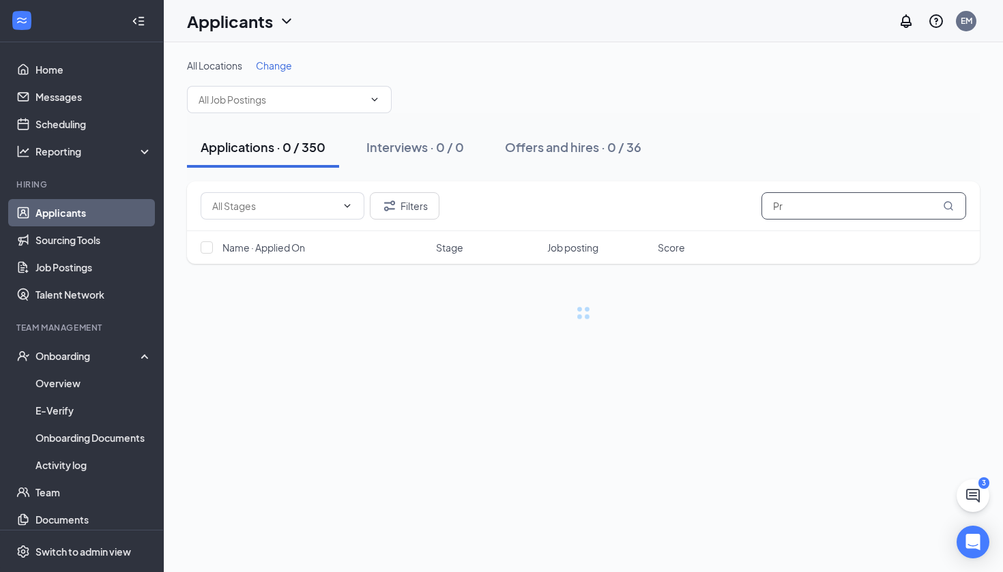
type input "P"
type input "[PERSON_NAME]"
click at [857, 98] on div "All Locations Change" at bounding box center [583, 86] width 792 height 55
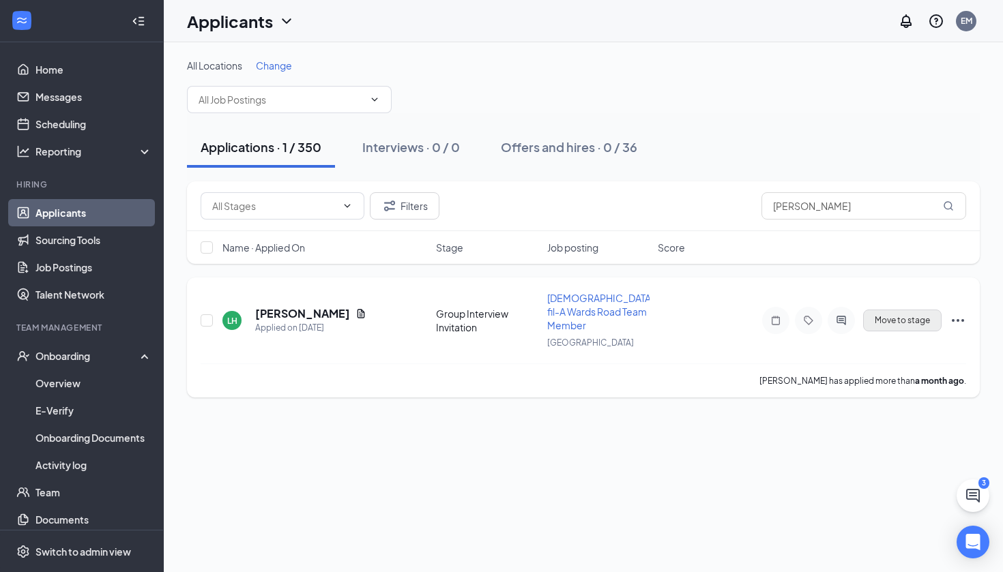
click at [901, 310] on button "Move to stage" at bounding box center [902, 321] width 78 height 22
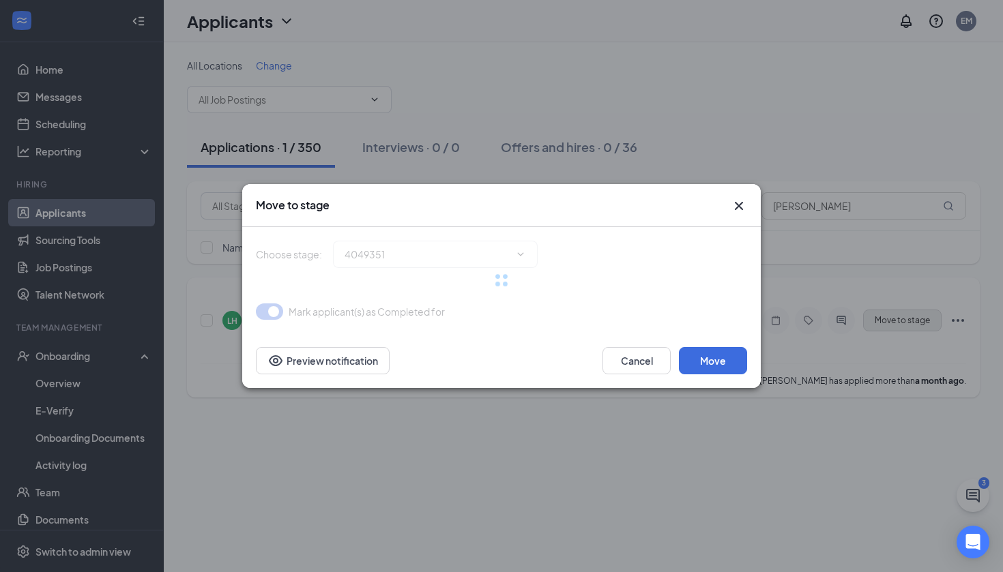
type input "GI Reminder Message (next stage)"
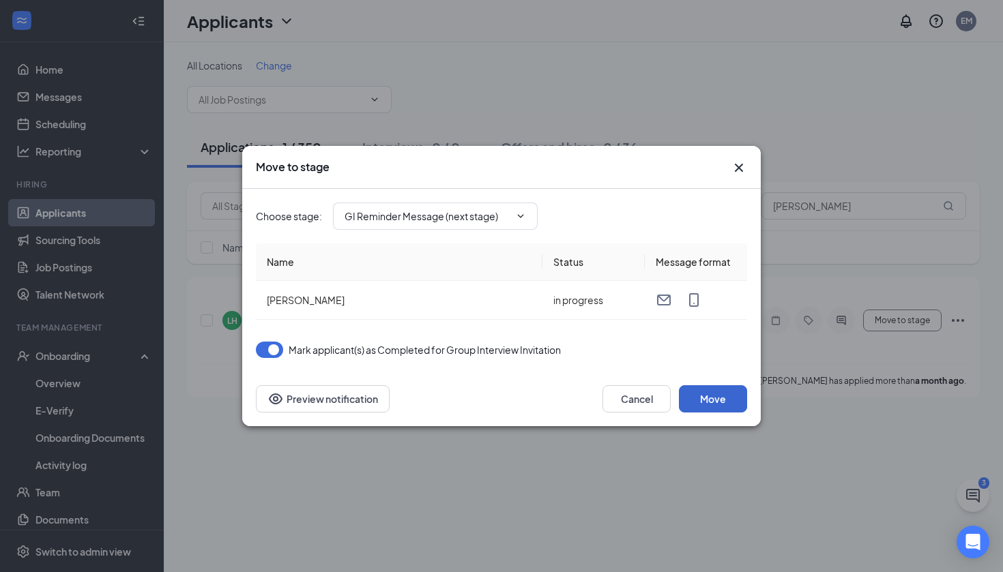
click at [724, 396] on button "Move" at bounding box center [713, 398] width 68 height 27
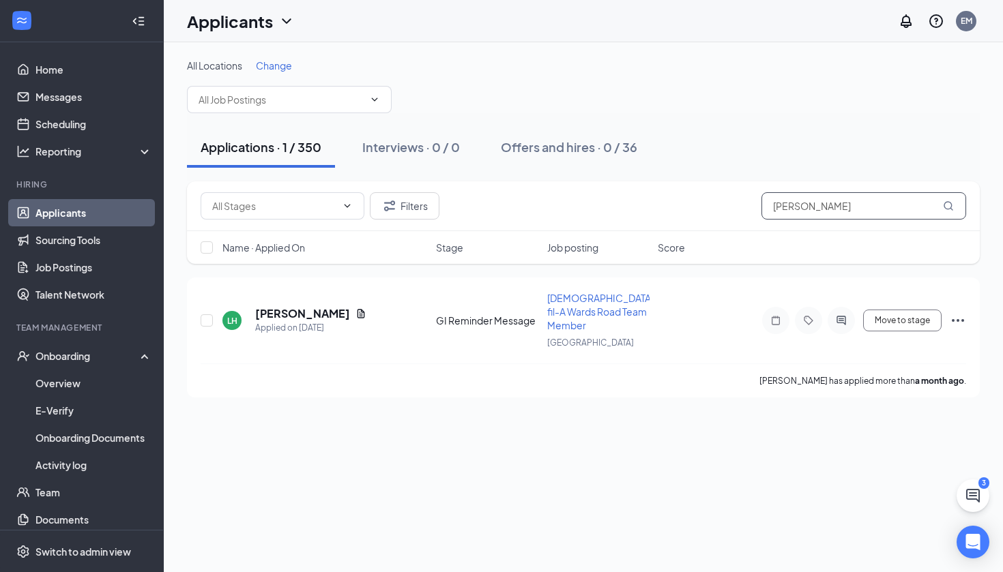
click at [831, 211] on input "[PERSON_NAME]" at bounding box center [863, 205] width 205 height 27
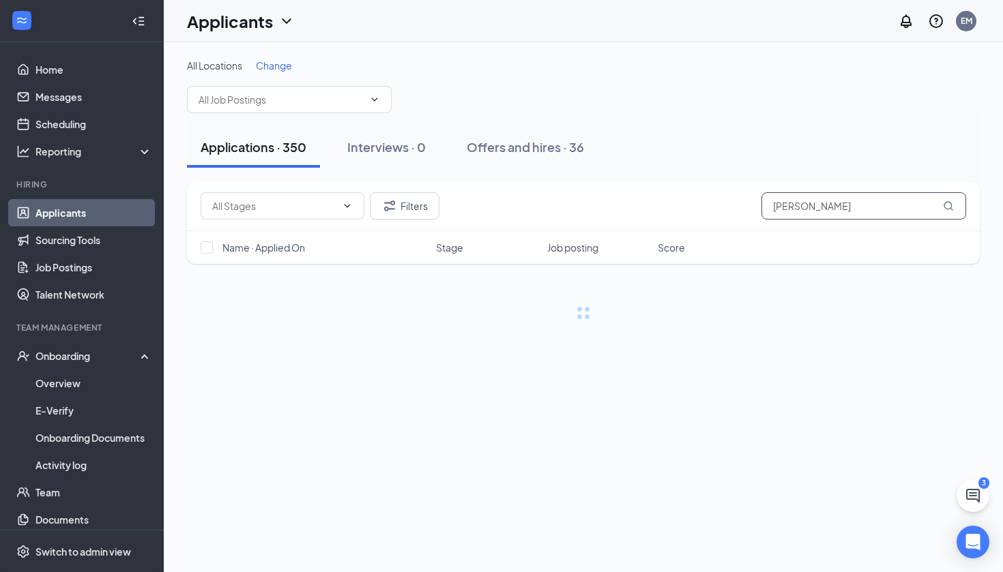
type input "[PERSON_NAME]"
click at [782, 128] on div "Applications · 350 Interviews · 0 Offers and hires · 36" at bounding box center [583, 147] width 792 height 41
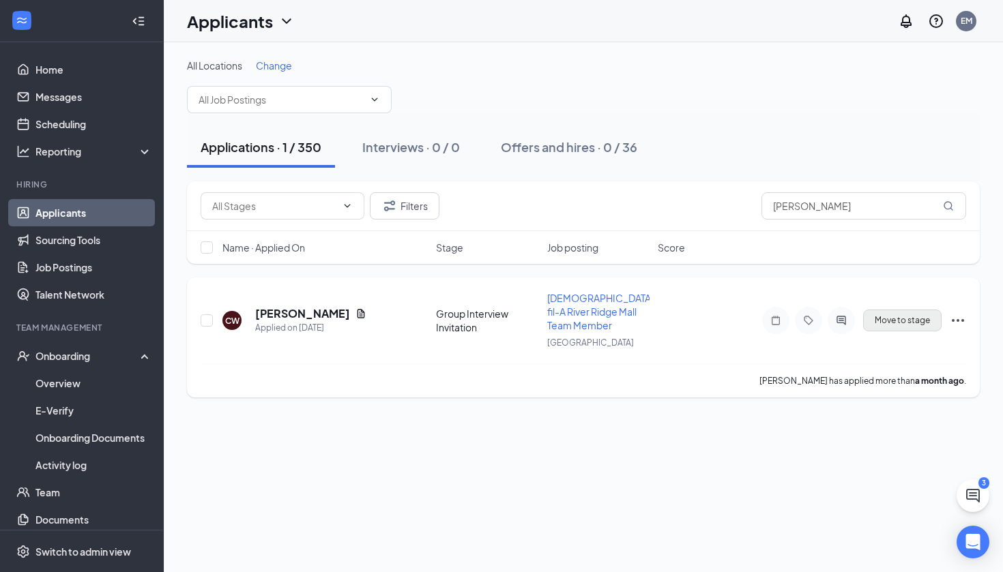
click at [878, 314] on button "Move to stage" at bounding box center [902, 321] width 78 height 22
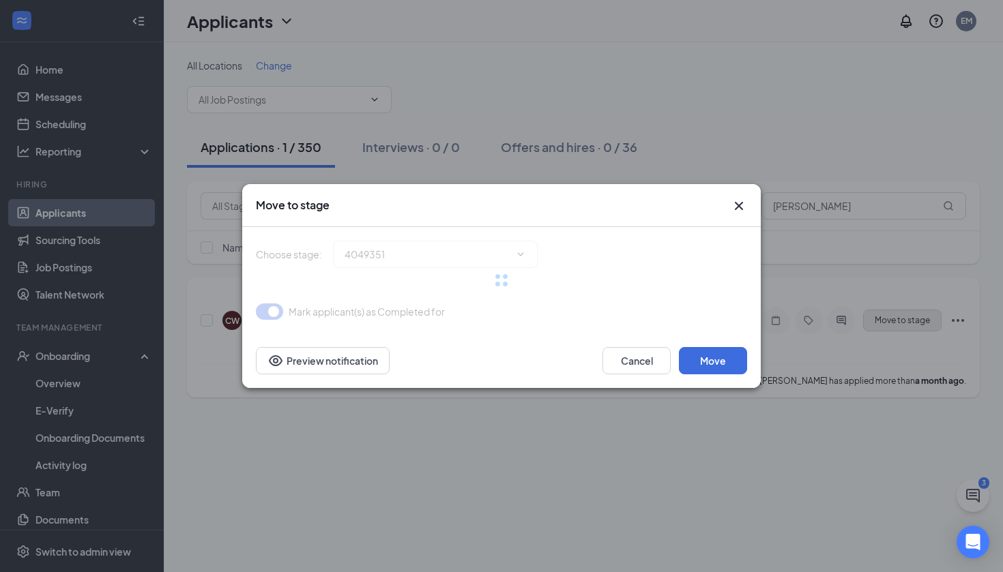
type input "GI Reminder Message (next stage)"
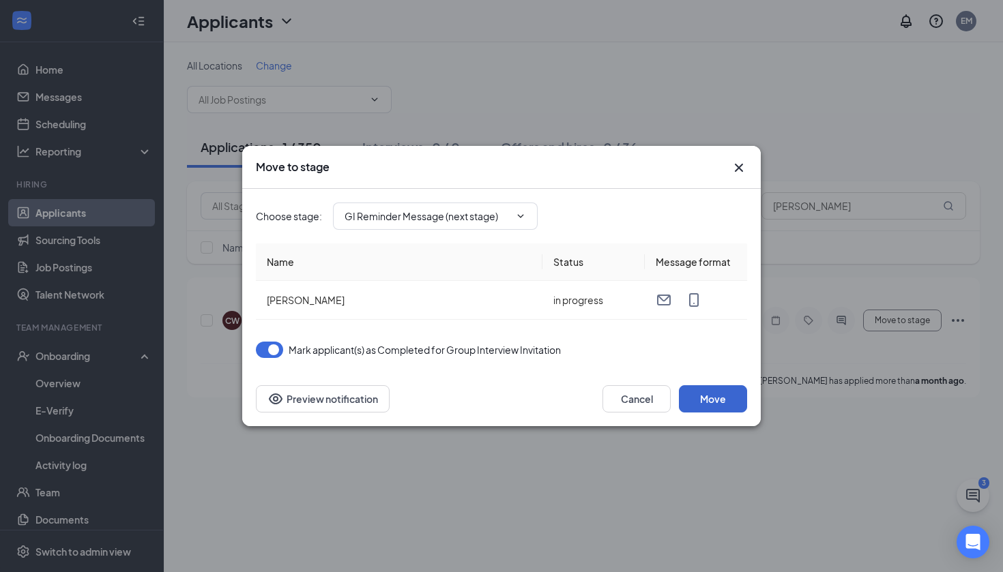
click at [724, 396] on button "Move" at bounding box center [713, 398] width 68 height 27
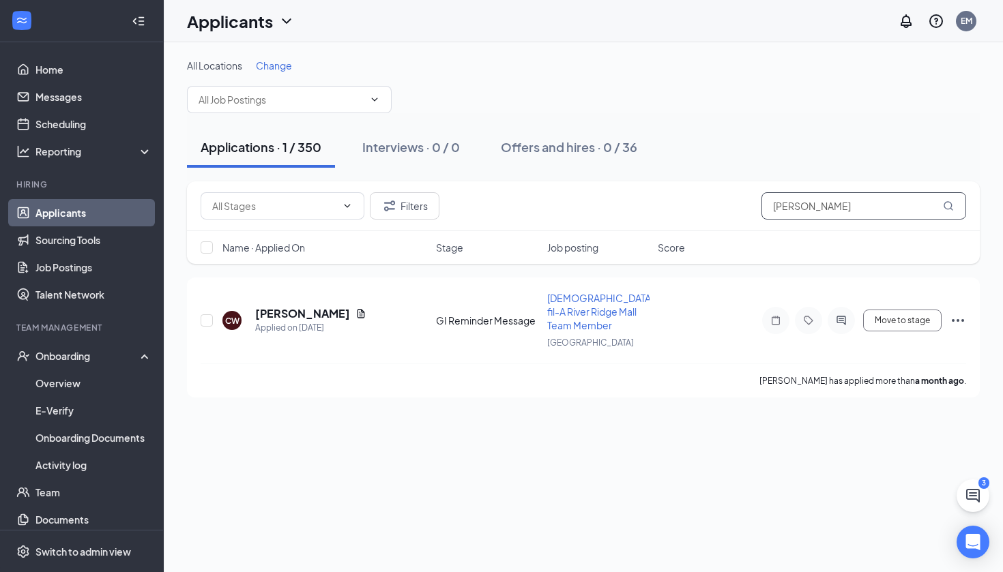
click at [848, 207] on input "[PERSON_NAME]" at bounding box center [863, 205] width 205 height 27
click at [847, 207] on input "[PERSON_NAME]" at bounding box center [863, 205] width 205 height 27
type input "Rose"
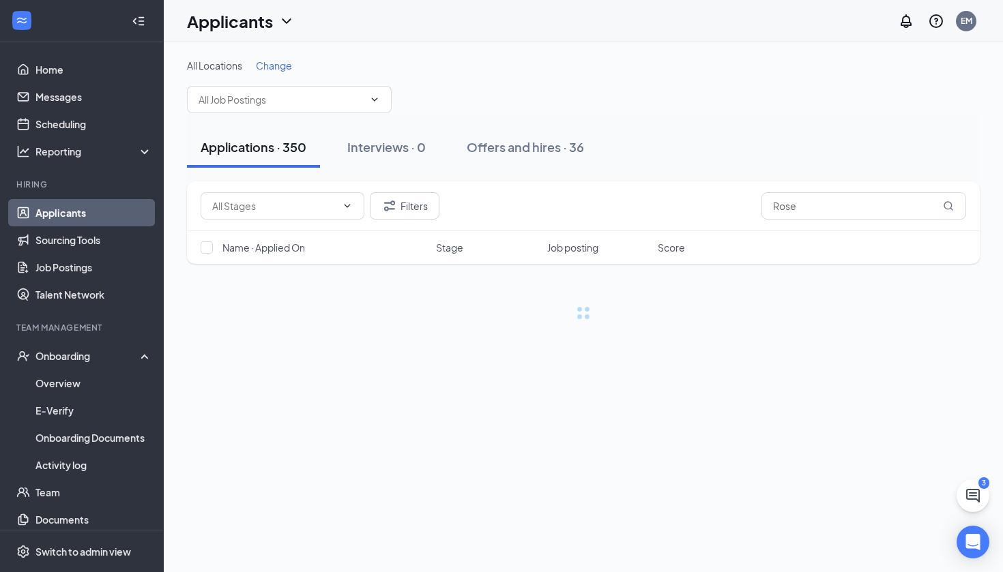
click at [913, 123] on div "Applications · 350 Interviews · 0 Offers and hires · 36" at bounding box center [583, 147] width 792 height 68
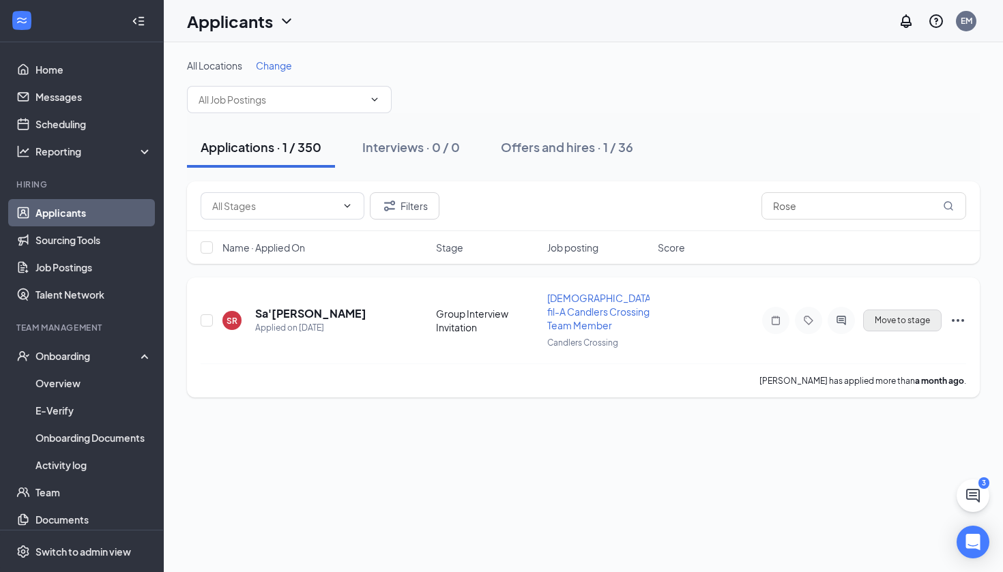
click at [883, 317] on button "Move to stage" at bounding box center [902, 321] width 78 height 22
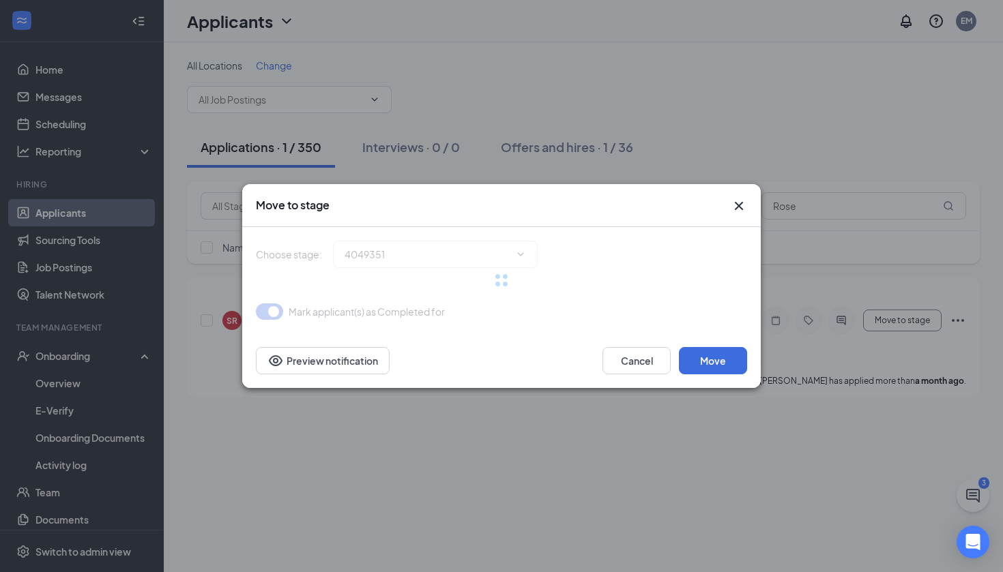
type input "GI Reminder Message (next stage)"
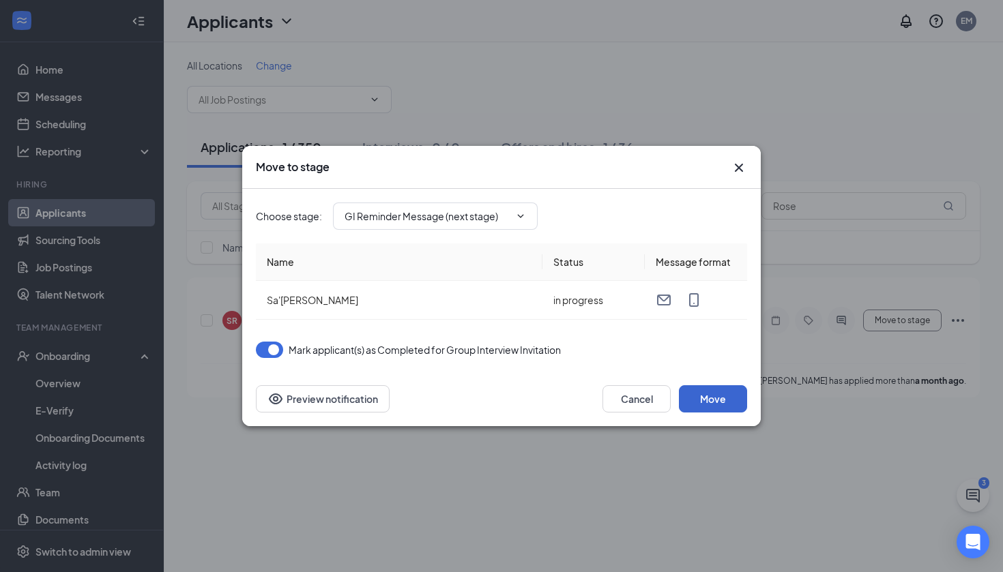
click at [720, 396] on button "Move" at bounding box center [713, 398] width 68 height 27
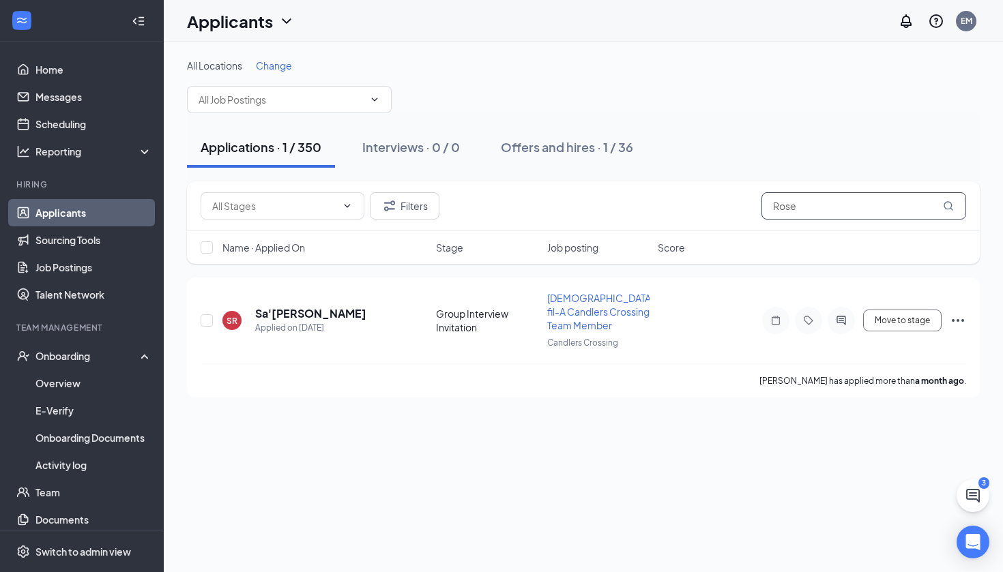
click at [814, 206] on input "Rose" at bounding box center [863, 205] width 205 height 27
click at [812, 204] on input "Rose" at bounding box center [863, 205] width 205 height 27
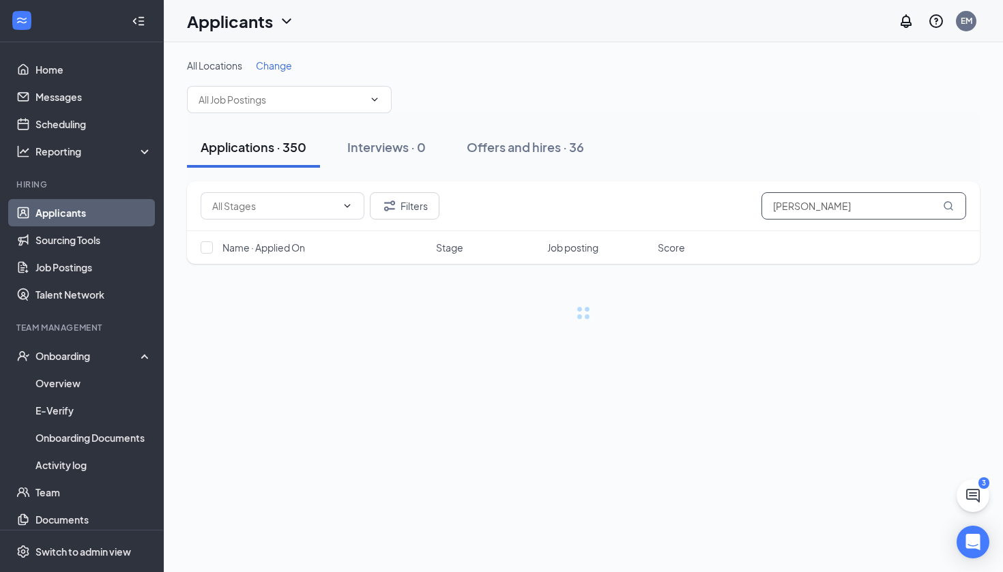
type input "[PERSON_NAME]"
click at [827, 182] on div "Filters [PERSON_NAME]" at bounding box center [583, 206] width 792 height 50
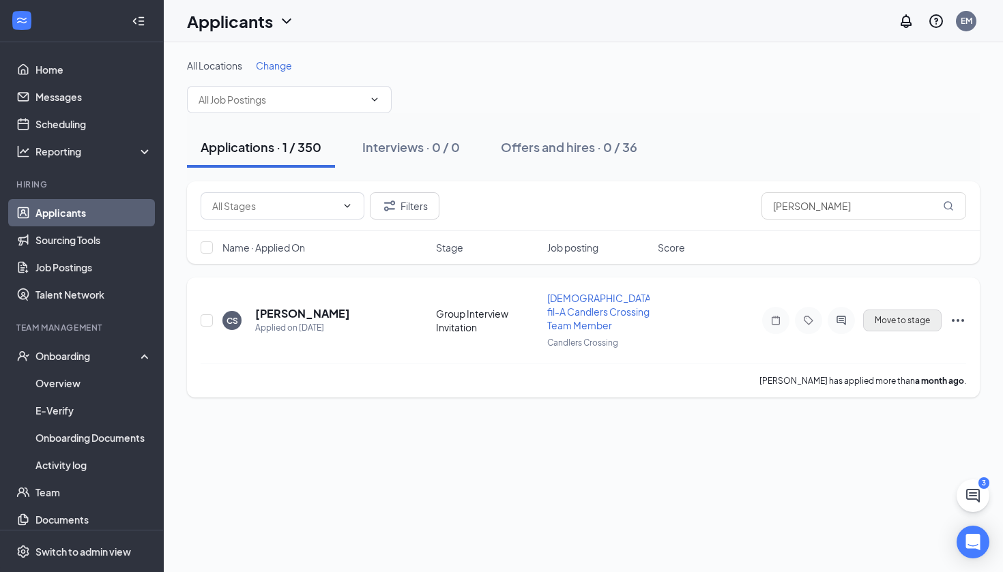
click at [902, 330] on button "Move to stage" at bounding box center [902, 321] width 78 height 22
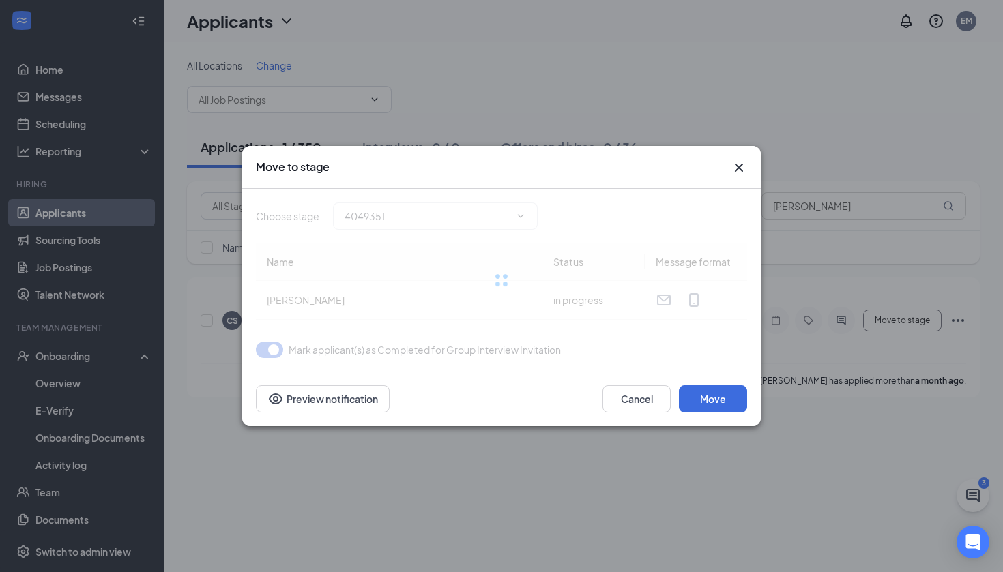
type input "GI Reminder Message (next stage)"
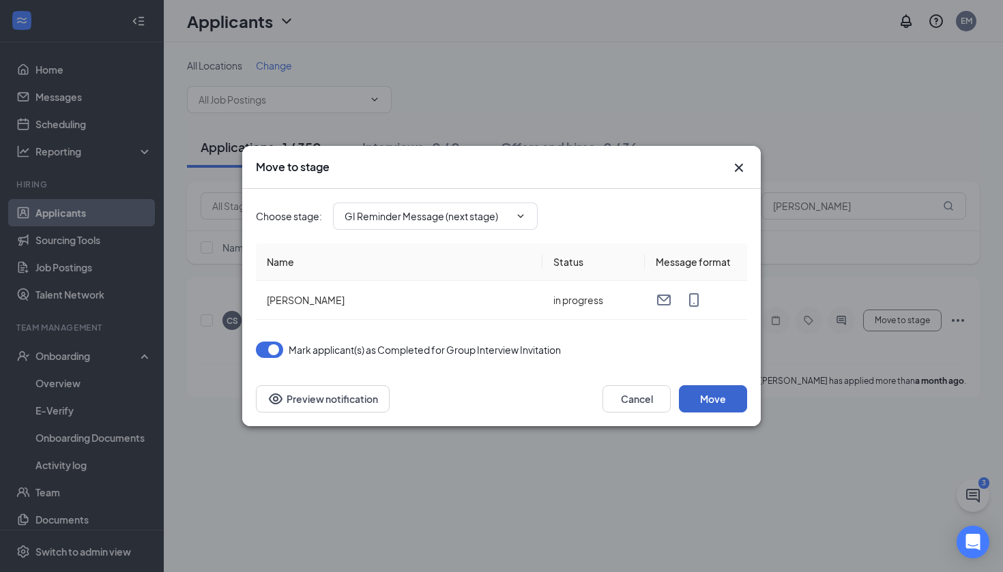
click at [714, 392] on button "Move" at bounding box center [713, 398] width 68 height 27
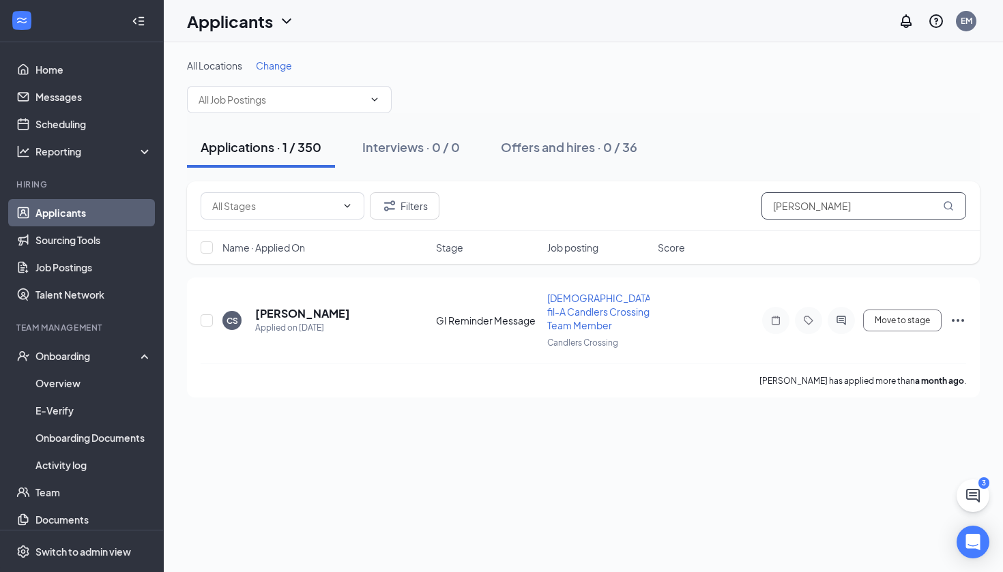
click at [831, 211] on input "[PERSON_NAME]" at bounding box center [863, 205] width 205 height 27
drag, startPoint x: 981, startPoint y: 348, endPoint x: 831, endPoint y: 211, distance: 203.2
click at [831, 211] on input "[PERSON_NAME]" at bounding box center [863, 205] width 205 height 27
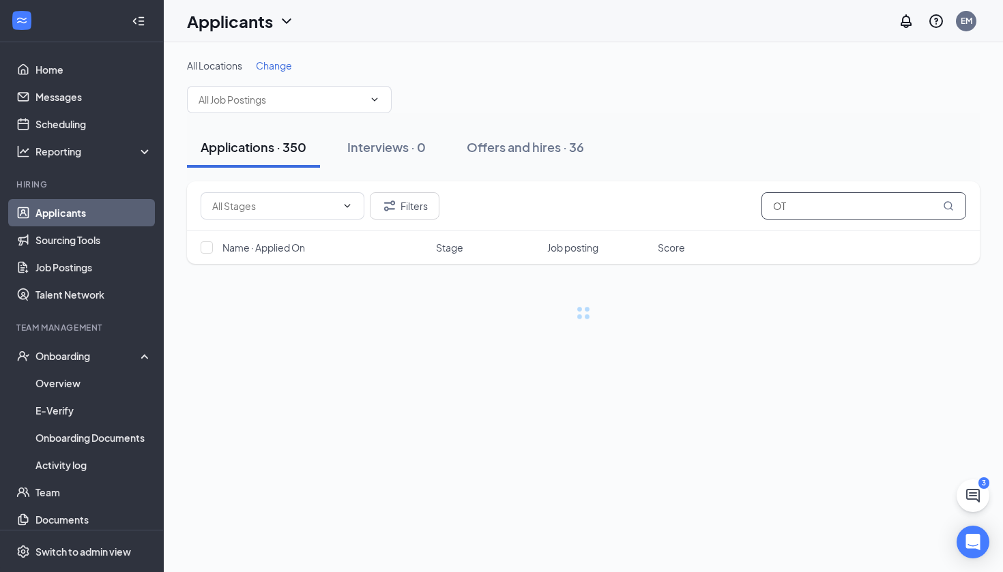
type input "O"
type input "[PERSON_NAME]"
click at [917, 156] on div "Applications · 350 Interviews · 0 Offers and hires · 36" at bounding box center [583, 147] width 792 height 41
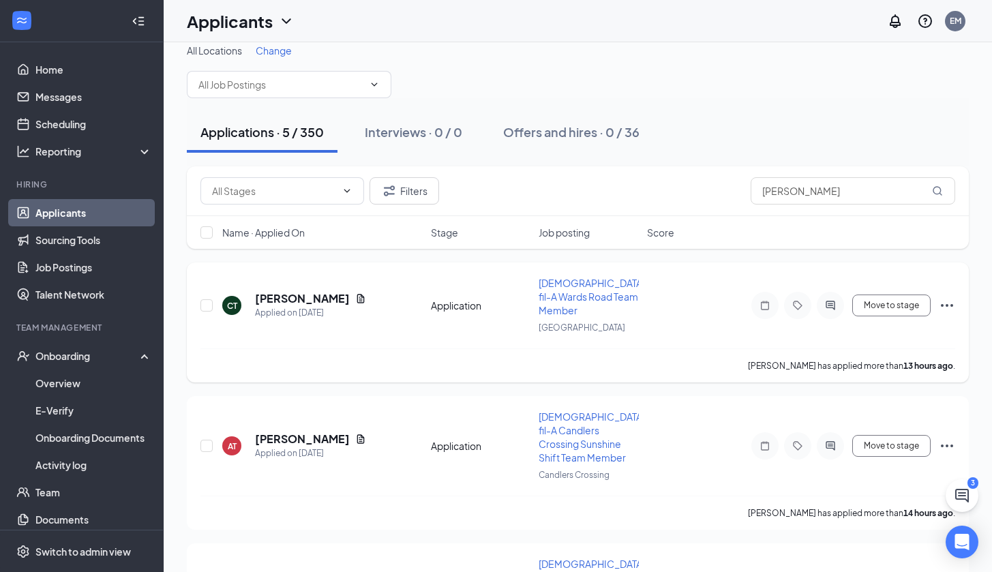
scroll to position [44, 0]
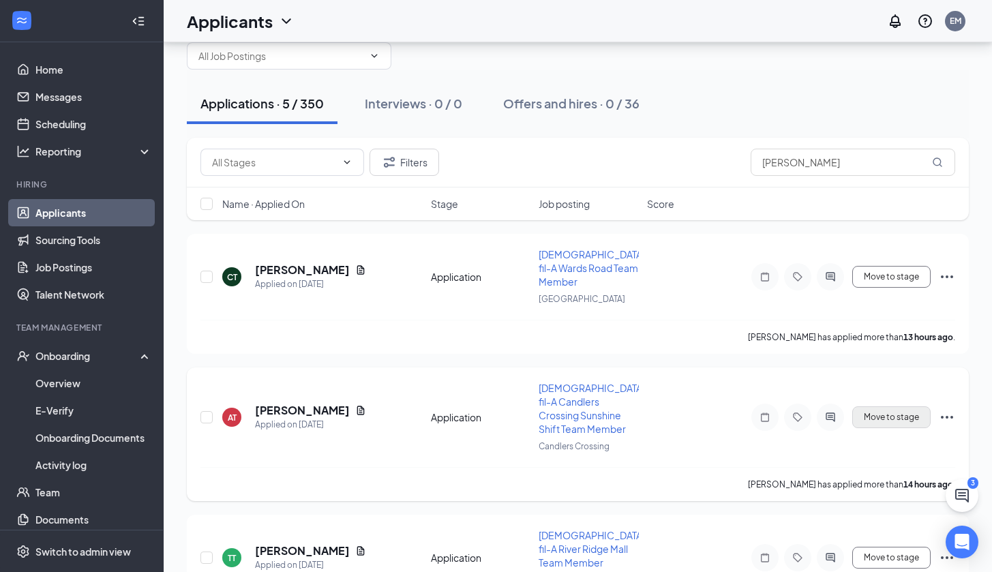
click at [882, 406] on button "Move to stage" at bounding box center [891, 417] width 78 height 22
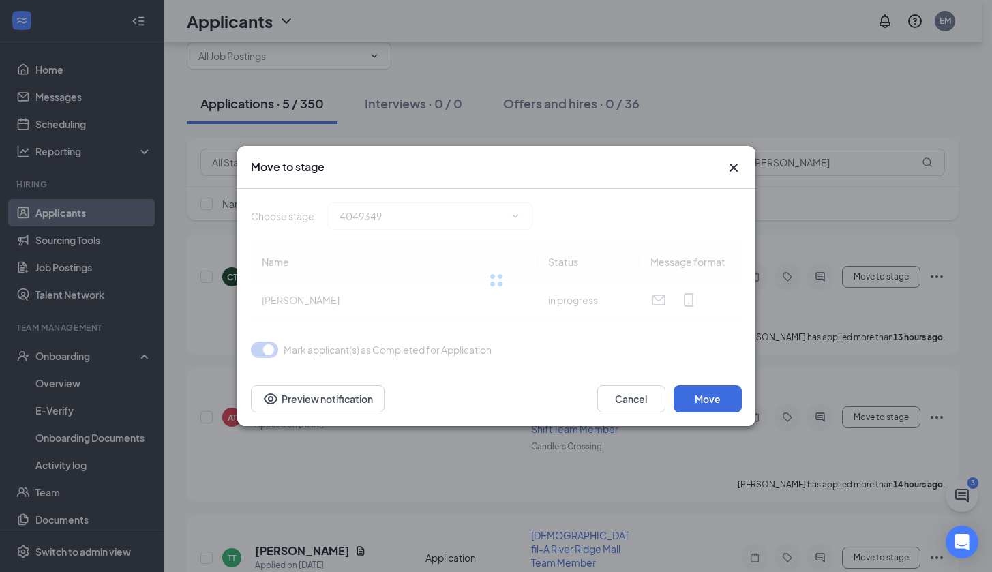
type input "Group Interview Invitation (next stage)"
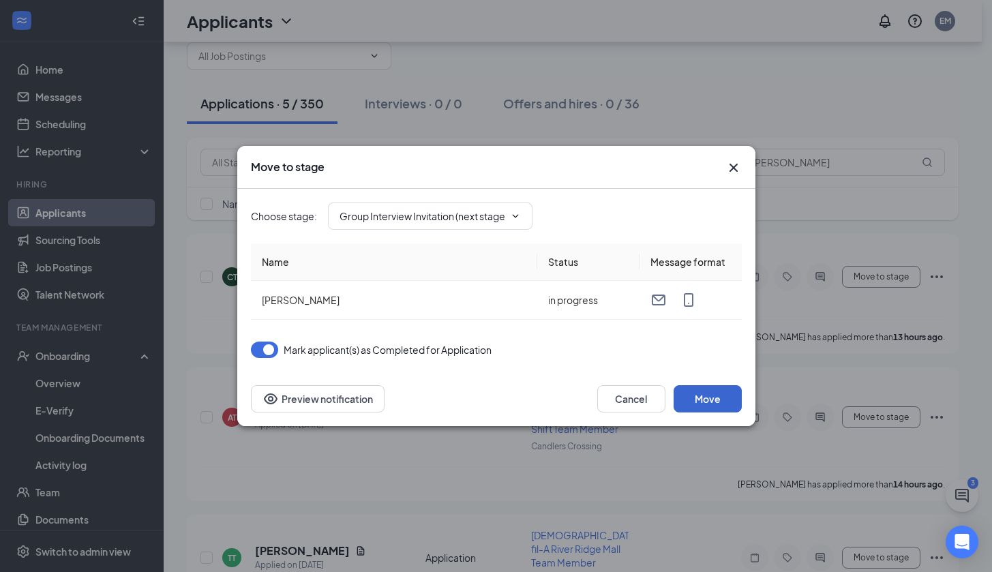
click at [717, 404] on button "Move" at bounding box center [708, 398] width 68 height 27
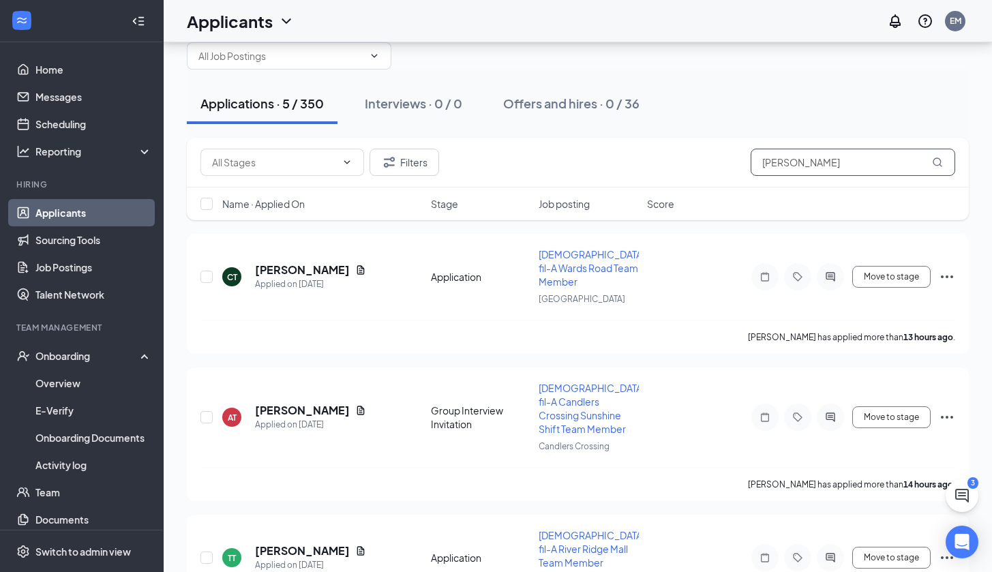
click at [790, 172] on input "[PERSON_NAME]" at bounding box center [853, 162] width 205 height 27
click at [790, 173] on input "[PERSON_NAME]" at bounding box center [853, 162] width 205 height 27
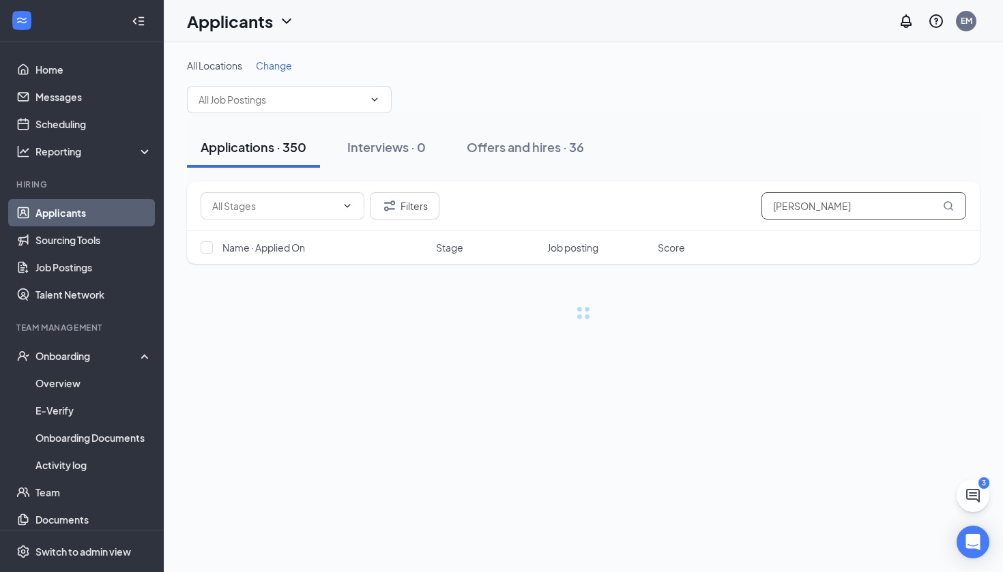
type input "[PERSON_NAME]"
click at [736, 126] on div "Applications · 350 Interviews · 0 Offers and hires · 36" at bounding box center [583, 147] width 792 height 68
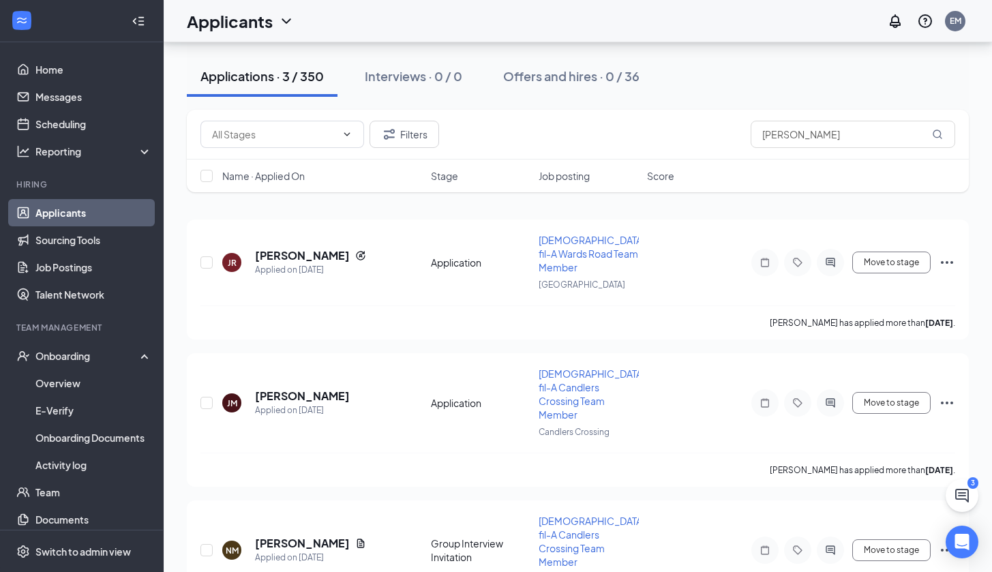
scroll to position [95, 0]
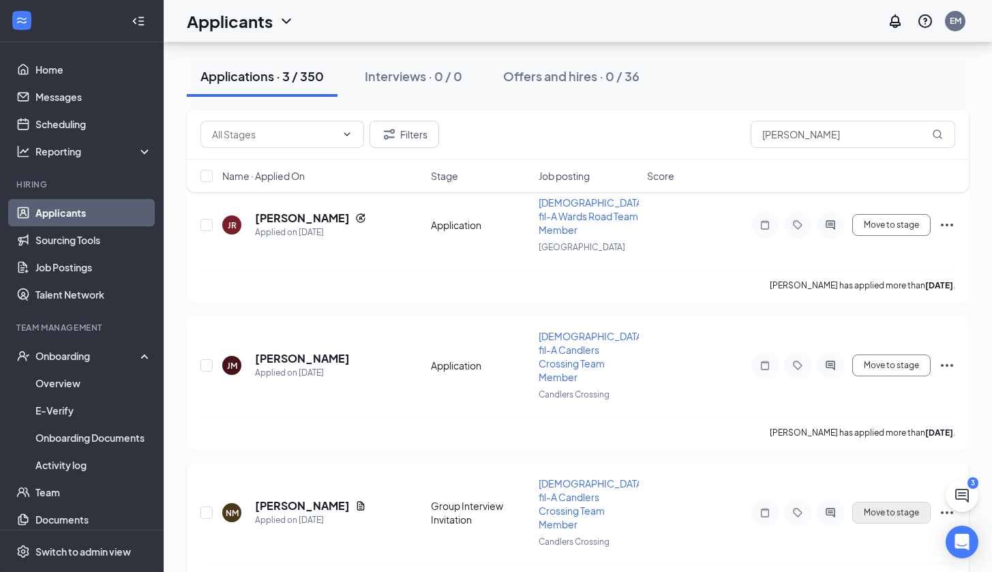
click at [905, 502] on button "Move to stage" at bounding box center [891, 513] width 78 height 22
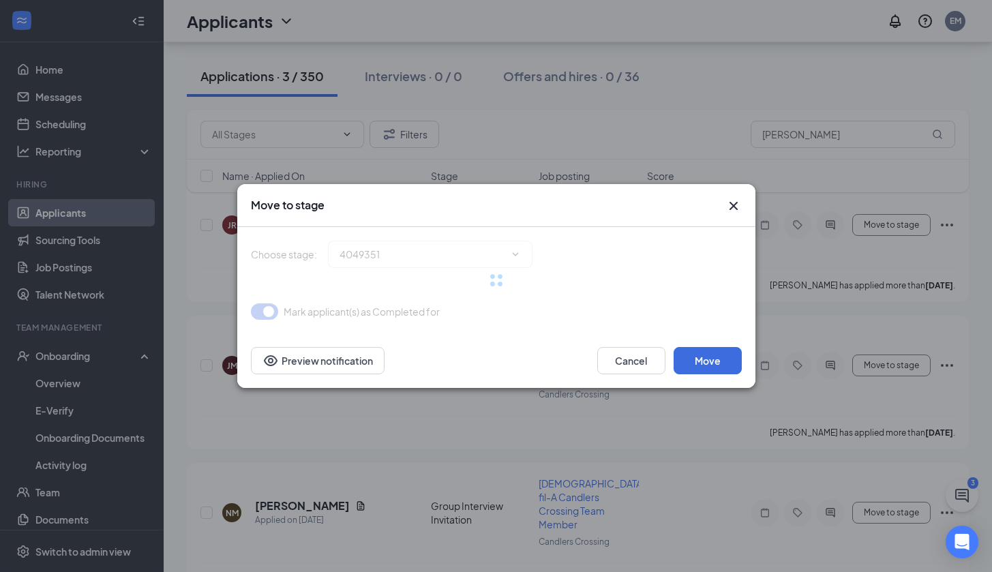
type input "GI Reminder Message (next stage)"
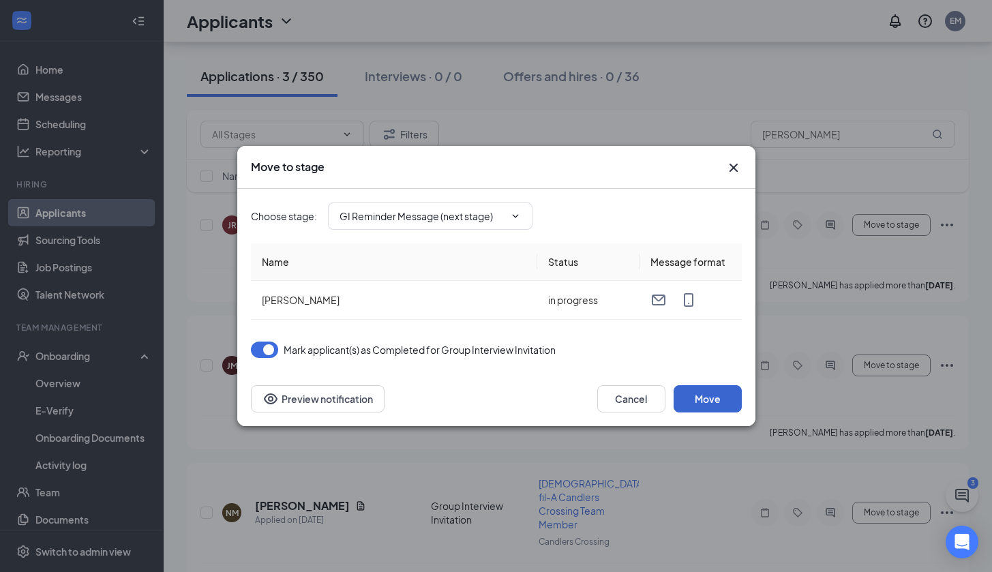
click at [716, 401] on button "Move" at bounding box center [708, 398] width 68 height 27
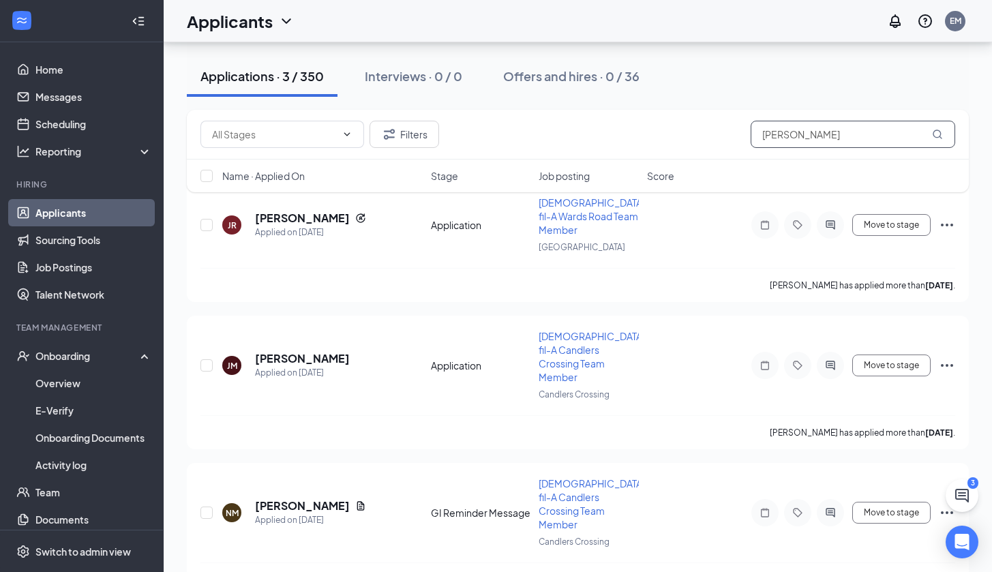
click at [870, 139] on input "[PERSON_NAME]" at bounding box center [853, 134] width 205 height 27
type input "[PERSON_NAME]"
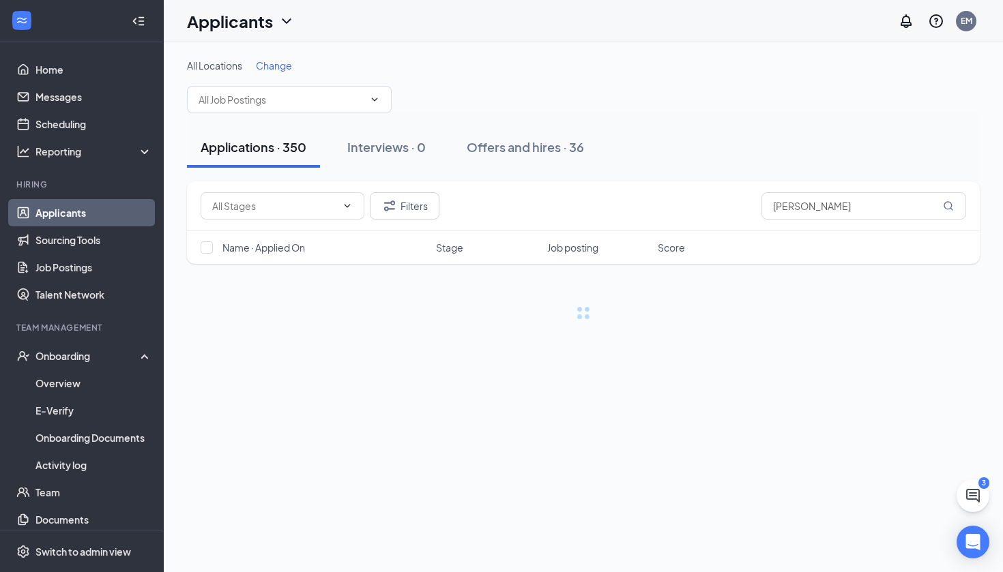
click at [874, 122] on div "Applications · 350 Interviews · 0 Offers and hires · 36" at bounding box center [583, 147] width 792 height 68
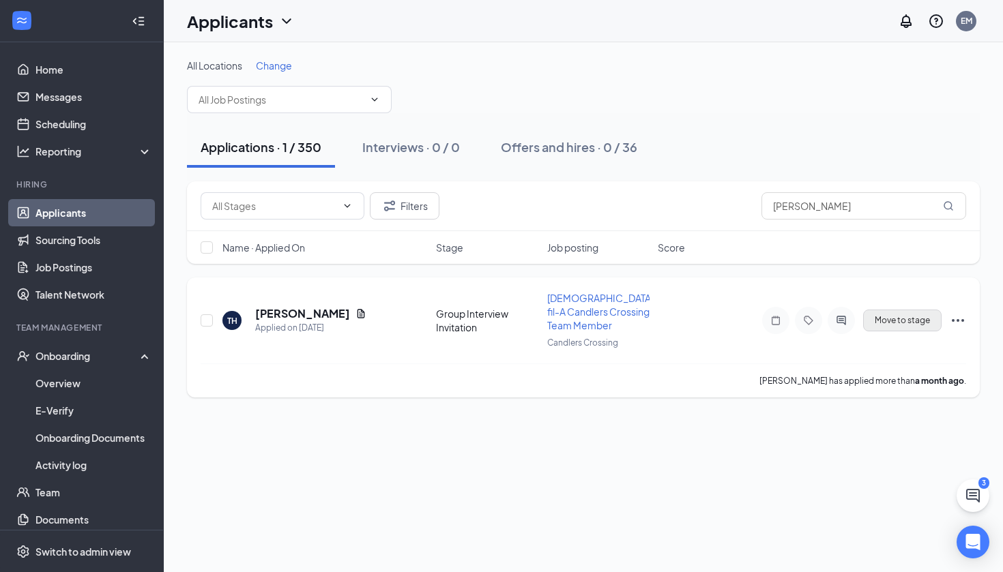
click at [904, 312] on button "Move to stage" at bounding box center [902, 321] width 78 height 22
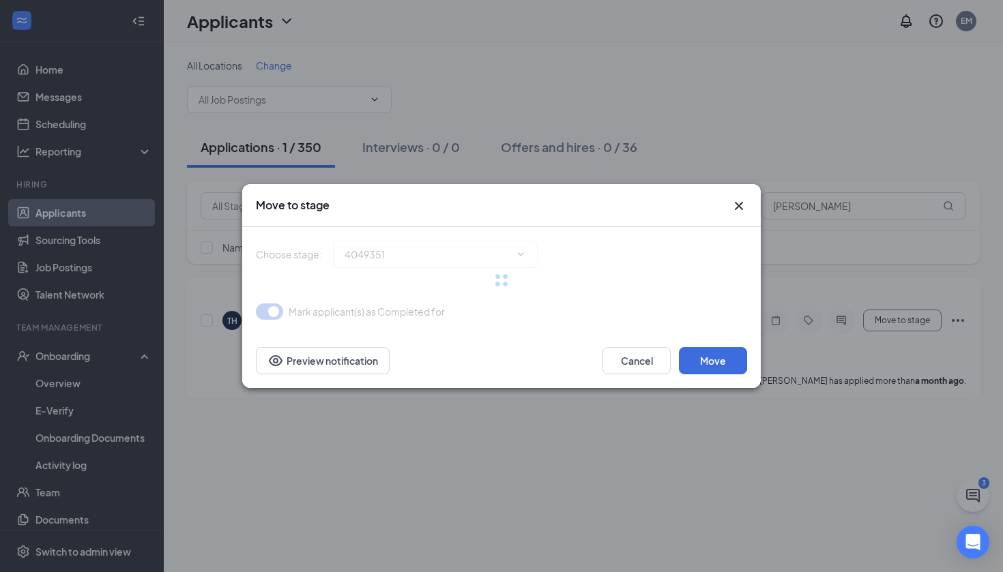
type input "GI Reminder Message (next stage)"
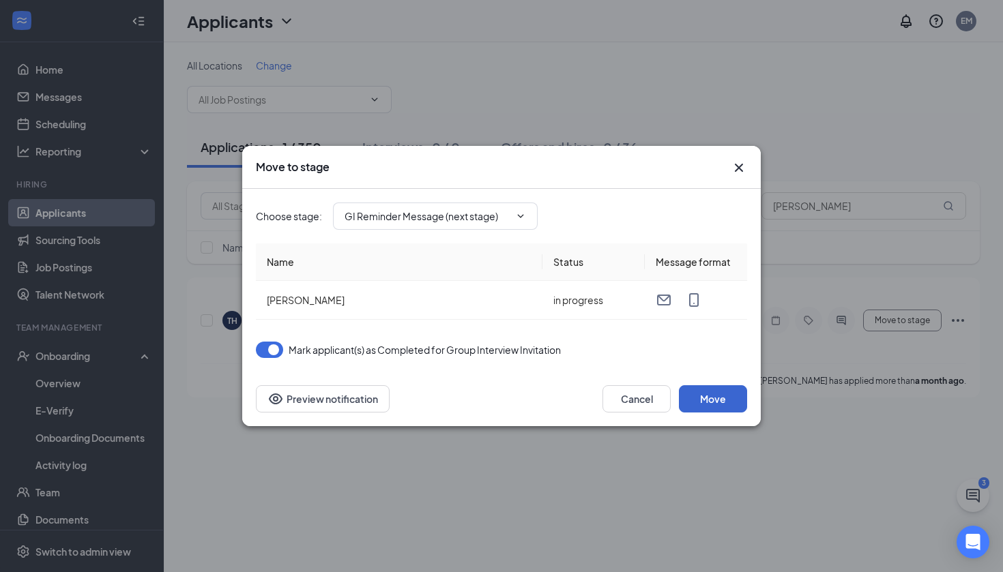
click at [722, 406] on button "Move" at bounding box center [713, 398] width 68 height 27
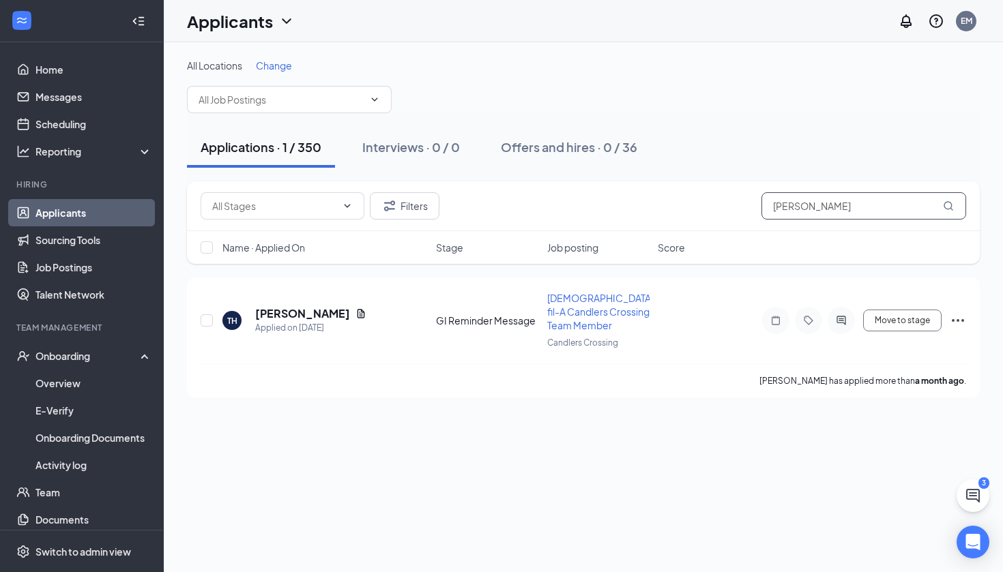
click at [827, 209] on input "[PERSON_NAME]" at bounding box center [863, 205] width 205 height 27
type input "Ande"
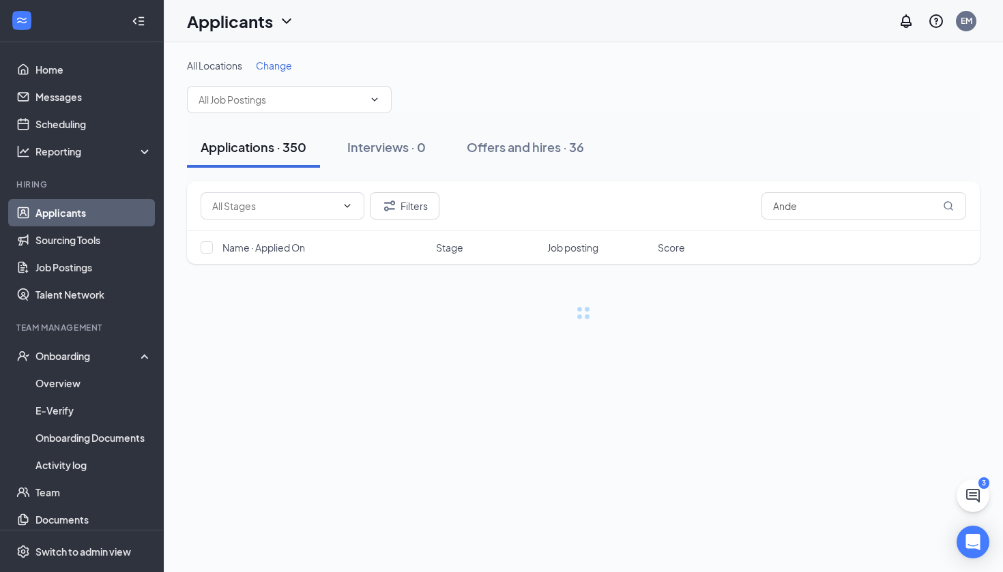
click at [801, 163] on div "Applications · 350 Interviews · 0 Offers and hires · 36" at bounding box center [583, 147] width 792 height 41
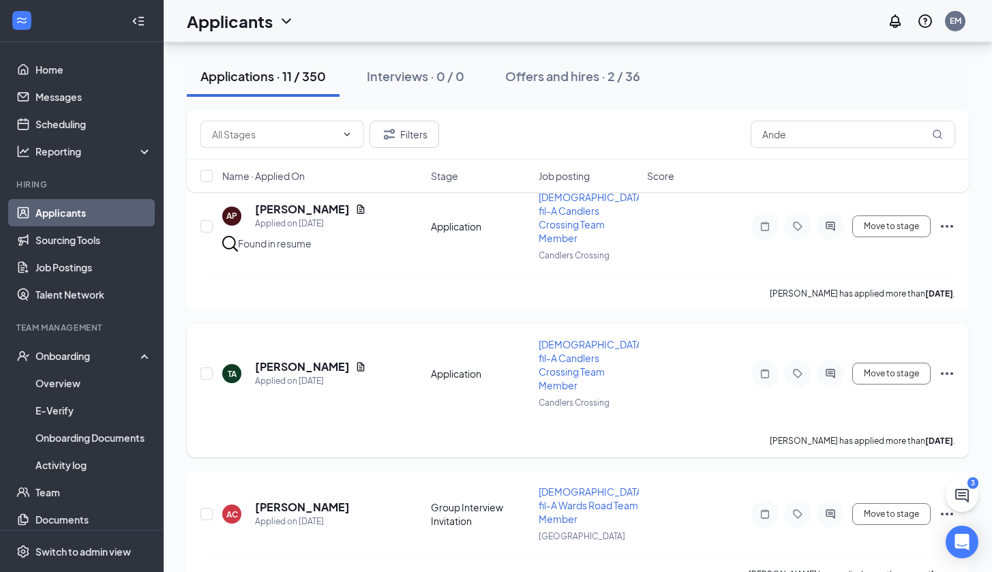
scroll to position [846, 0]
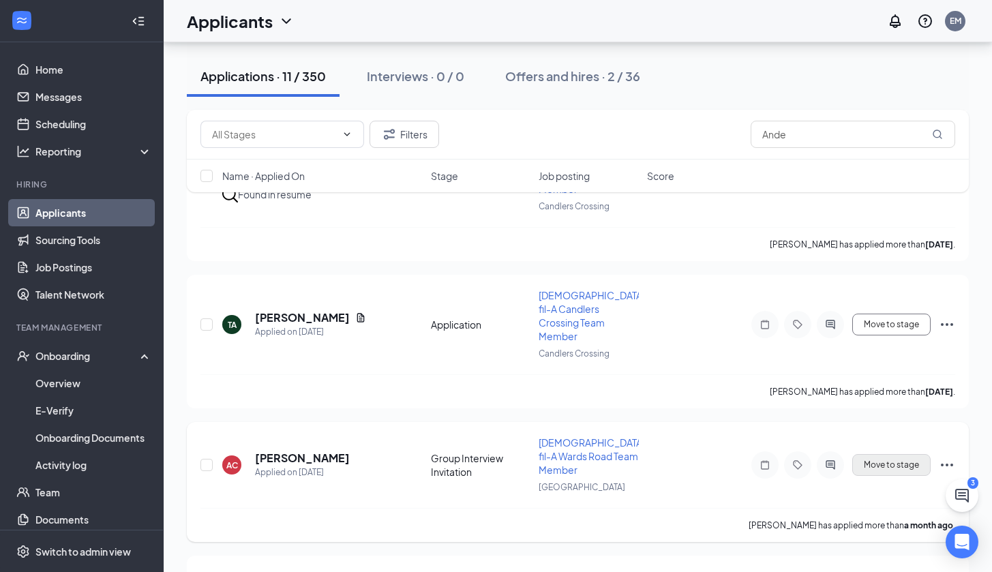
click at [867, 454] on button "Move to stage" at bounding box center [891, 465] width 78 height 22
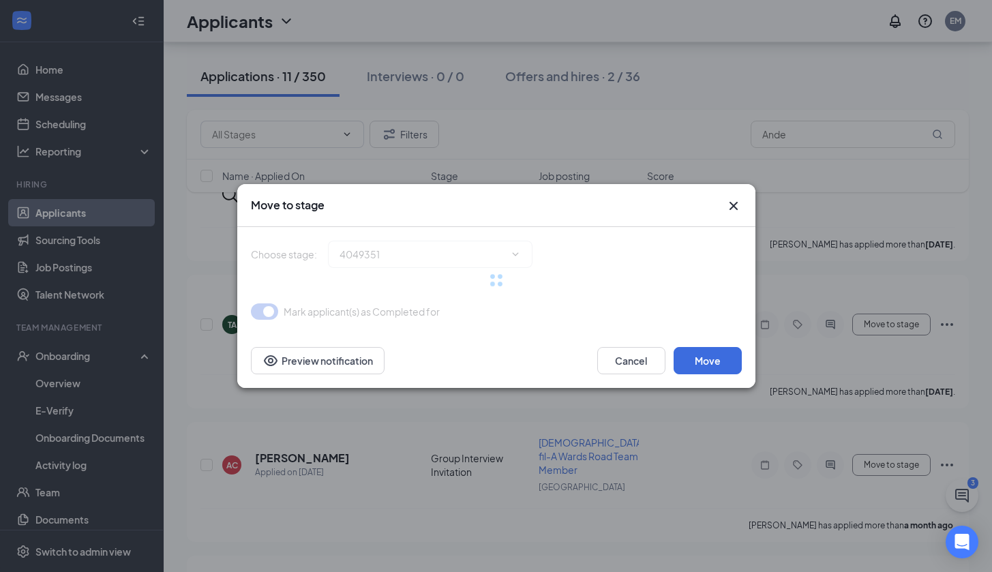
type input "GI Reminder Message (next stage)"
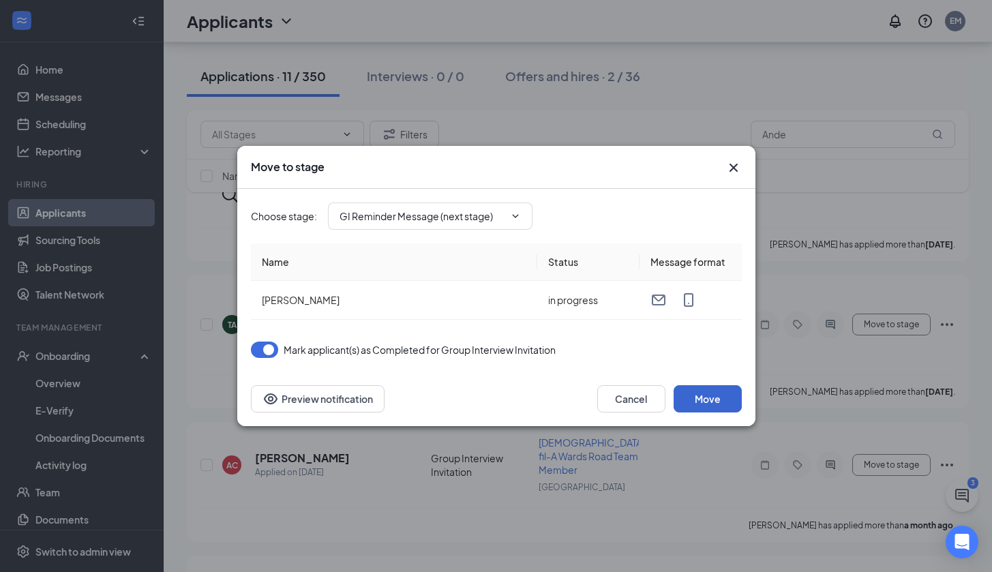
click at [702, 410] on button "Move" at bounding box center [708, 398] width 68 height 27
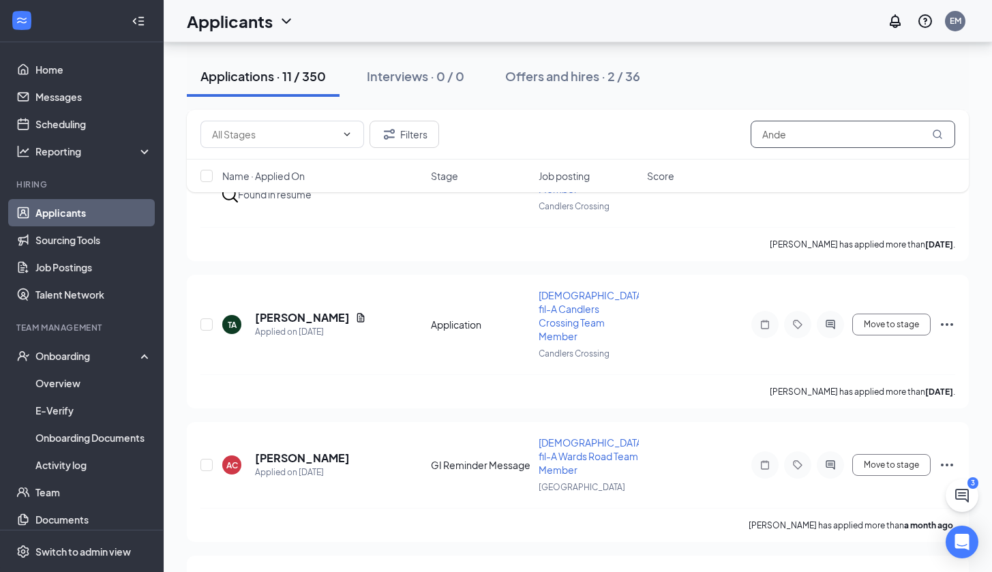
click at [811, 138] on input "Ande" at bounding box center [853, 134] width 205 height 27
type input "[PERSON_NAME]"
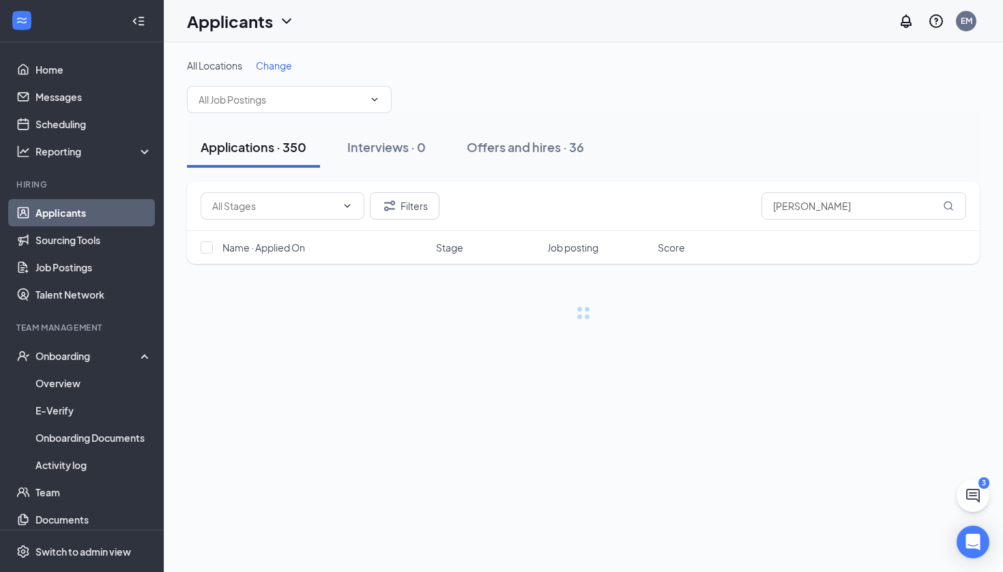
click at [838, 130] on div "Applications · 350 Interviews · 0 Offers and hires · 36" at bounding box center [583, 147] width 792 height 41
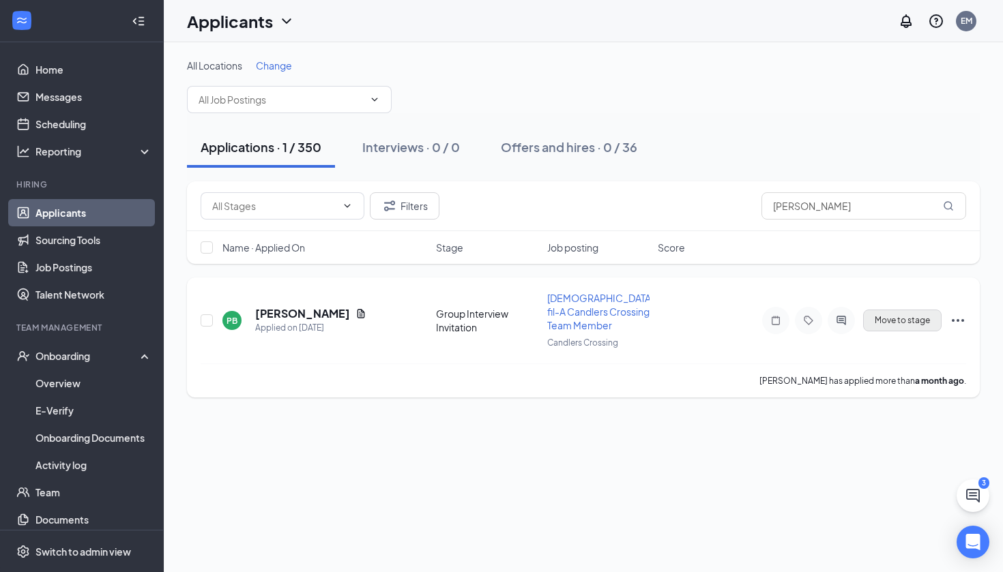
click at [880, 319] on button "Move to stage" at bounding box center [902, 321] width 78 height 22
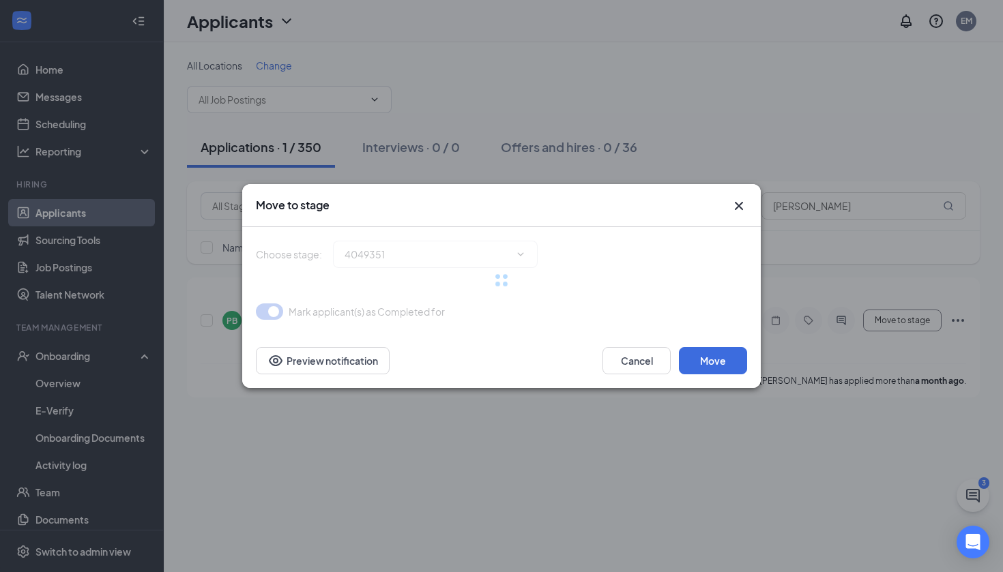
type input "GI Reminder Message (next stage)"
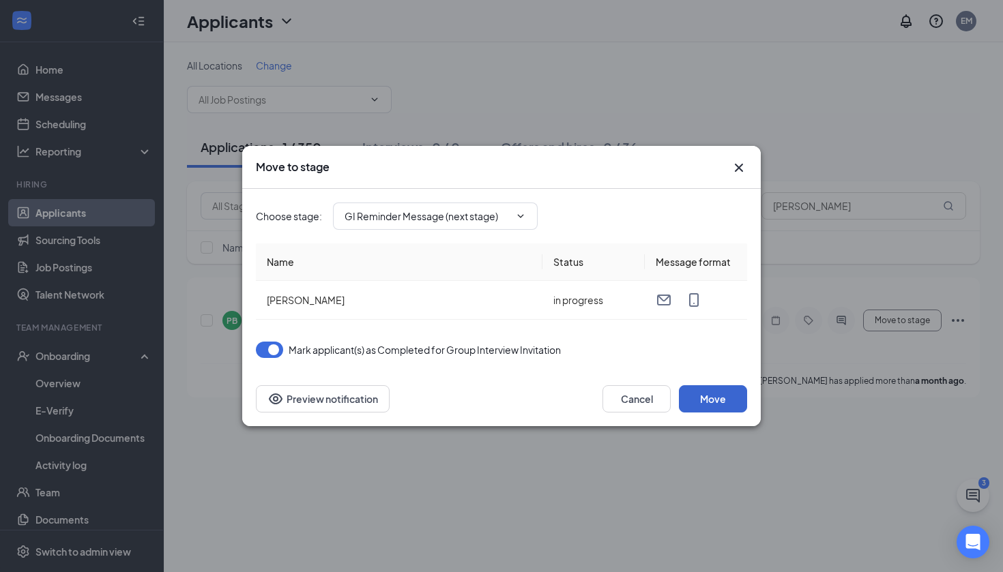
click at [694, 402] on button "Move" at bounding box center [713, 398] width 68 height 27
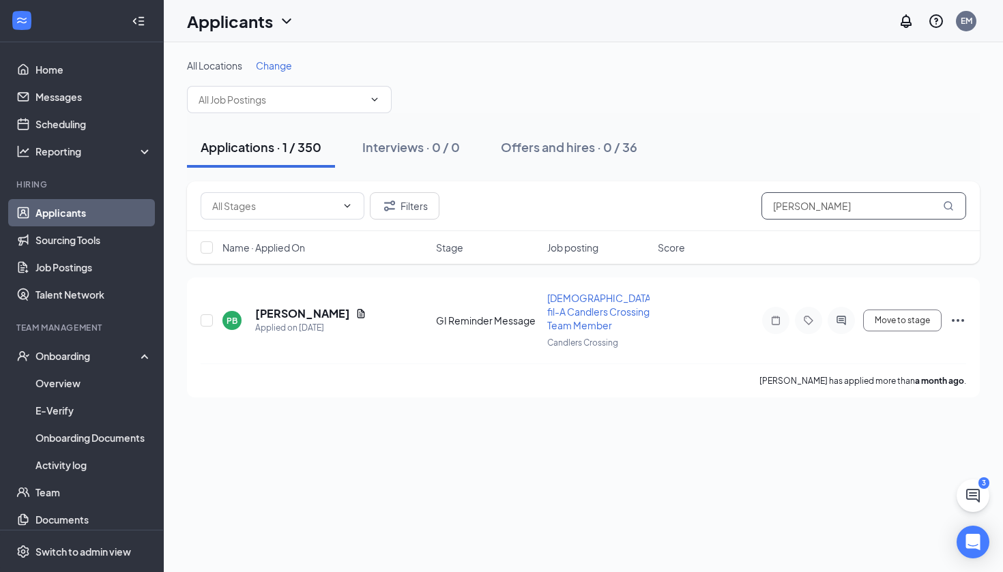
click at [798, 199] on input "[PERSON_NAME]" at bounding box center [863, 205] width 205 height 27
click at [795, 203] on input "[PERSON_NAME]" at bounding box center [863, 205] width 205 height 27
click at [795, 202] on input "[PERSON_NAME]" at bounding box center [863, 205] width 205 height 27
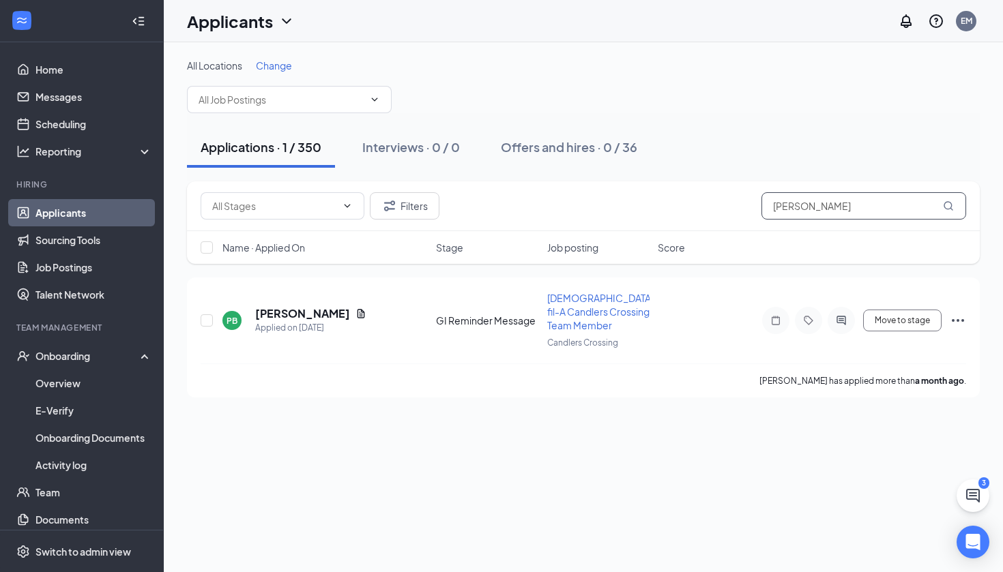
type input "[PERSON_NAME]"
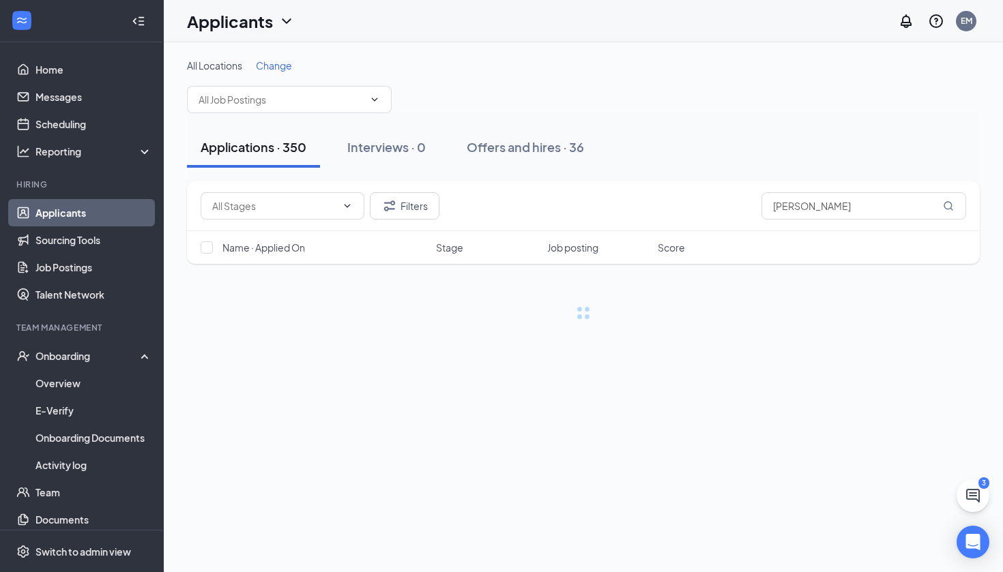
click at [837, 164] on div "Applications · 350 Interviews · 0 Offers and hires · 36" at bounding box center [583, 147] width 792 height 41
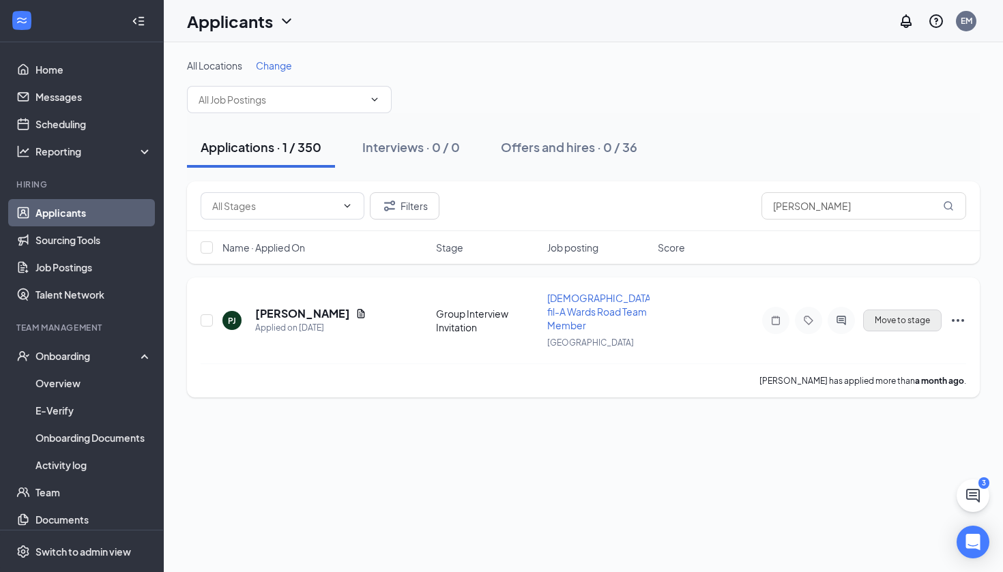
click at [904, 314] on button "Move to stage" at bounding box center [902, 321] width 78 height 22
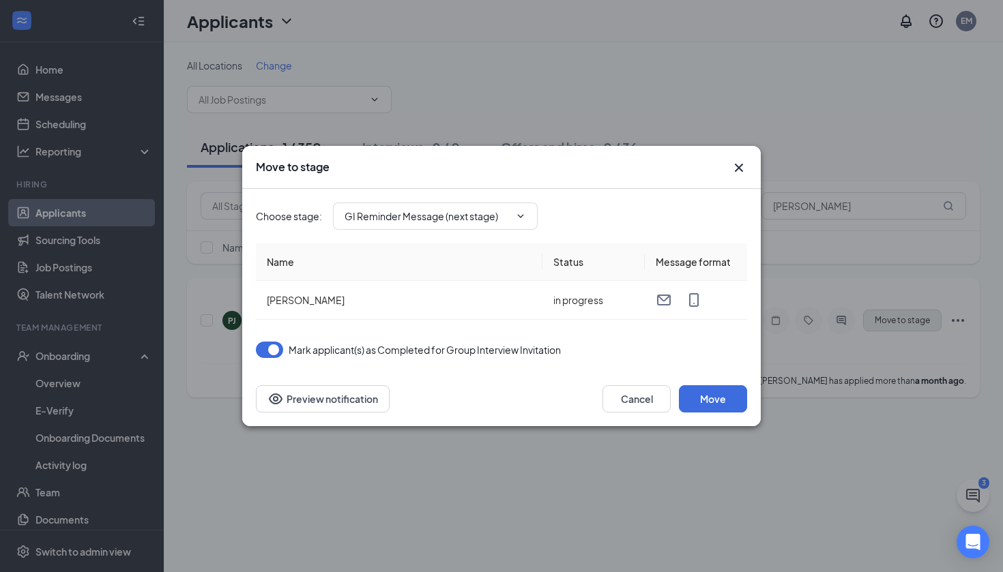
type input "GI Reminder Message (next stage)"
click at [727, 402] on button "Move" at bounding box center [713, 398] width 68 height 27
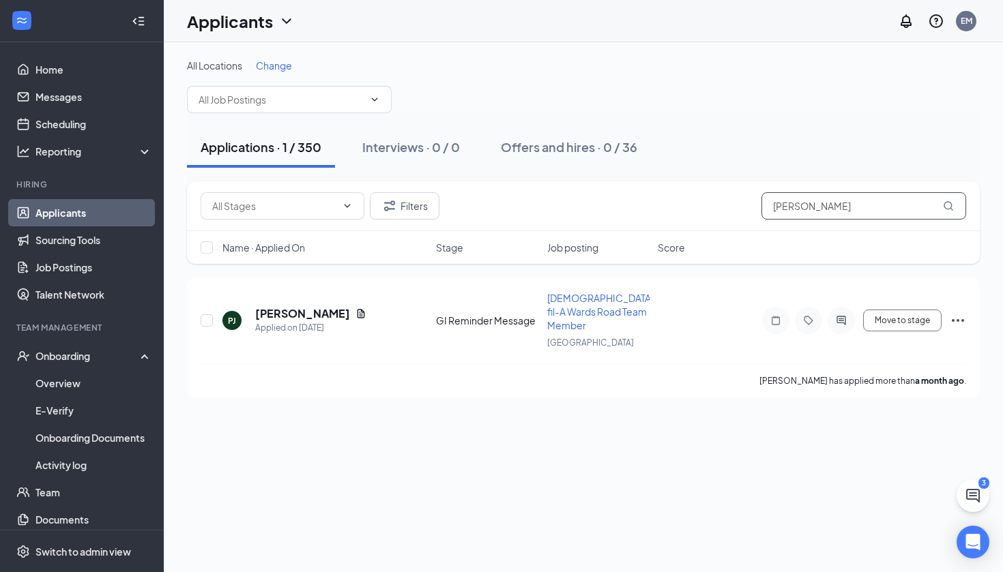
click at [821, 205] on input "[PERSON_NAME]" at bounding box center [863, 205] width 205 height 27
click at [821, 209] on input "[PERSON_NAME]" at bounding box center [863, 205] width 205 height 27
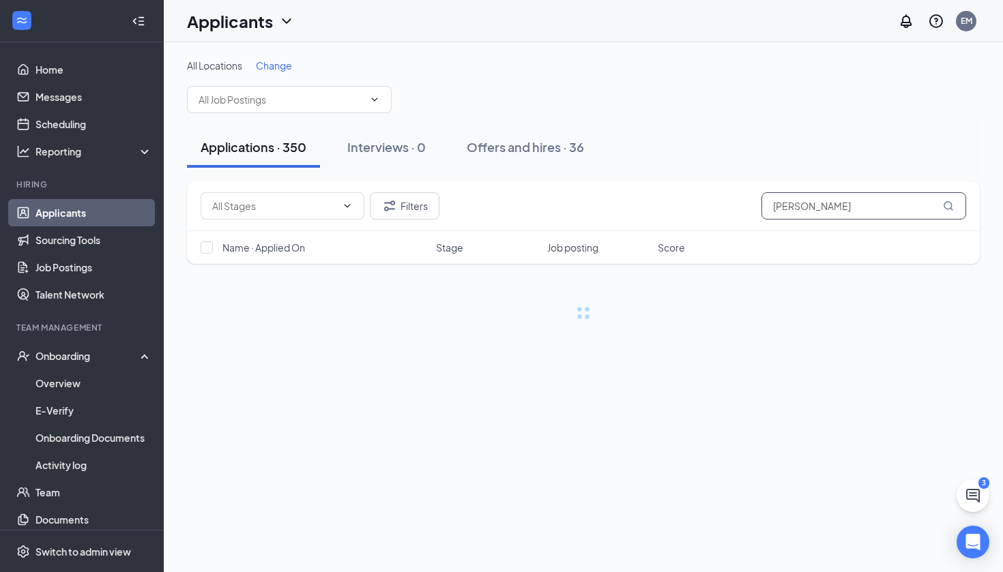
type input "[PERSON_NAME]"
click at [814, 140] on div "Applications · 350 Interviews · 0 Offers and hires · 36" at bounding box center [583, 147] width 792 height 41
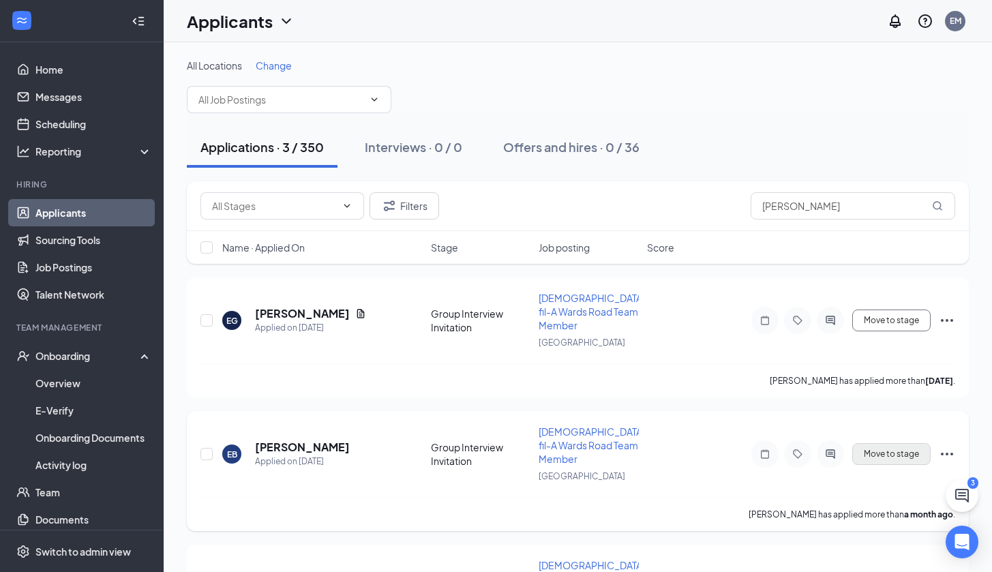
click at [877, 443] on button "Move to stage" at bounding box center [891, 454] width 78 height 22
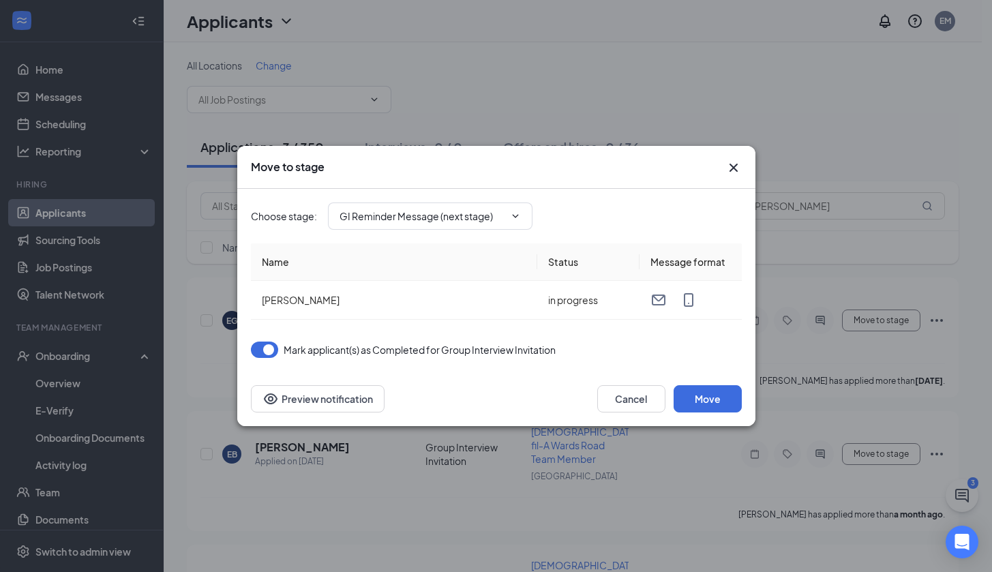
type input "GI Reminder Message (next stage)"
click at [701, 402] on button "Move" at bounding box center [708, 398] width 68 height 27
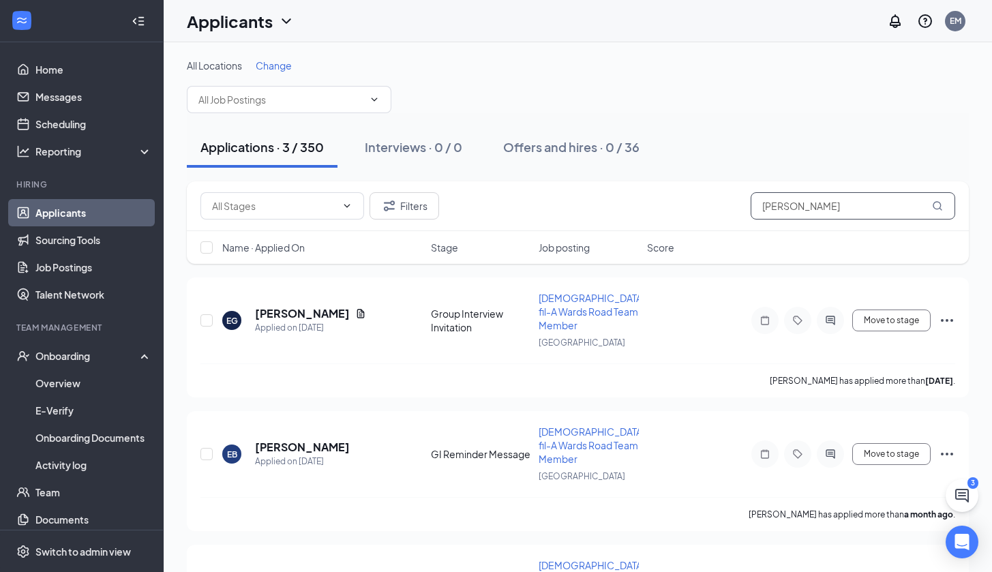
click at [839, 209] on input "[PERSON_NAME]" at bounding box center [853, 205] width 205 height 27
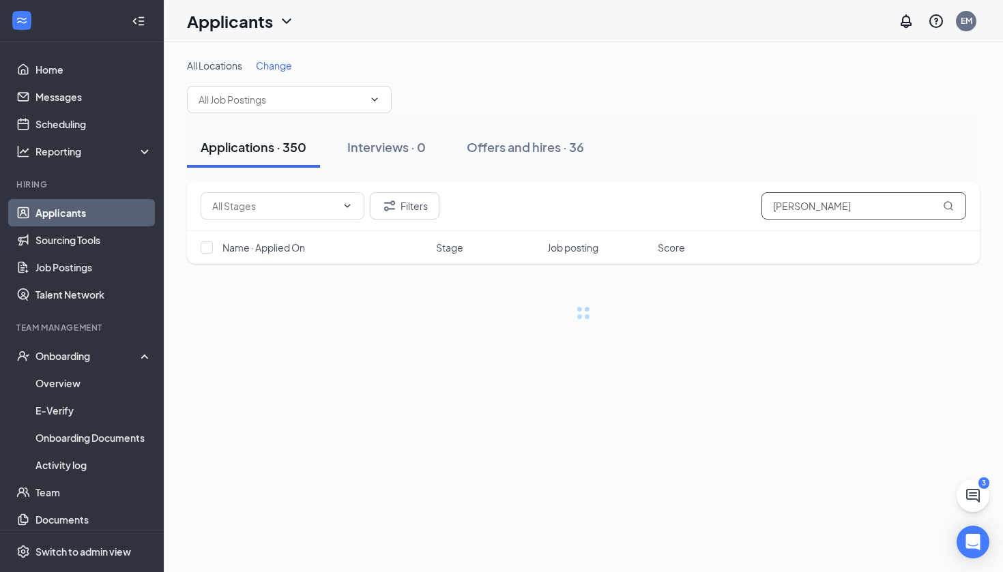
type input "[PERSON_NAME]"
click at [823, 138] on div "Applications · 350 Interviews · 0 Offers and hires · 36" at bounding box center [583, 147] width 792 height 41
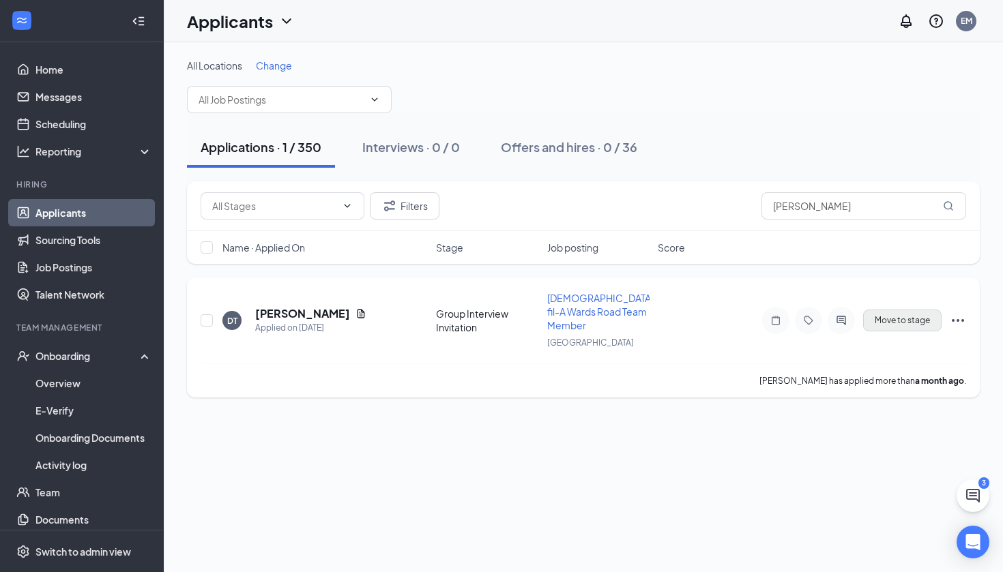
click at [885, 316] on button "Move to stage" at bounding box center [902, 321] width 78 height 22
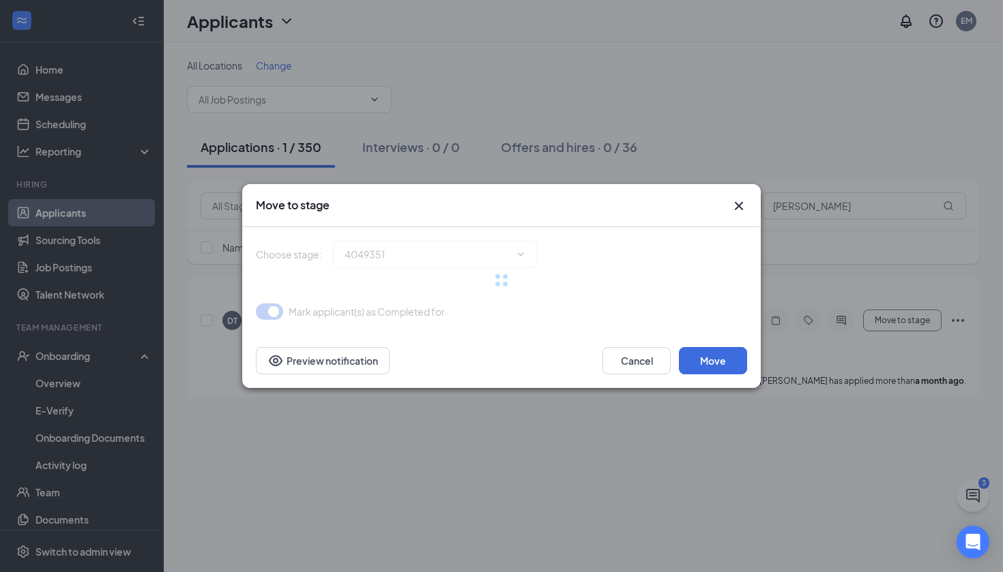
type input "GI Reminder Message (next stage)"
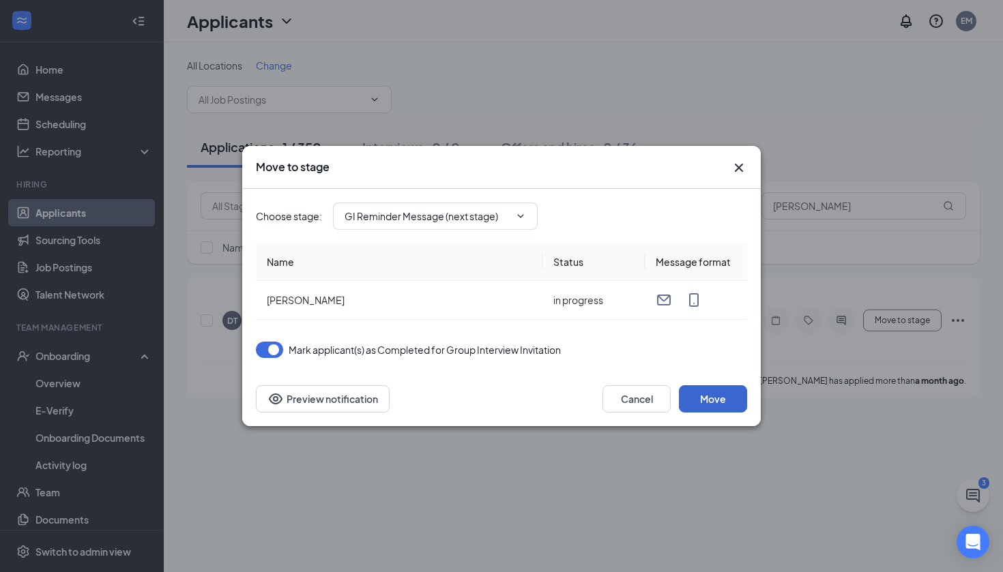
click at [715, 404] on button "Move" at bounding box center [713, 398] width 68 height 27
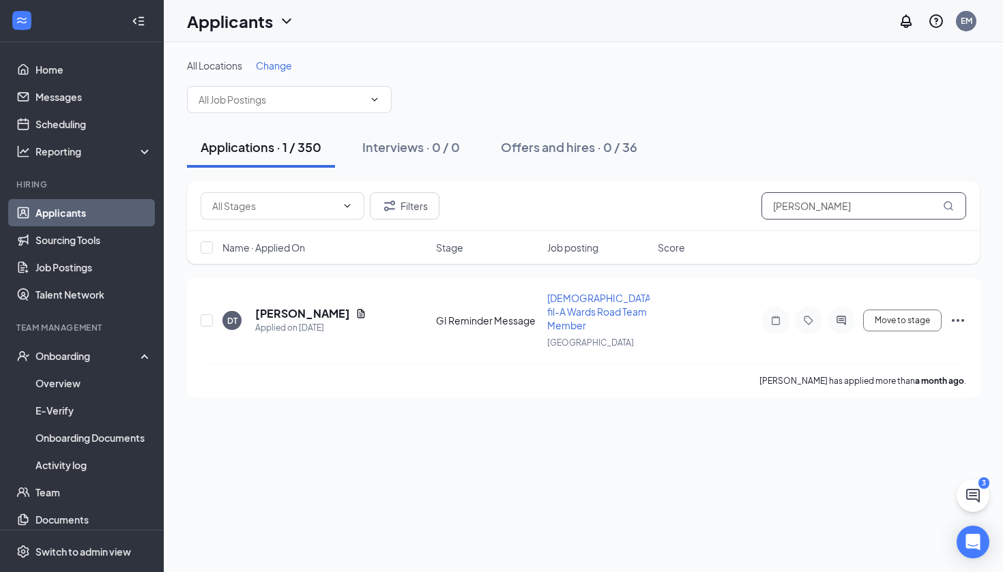
click at [808, 203] on input "[PERSON_NAME]" at bounding box center [863, 205] width 205 height 27
type input "[PERSON_NAME]"
click at [894, 316] on button "Move to stage" at bounding box center [902, 321] width 78 height 22
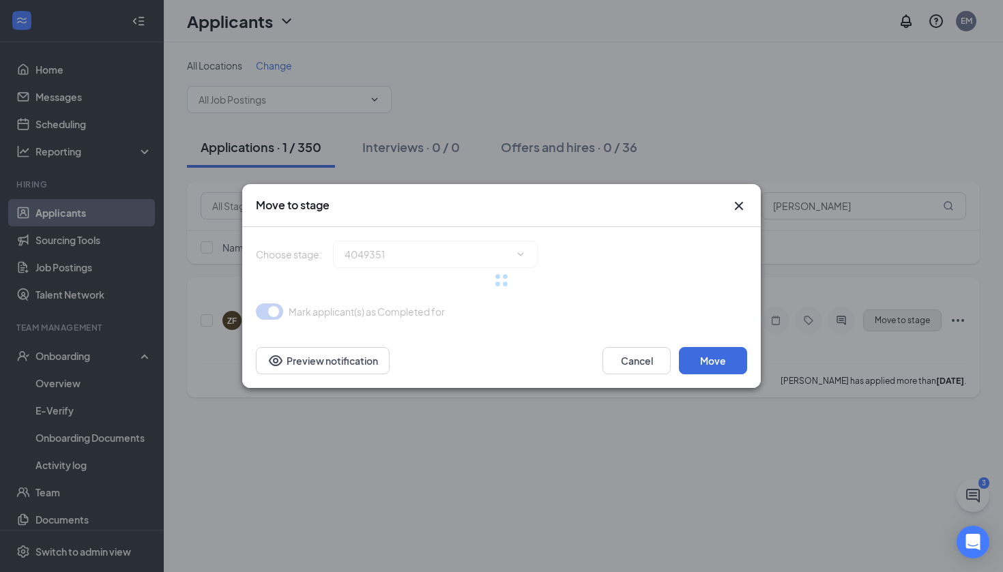
type input "GI Reminder Message (next stage)"
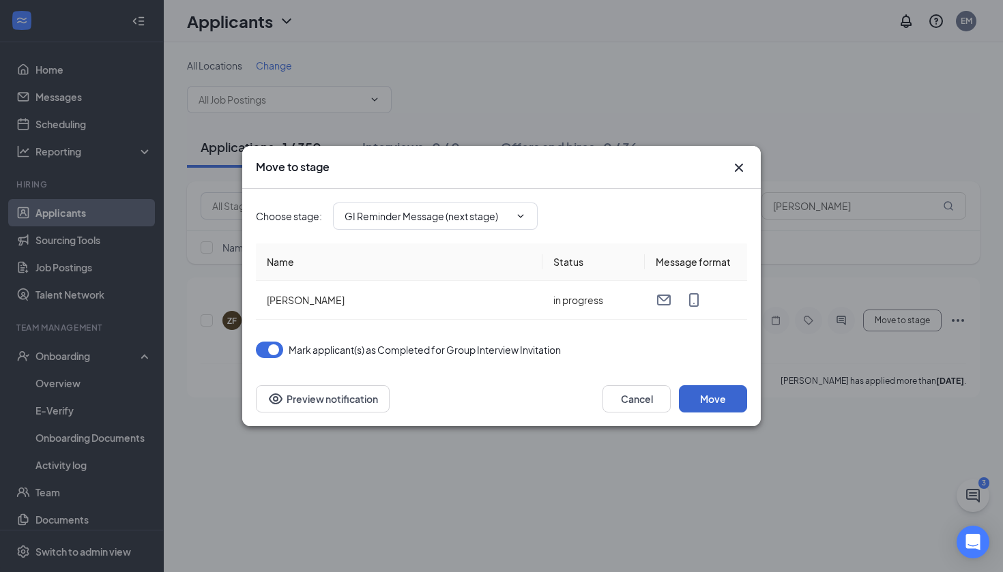
click at [709, 399] on button "Move" at bounding box center [713, 398] width 68 height 27
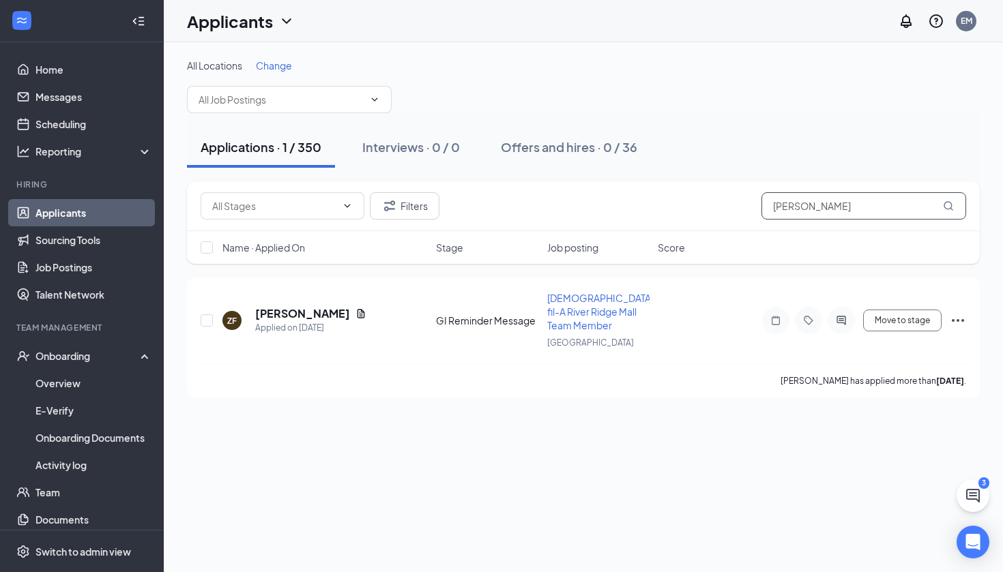
click at [814, 209] on input "[PERSON_NAME]" at bounding box center [863, 205] width 205 height 27
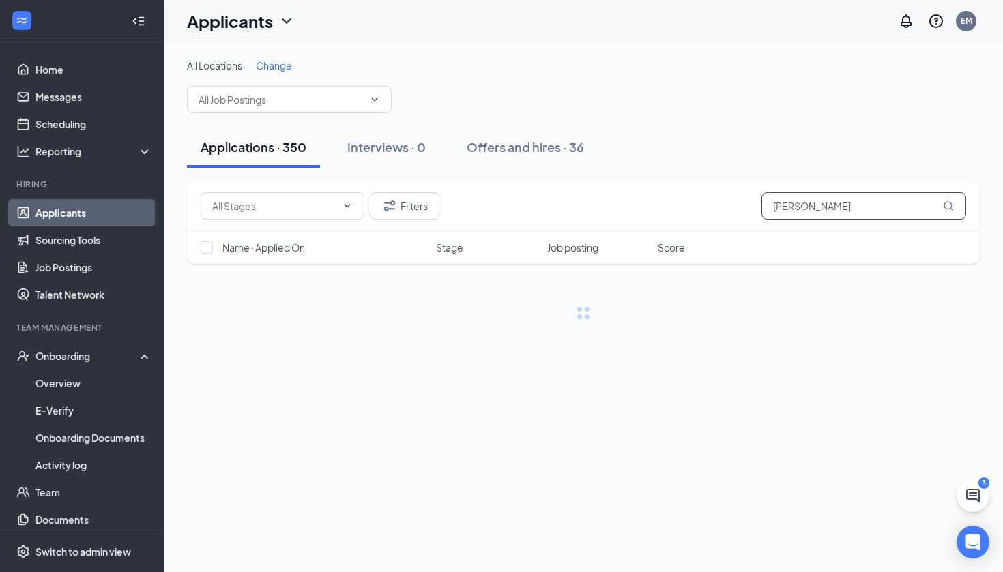
type input "[PERSON_NAME]"
click at [868, 159] on div "Applications · 350 Interviews · 0 Offers and hires · 36" at bounding box center [583, 147] width 792 height 41
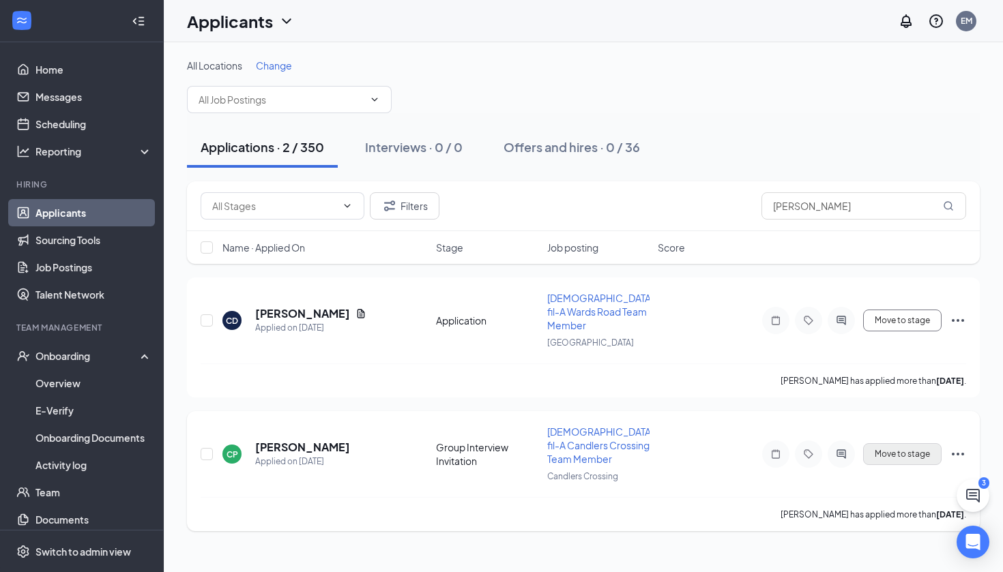
click at [907, 443] on button "Move to stage" at bounding box center [902, 454] width 78 height 22
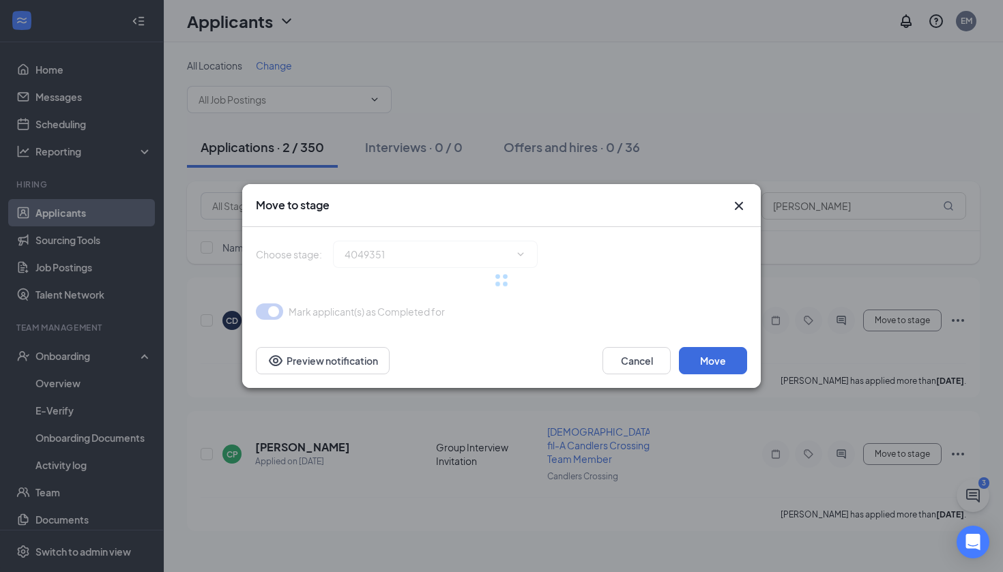
type input "GI Reminder Message (next stage)"
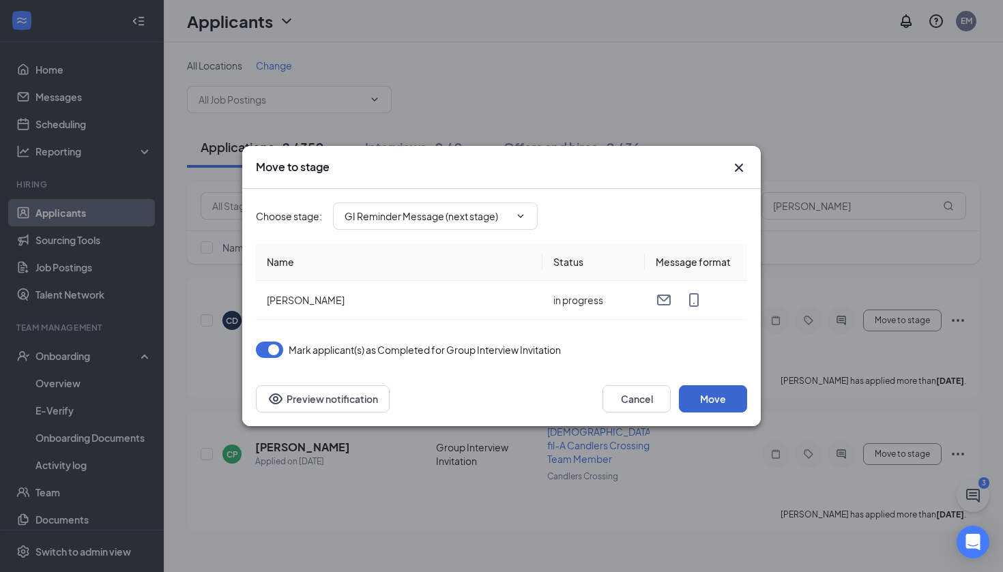
click at [726, 397] on button "Move" at bounding box center [713, 398] width 68 height 27
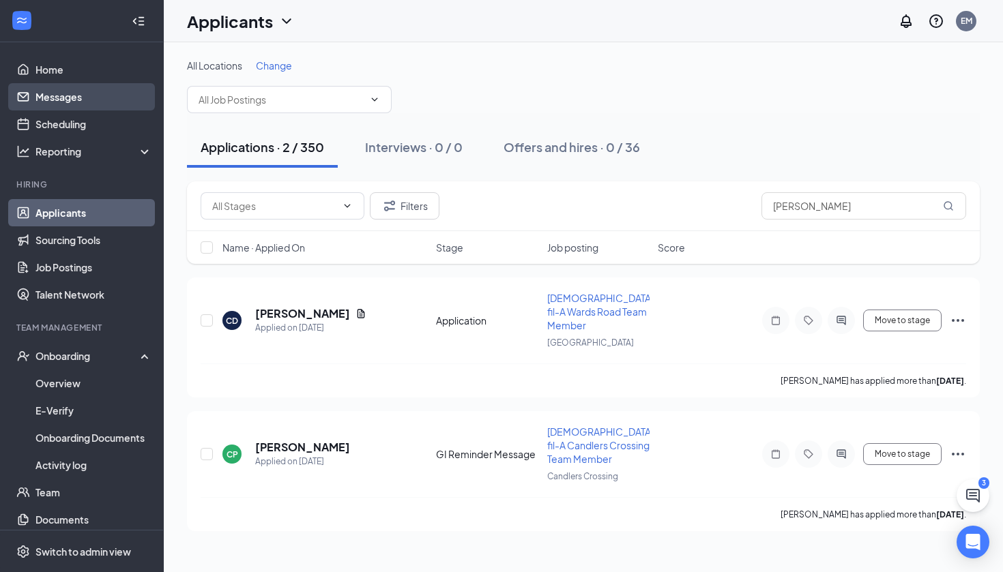
click at [44, 98] on link "Messages" at bounding box center [93, 96] width 117 height 27
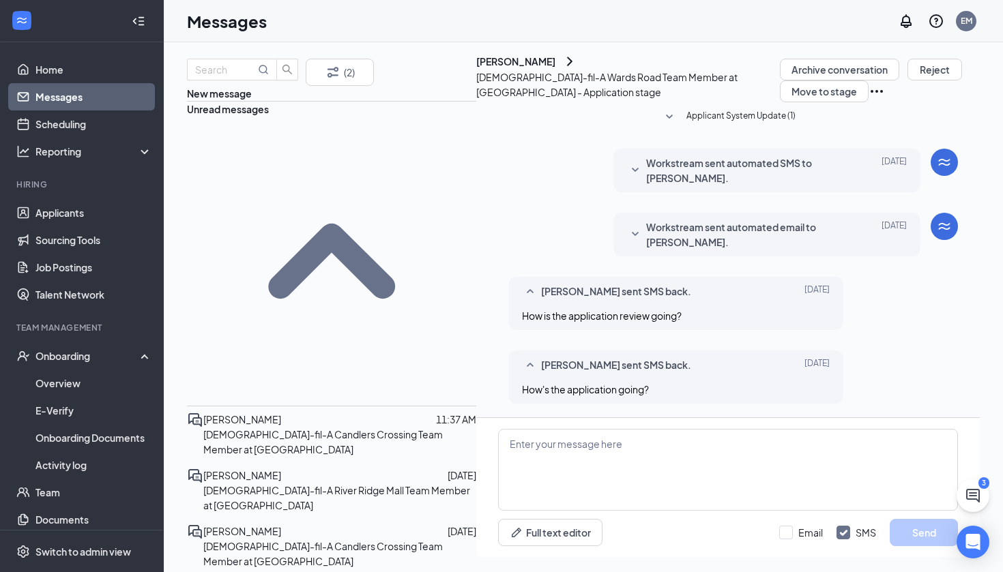
scroll to position [13, 0]
click at [257, 539] on p "[DEMOGRAPHIC_DATA]-fil-A Candlers Crossing Team Member at [GEOGRAPHIC_DATA]" at bounding box center [339, 554] width 273 height 30
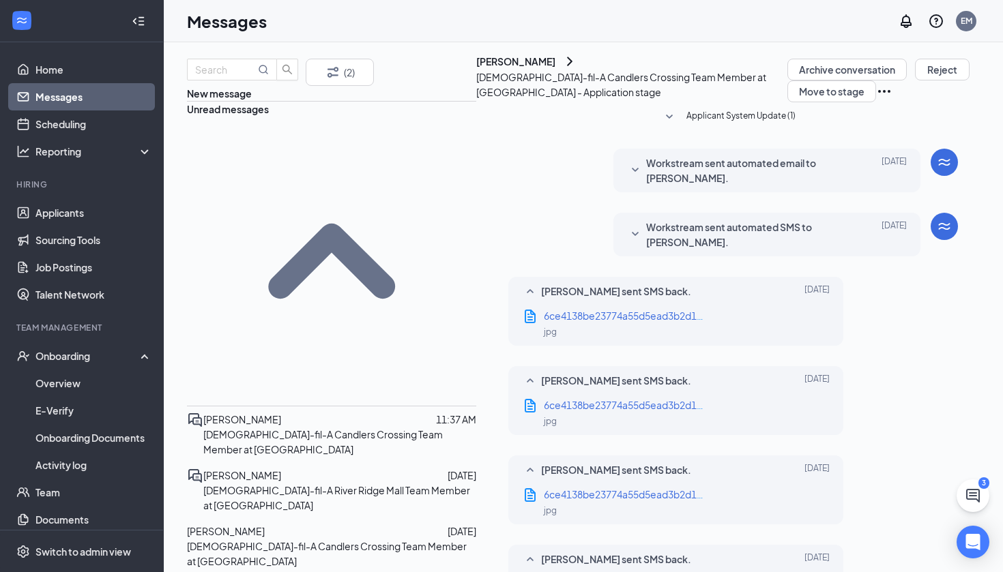
scroll to position [541, 0]
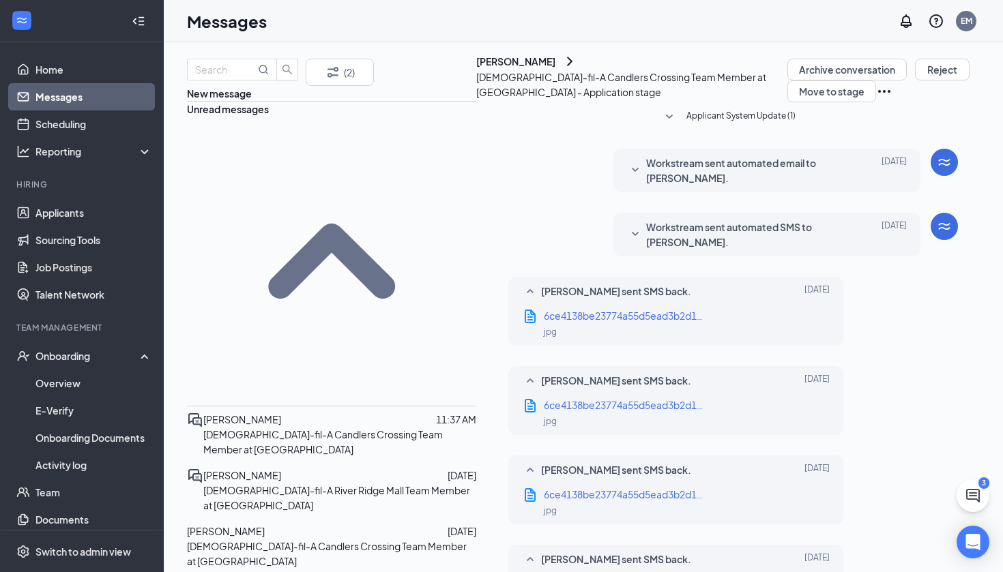
scroll to position [65, 0]
drag, startPoint x: 557, startPoint y: 258, endPoint x: 542, endPoint y: 263, distance: 16.0
click at [557, 308] on div "6ce4138be23774a55d5ead3b2d129b65.jpg jpg" at bounding box center [675, 323] width 307 height 31
click at [544, 310] on span "6ce4138be23774a55d5ead3b2d129b65.jpg" at bounding box center [643, 316] width 198 height 12
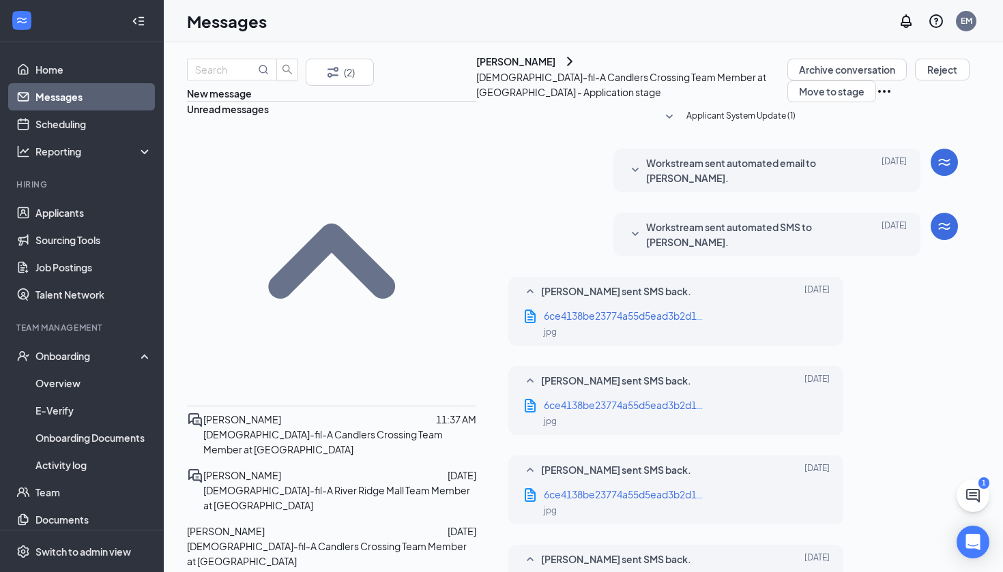
click at [662, 179] on span "Workstream sent automated email to [PERSON_NAME]." at bounding box center [745, 170] width 199 height 30
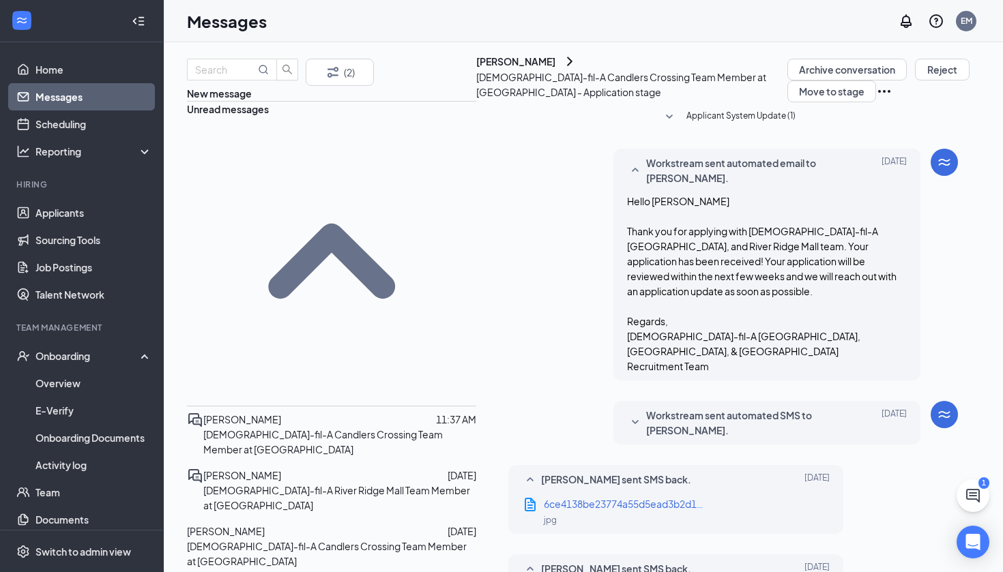
scroll to position [198, 0]
click at [648, 408] on span "Workstream sent automated SMS to [PERSON_NAME]." at bounding box center [745, 423] width 199 height 30
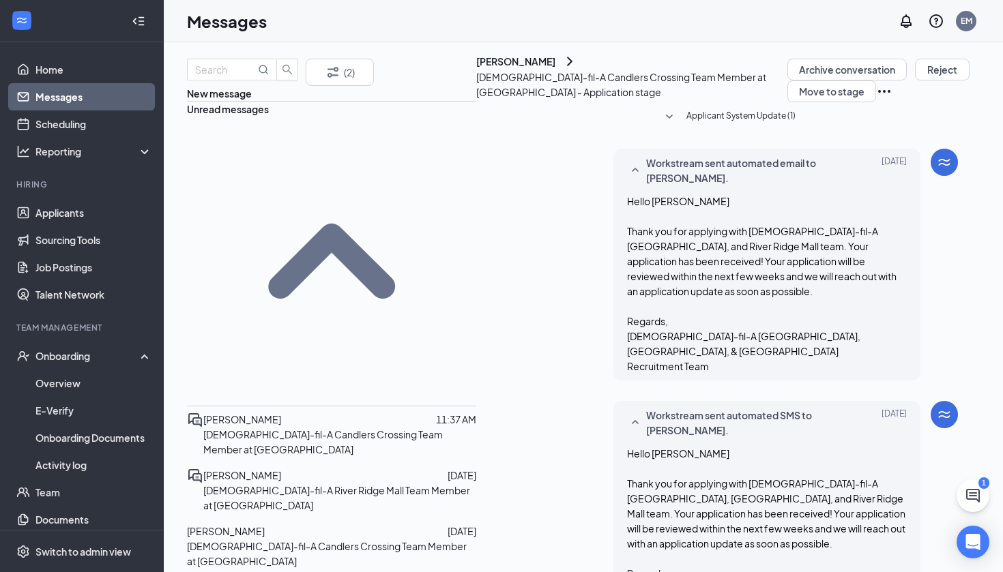
click at [307, 468] on div at bounding box center [364, 475] width 166 height 15
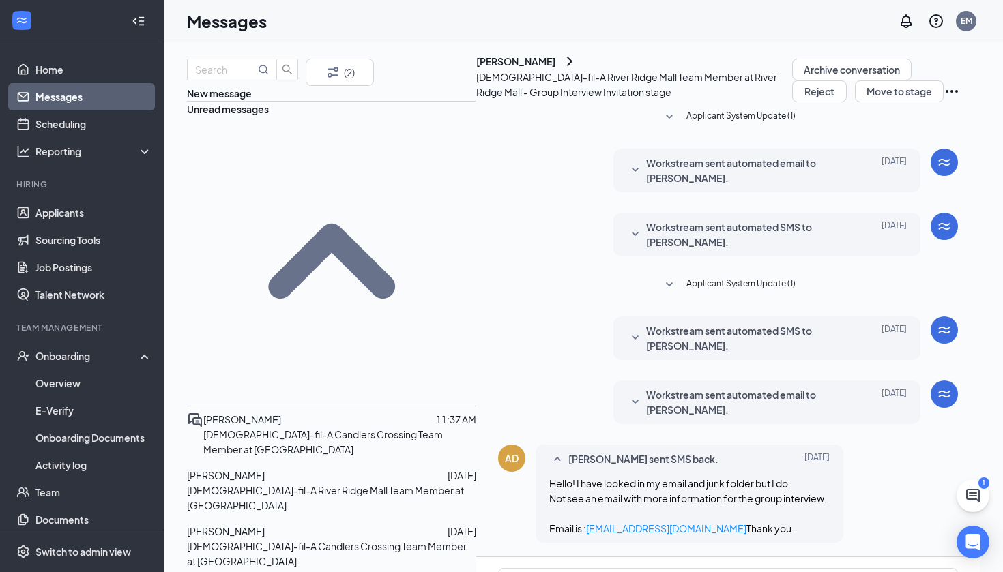
scroll to position [155, 0]
click at [245, 412] on div "[PERSON_NAME]" at bounding box center [242, 419] width 78 height 15
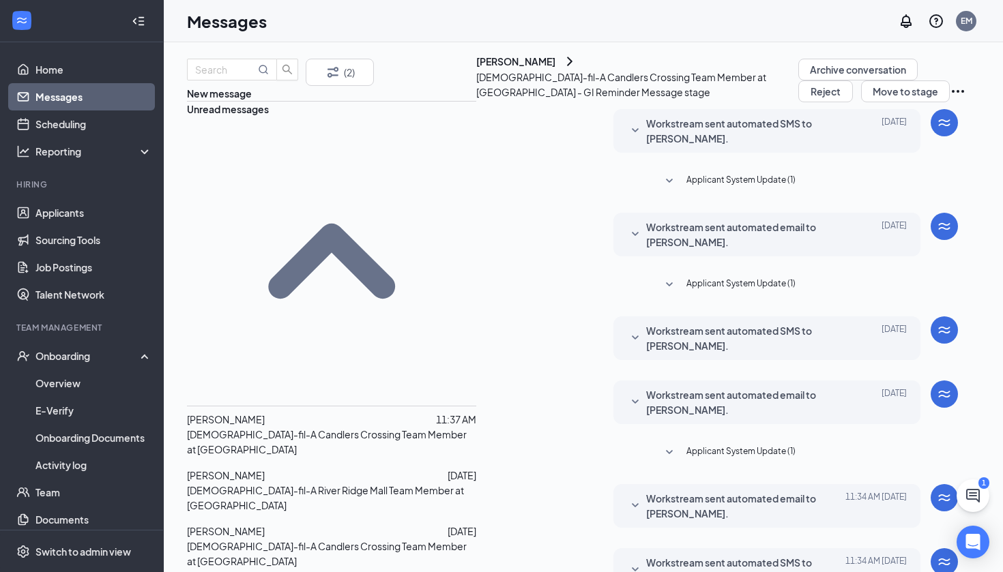
drag, startPoint x: 844, startPoint y: 521, endPoint x: 817, endPoint y: 524, distance: 27.5
checkbox input "false"
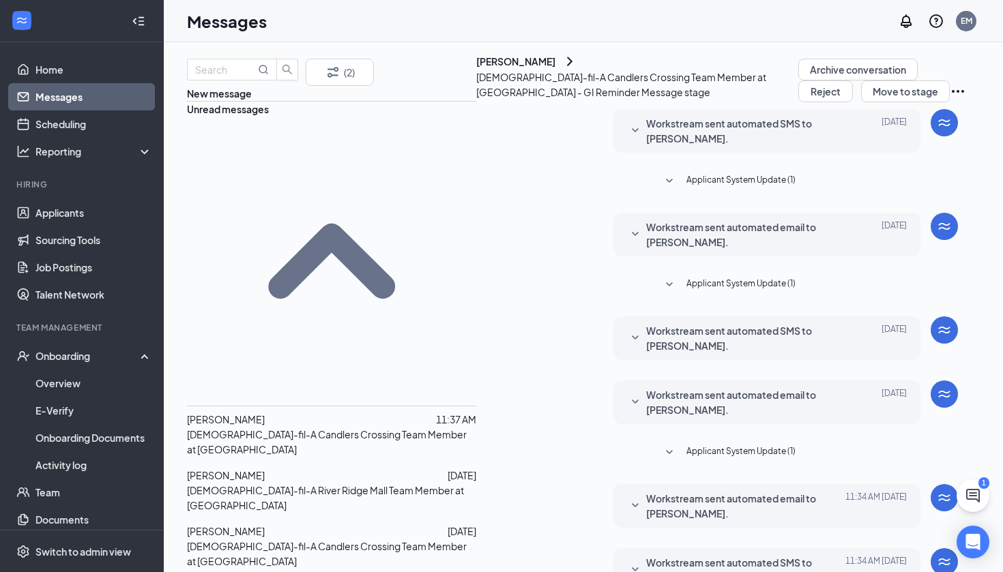
checkbox input "true"
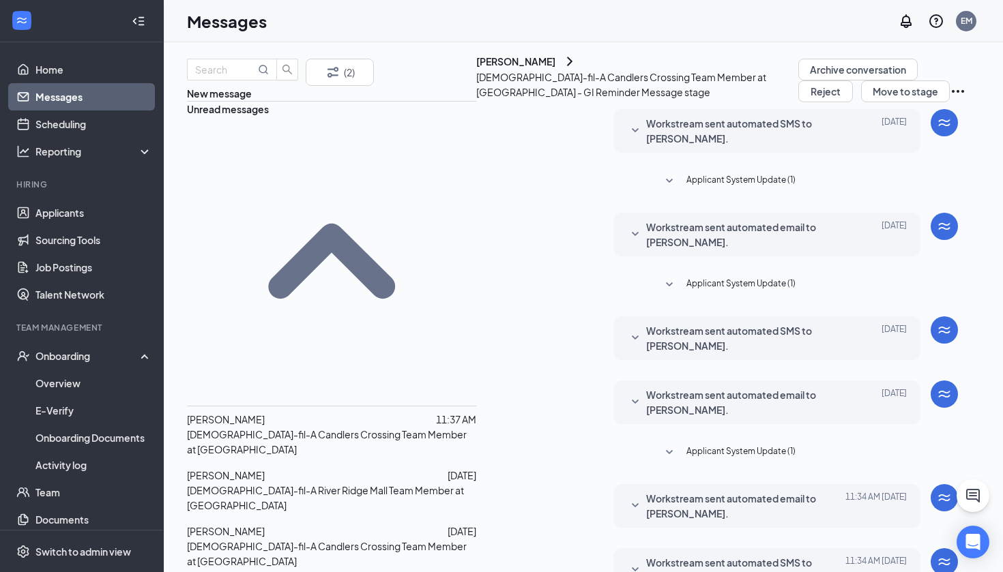
type textarea "Hello, You are welcome to reschedule through the original link that was sent to…"
